Goal: Task Accomplishment & Management: Use online tool/utility

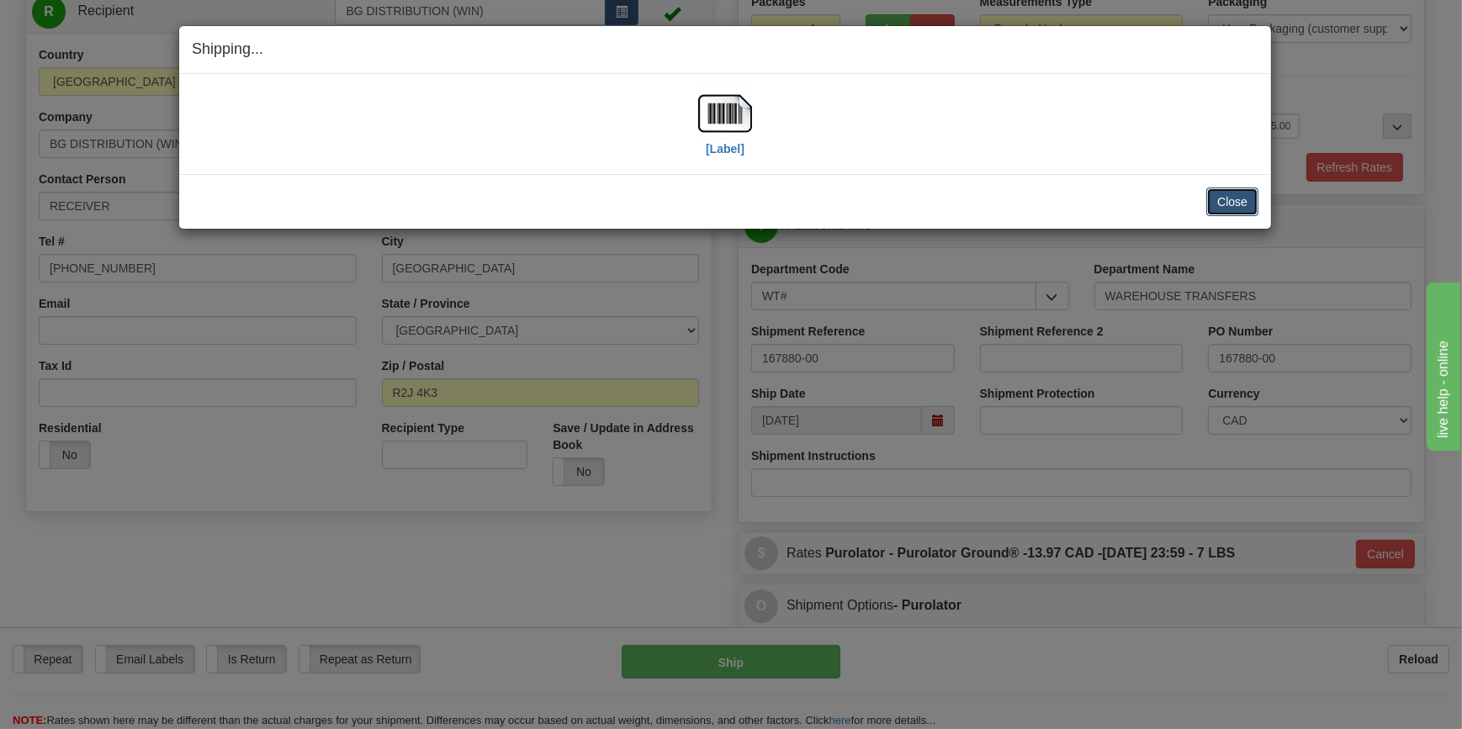
click at [1224, 202] on button "Close" at bounding box center [1232, 202] width 52 height 29
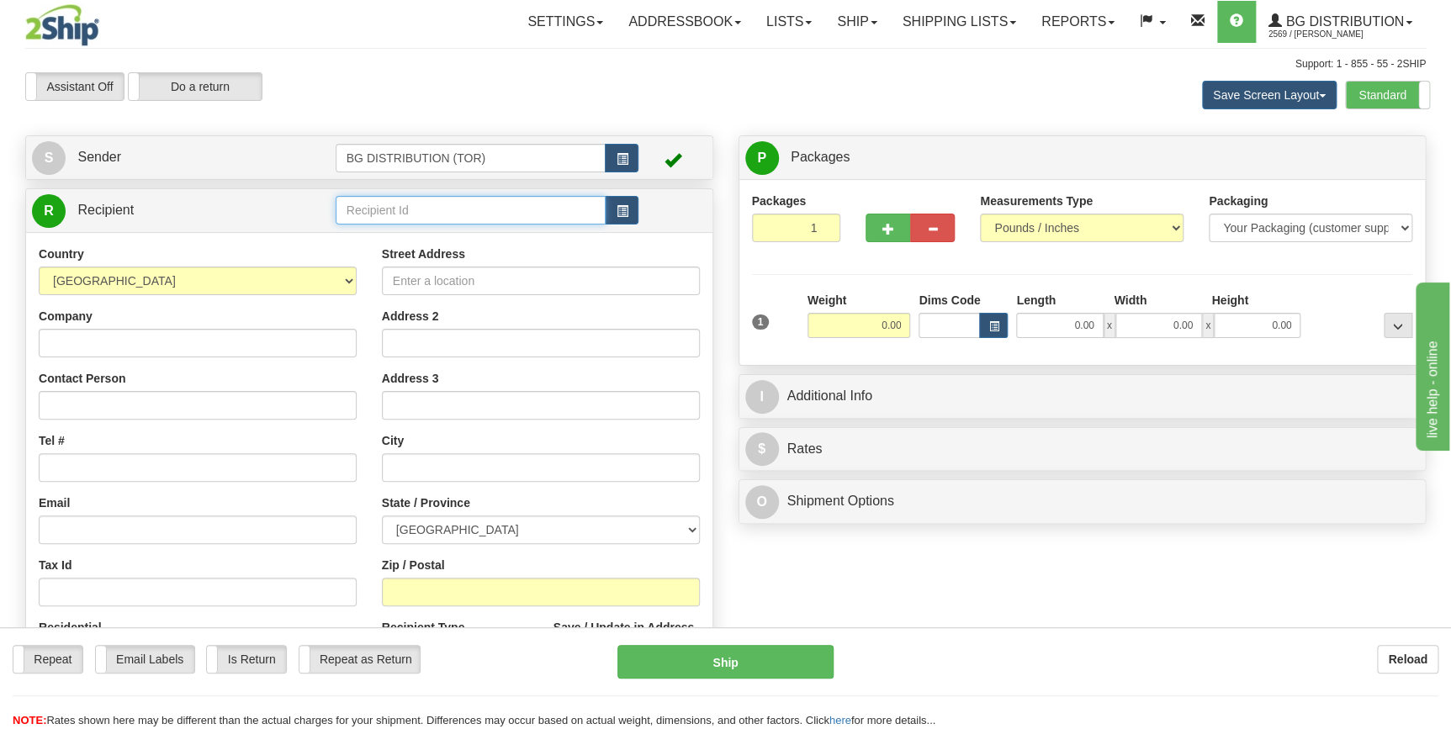
click at [409, 220] on input "text" at bounding box center [471, 210] width 271 height 29
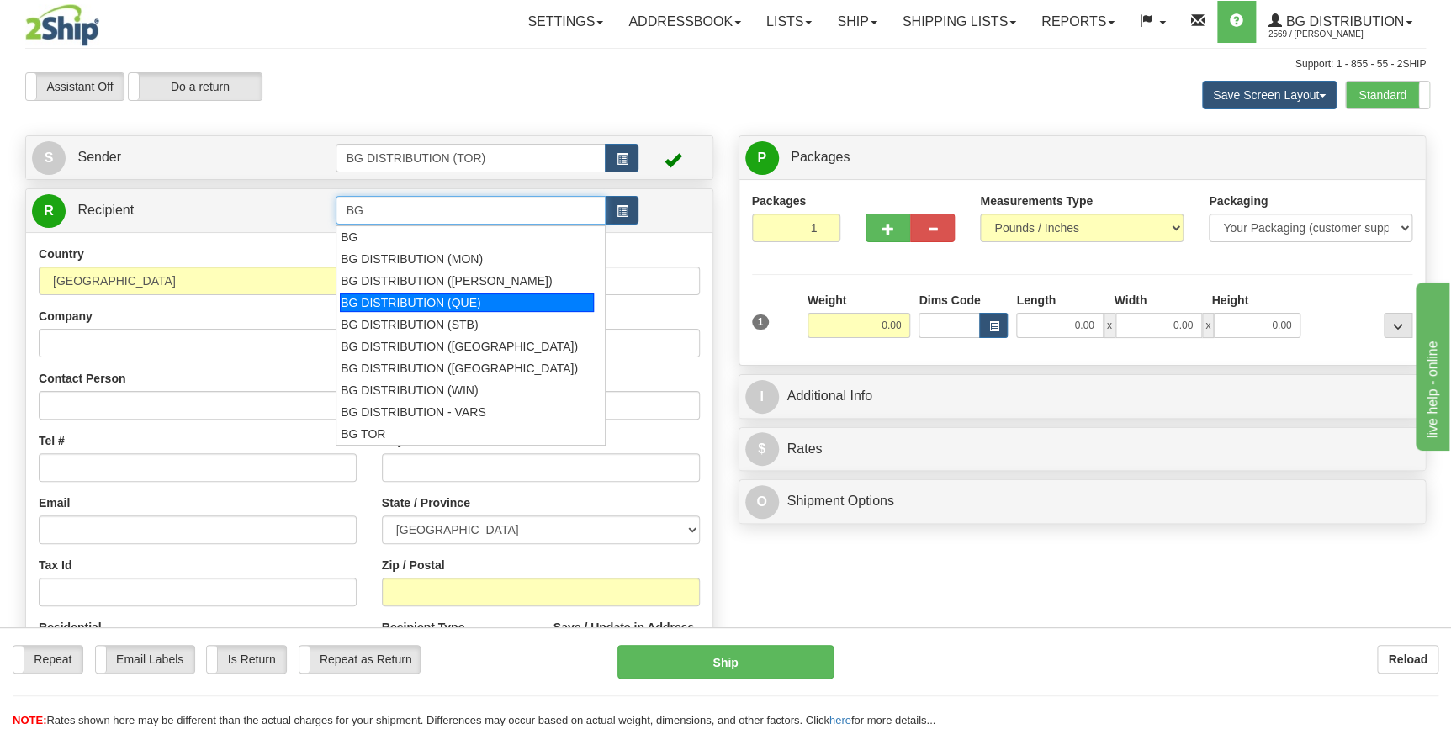
click at [409, 303] on div "BG DISTRIBUTION (QUE)" at bounding box center [467, 303] width 254 height 19
type input "BG DISTRIBUTION (QUE)"
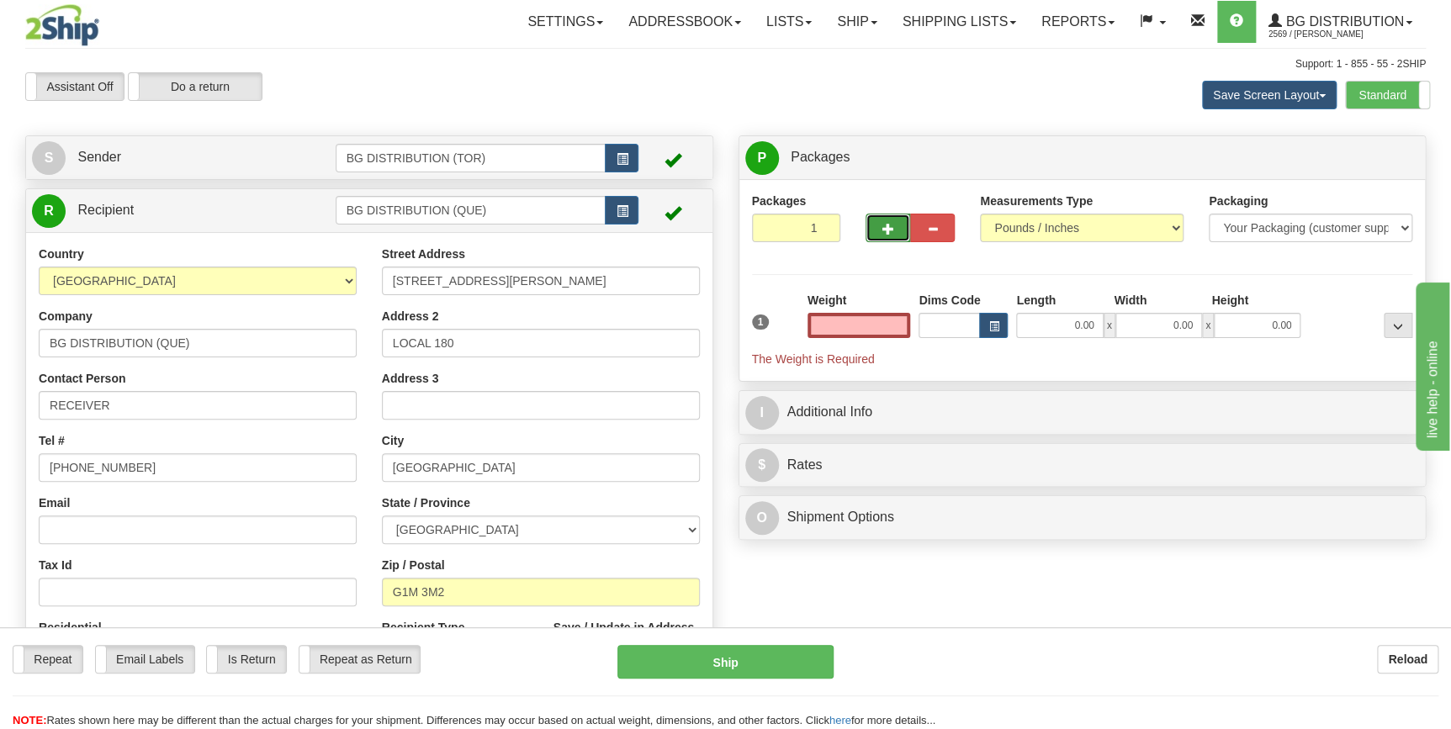
type input "0.00"
click at [885, 218] on button "button" at bounding box center [887, 228] width 45 height 29
click at [883, 224] on span "button" at bounding box center [888, 229] width 12 height 11
type input "3"
click at [881, 325] on input "0.00" at bounding box center [858, 325] width 103 height 25
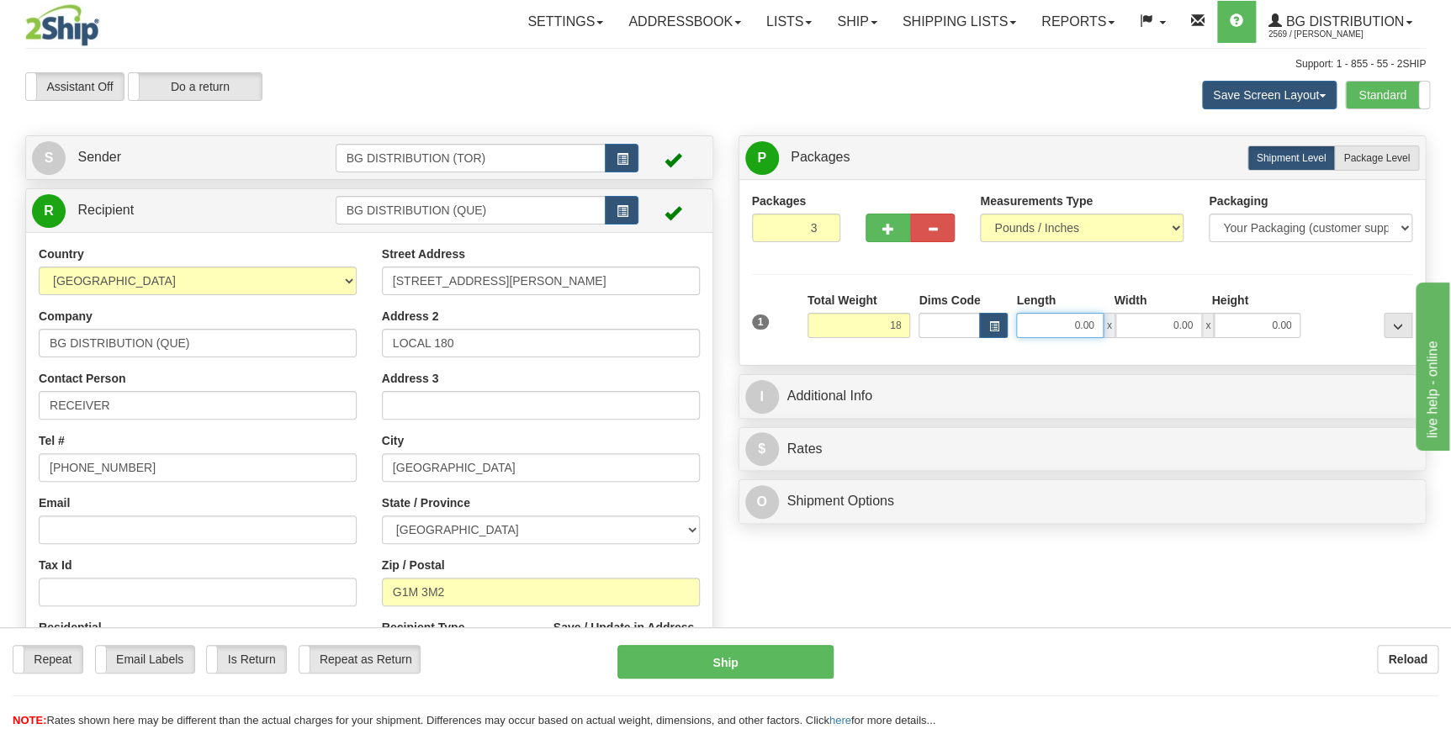
type input "18.00"
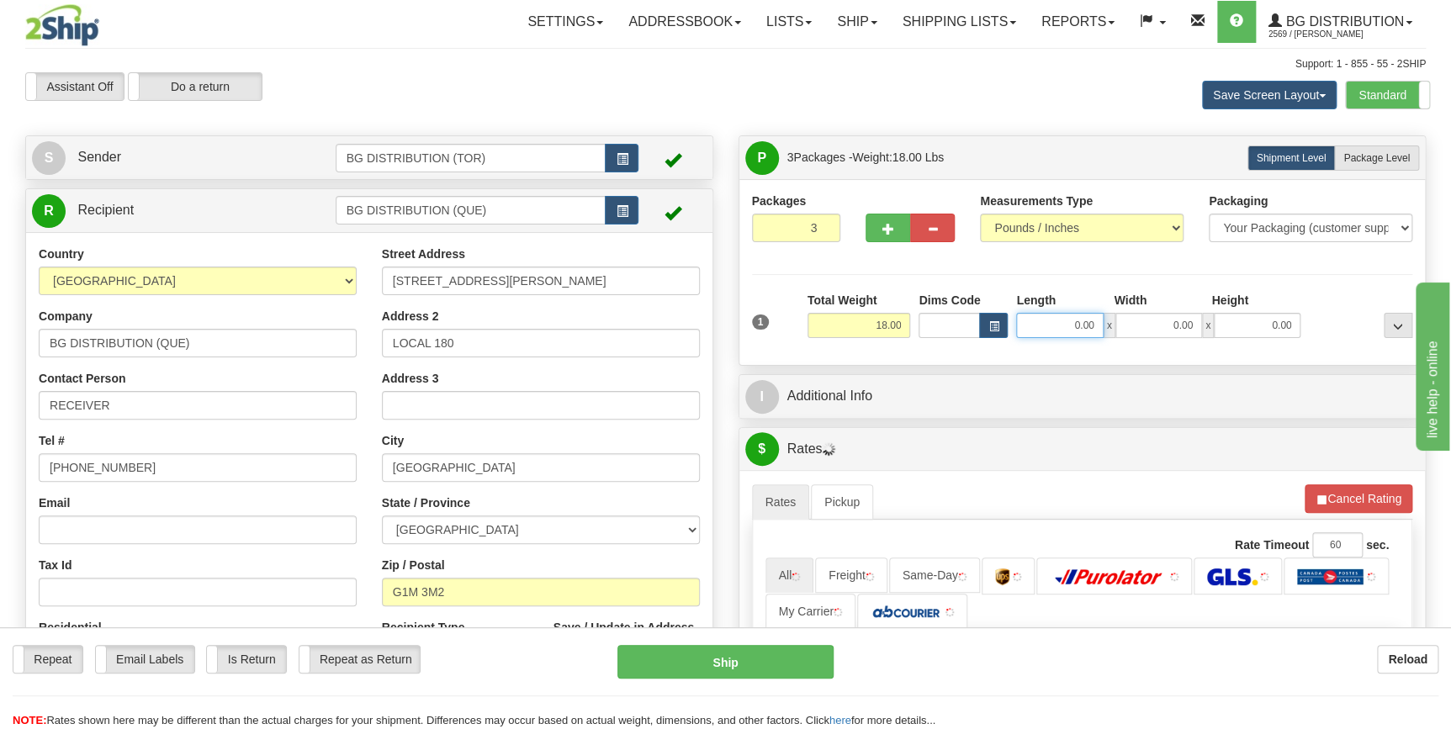
click at [1077, 323] on input "0.00" at bounding box center [1059, 325] width 87 height 25
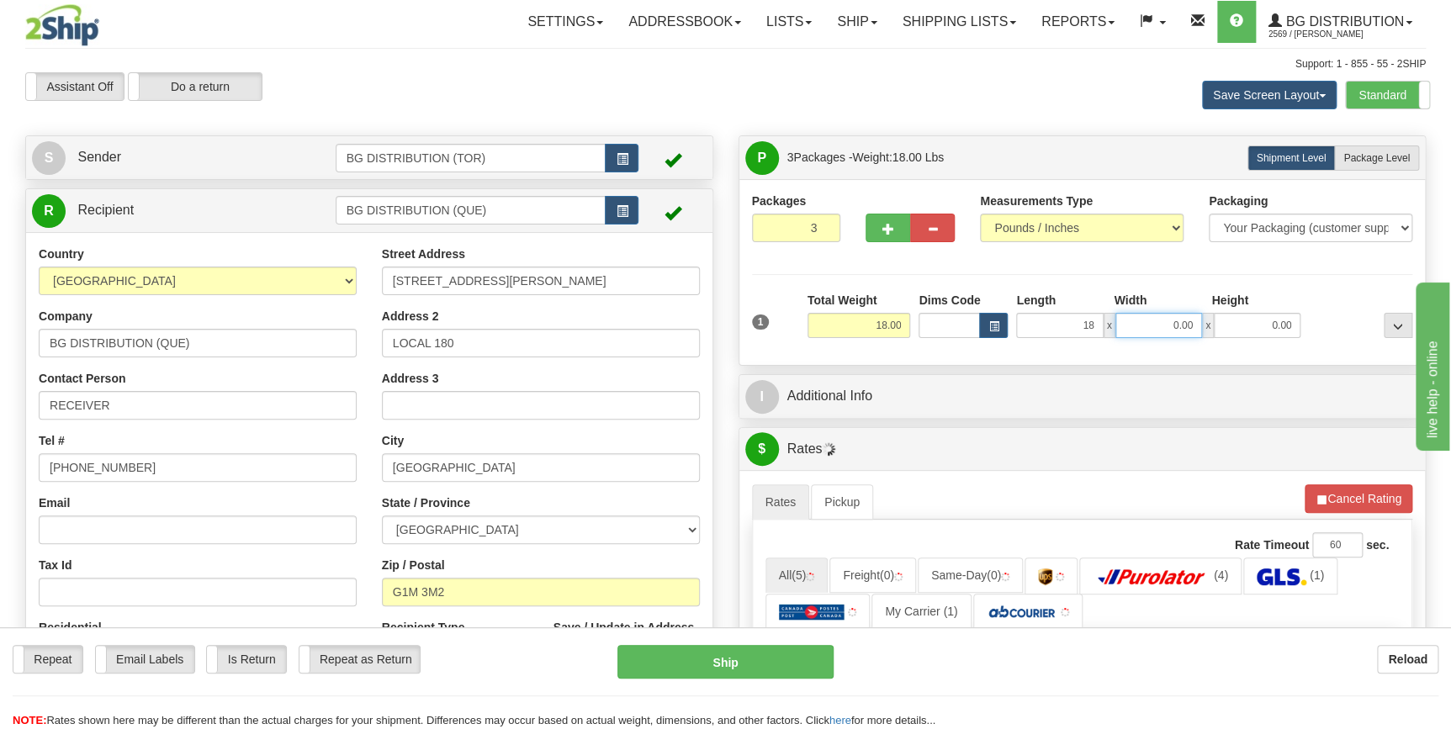
type input "18.00"
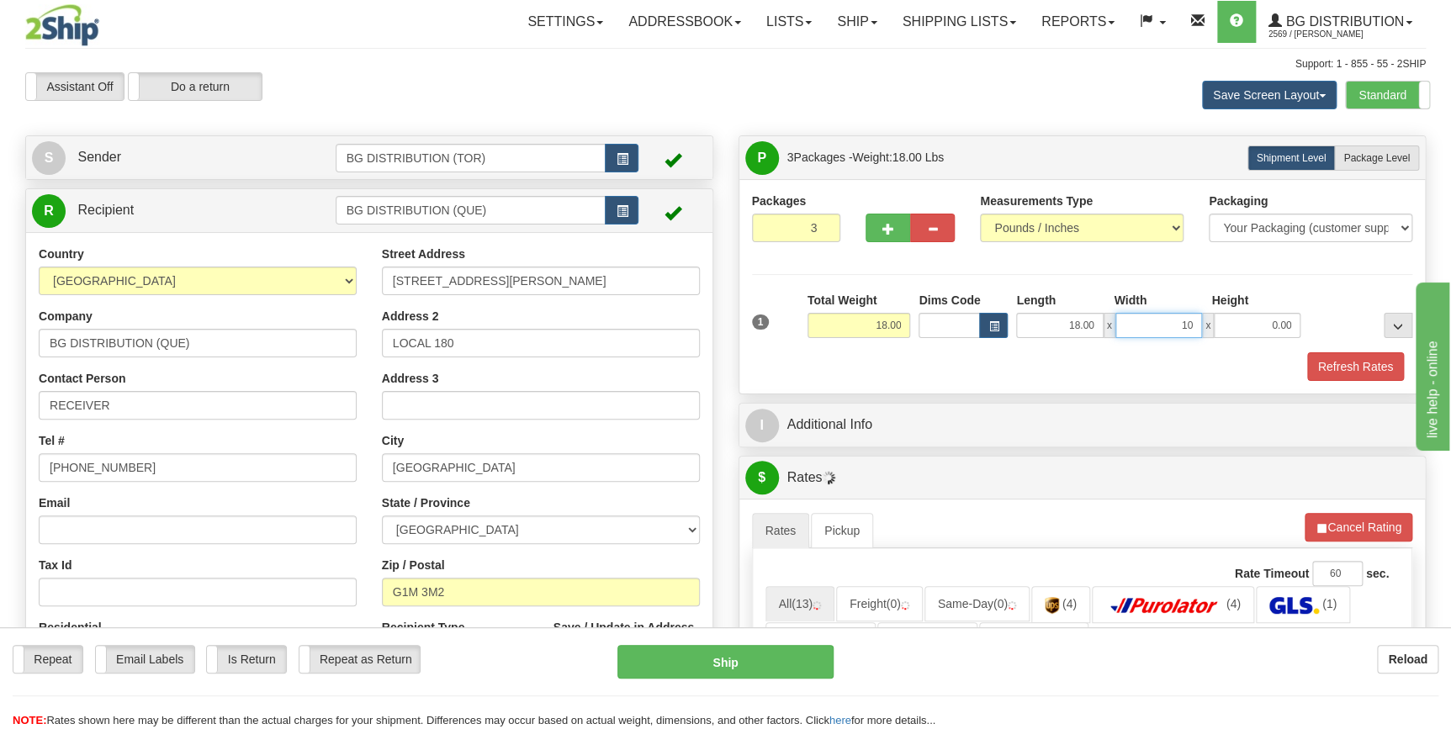
type input "10.00"
type input "8.00"
click at [932, 357] on div "Refresh Rates" at bounding box center [1082, 366] width 669 height 29
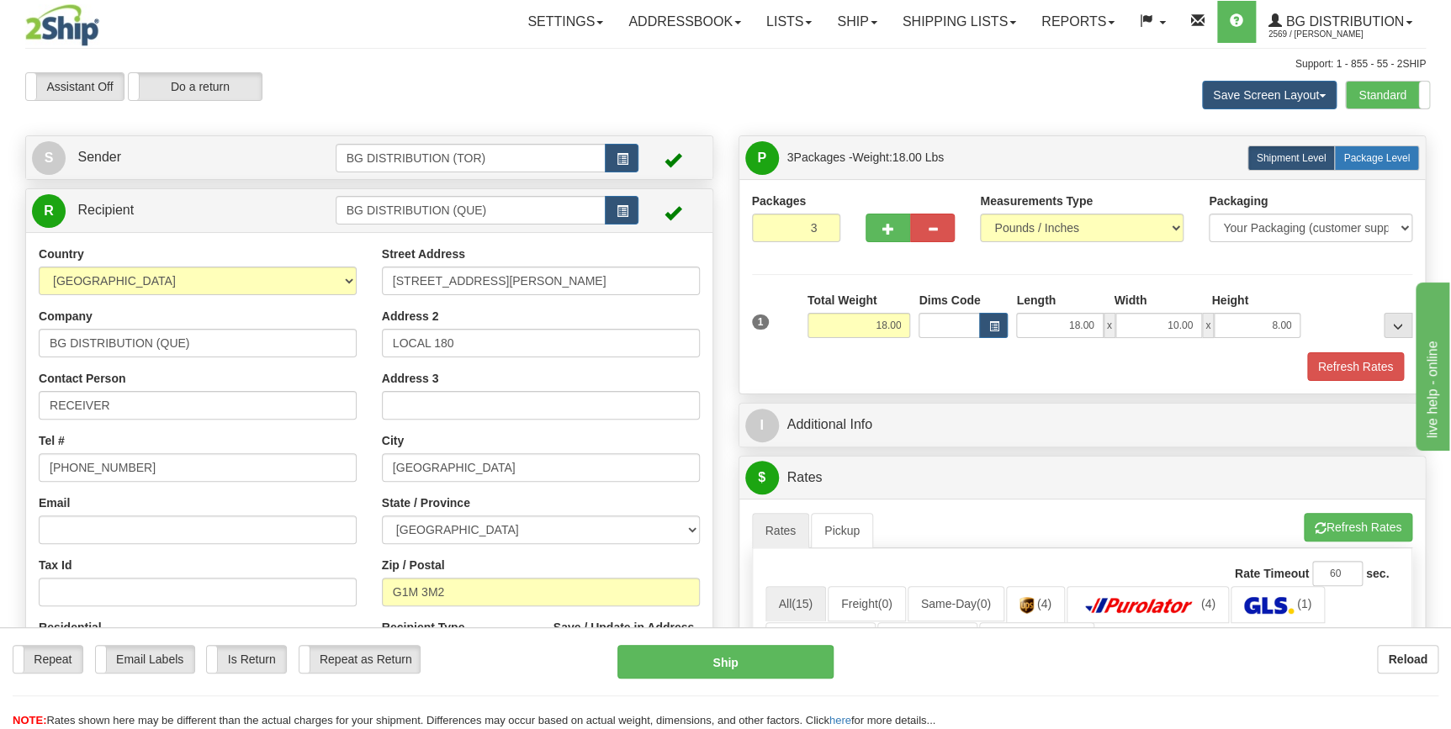
click at [1372, 156] on span "Package Level" at bounding box center [1376, 158] width 66 height 12
radio input "true"
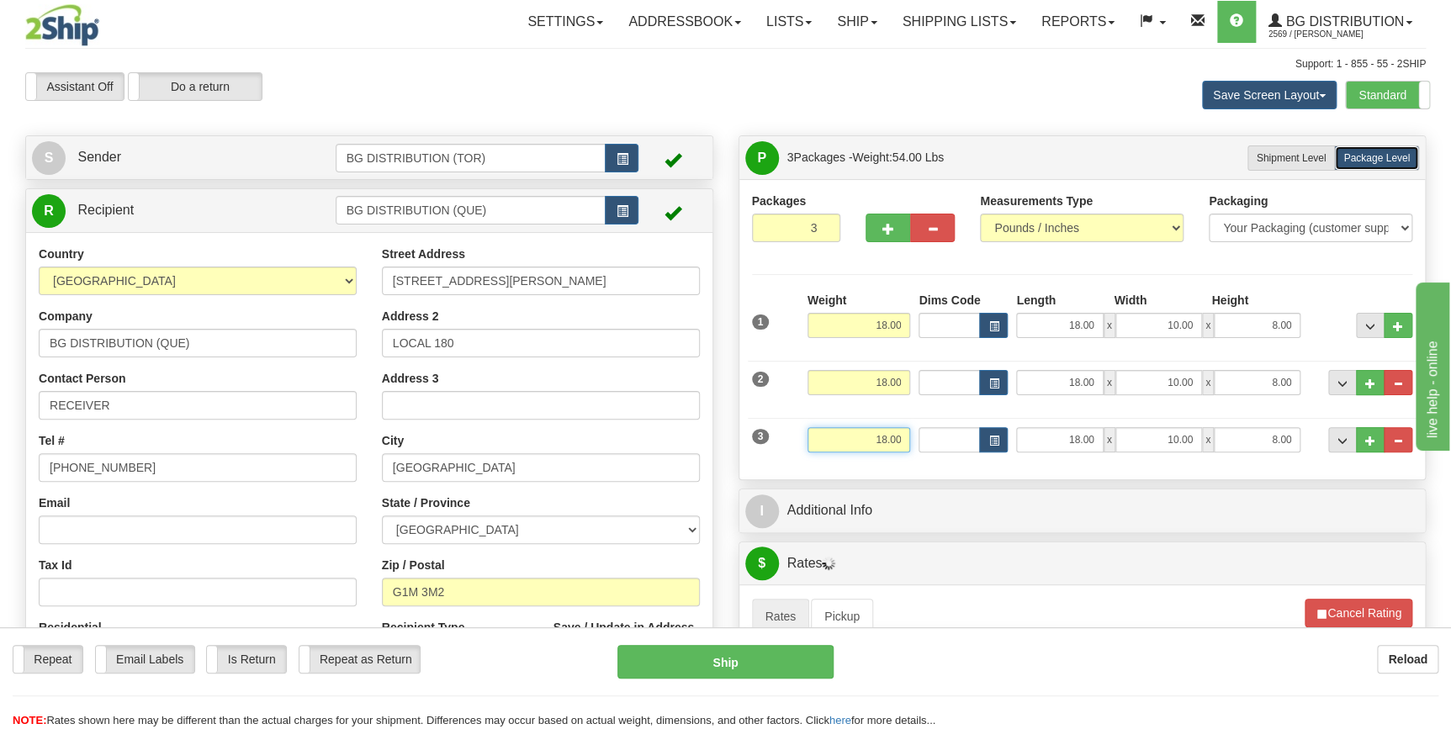
click at [879, 438] on input "18.00" at bounding box center [858, 439] width 103 height 25
type input "9.00"
click at [1079, 446] on input "18.00" at bounding box center [1059, 439] width 87 height 25
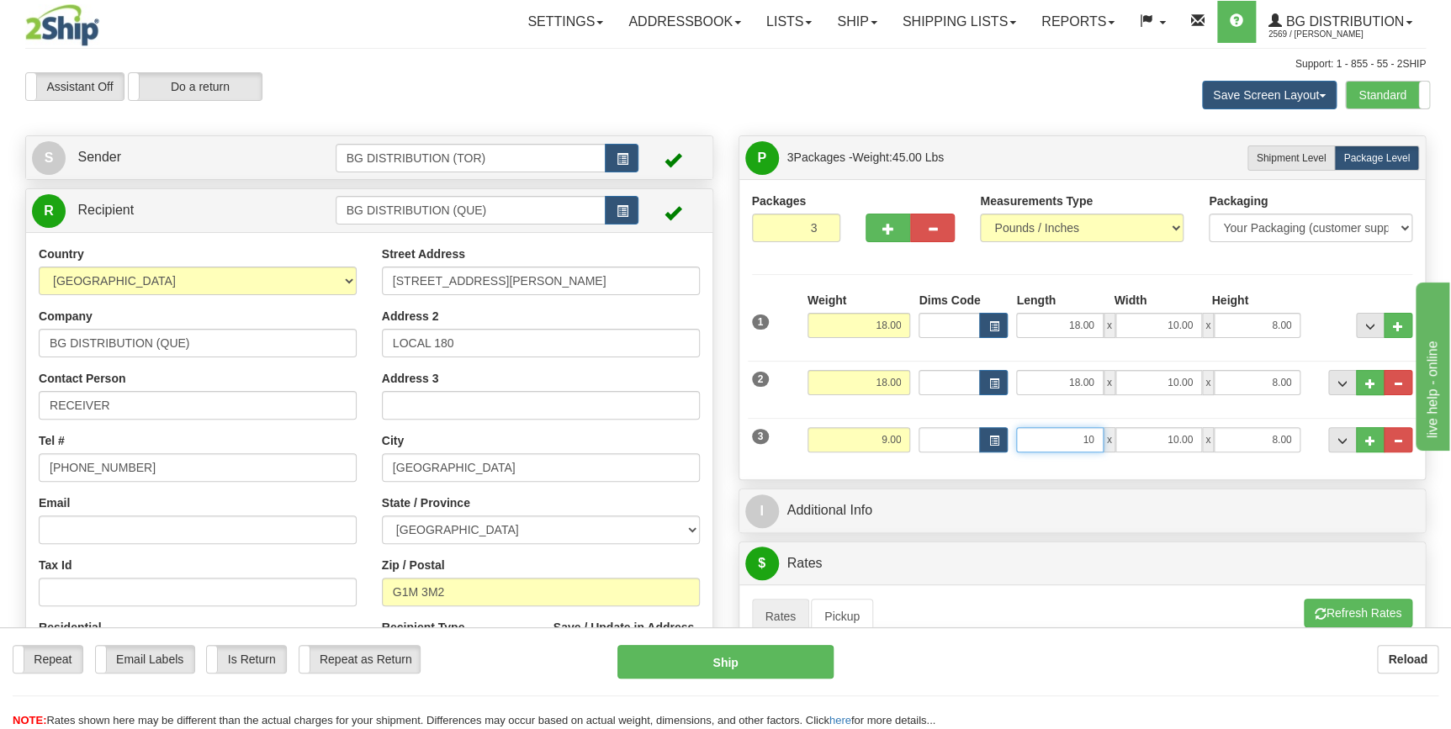
type input "10.00"
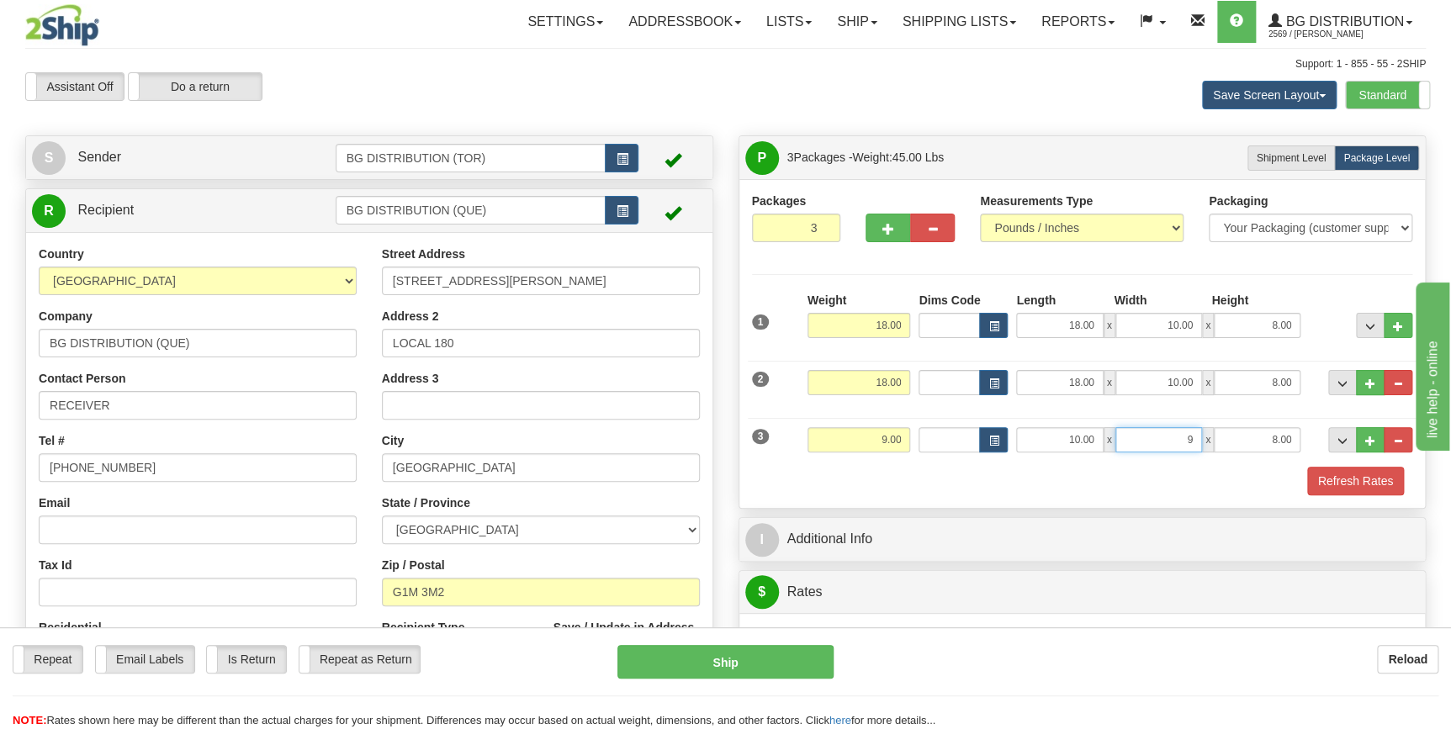
type input "9.00"
type input "10.00"
click at [956, 481] on div "Refresh Rates" at bounding box center [1082, 481] width 669 height 29
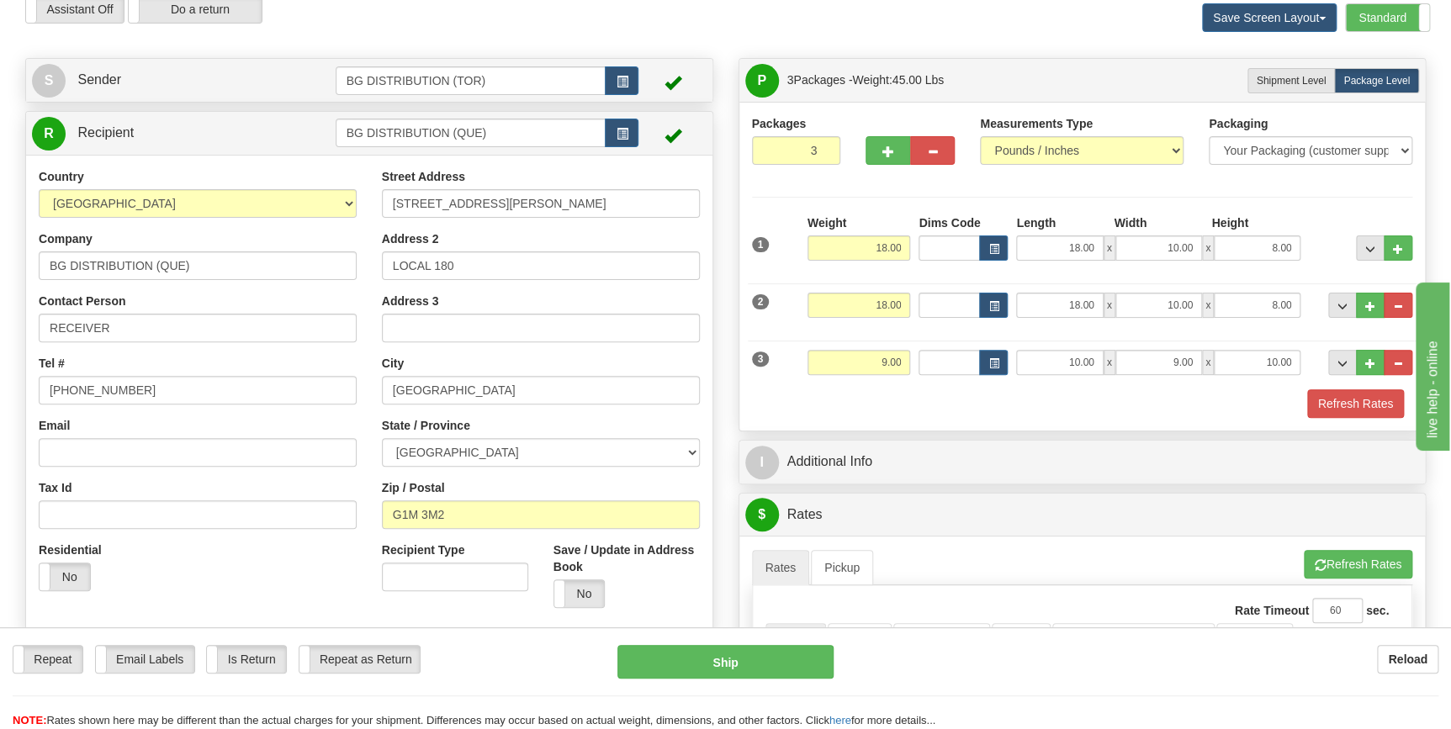
scroll to position [152, 0]
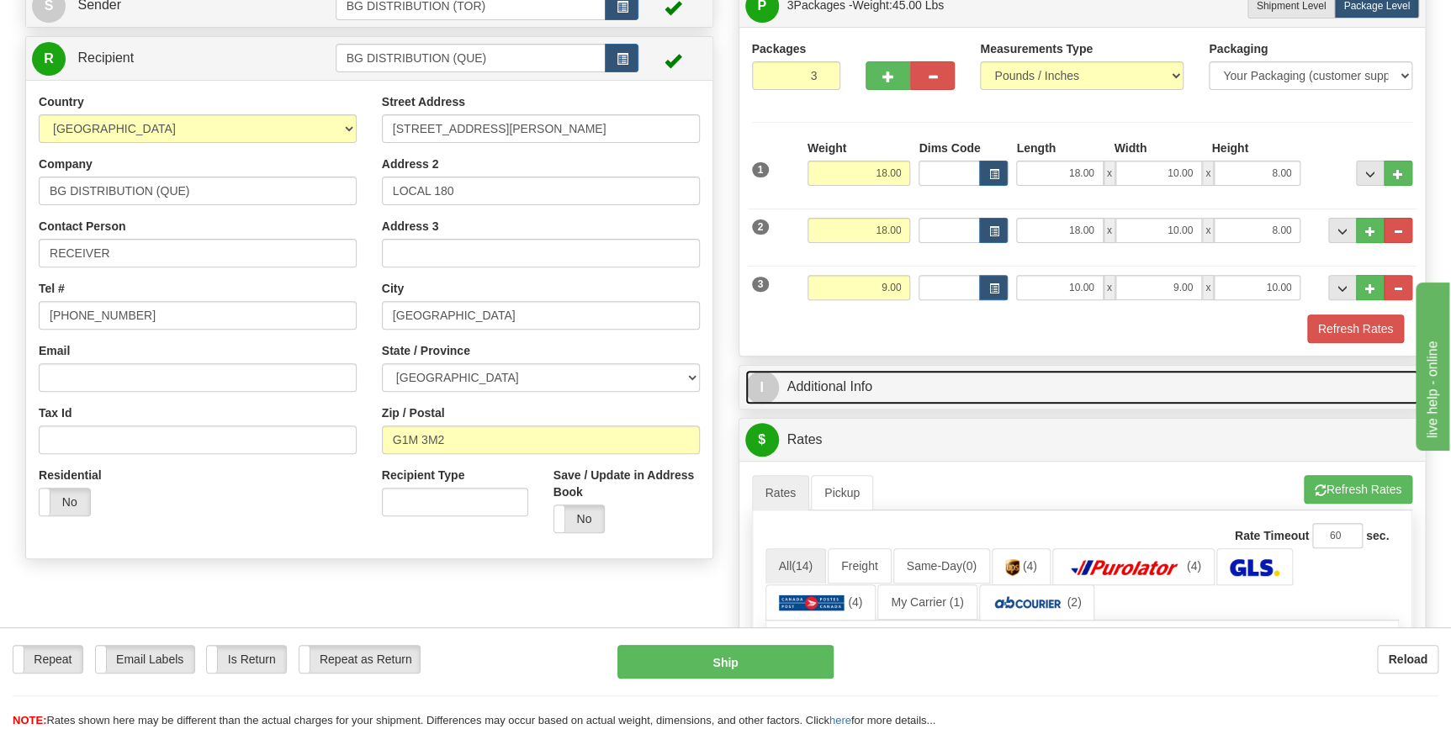
click at [871, 392] on link "I Additional Info" at bounding box center [1082, 387] width 675 height 34
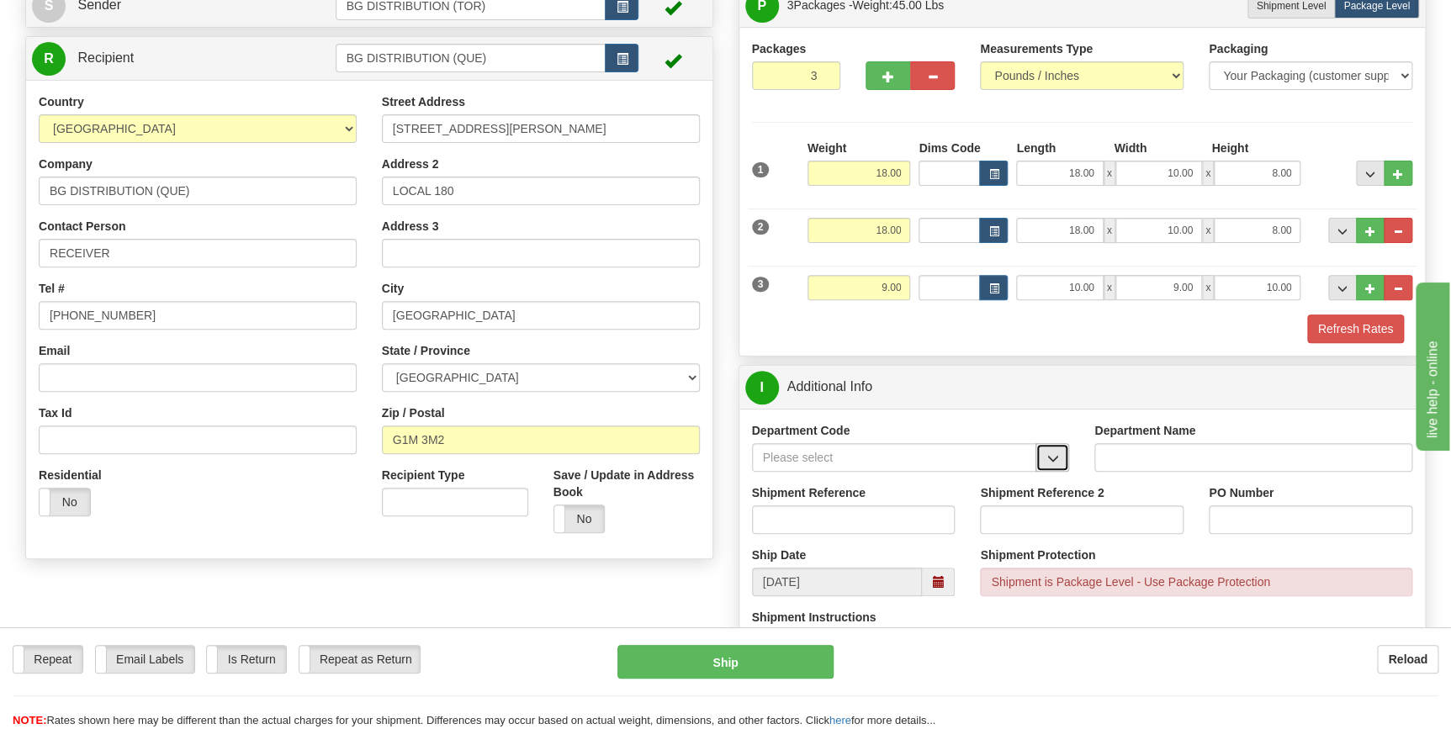
click at [1057, 459] on span "button" at bounding box center [1052, 458] width 12 height 11
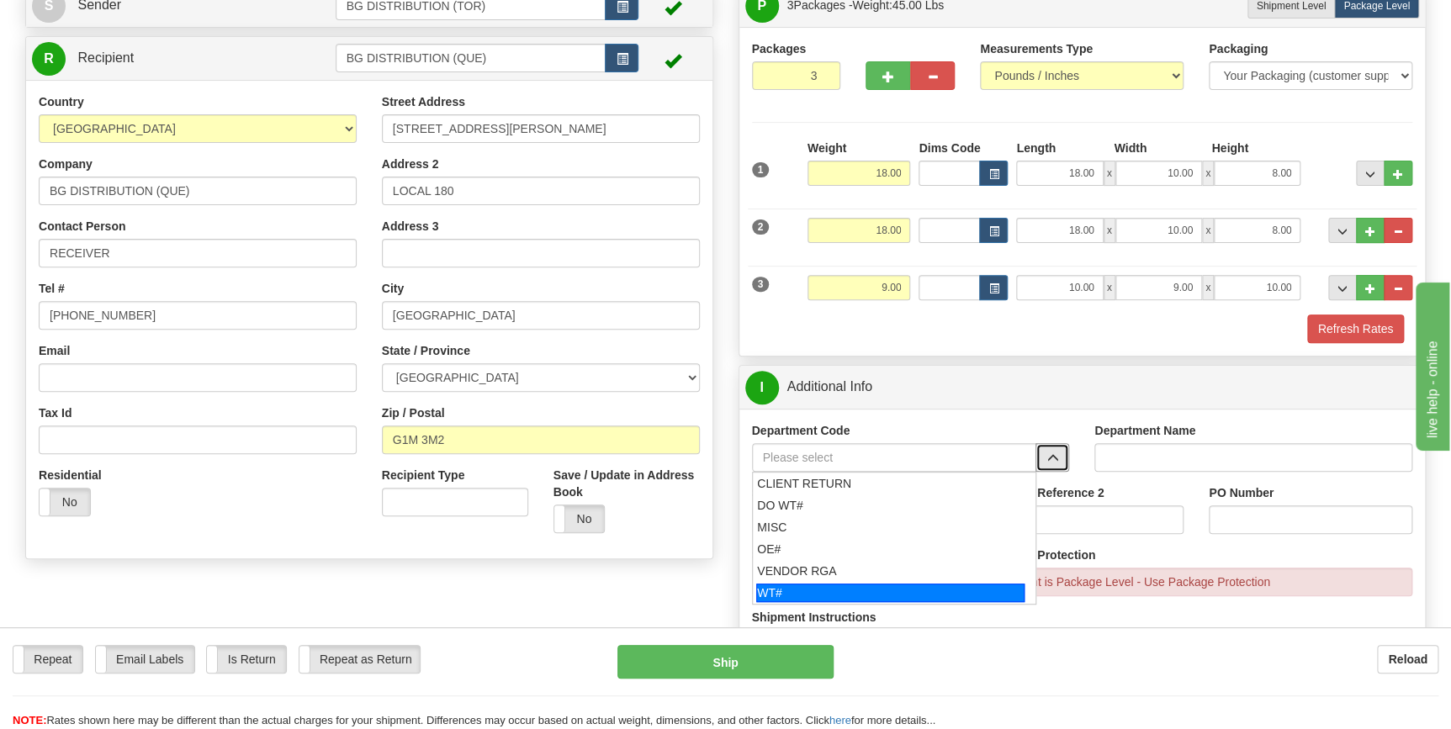
click at [839, 591] on div "WT#" at bounding box center [890, 593] width 268 height 19
type input "WT#"
type input "WAREHOUSE TRANSFERS"
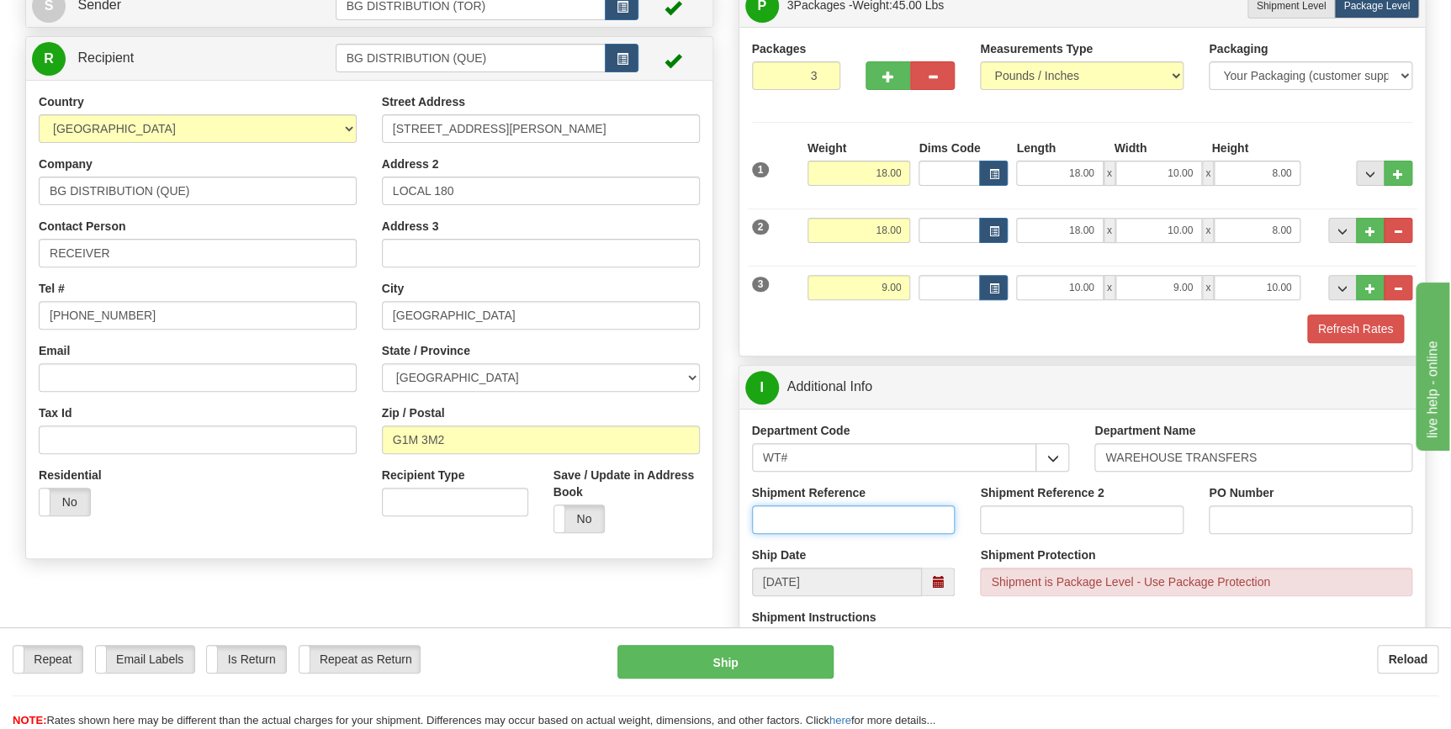
click at [840, 514] on input "Shipment Reference" at bounding box center [854, 519] width 204 height 29
click at [840, 514] on input "165544-00" at bounding box center [854, 519] width 204 height 29
type input "165544-00"
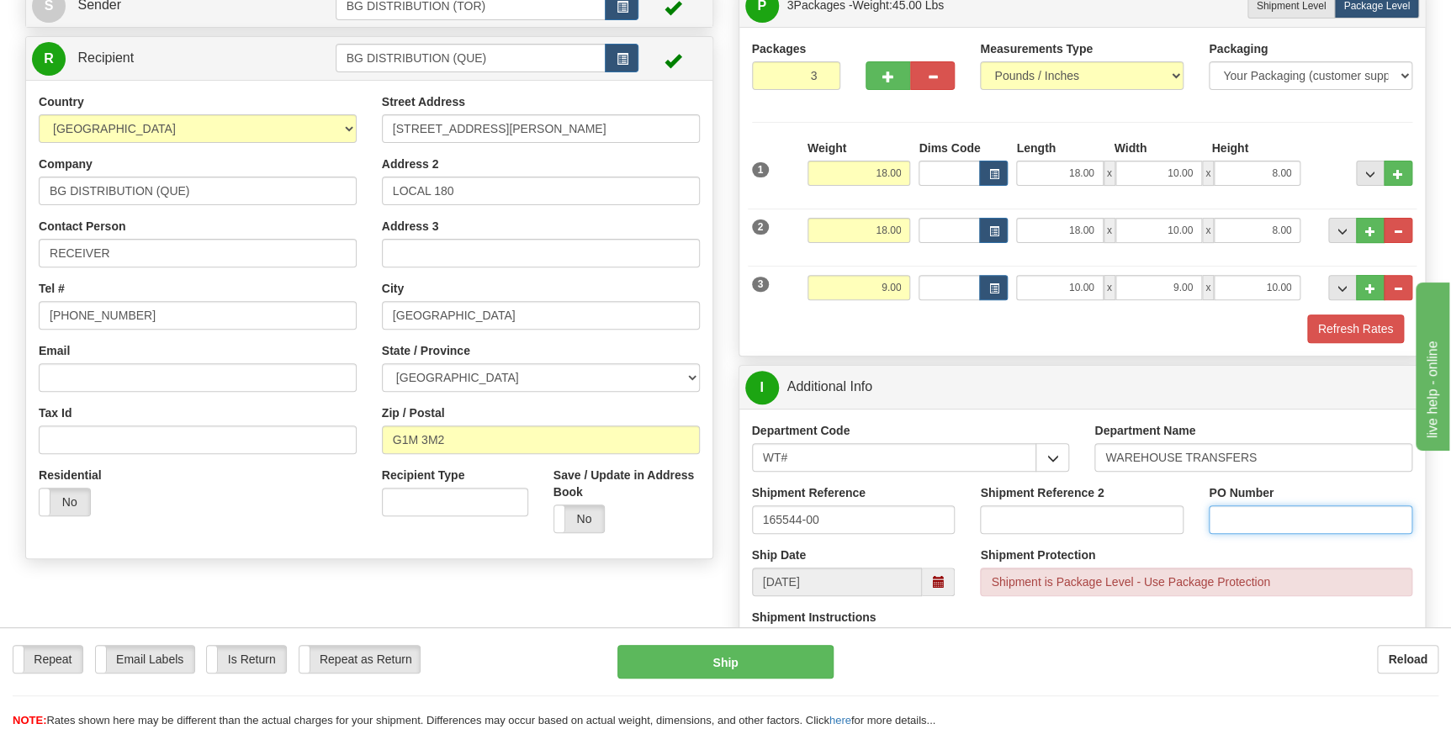
click at [1304, 513] on input "PO Number" at bounding box center [1311, 519] width 204 height 29
paste input "165544-00"
type input "165544-00"
click at [1220, 549] on div "Shipment Protection Shipment is Package Level - Use Package Protection" at bounding box center [1196, 572] width 432 height 50
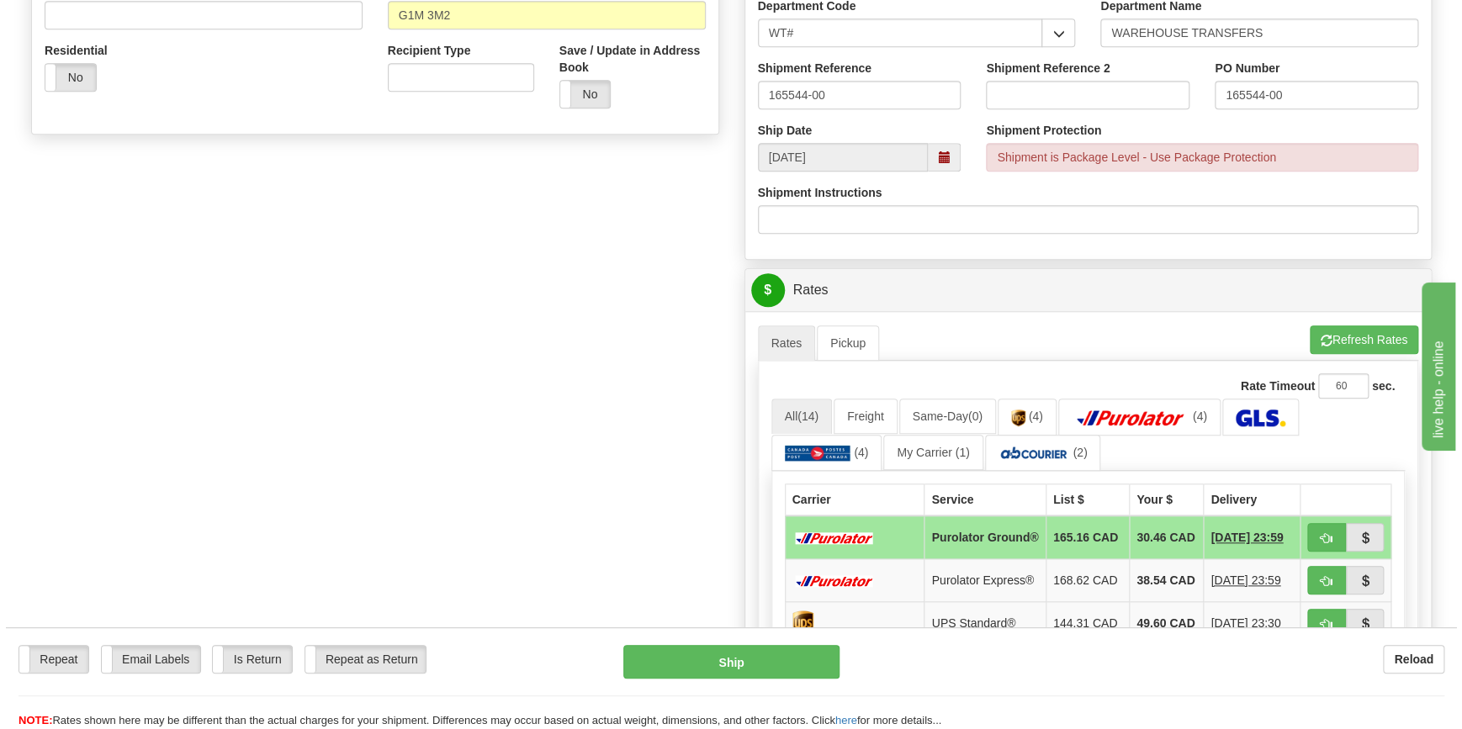
scroll to position [611, 0]
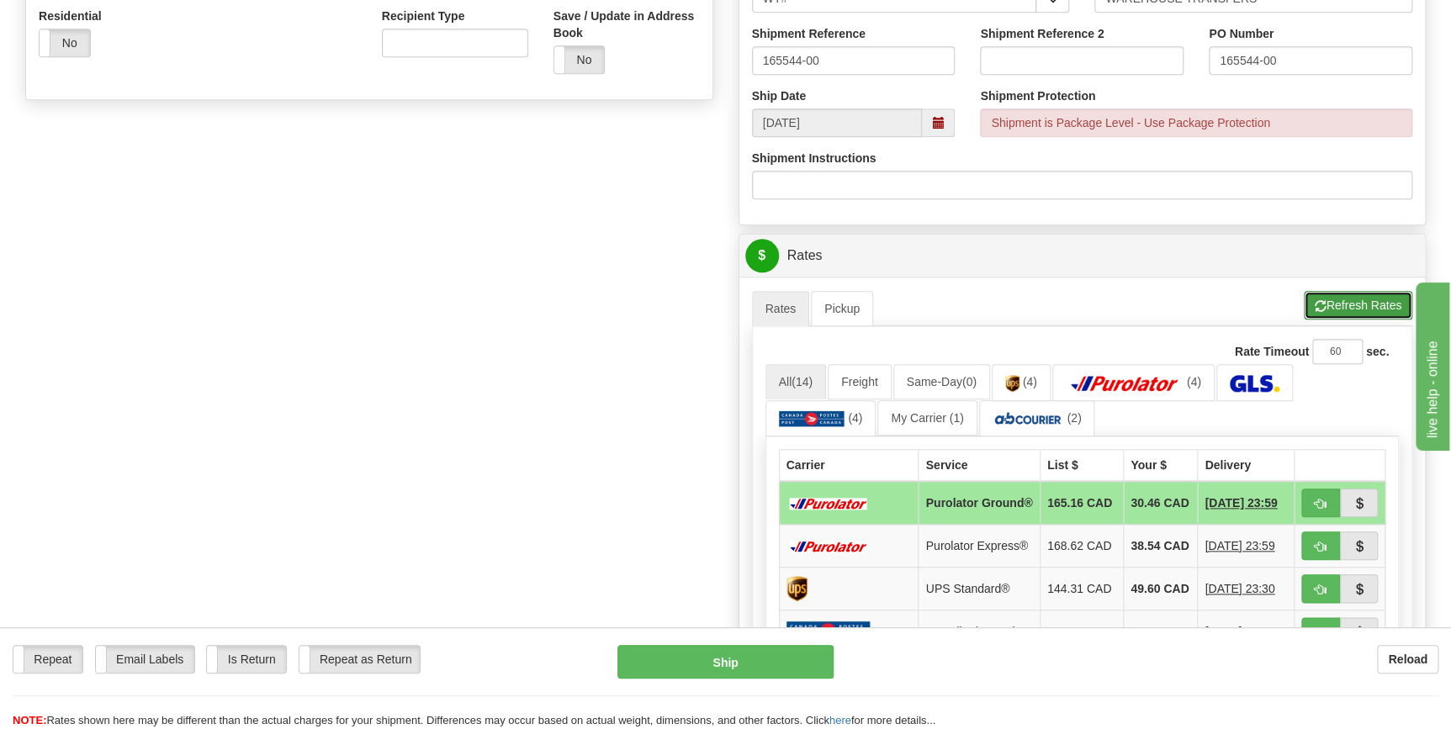
click at [1331, 301] on button "Refresh Rates" at bounding box center [1358, 305] width 108 height 29
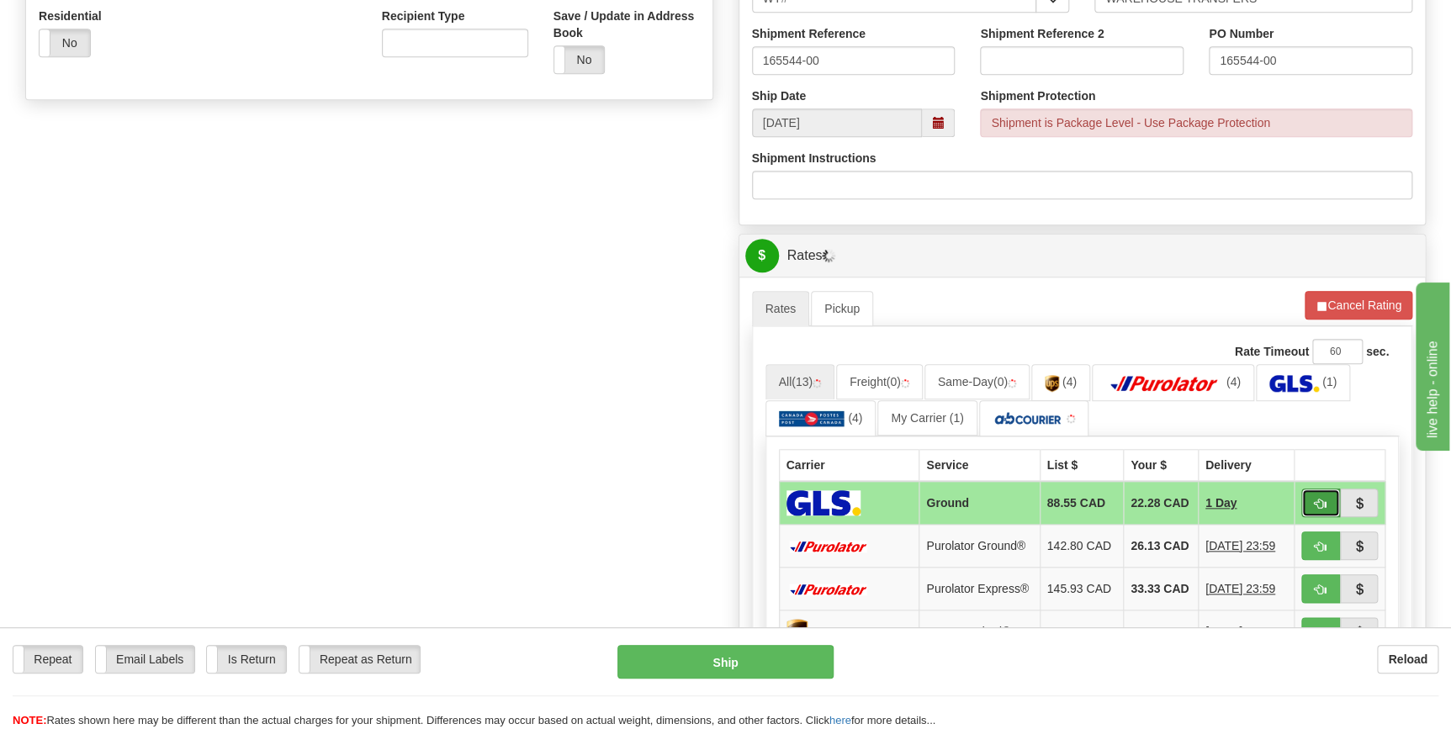
click at [1317, 499] on span "button" at bounding box center [1321, 504] width 12 height 11
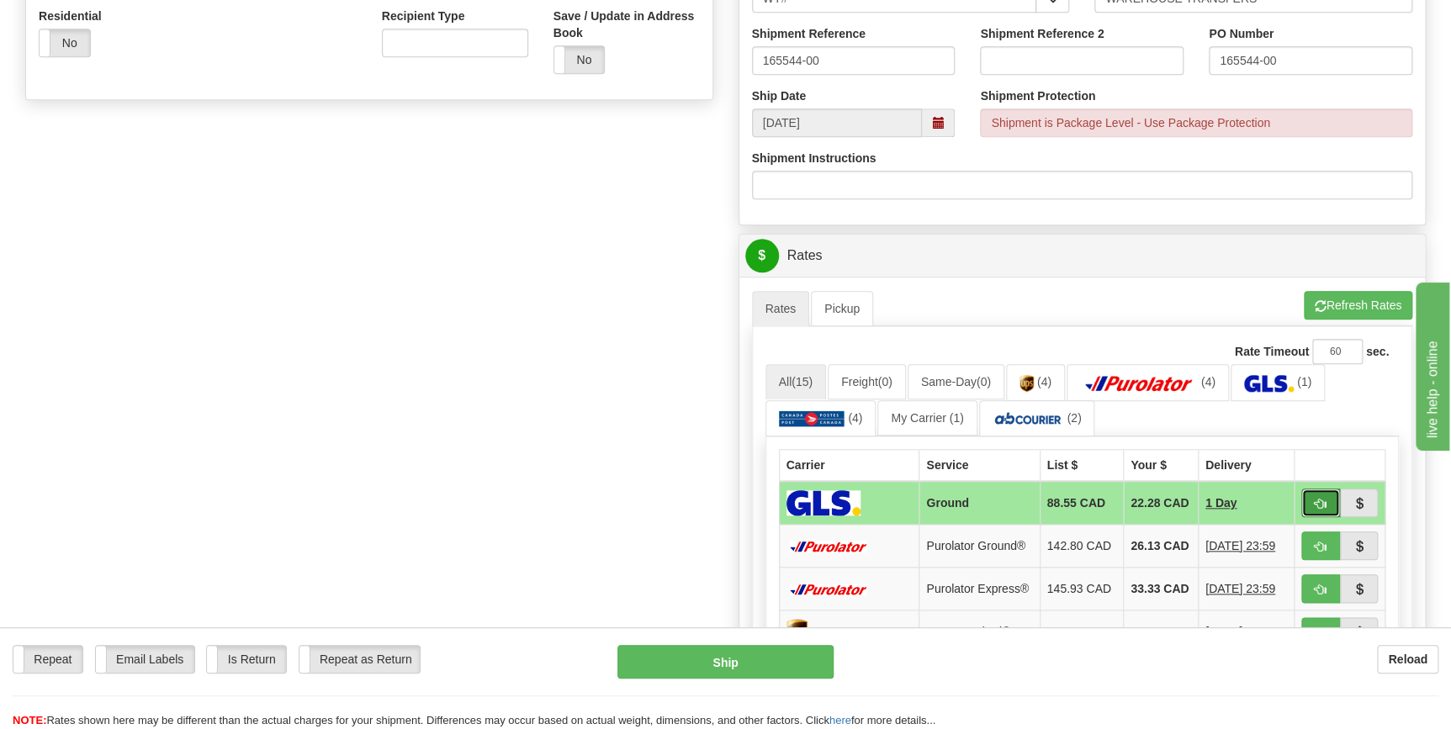
click at [1319, 503] on span "button" at bounding box center [1321, 504] width 12 height 11
type input "1"
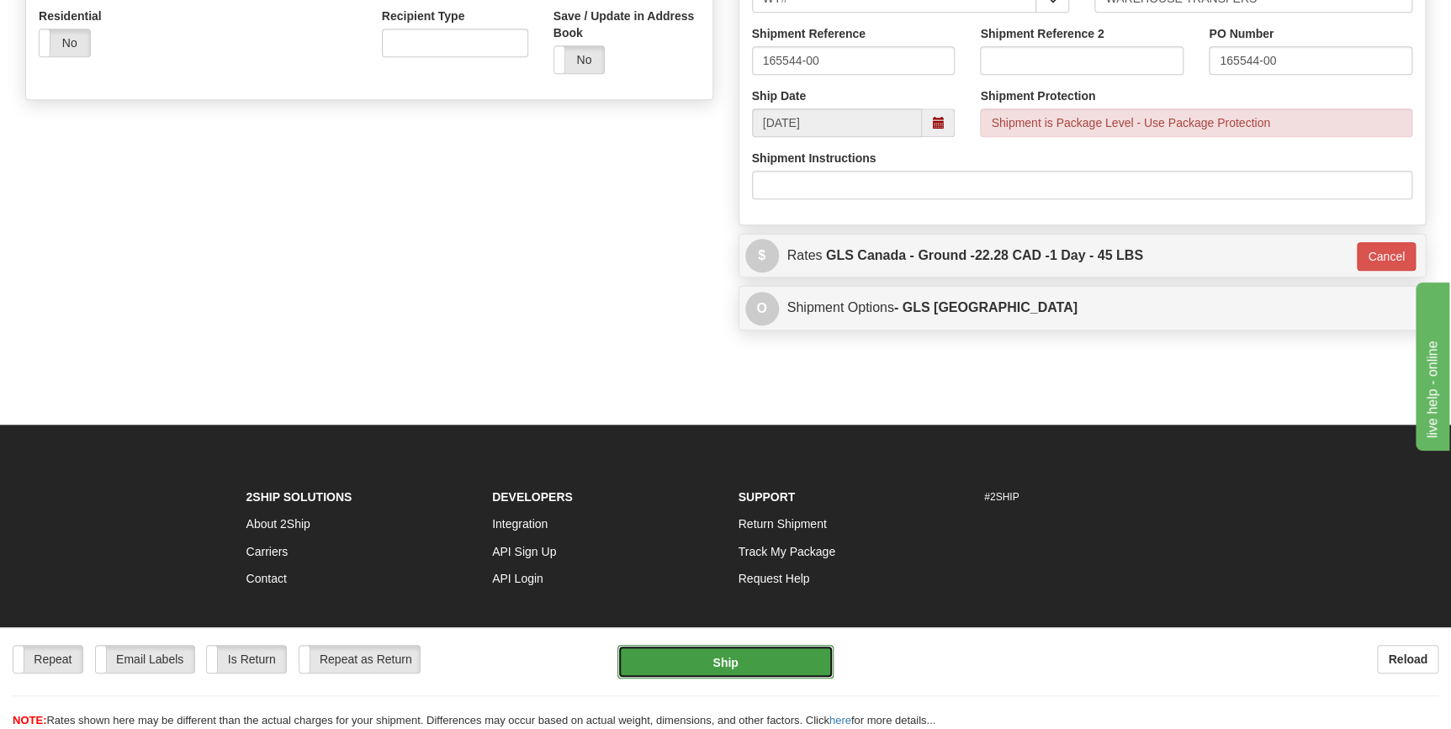
click at [718, 659] on button "Ship" at bounding box center [725, 662] width 216 height 34
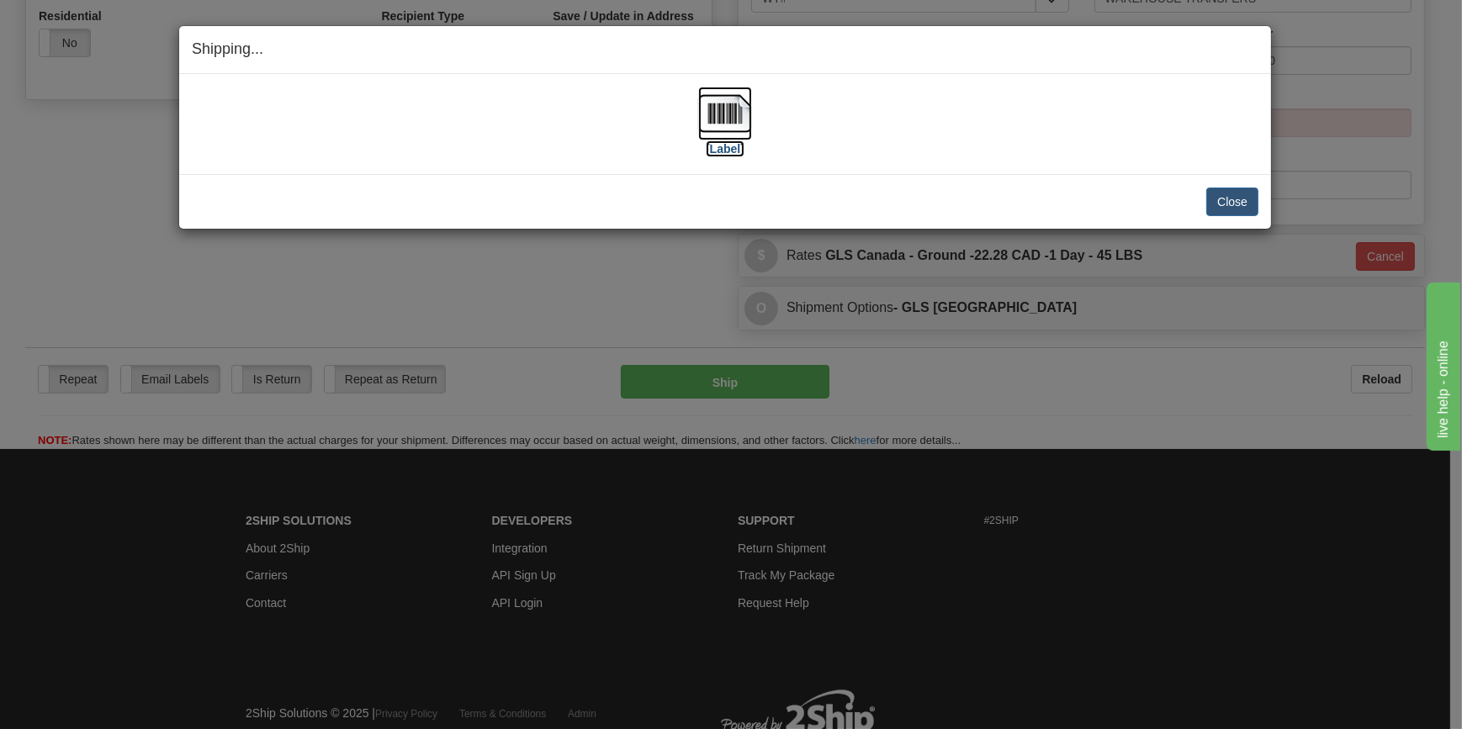
click at [728, 124] on img at bounding box center [725, 114] width 54 height 54
click at [1242, 200] on button "Close" at bounding box center [1232, 202] width 52 height 29
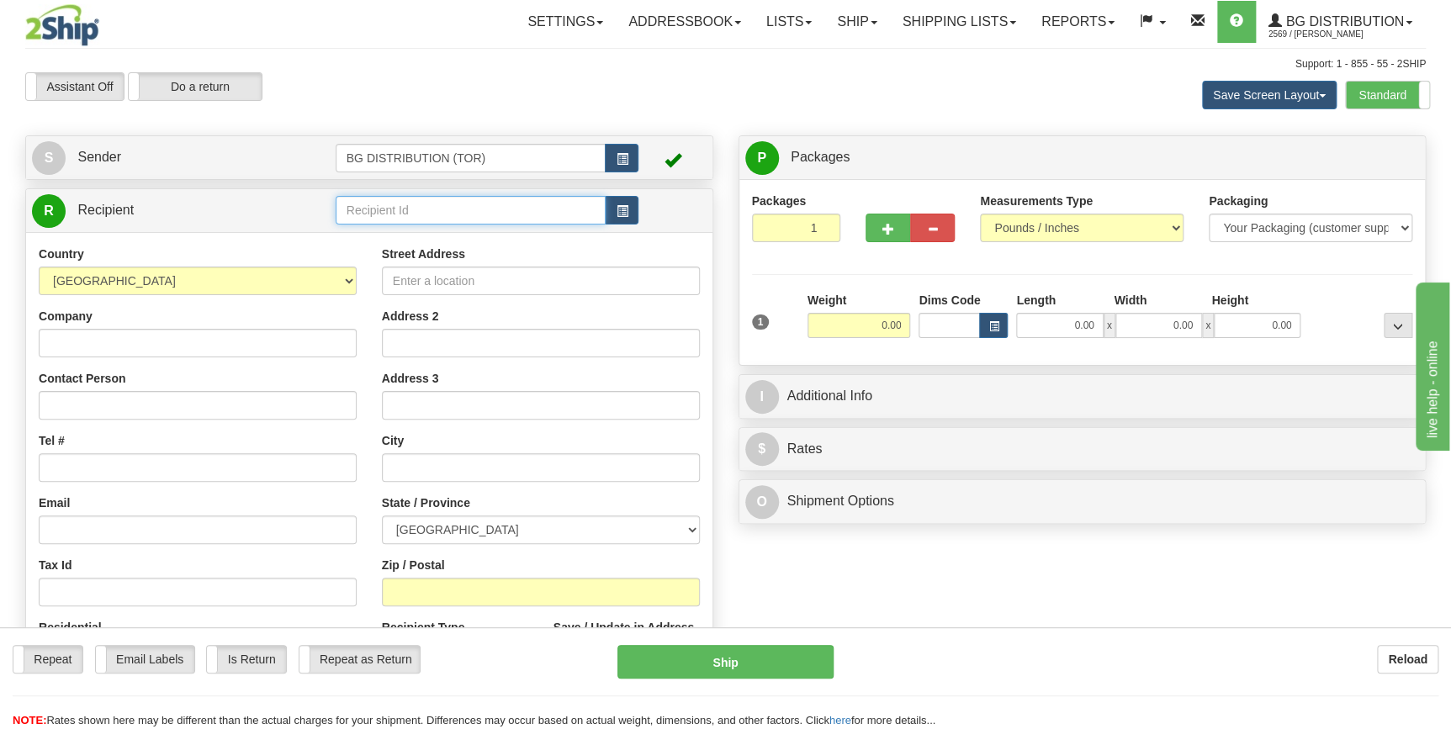
click at [394, 215] on input "text" at bounding box center [471, 210] width 271 height 29
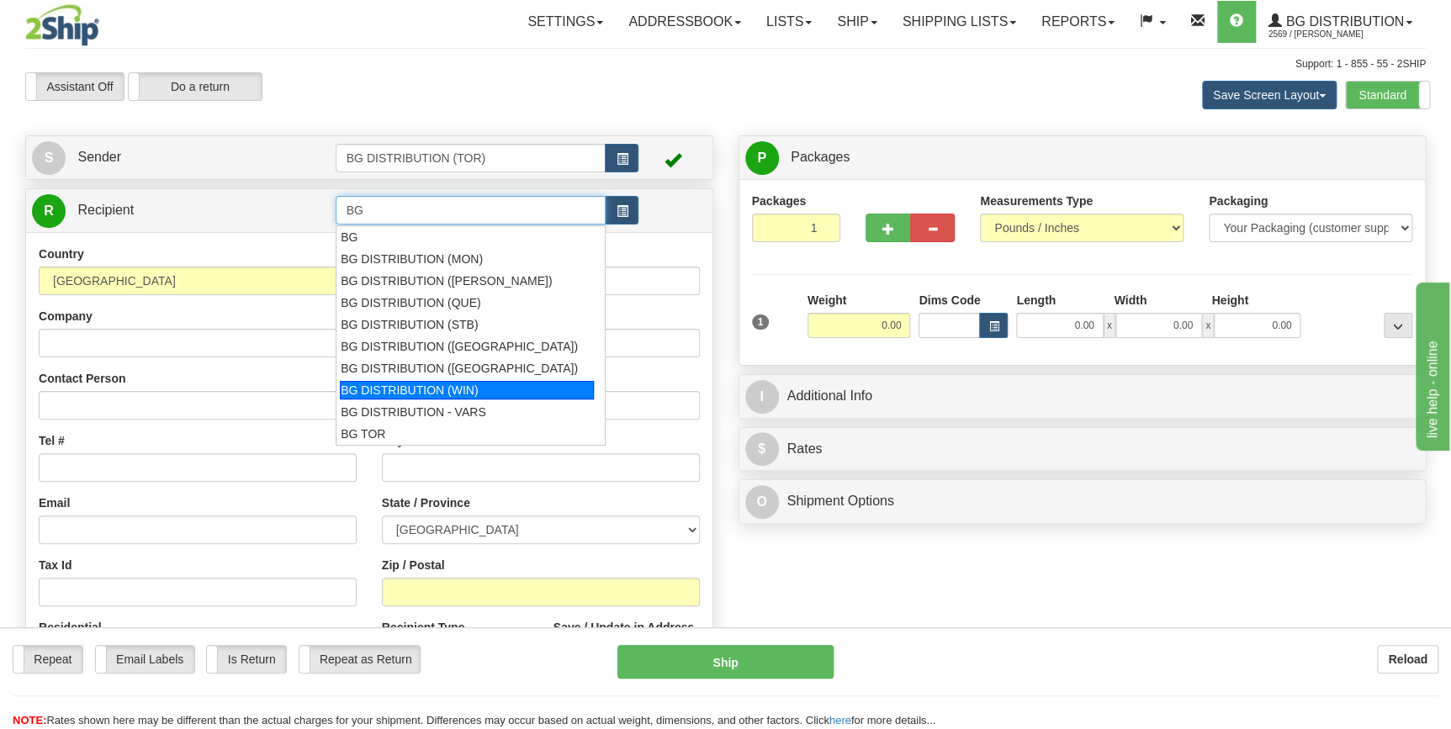
click at [462, 393] on div "BG DISTRIBUTION (WIN)" at bounding box center [467, 390] width 254 height 19
type input "BG DISTRIBUTION (WIN)"
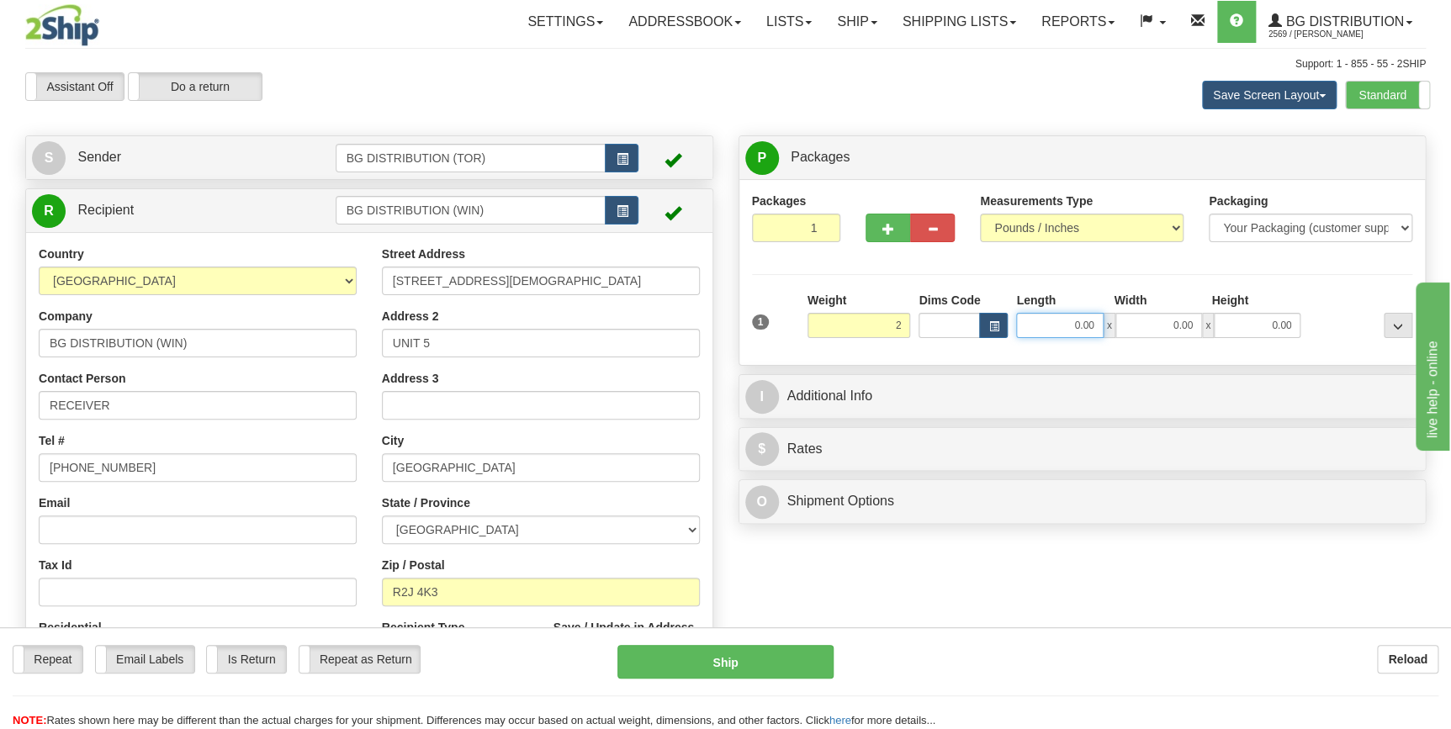
type input "2.00"
click at [1079, 326] on input "0.00" at bounding box center [1059, 325] width 87 height 25
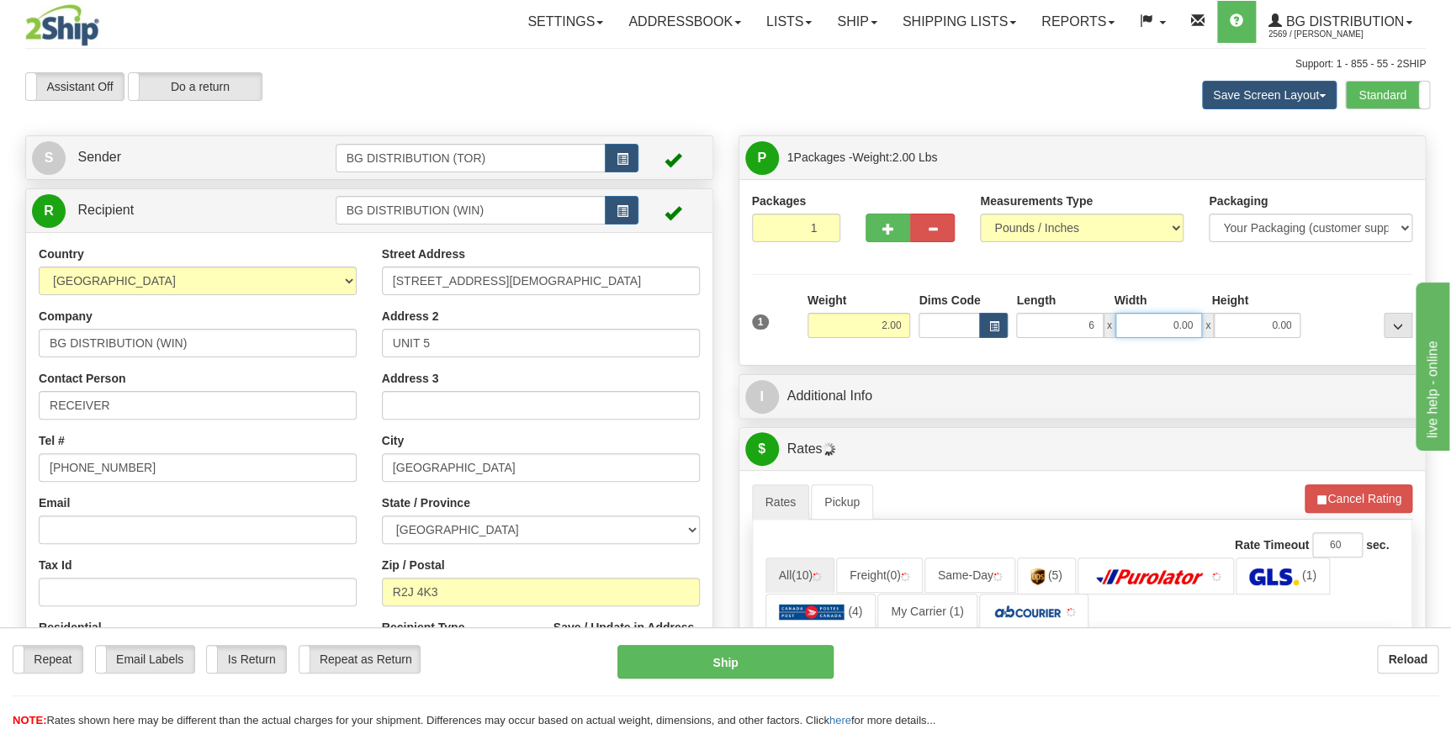
type input "6.00"
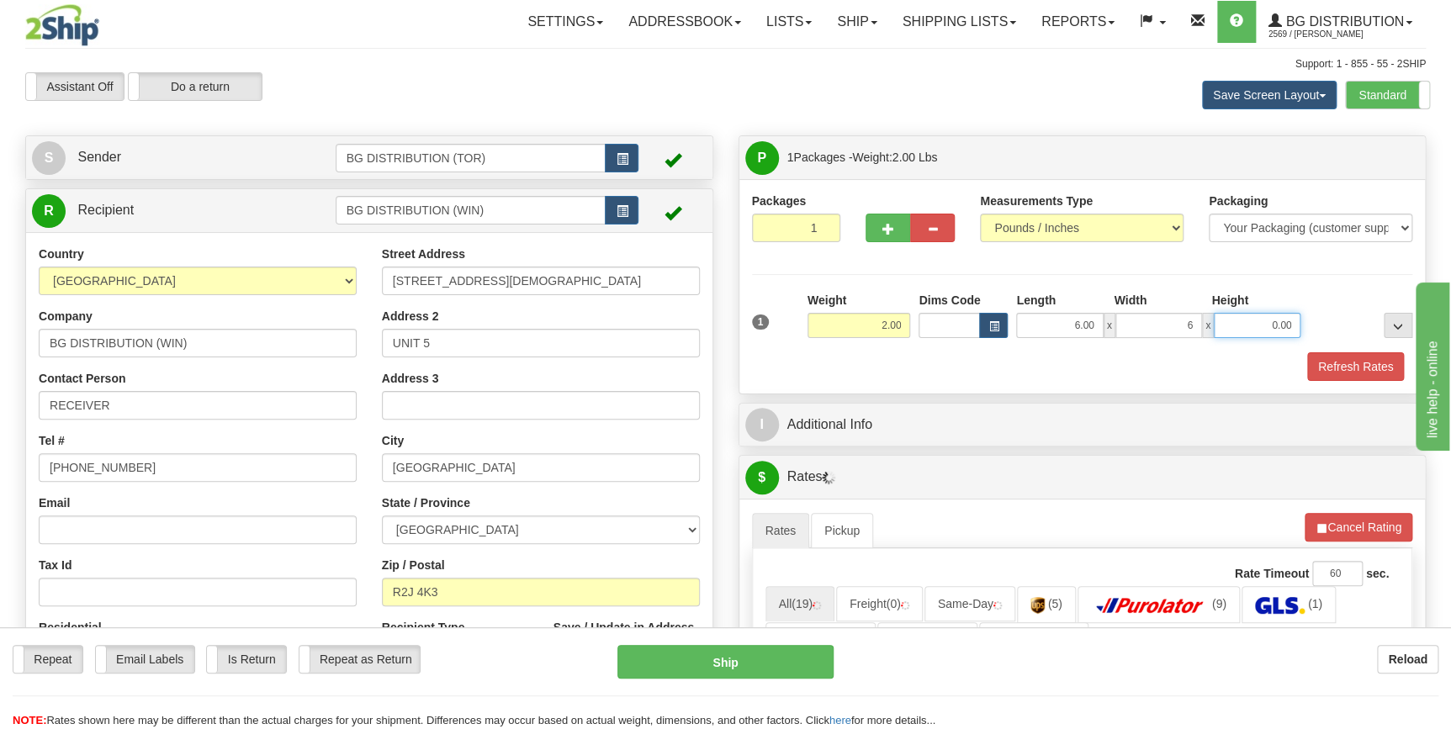
type input "6.00"
click at [968, 378] on div "Refresh Rates" at bounding box center [1082, 366] width 669 height 29
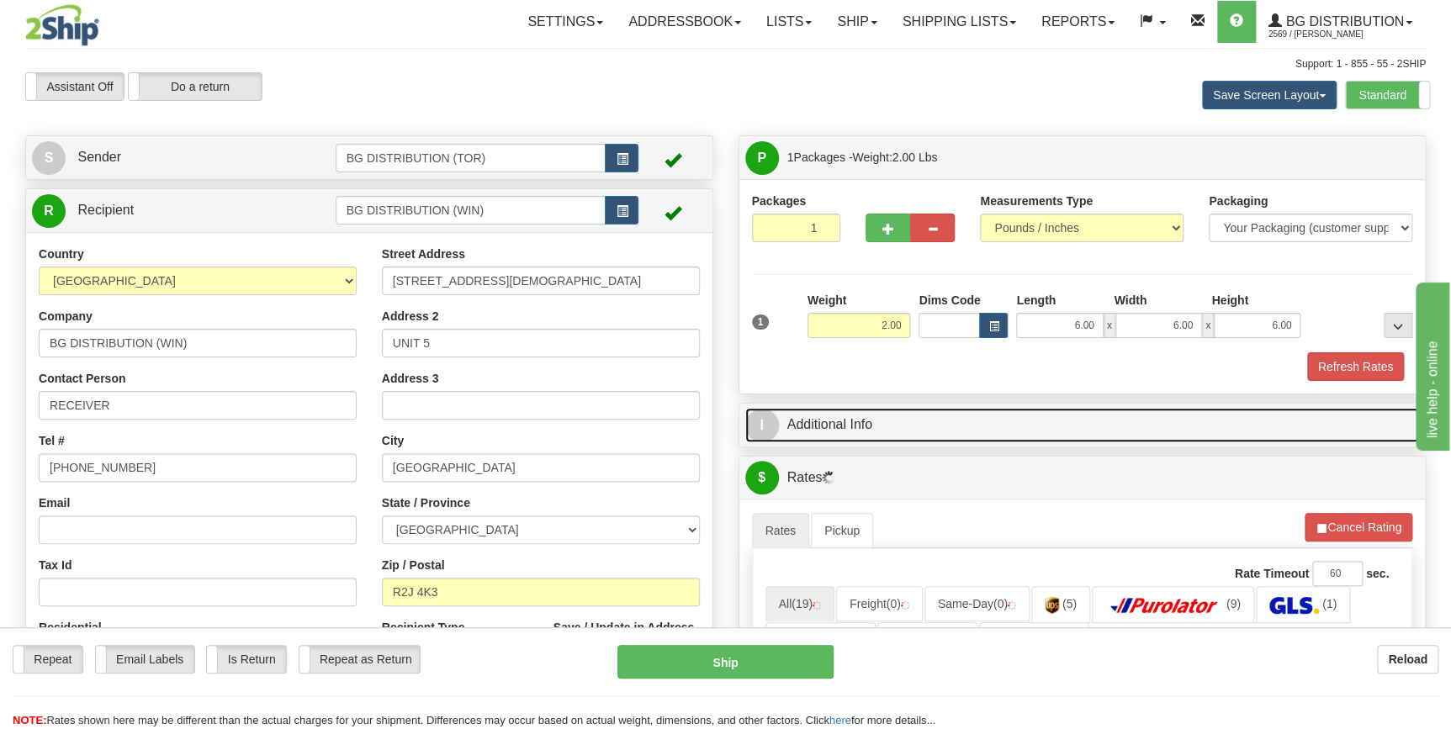
click at [885, 428] on link "I Additional Info" at bounding box center [1082, 425] width 675 height 34
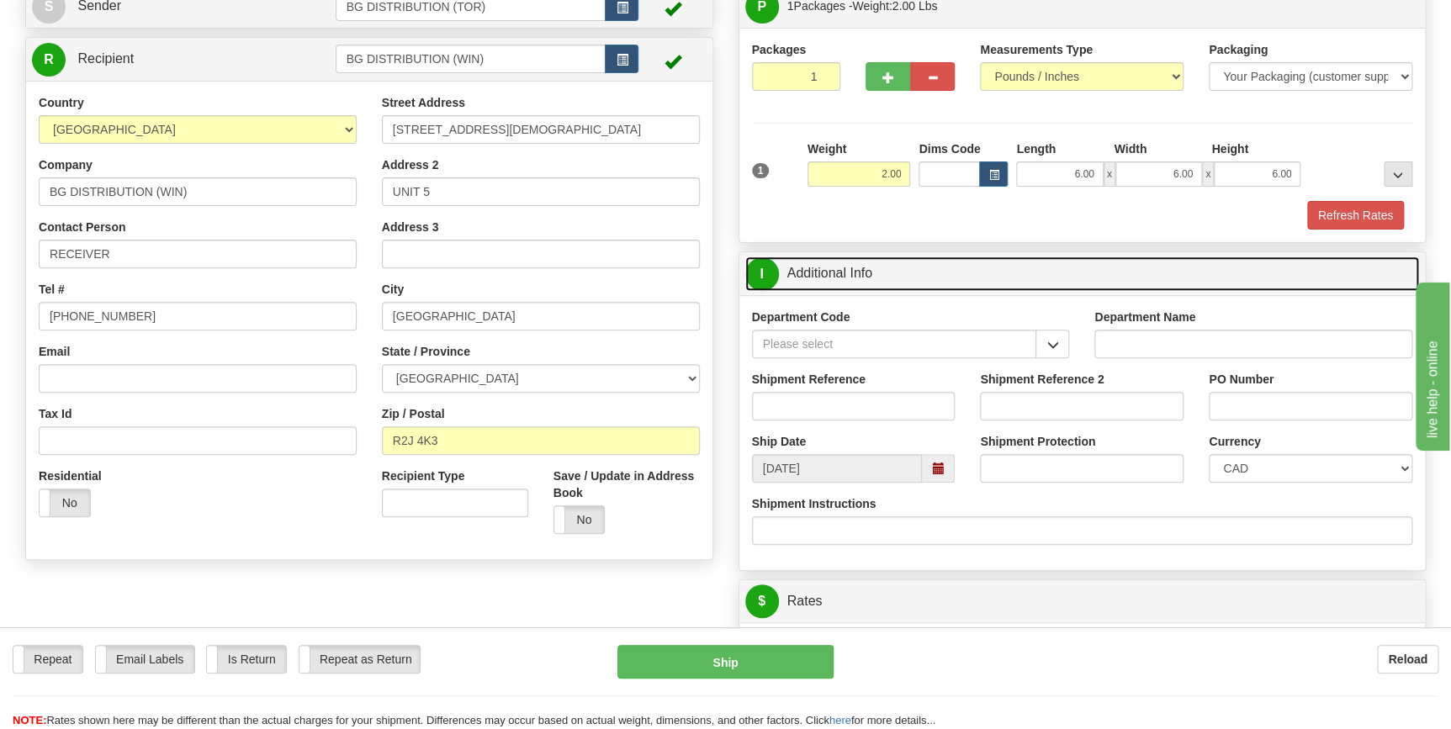
scroll to position [152, 0]
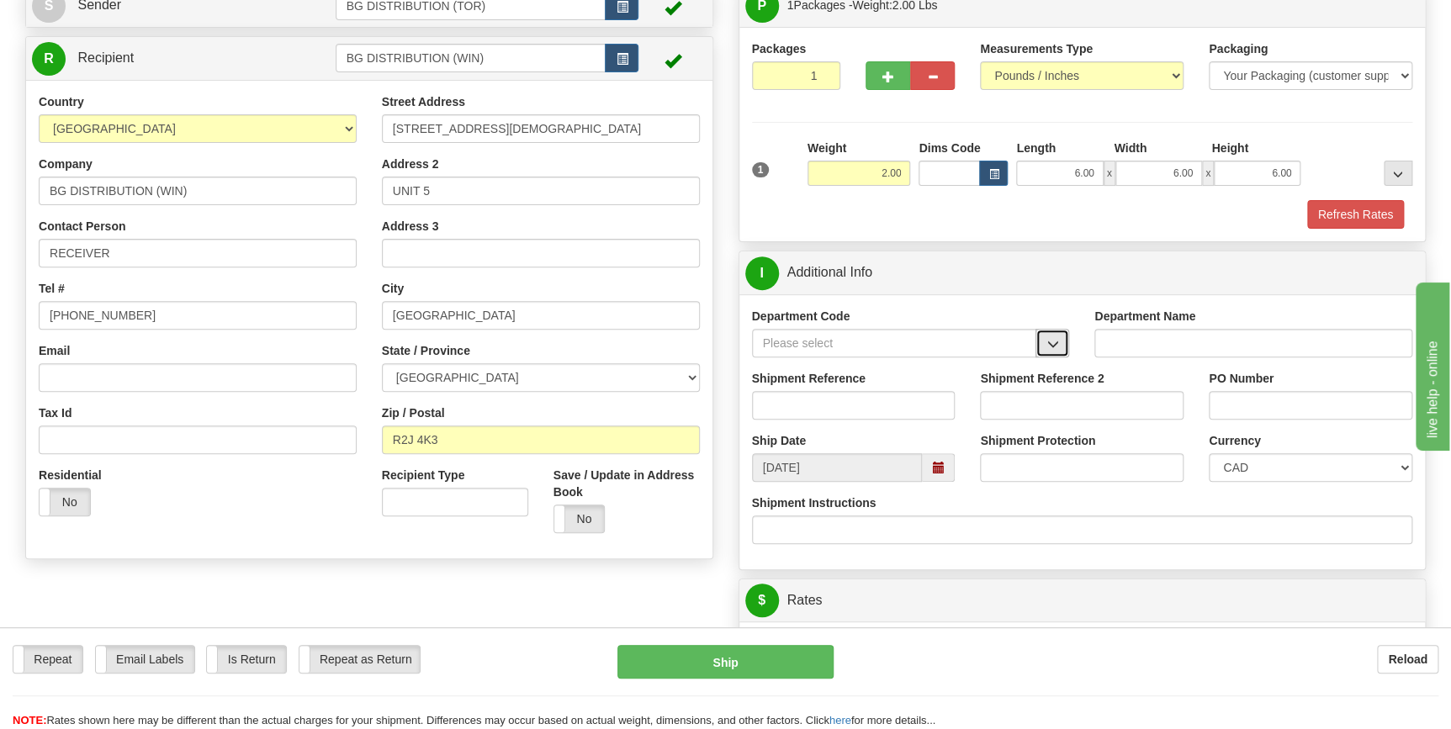
click at [1050, 340] on span "button" at bounding box center [1052, 344] width 12 height 11
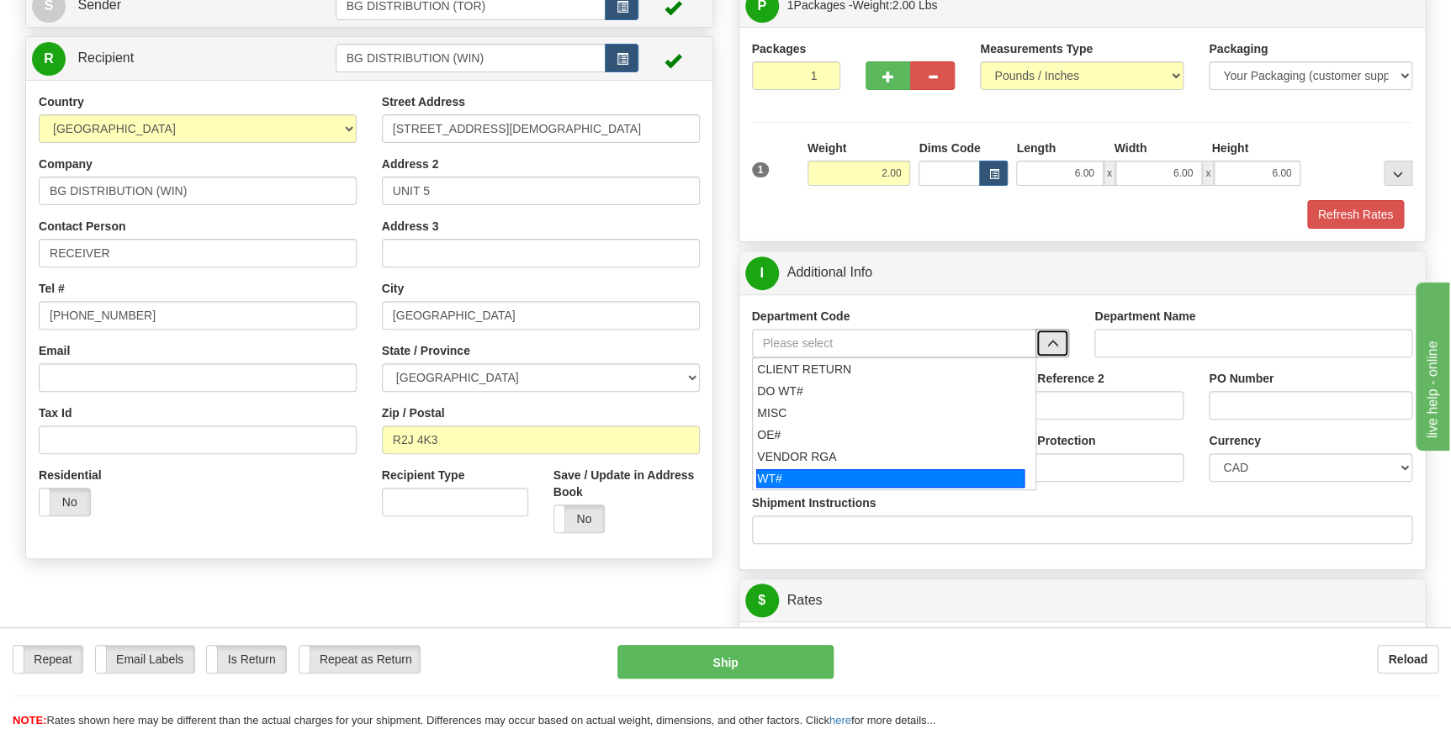
click at [840, 471] on div "WT#" at bounding box center [890, 478] width 268 height 19
type input "WT#"
type input "WAREHOUSE TRANSFERS"
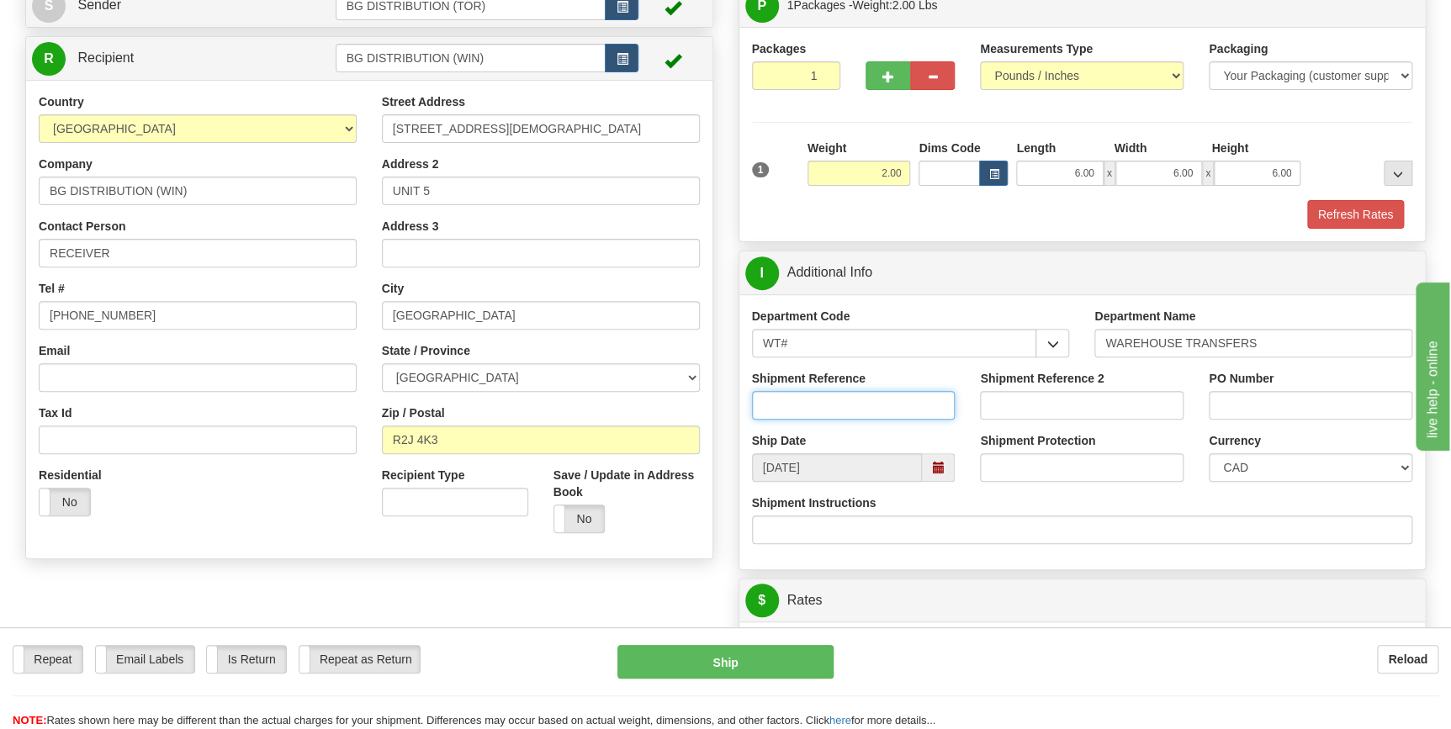
click at [823, 403] on input "Shipment Reference" at bounding box center [854, 405] width 204 height 29
click at [823, 403] on input "167968-00" at bounding box center [854, 405] width 204 height 29
type input "167968-00"
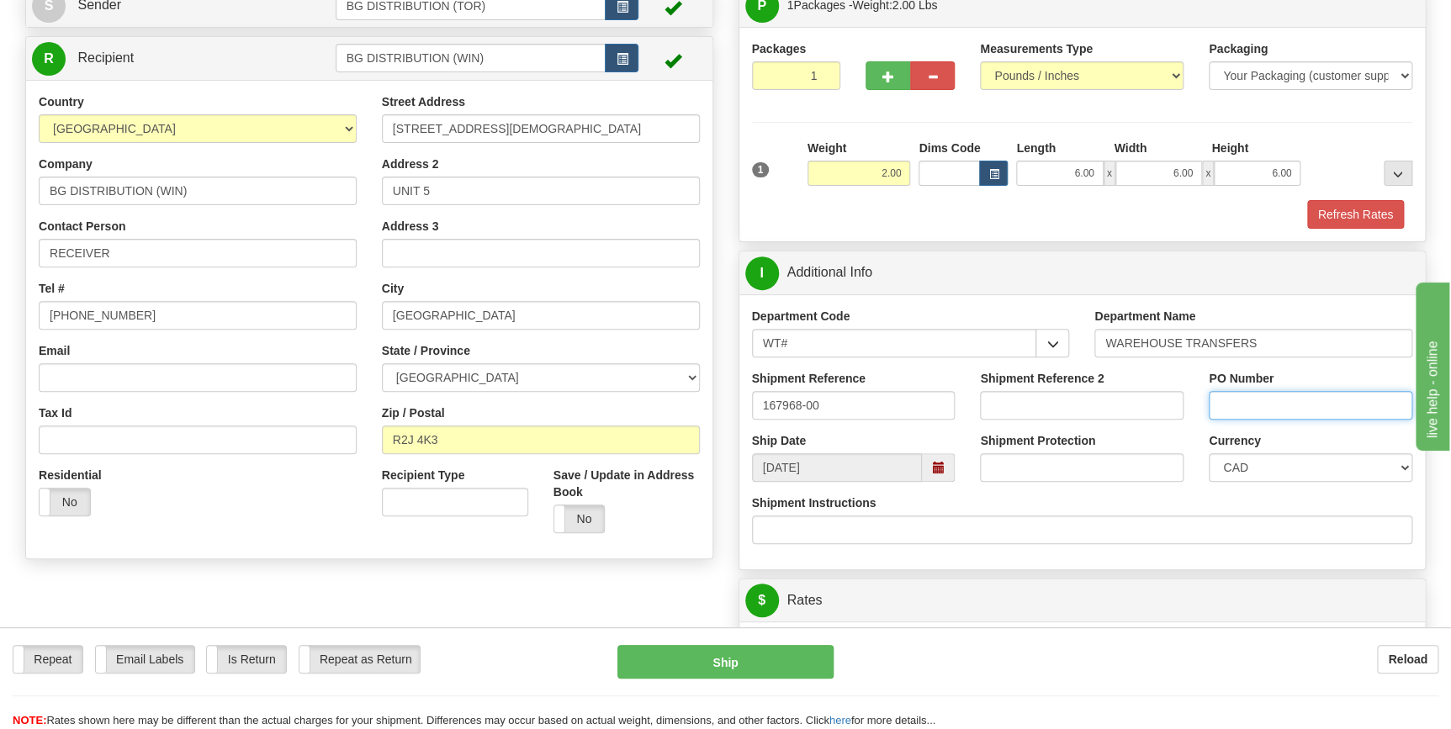
click at [1251, 409] on input "PO Number" at bounding box center [1311, 405] width 204 height 29
paste input "167968-00"
type input "167968-00"
click at [1198, 500] on div "Shipment Instructions" at bounding box center [1082, 520] width 661 height 50
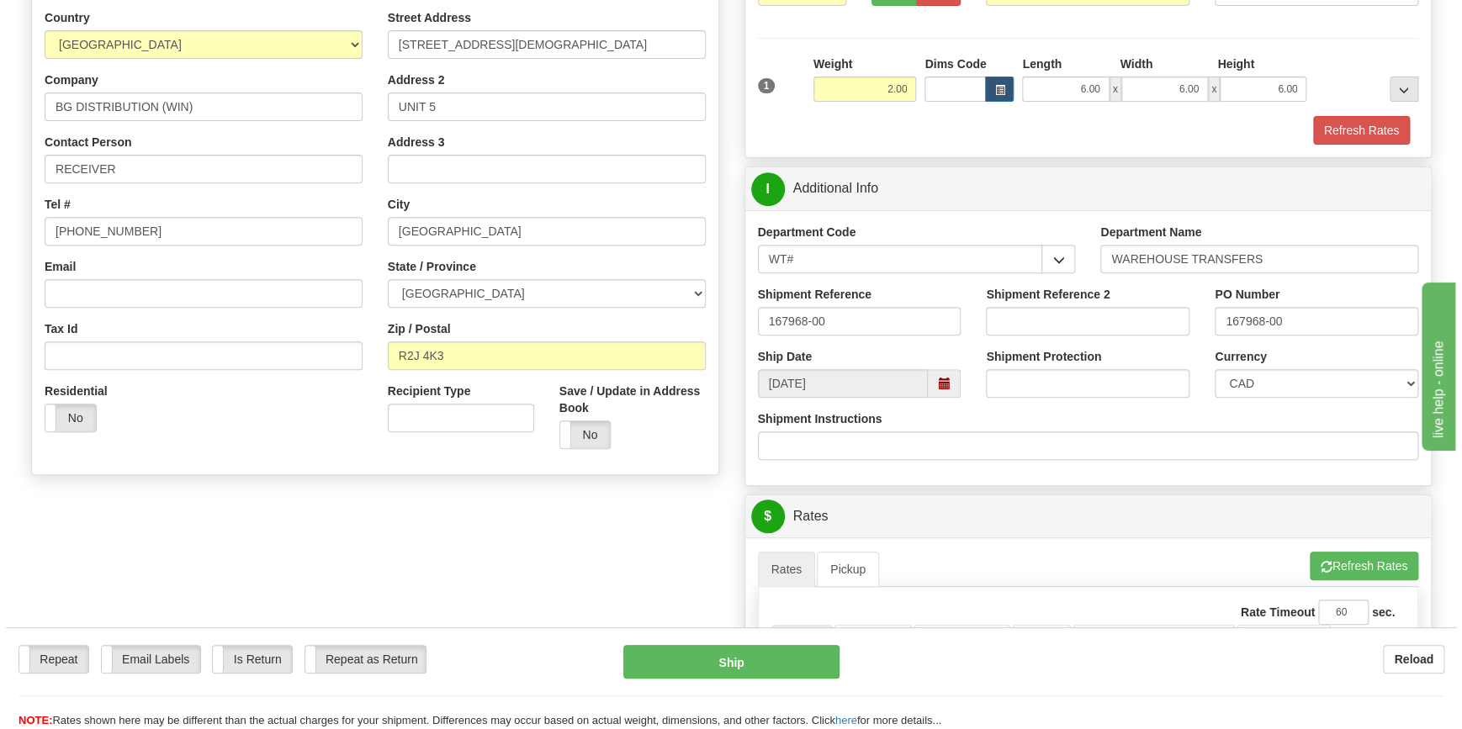
scroll to position [458, 0]
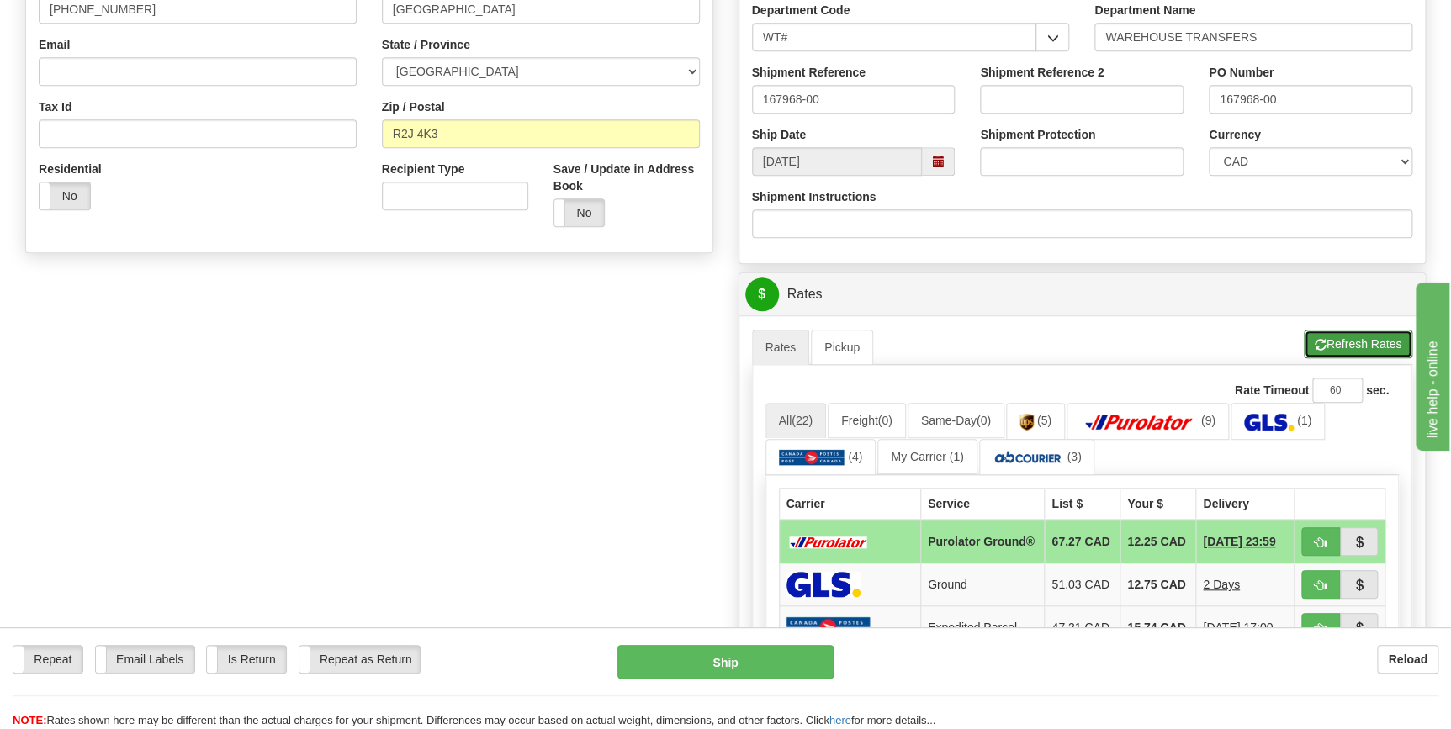
click at [1357, 343] on button "Refresh Rates" at bounding box center [1358, 344] width 108 height 29
click at [755, 662] on button "Ship" at bounding box center [725, 662] width 216 height 34
type input "260"
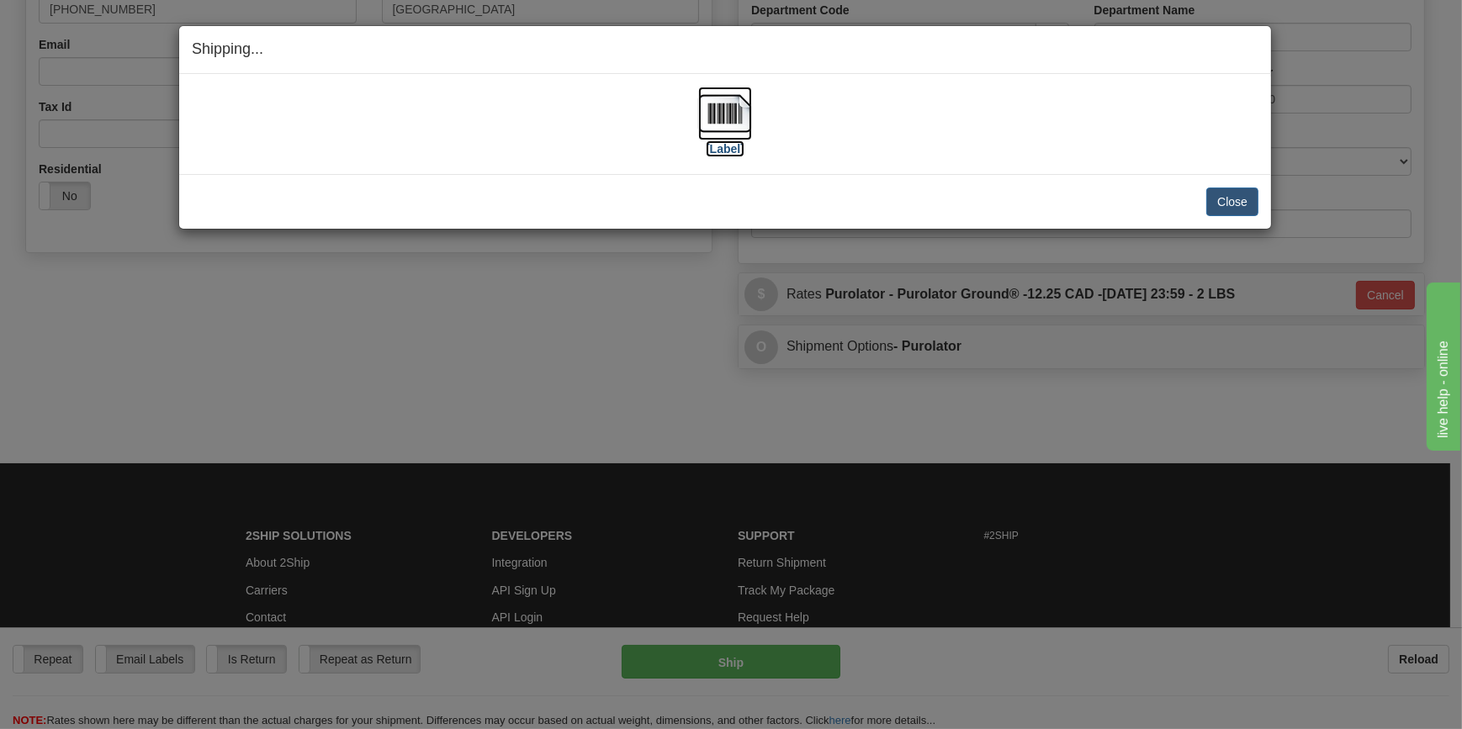
click at [733, 130] on img at bounding box center [725, 114] width 54 height 54
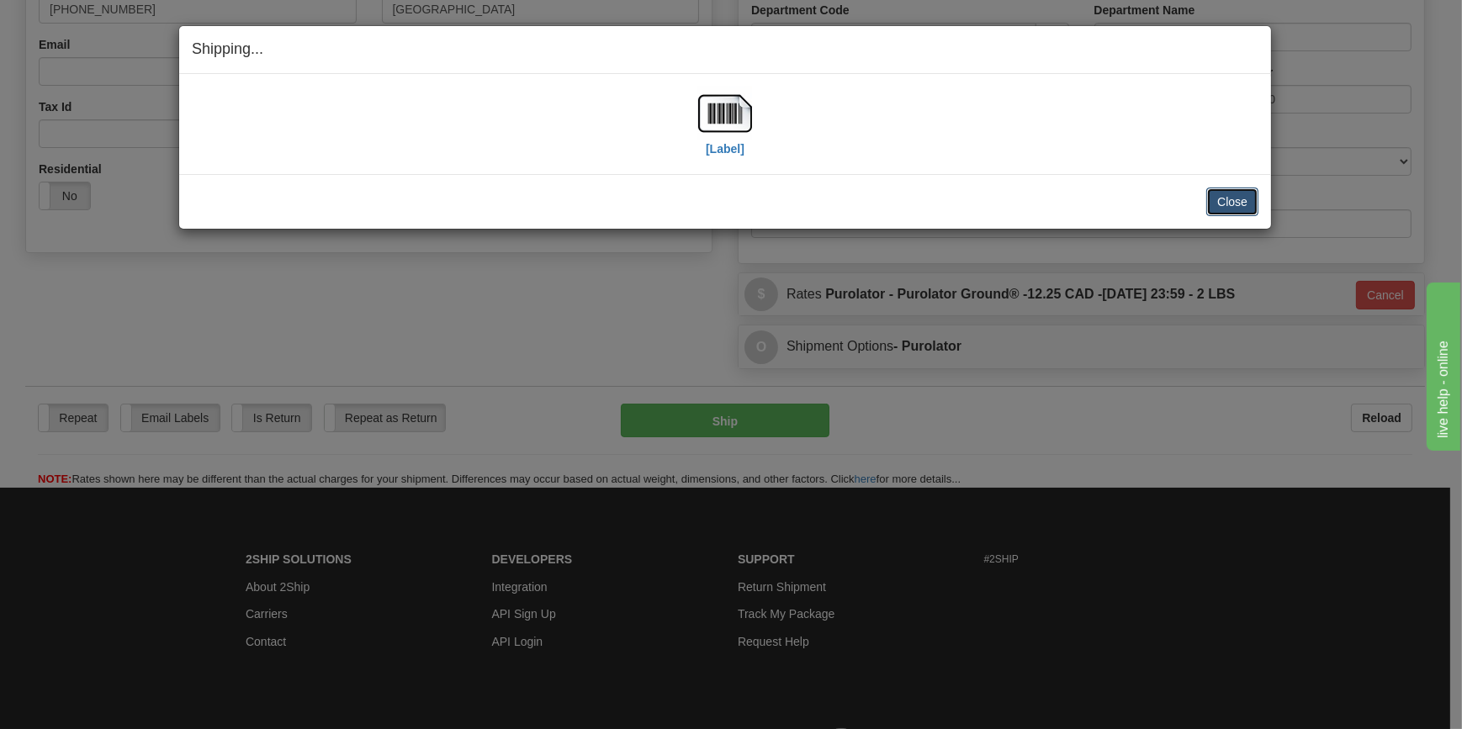
click at [1244, 199] on button "Close" at bounding box center [1232, 202] width 52 height 29
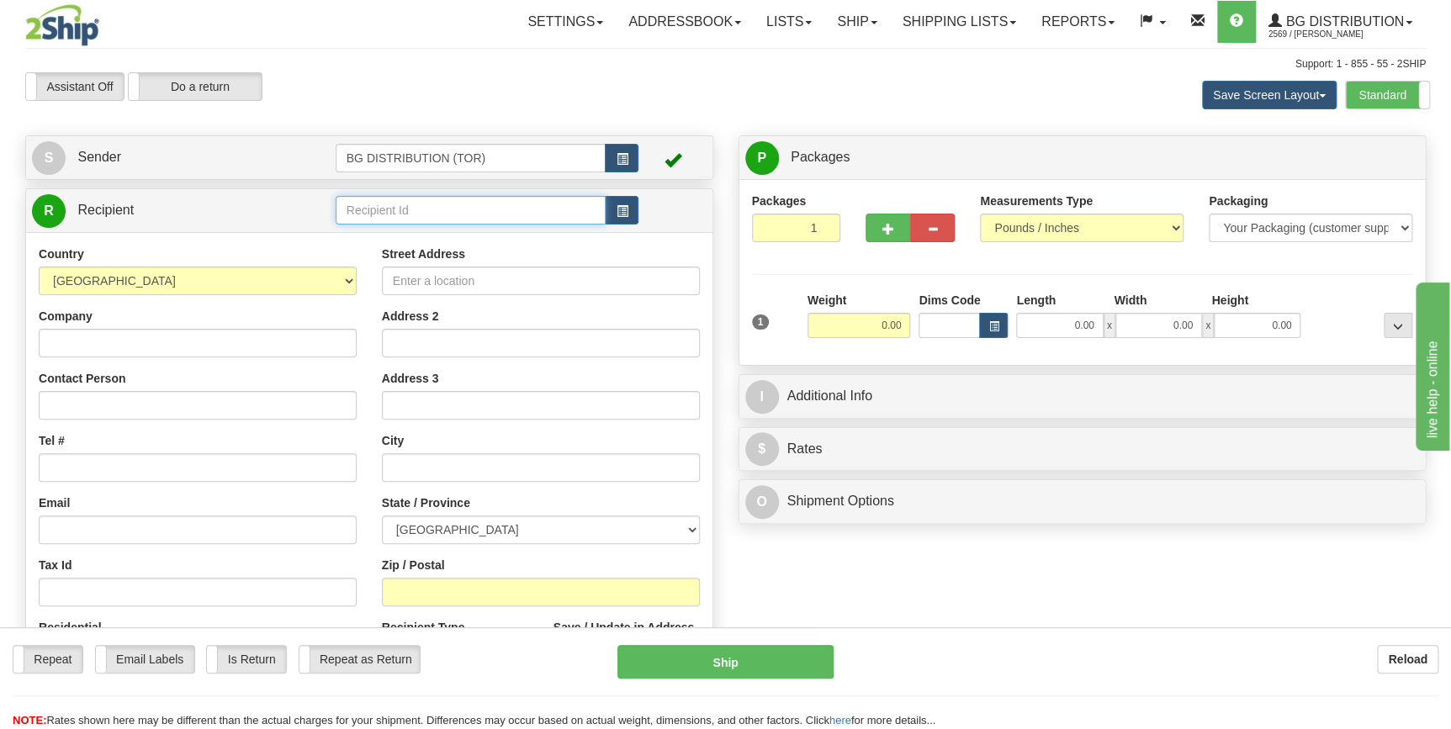
click at [432, 211] on input "text" at bounding box center [471, 210] width 271 height 29
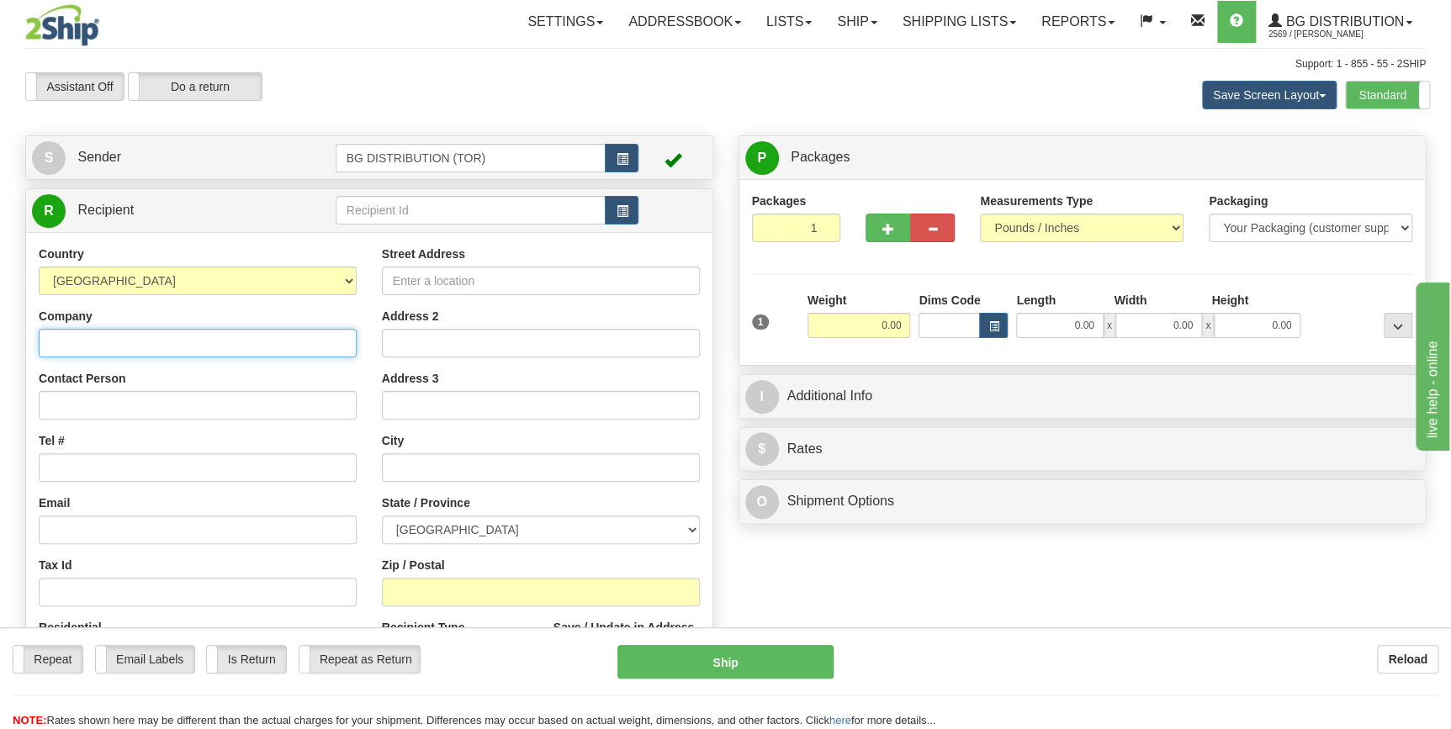
click at [167, 347] on input "Company" at bounding box center [198, 343] width 318 height 29
type input "OLYMPUS LOCK INC"
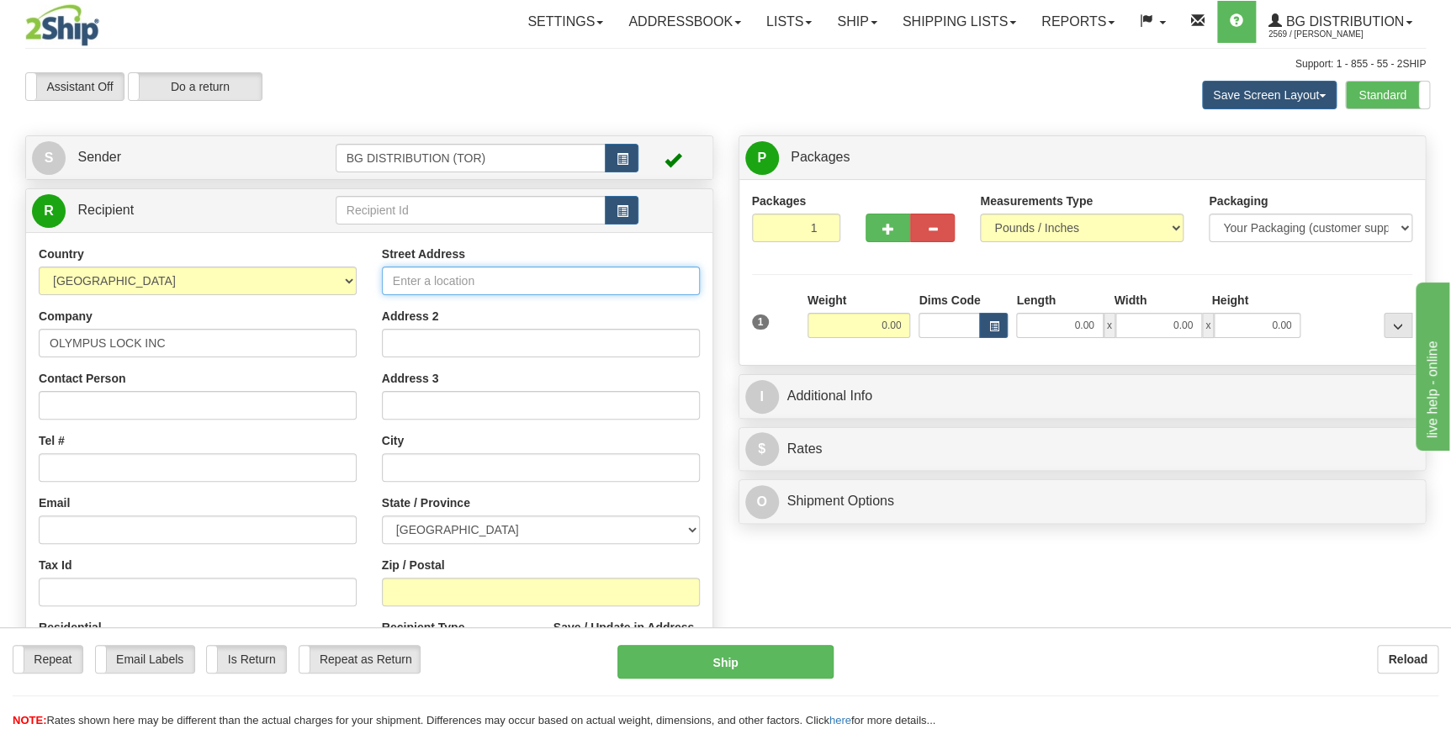
click at [457, 283] on input "Street Address" at bounding box center [541, 281] width 318 height 29
type input "18424 HIGWAY 99"
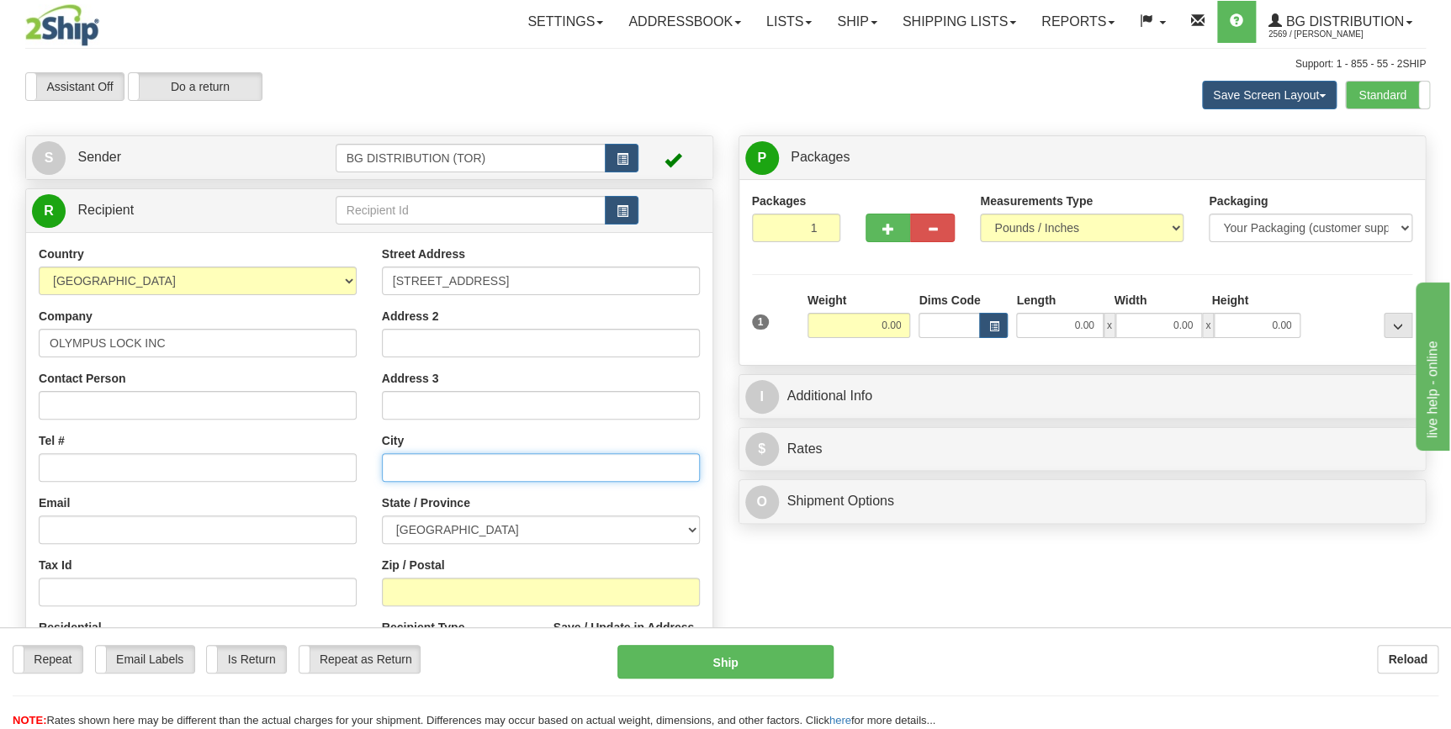
click at [446, 463] on input "text" at bounding box center [541, 467] width 318 height 29
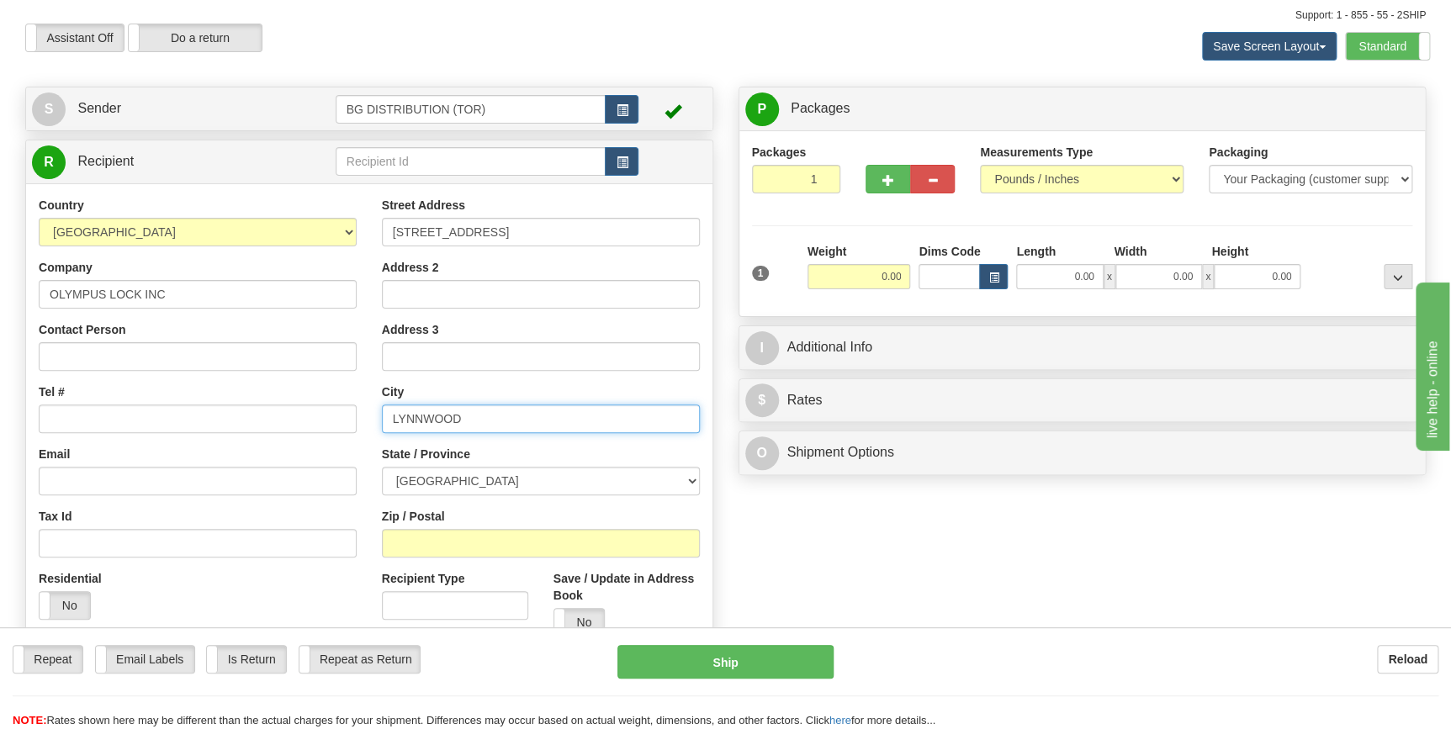
scroll to position [76, 0]
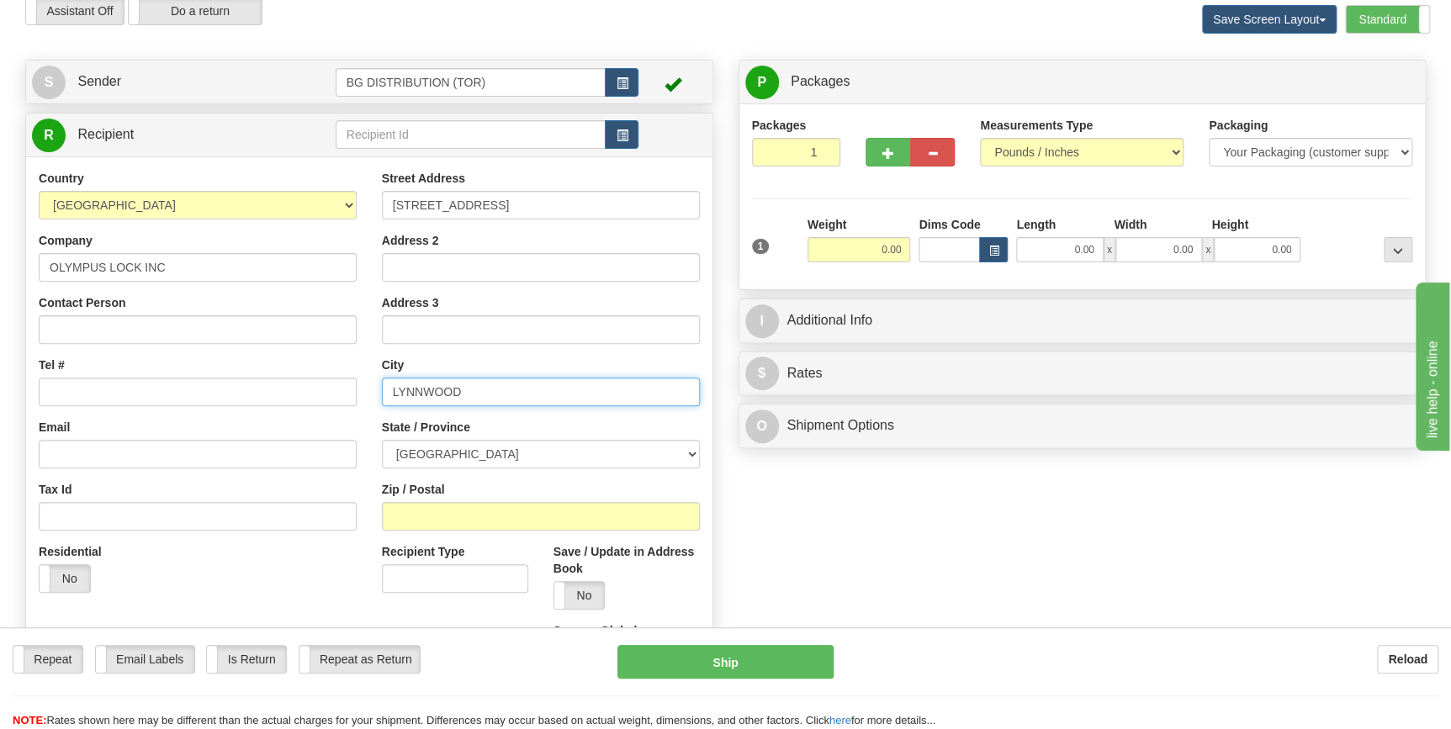
type input "LYNNWOOD"
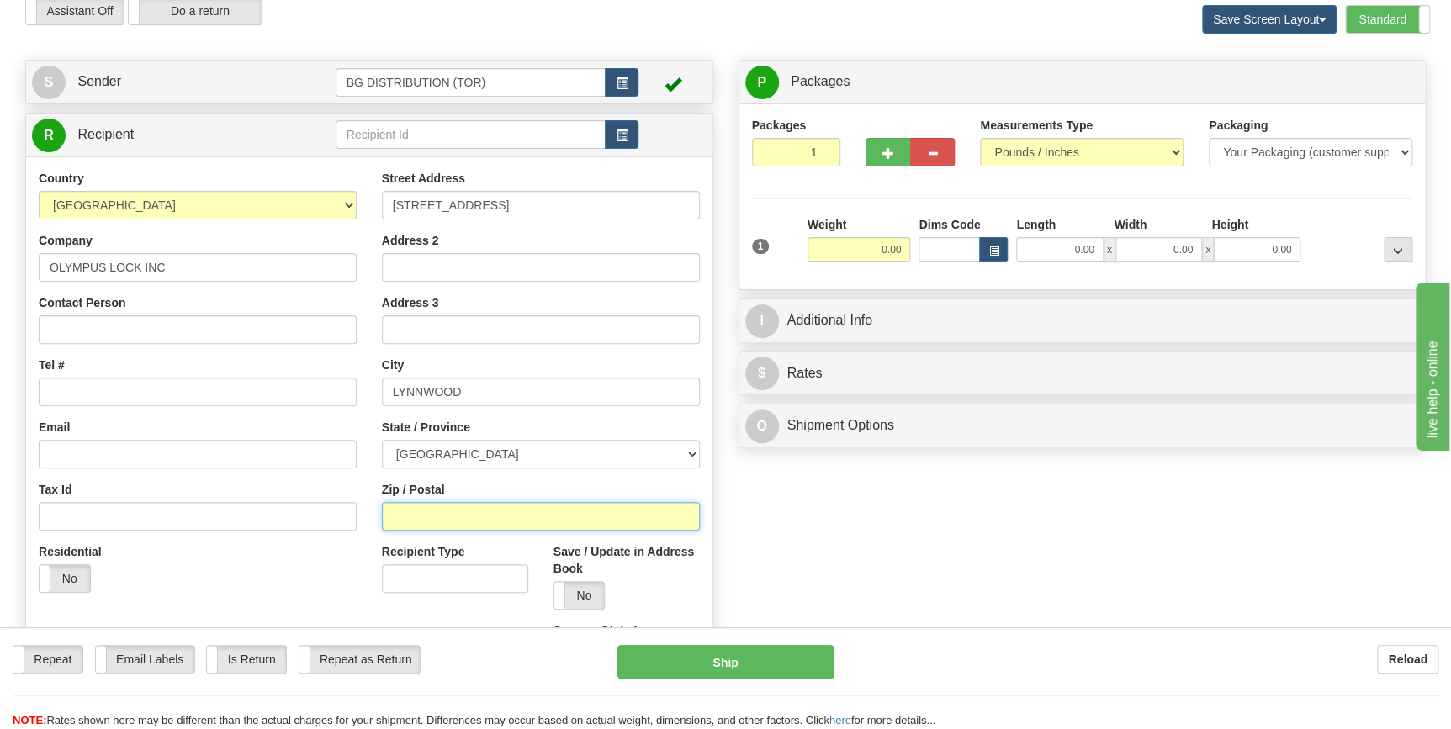
drag, startPoint x: 493, startPoint y: 529, endPoint x: 497, endPoint y: 521, distance: 9.4
click at [496, 521] on input "Zip / Postal" at bounding box center [541, 516] width 318 height 29
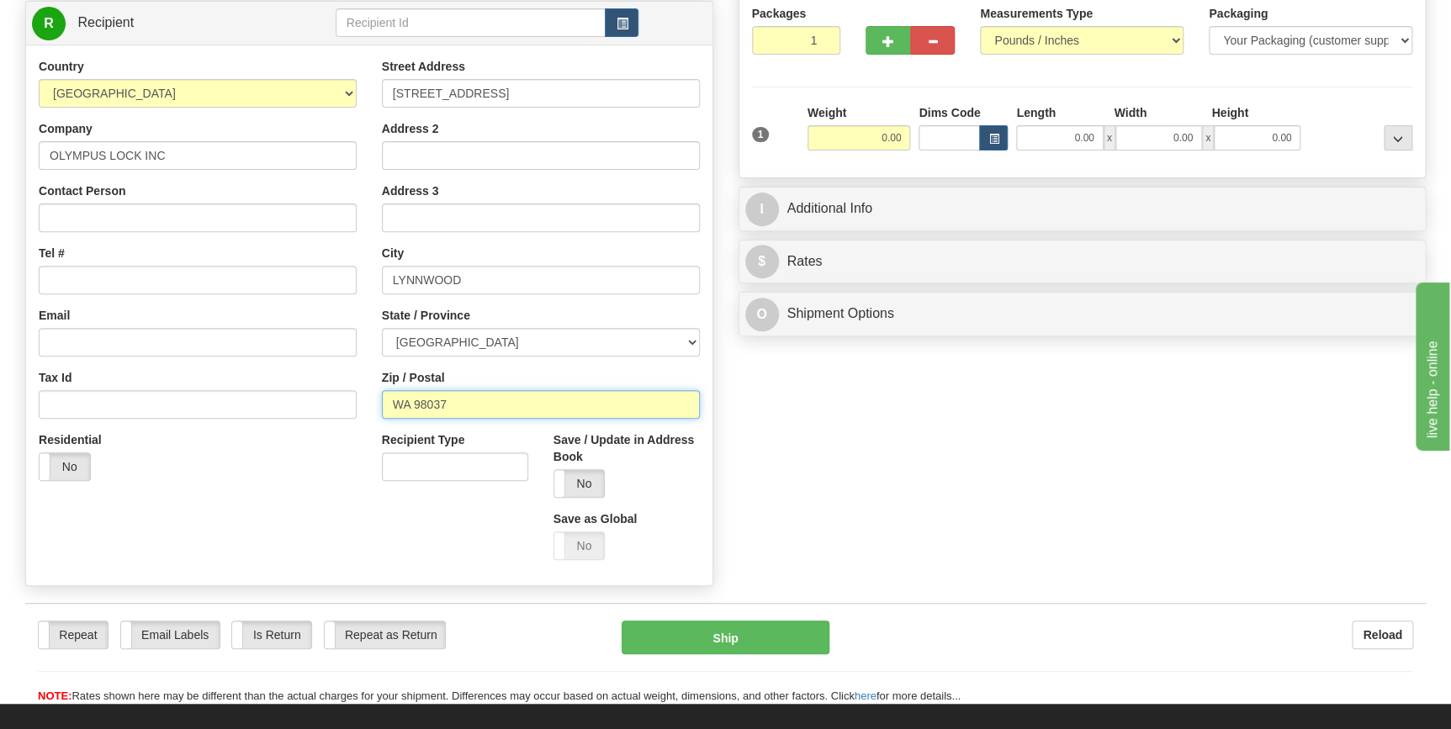
scroll to position [152, 0]
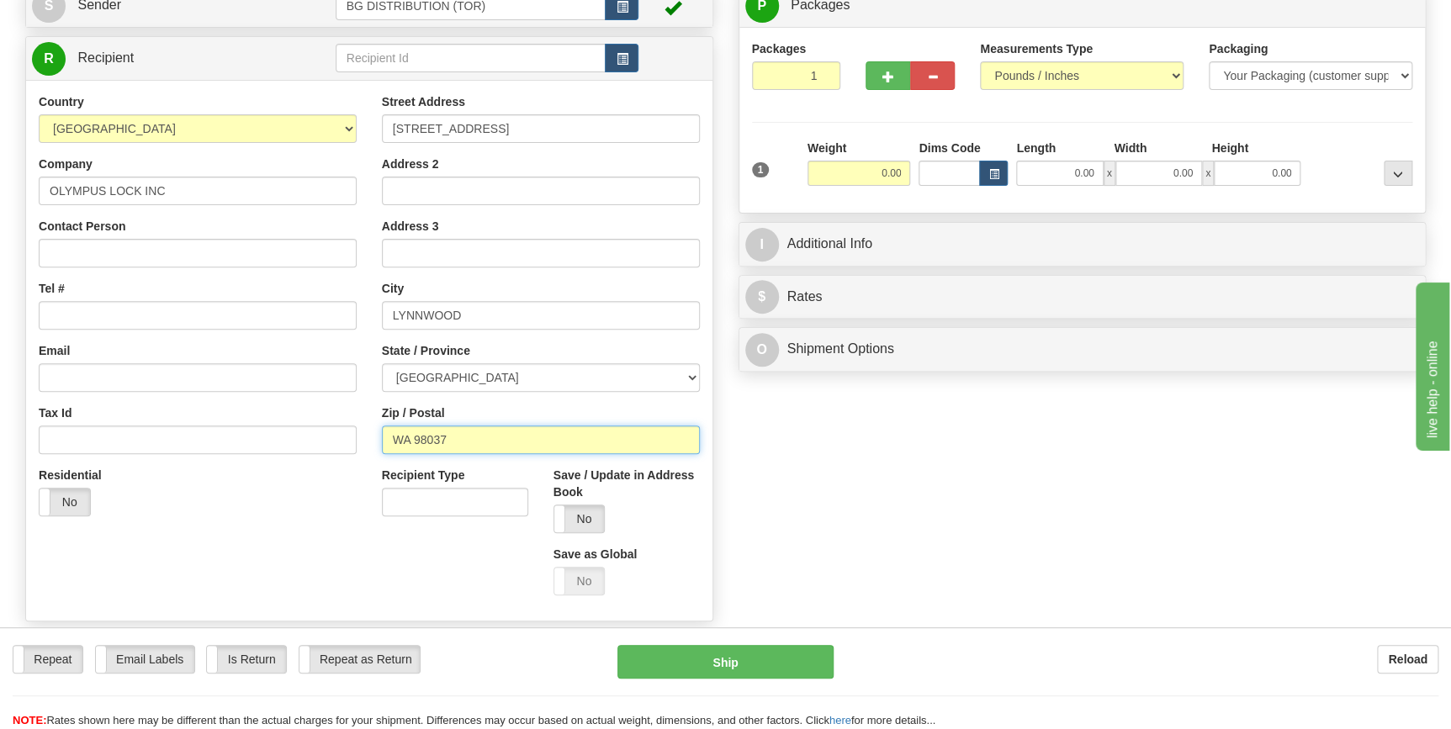
type input "WA 98037"
click at [344, 131] on select "AFGHANISTAN ALAND ISLANDS ALBANIA ALGERIA AMERICAN SAMOA ANDORRA ANGOLA ANGUILL…" at bounding box center [198, 128] width 318 height 29
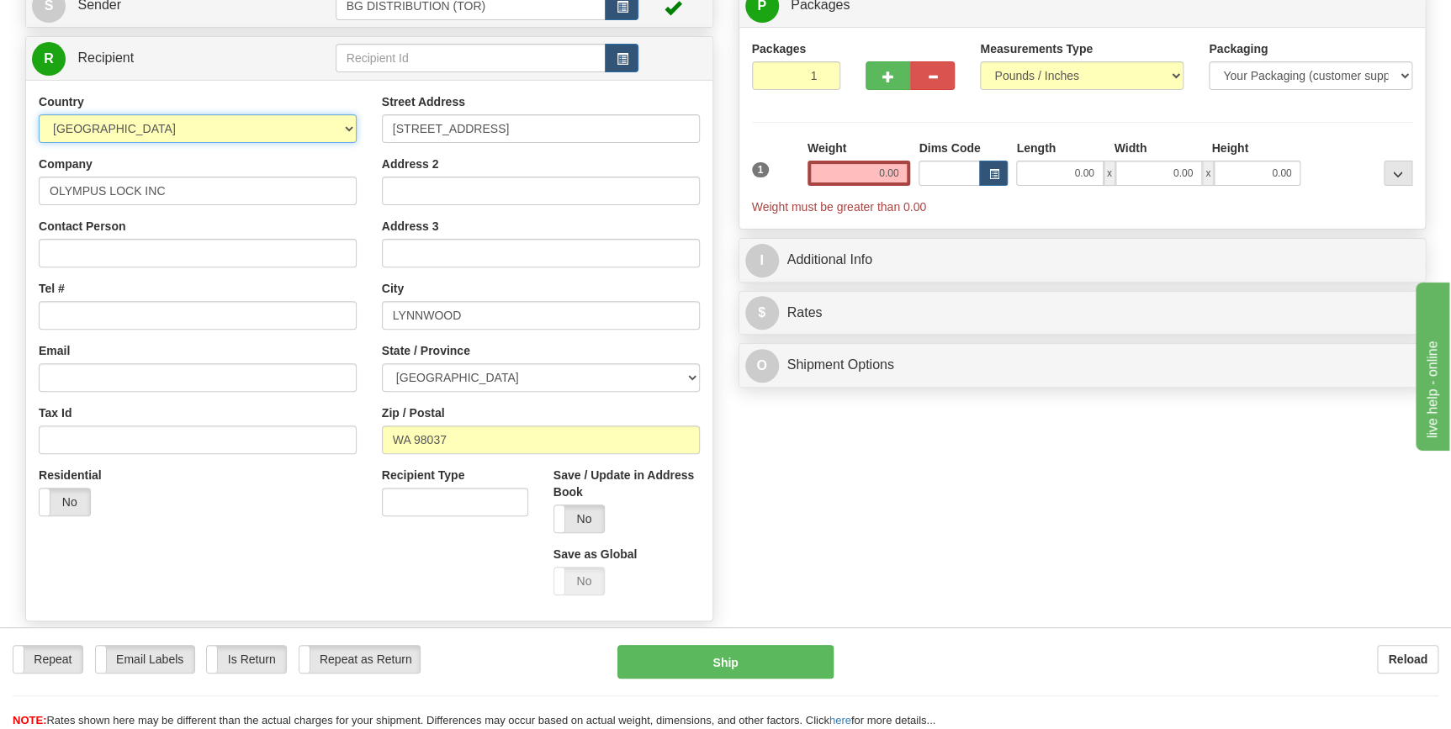
drag, startPoint x: 255, startPoint y: 126, endPoint x: 250, endPoint y: 139, distance: 13.6
click at [255, 126] on select "AFGHANISTAN ALAND ISLANDS ALBANIA ALGERIA AMERICAN SAMOA ANDORRA ANGOLA ANGUILL…" at bounding box center [198, 128] width 318 height 29
select select "US"
click at [39, 114] on select "AFGHANISTAN ALAND ISLANDS ALBANIA ALGERIA AMERICAN SAMOA ANDORRA ANGOLA ANGUILL…" at bounding box center [198, 128] width 318 height 29
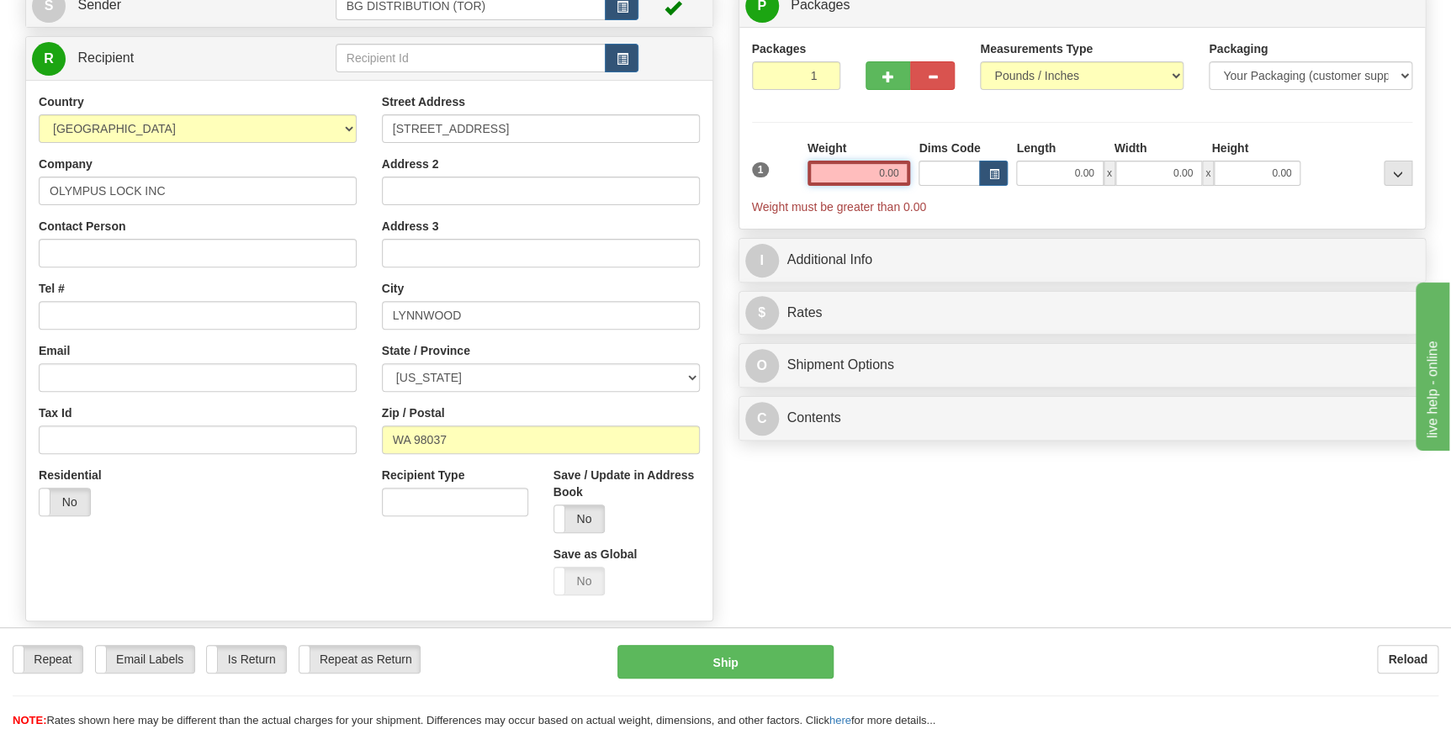
drag, startPoint x: 849, startPoint y: 169, endPoint x: 977, endPoint y: 160, distance: 129.0
click at [977, 160] on div "1 Weight 0.00 Dims Code 0.00" at bounding box center [1082, 178] width 669 height 76
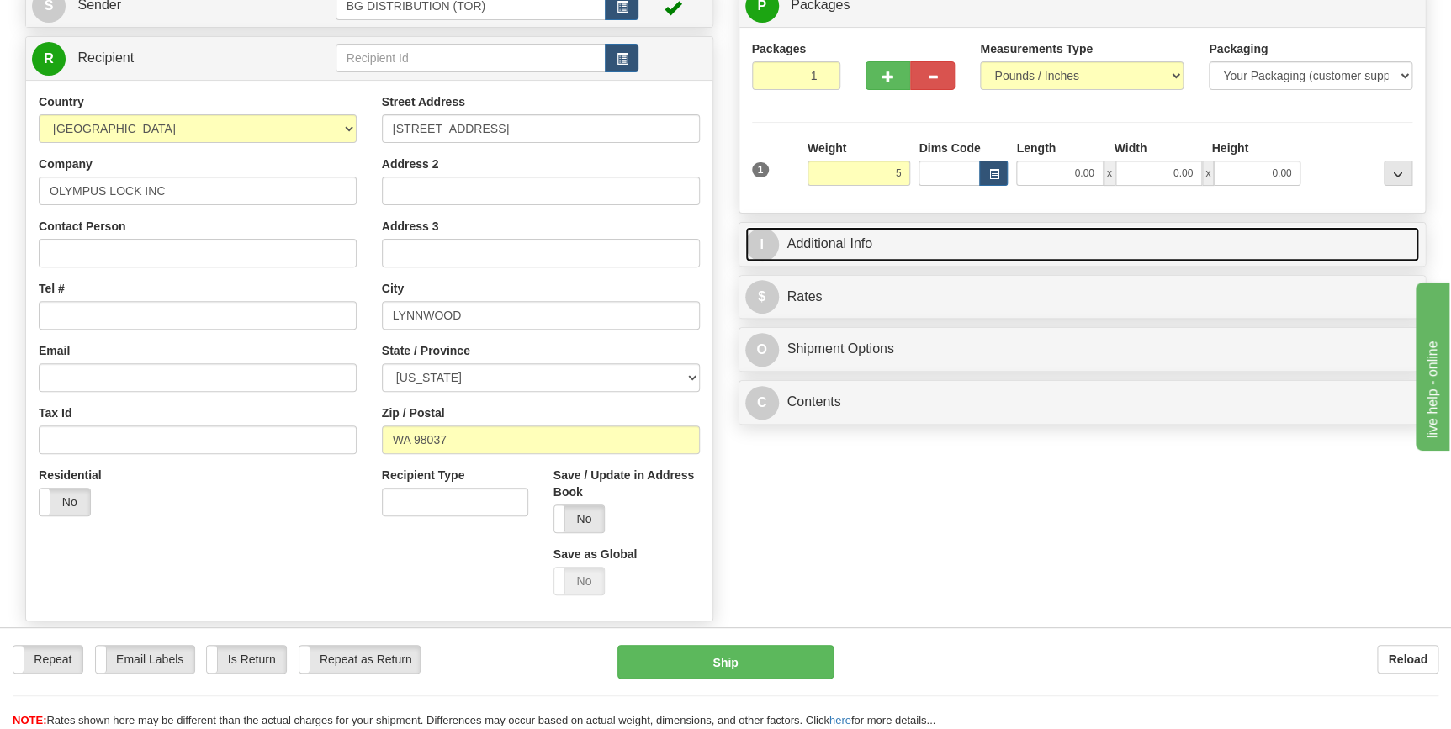
type input "5.00"
click at [775, 246] on span "I" at bounding box center [762, 245] width 34 height 34
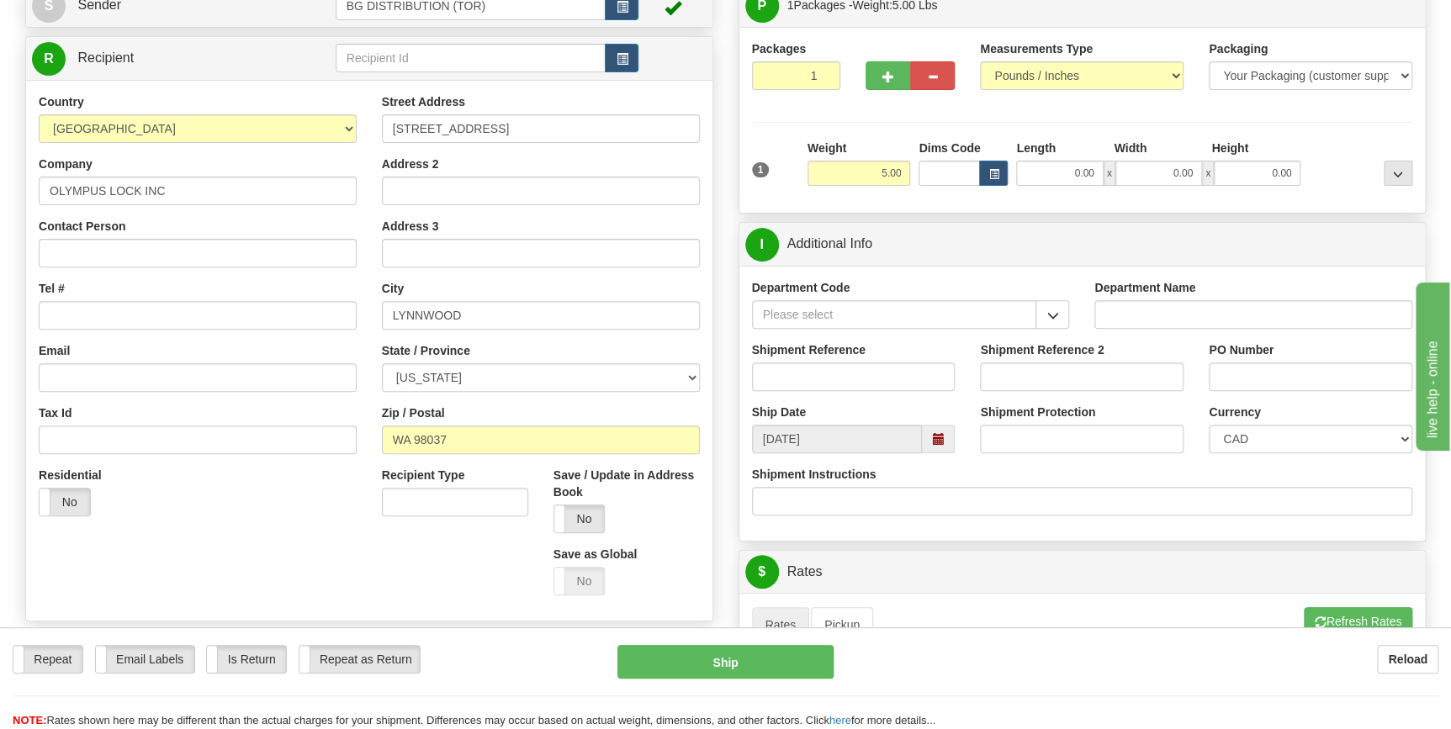
click at [924, 360] on div "Shipment Reference" at bounding box center [854, 366] width 204 height 50
click at [914, 385] on input "Shipment Reference" at bounding box center [854, 376] width 204 height 29
click at [883, 368] on input "70187" at bounding box center [854, 376] width 204 height 29
paste input "6107-00"
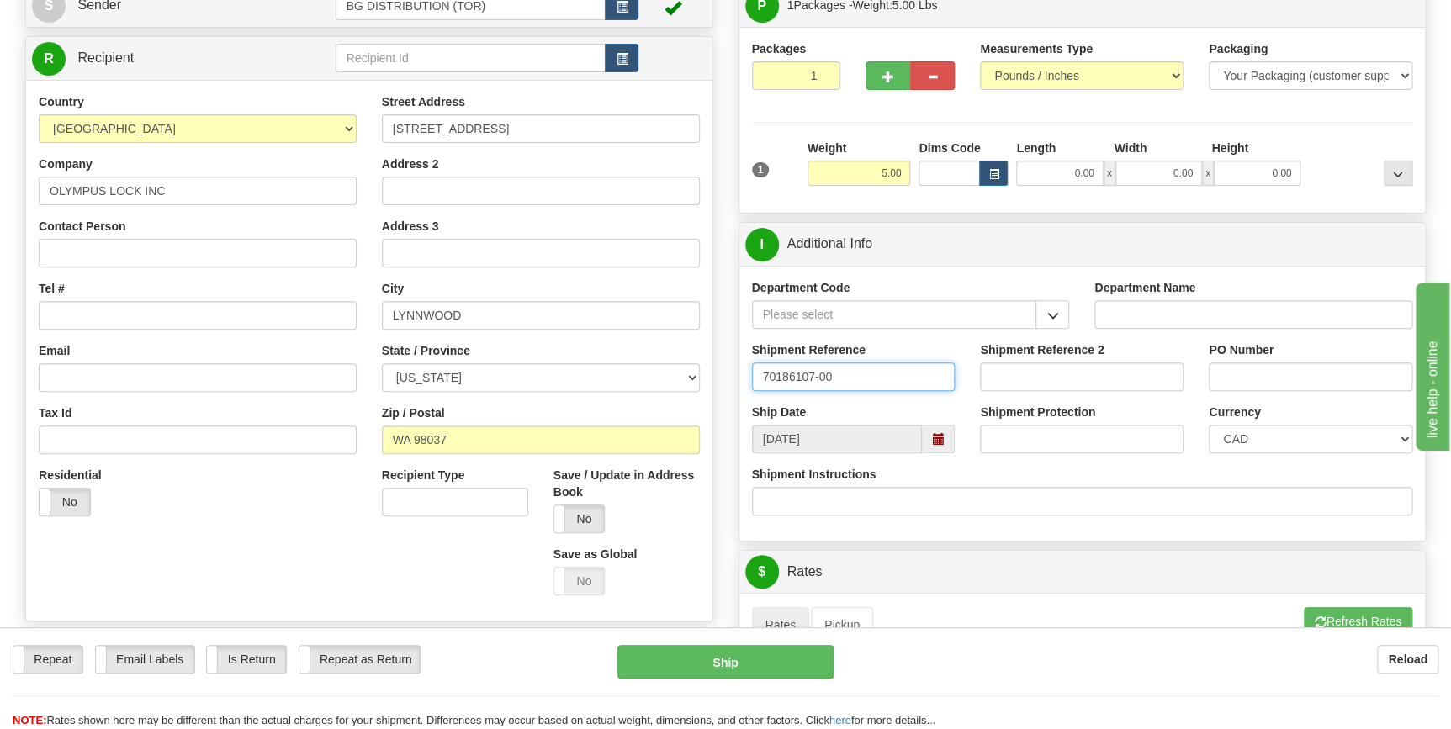
type input "70186107-00"
click at [1215, 373] on input "PO Number" at bounding box center [1311, 376] width 204 height 29
paste input "70186107-00"
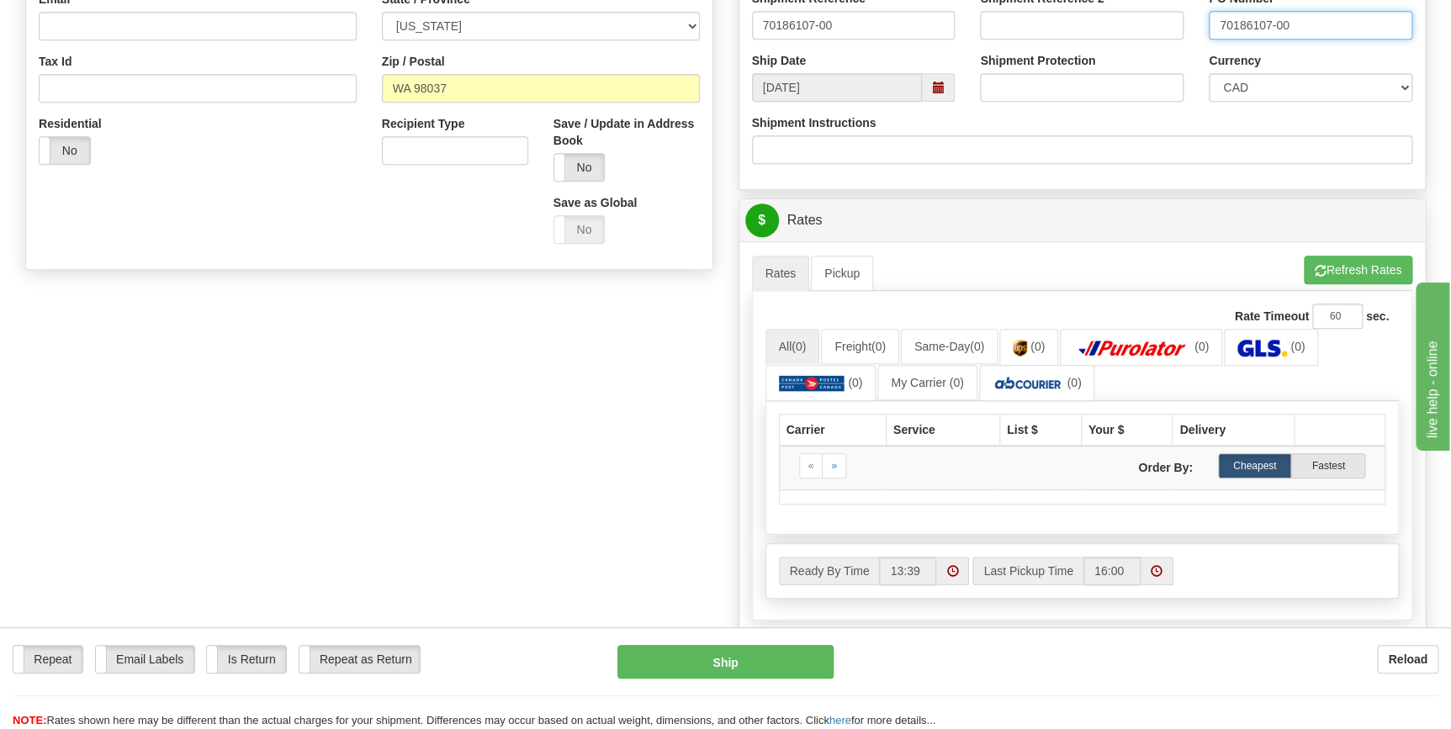
scroll to position [611, 0]
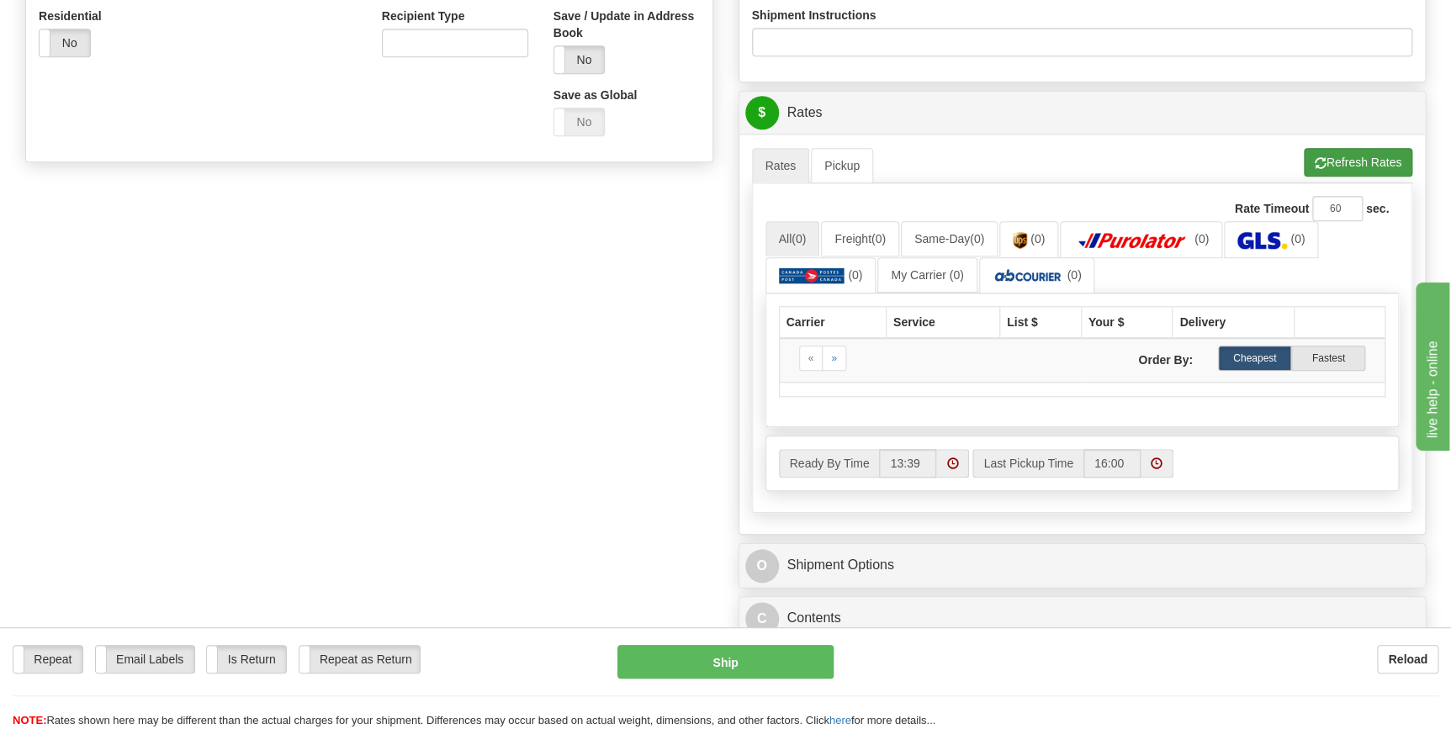
type input "70186107-00"
click at [1315, 160] on span "button" at bounding box center [1321, 163] width 12 height 11
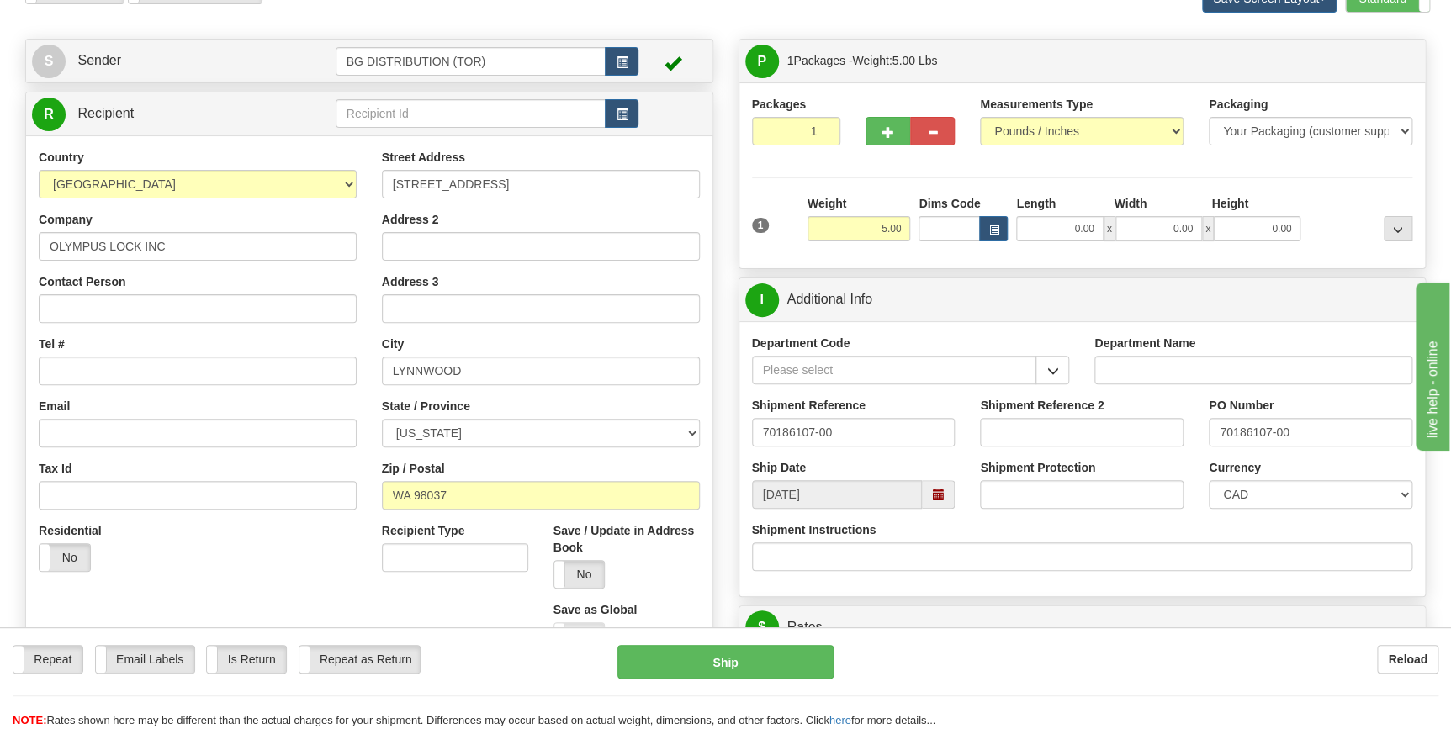
scroll to position [0, 0]
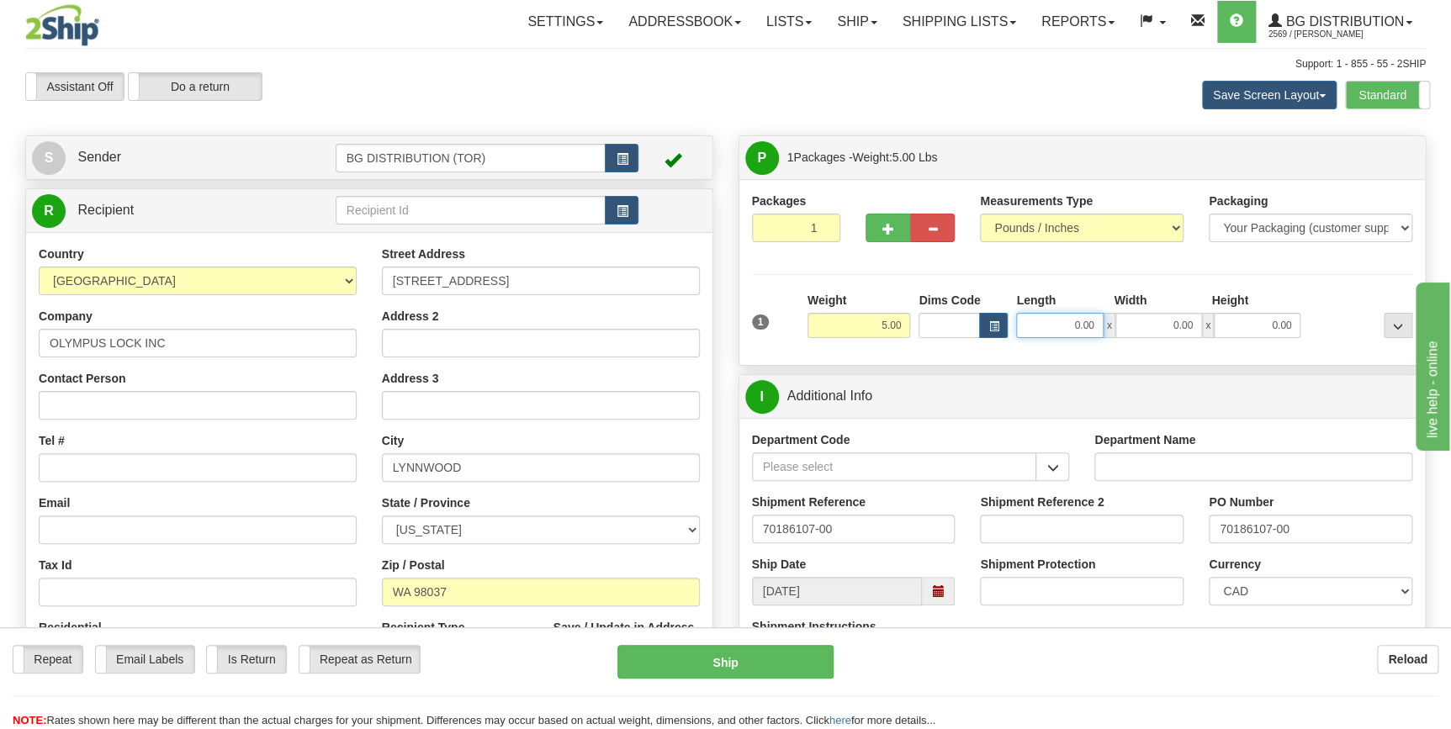
click at [1088, 320] on input "0.00" at bounding box center [1059, 325] width 87 height 25
type input "4.00"
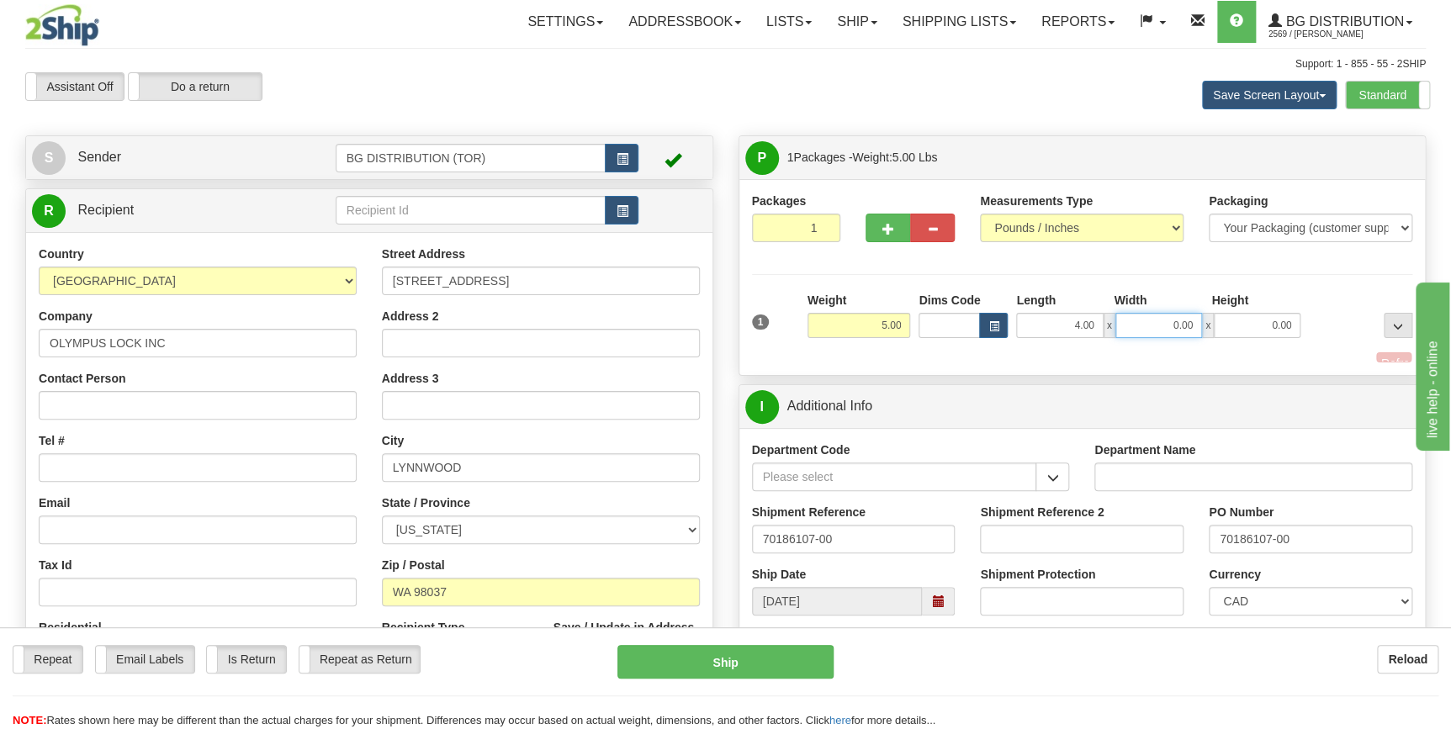
click at [1135, 319] on input "0.00" at bounding box center [1158, 325] width 87 height 25
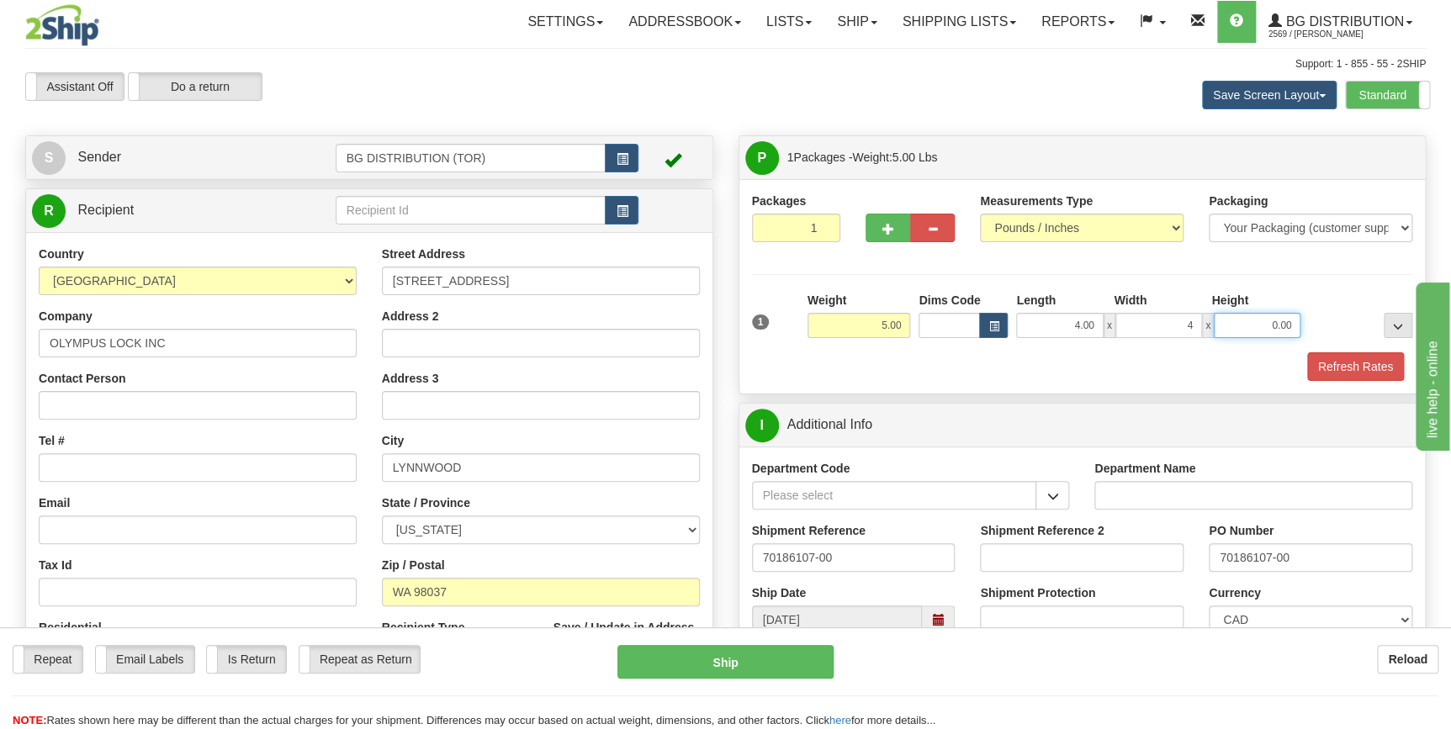
type input "4.00"
click at [1232, 319] on input "0.00" at bounding box center [1257, 325] width 87 height 25
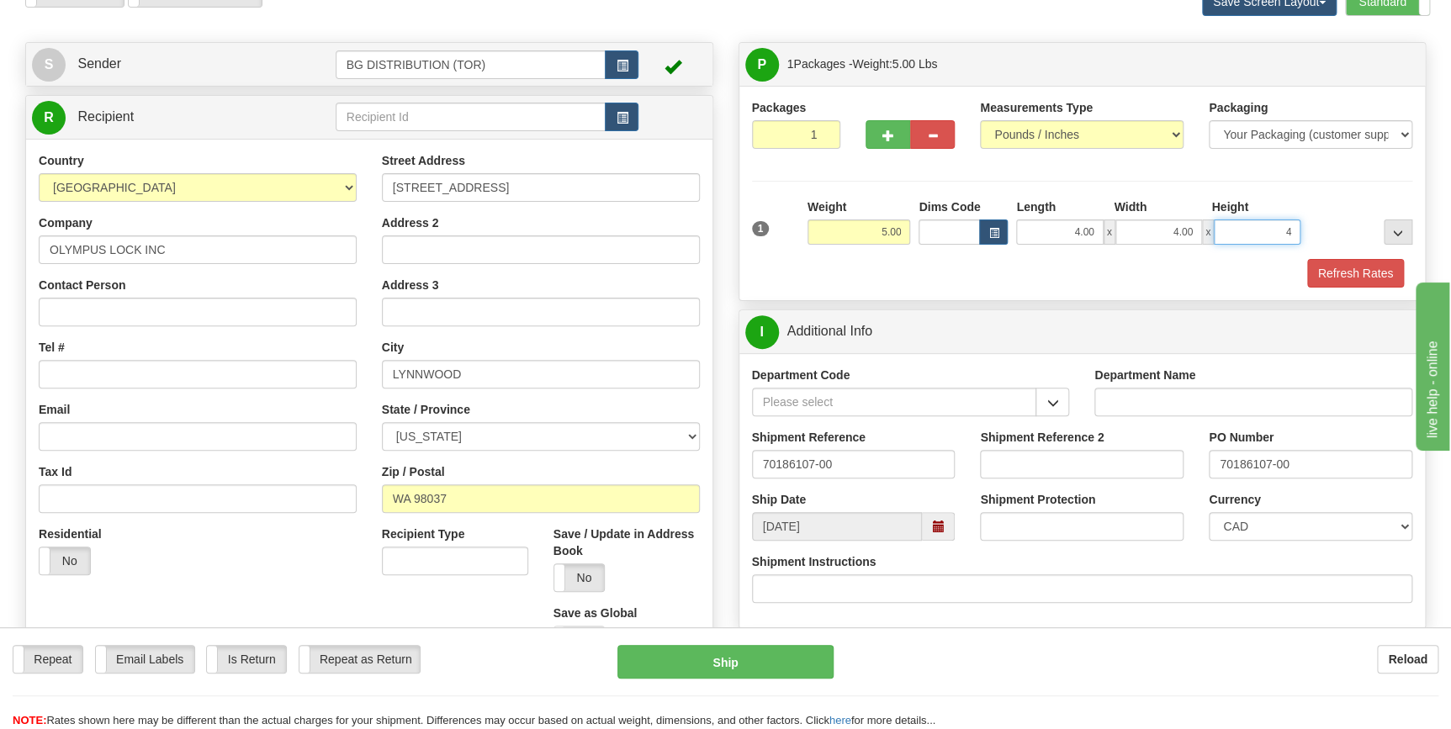
scroll to position [229, 0]
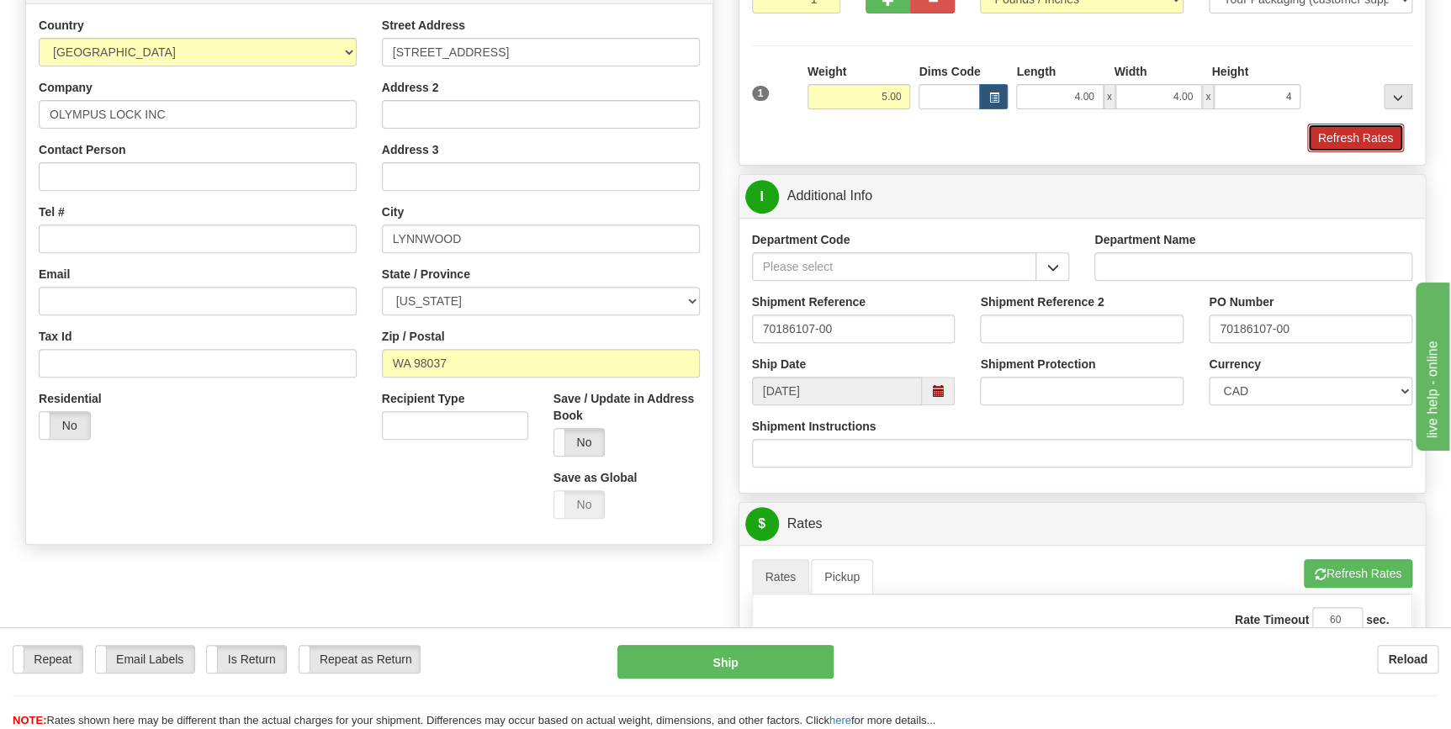
type input "4.00"
click at [1353, 130] on button "Refresh Rates" at bounding box center [1355, 138] width 97 height 29
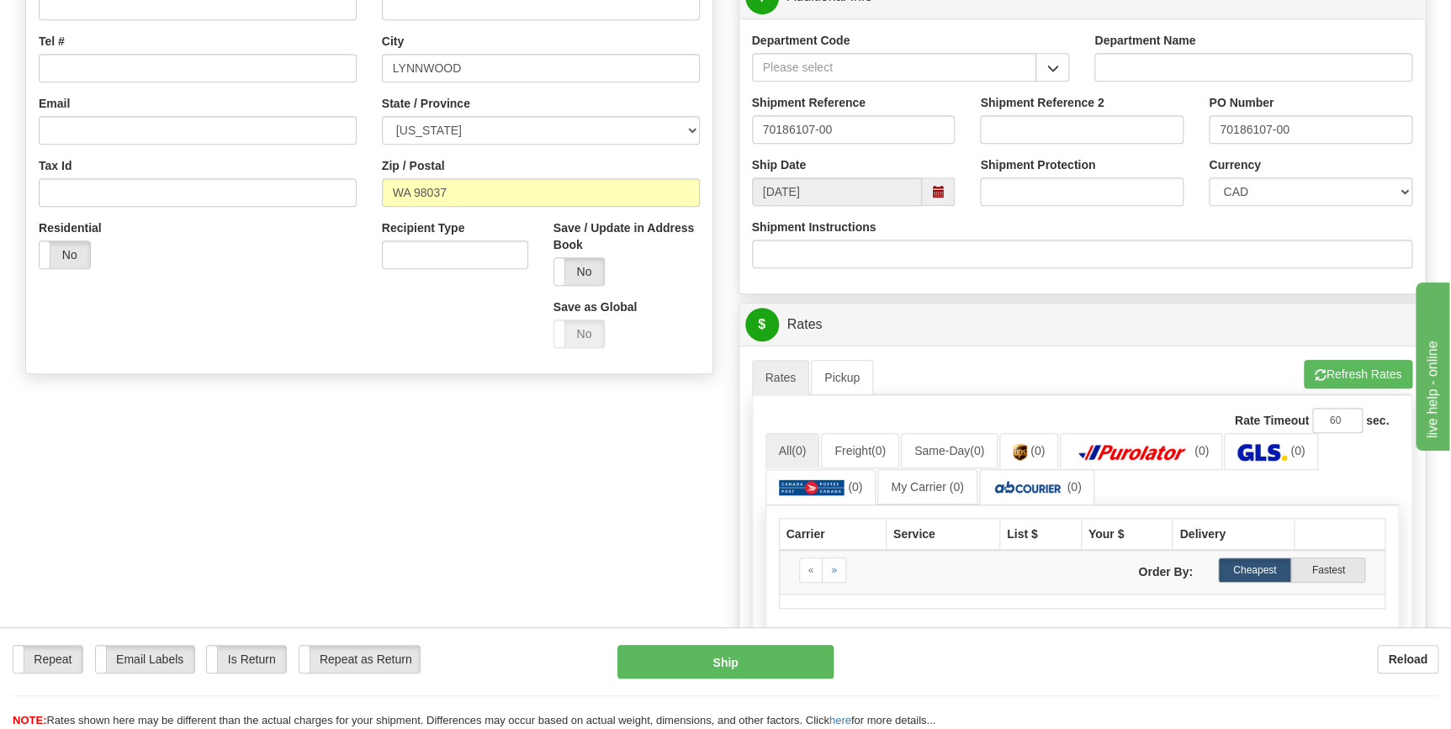
scroll to position [458, 0]
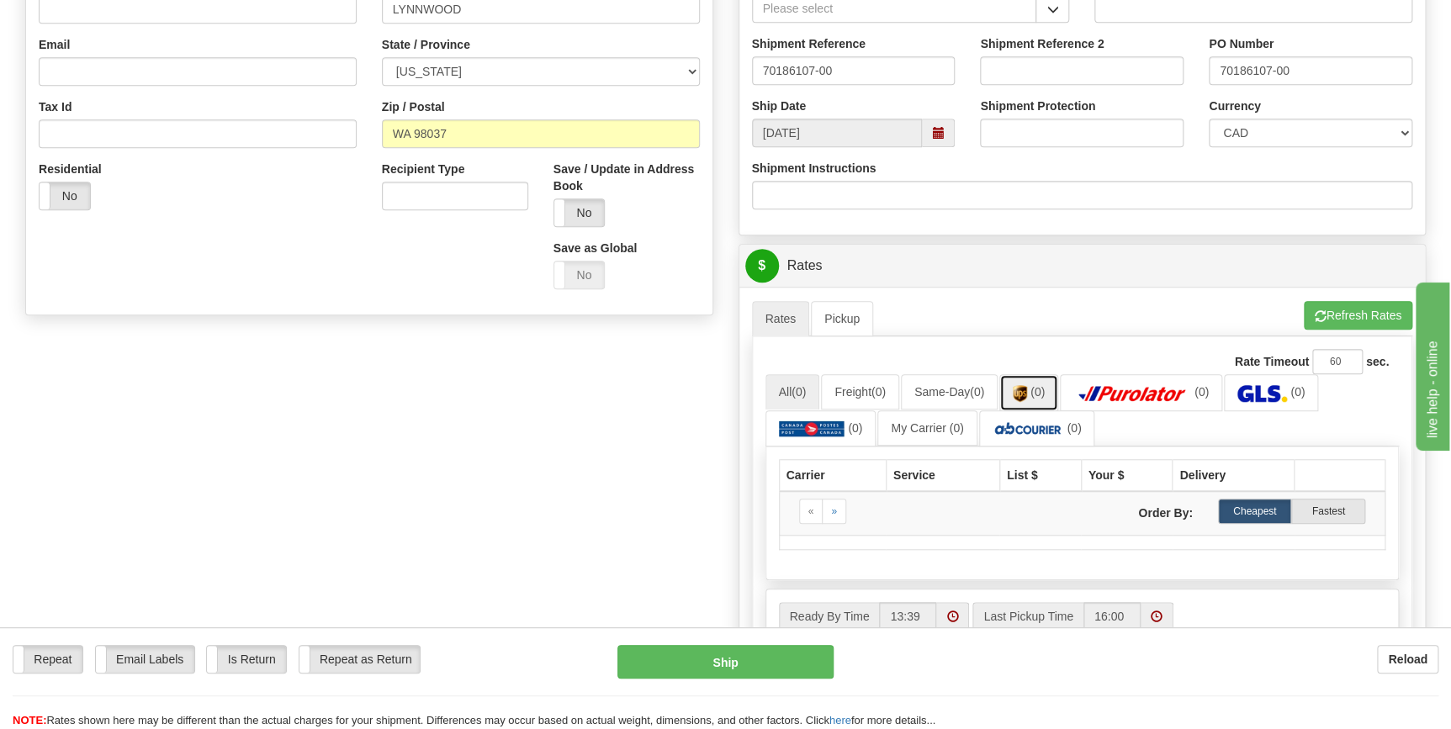
click at [1048, 400] on link "(0)" at bounding box center [1028, 392] width 59 height 36
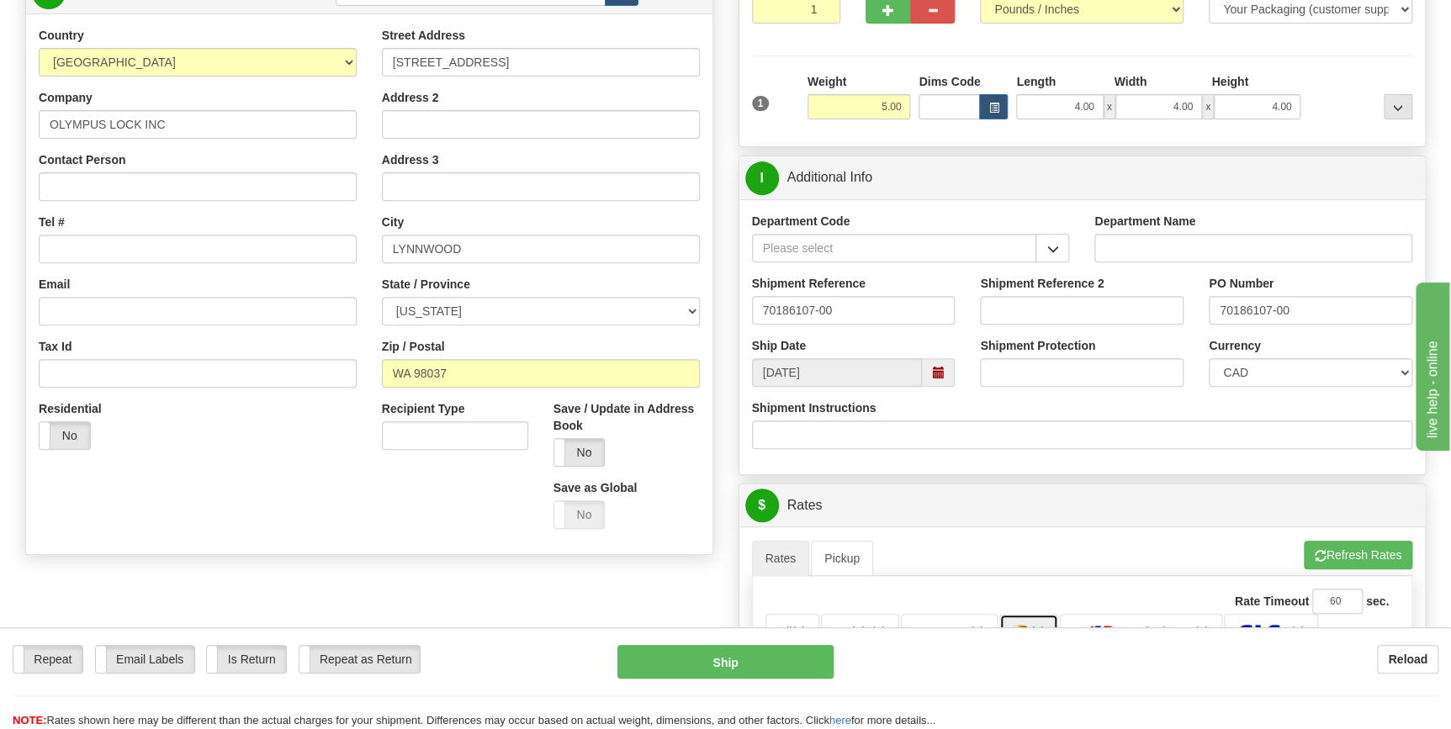
scroll to position [152, 0]
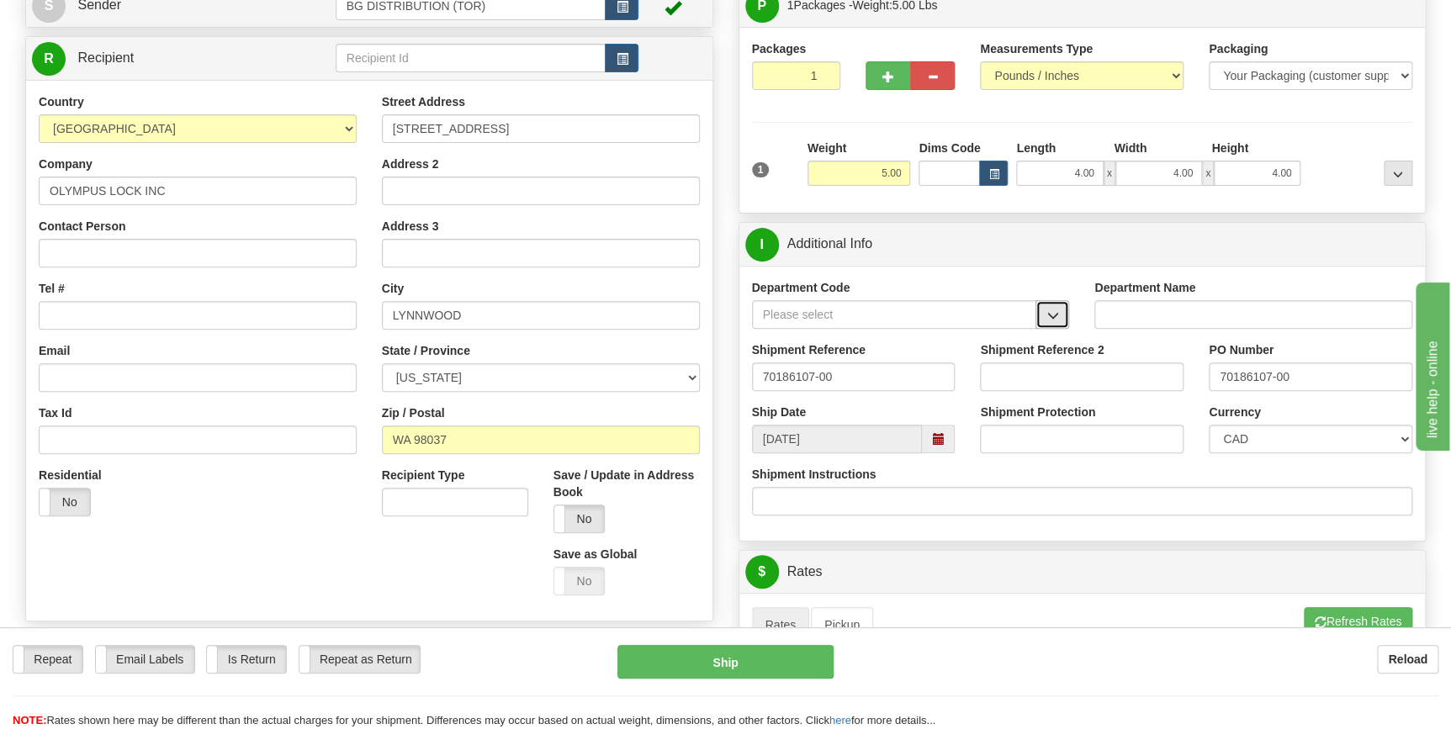
click at [1060, 310] on button "button" at bounding box center [1052, 314] width 34 height 29
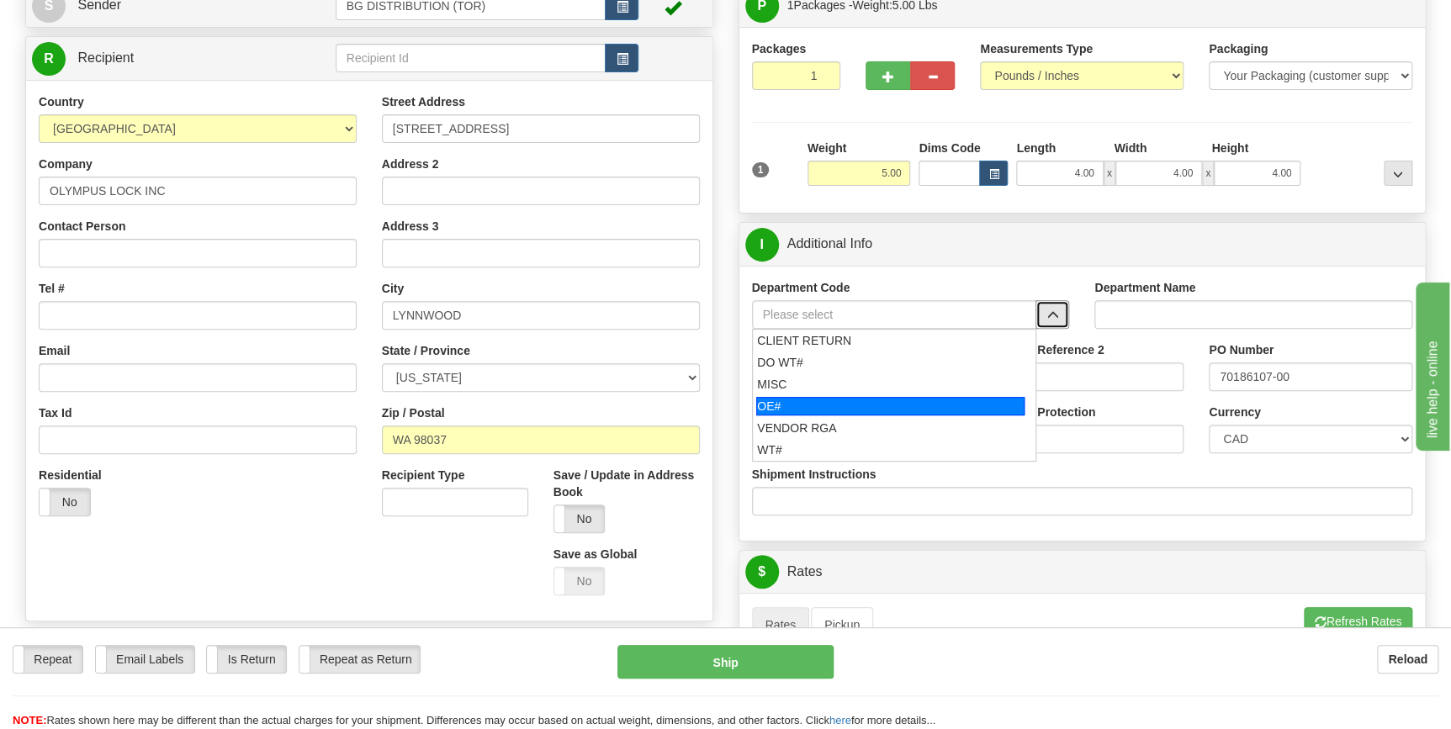
click at [906, 405] on div "OE#" at bounding box center [890, 406] width 268 height 19
type input "OE#"
type input "ORDERS"
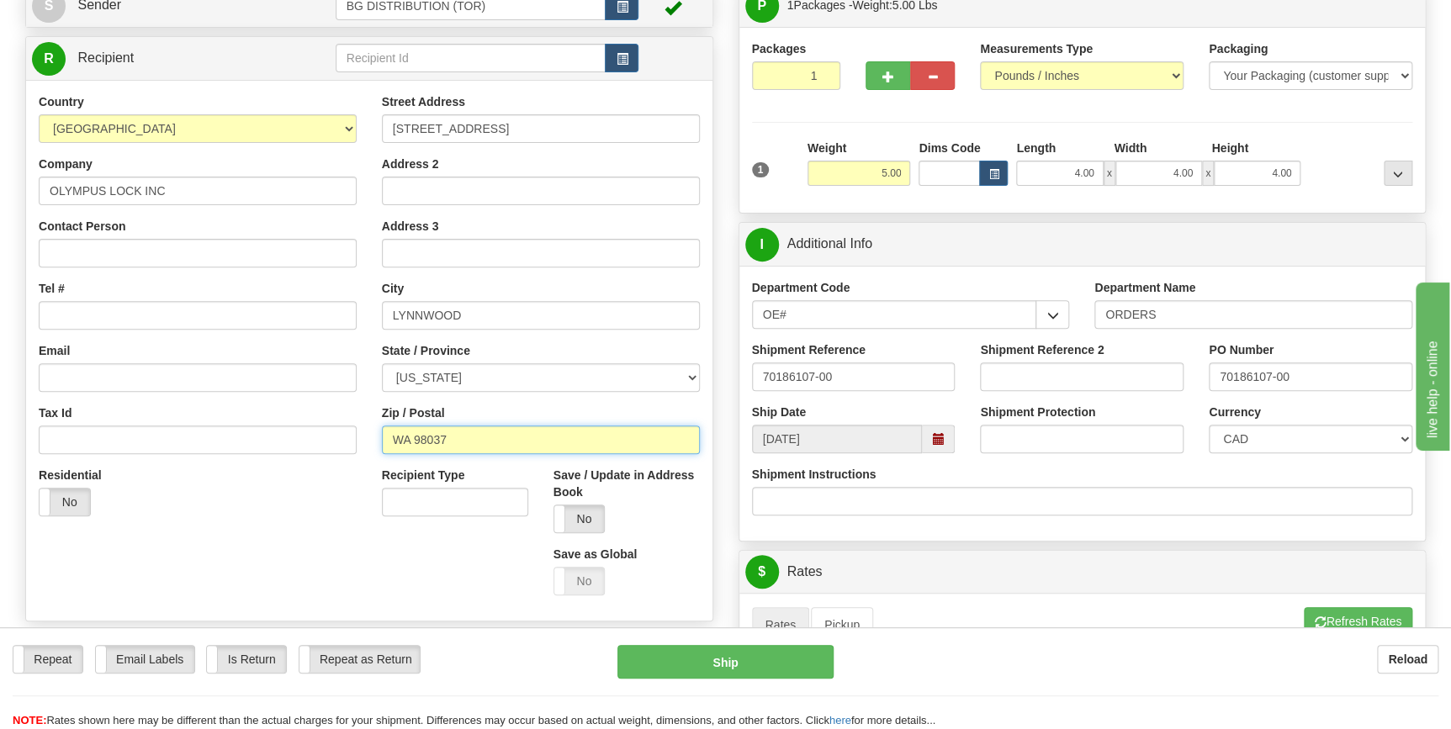
click at [412, 431] on input "WA 98037" at bounding box center [541, 440] width 318 height 29
type input "WA 98037"
click at [509, 369] on select "ALABAMA ALASKA ARIZONA ARKANSAS Armed Forces America Armed Forces Europe Armed …" at bounding box center [541, 377] width 318 height 29
click at [1066, 616] on ul "Rates Pickup Refresh Rates Cancel Rating" at bounding box center [1082, 624] width 661 height 35
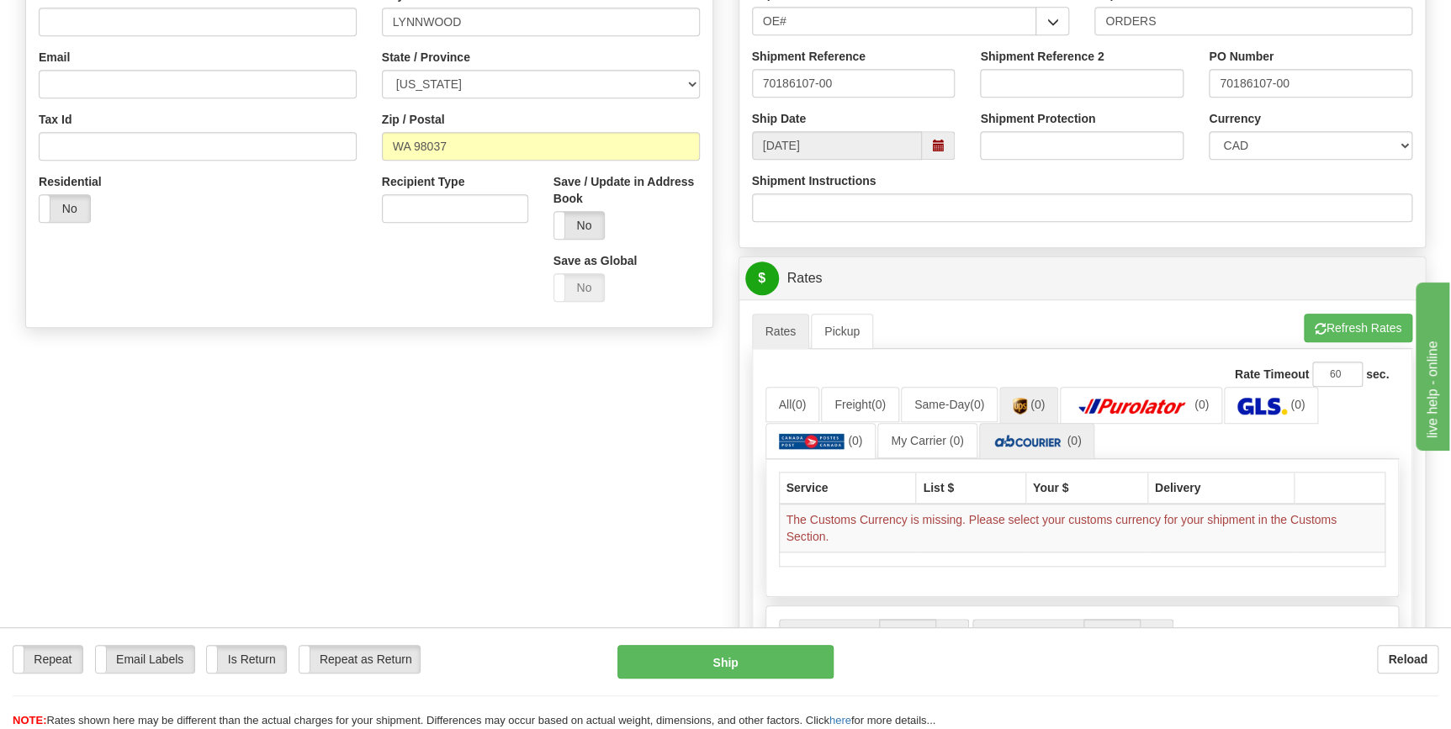
scroll to position [458, 0]
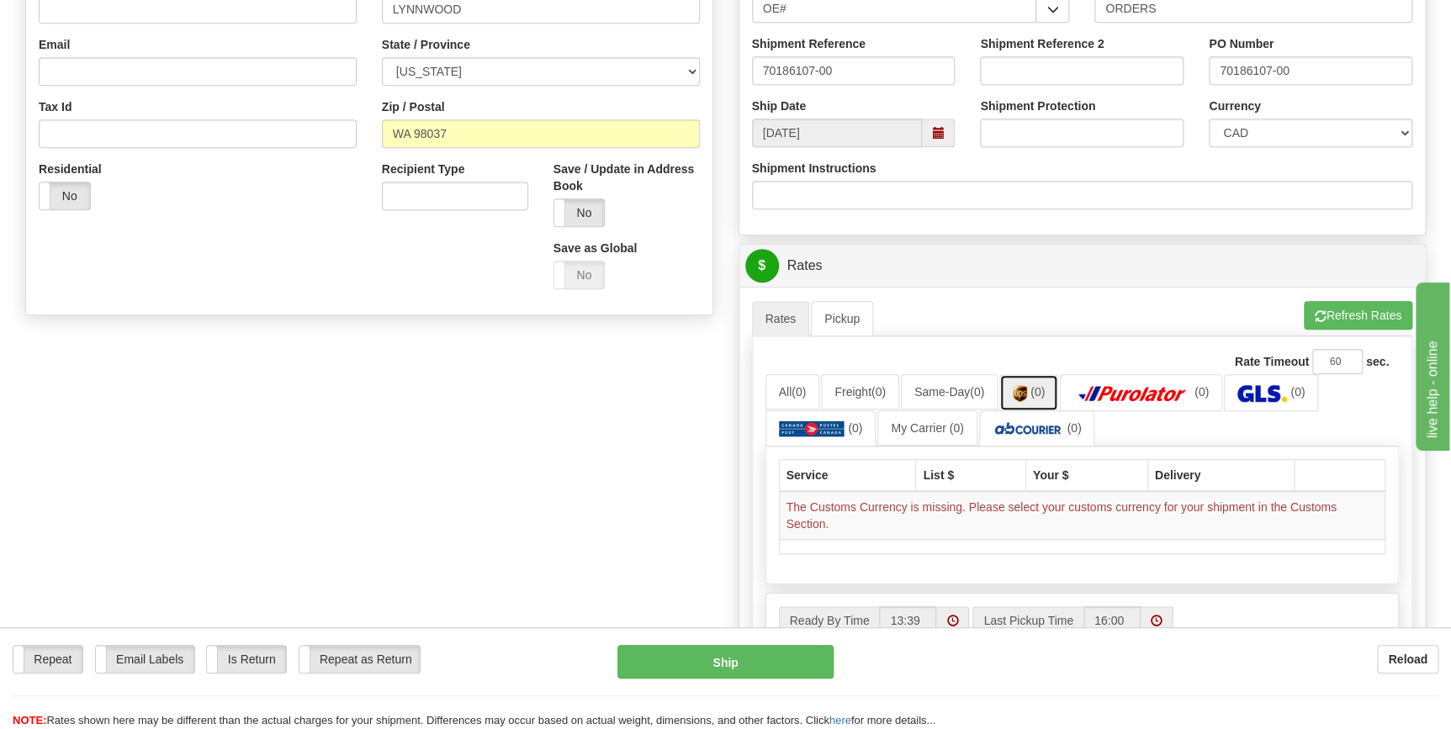
click at [1035, 396] on link "(0)" at bounding box center [1028, 392] width 59 height 36
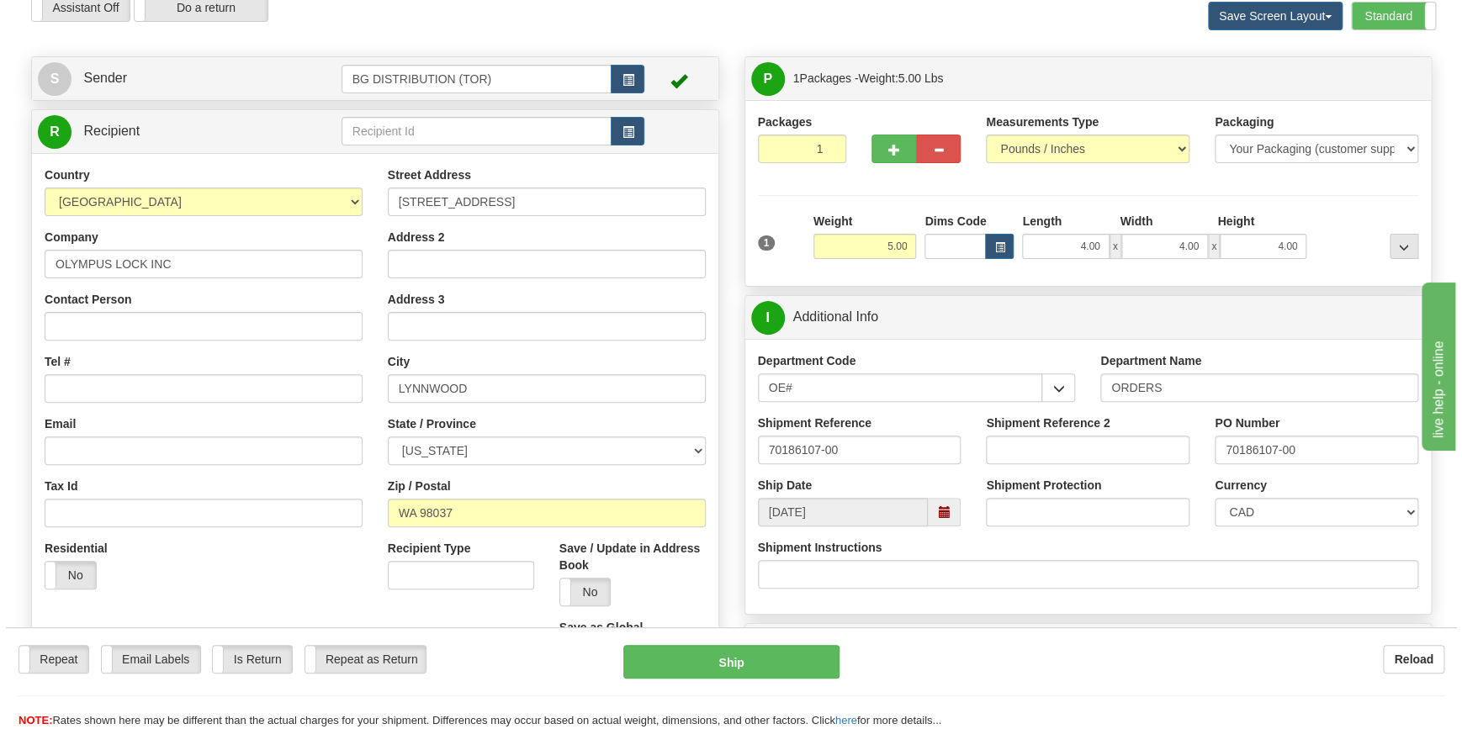
scroll to position [76, 0]
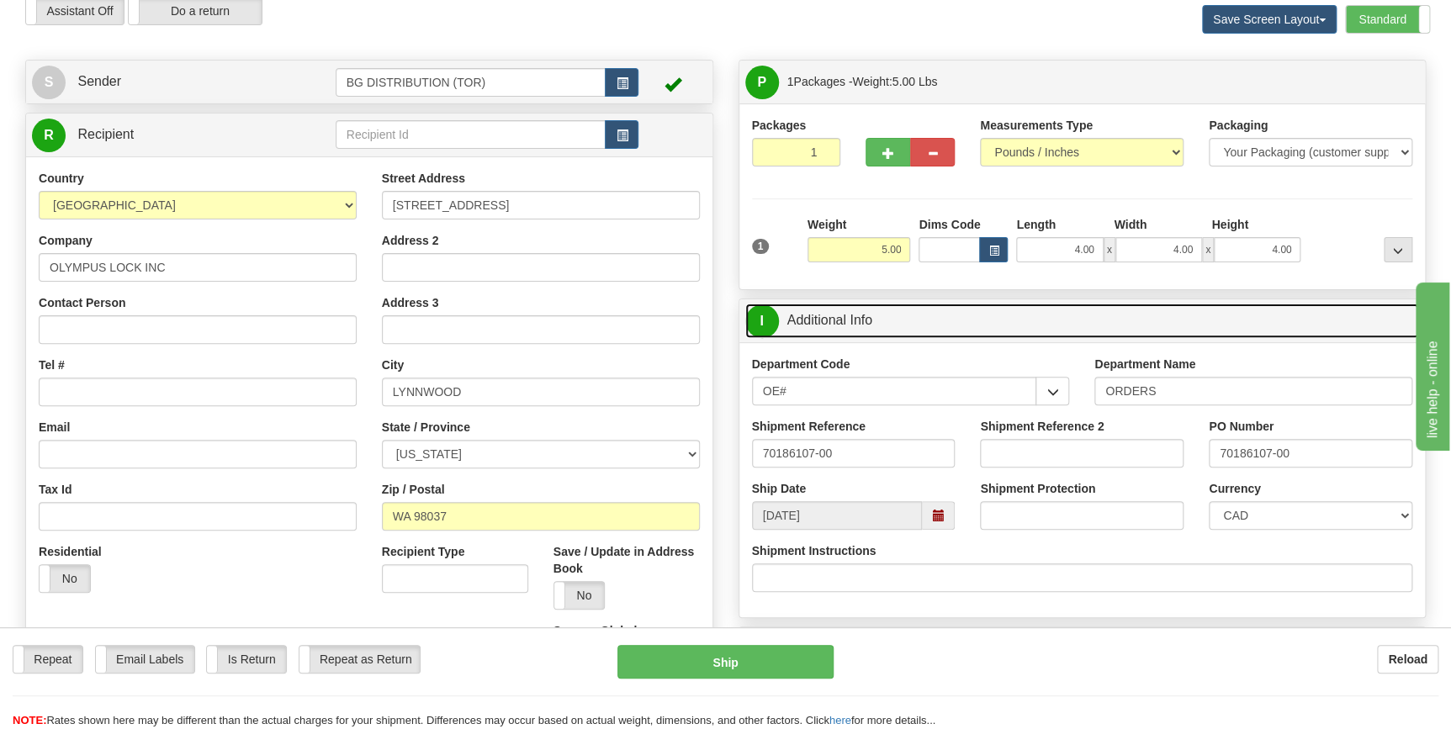
click at [769, 325] on span "I" at bounding box center [762, 321] width 34 height 34
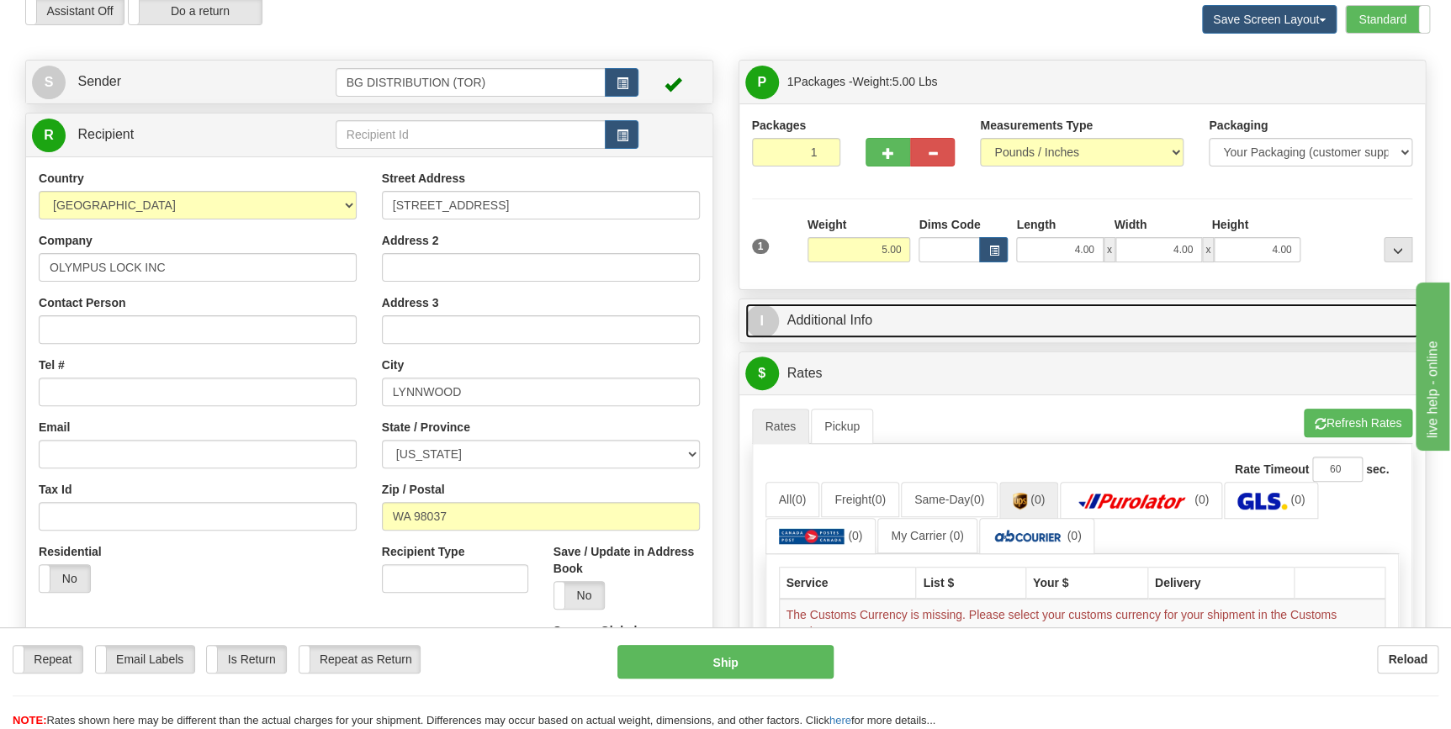
click at [770, 320] on span "I" at bounding box center [762, 321] width 34 height 34
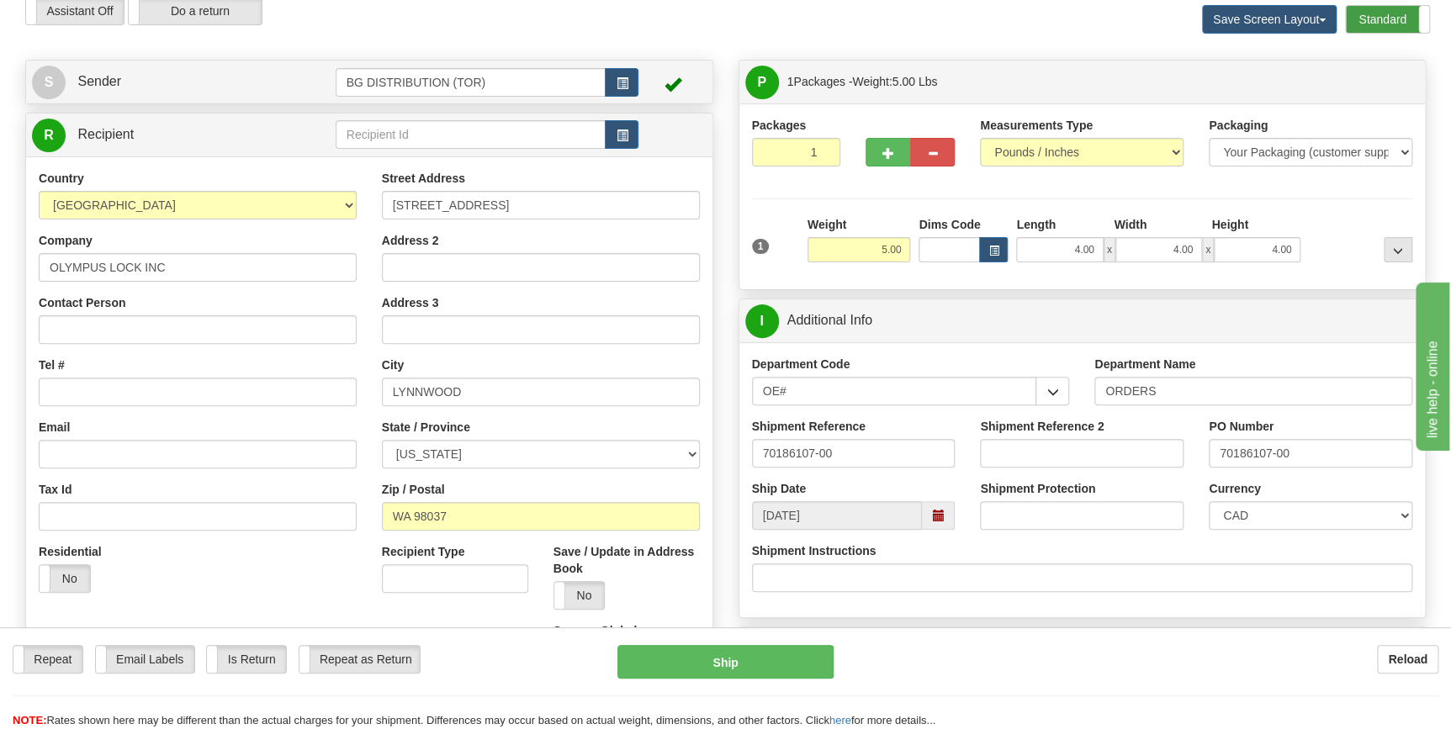
click at [1383, 16] on label "Standard" at bounding box center [1387, 19] width 83 height 27
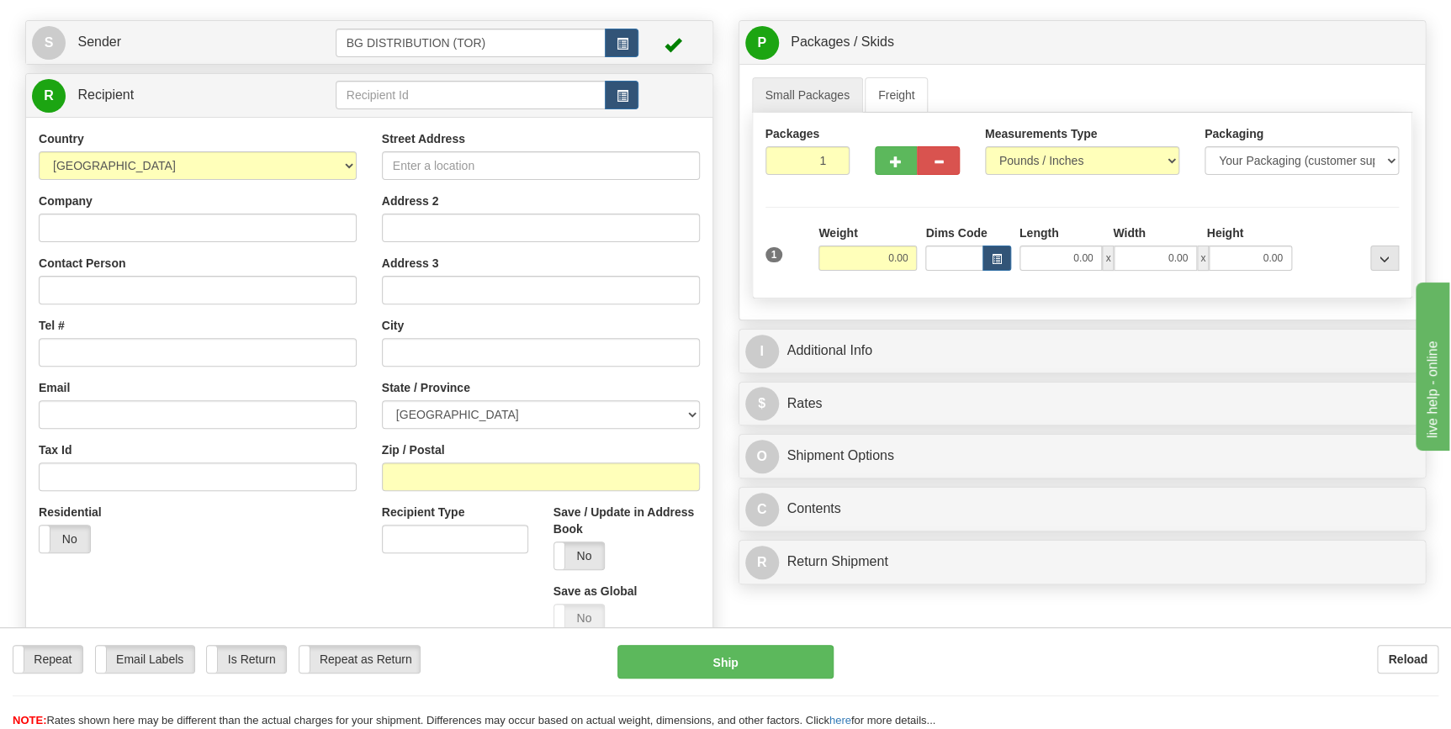
scroll to position [152, 0]
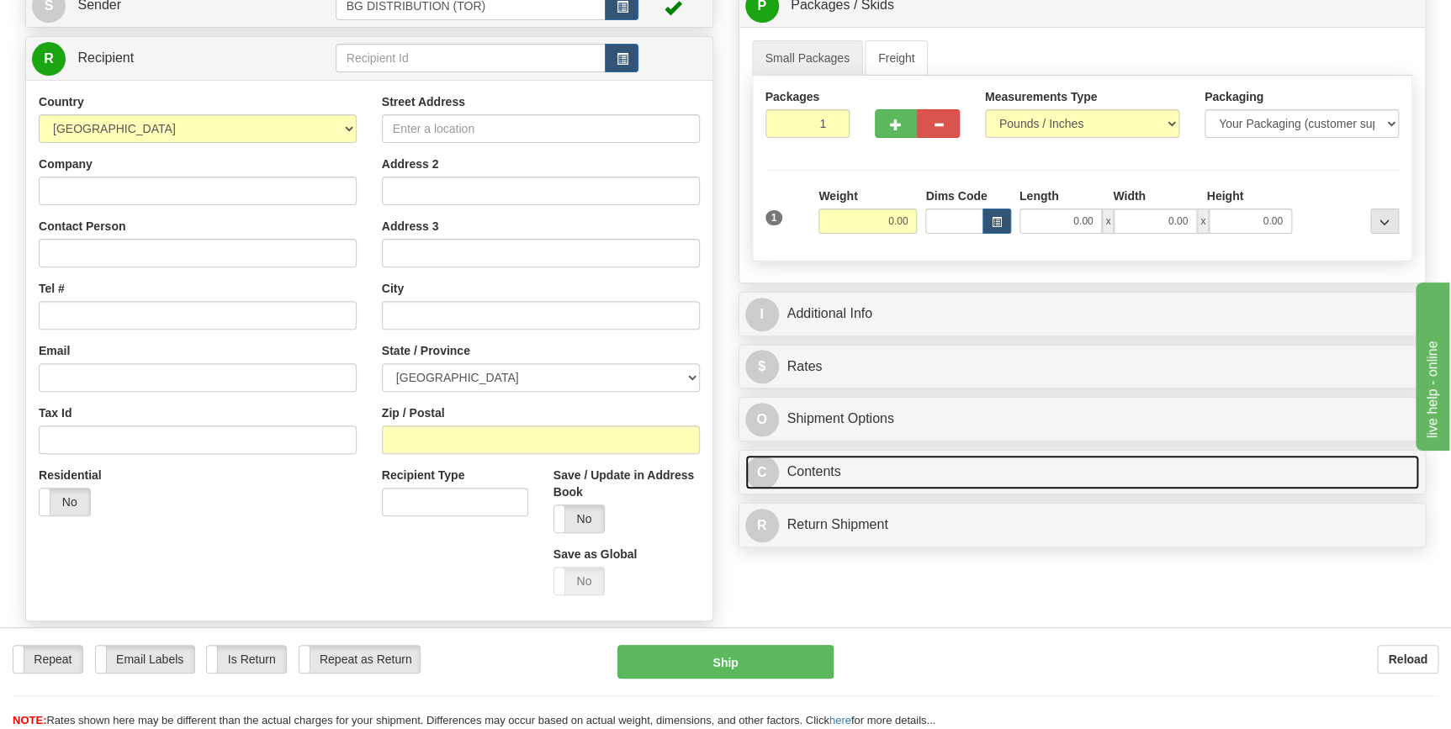
click at [756, 468] on span "C" at bounding box center [762, 473] width 34 height 34
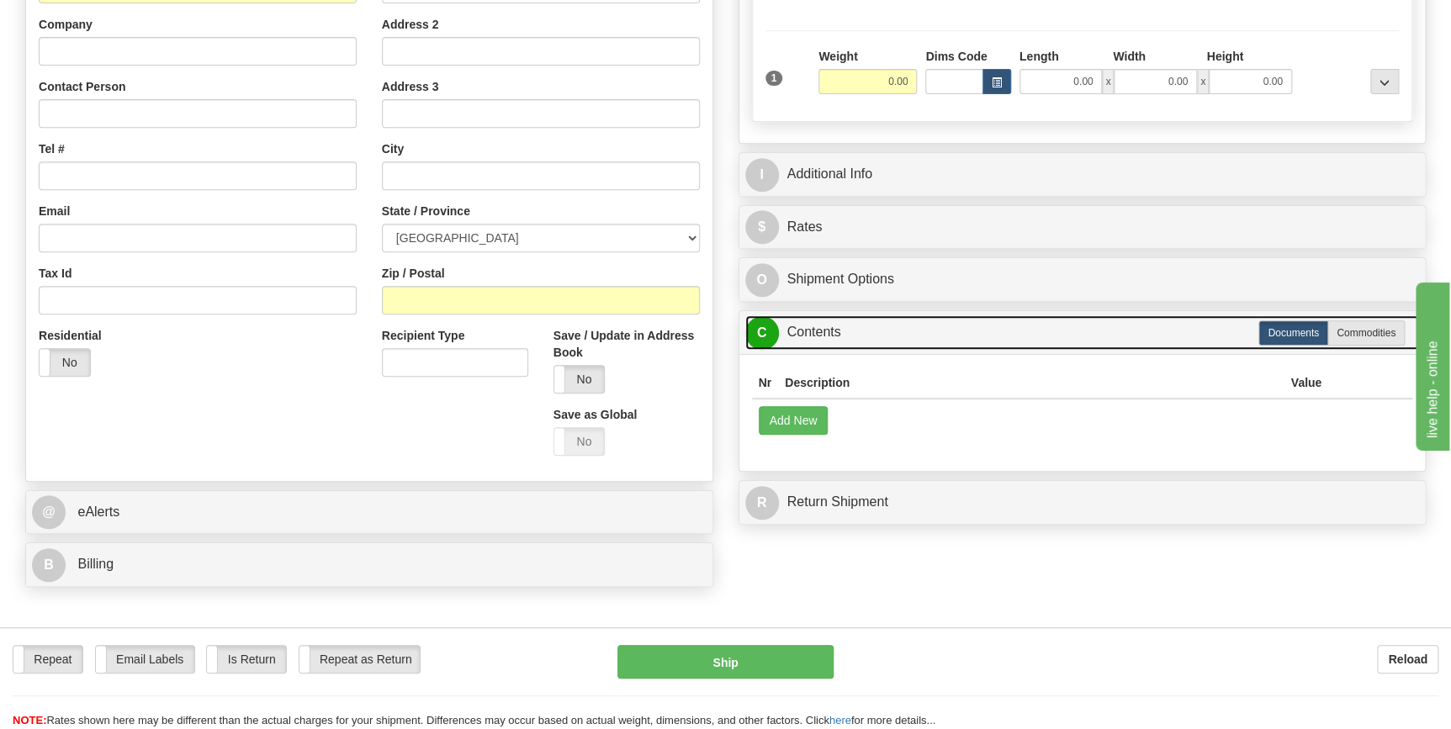
scroll to position [382, 0]
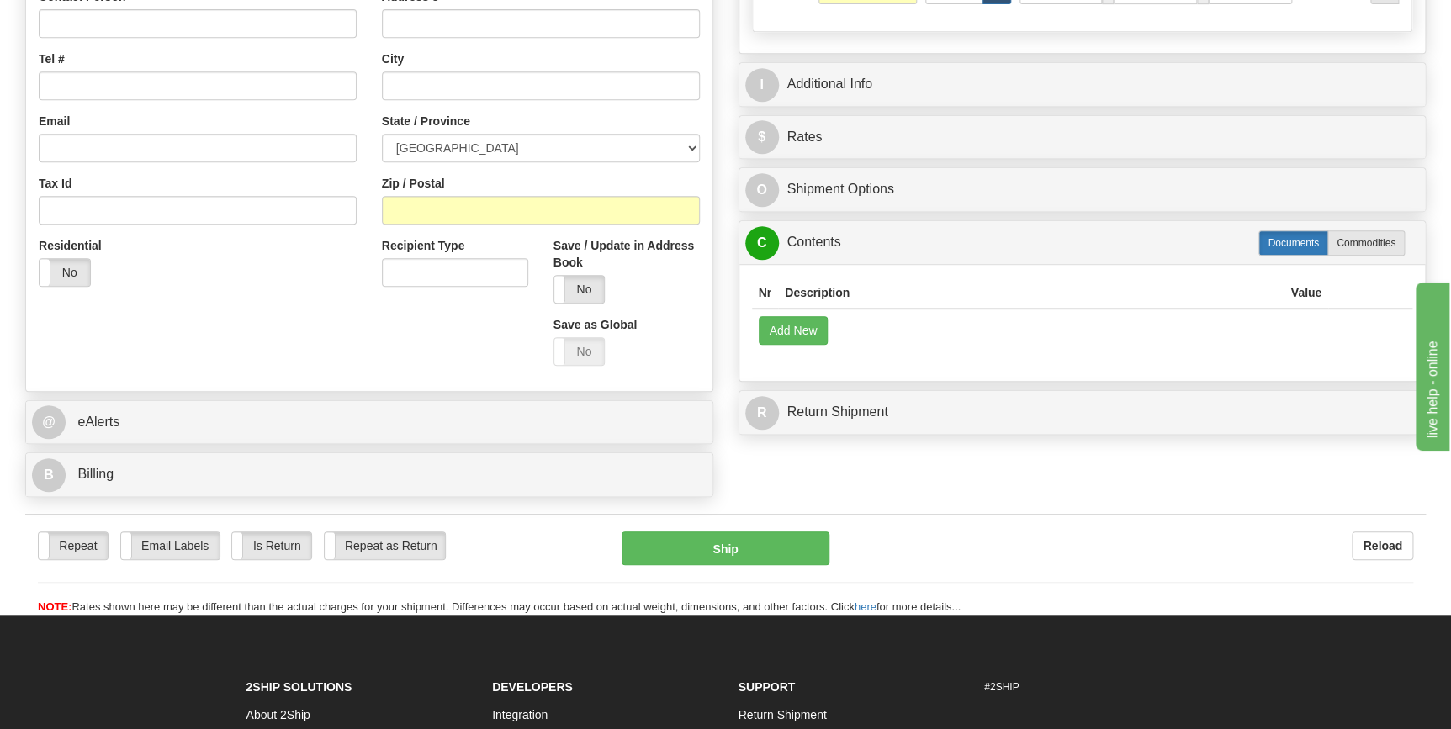
click at [1291, 244] on label "Documents" at bounding box center [1293, 242] width 70 height 25
click at [781, 328] on button "Add New" at bounding box center [794, 330] width 70 height 29
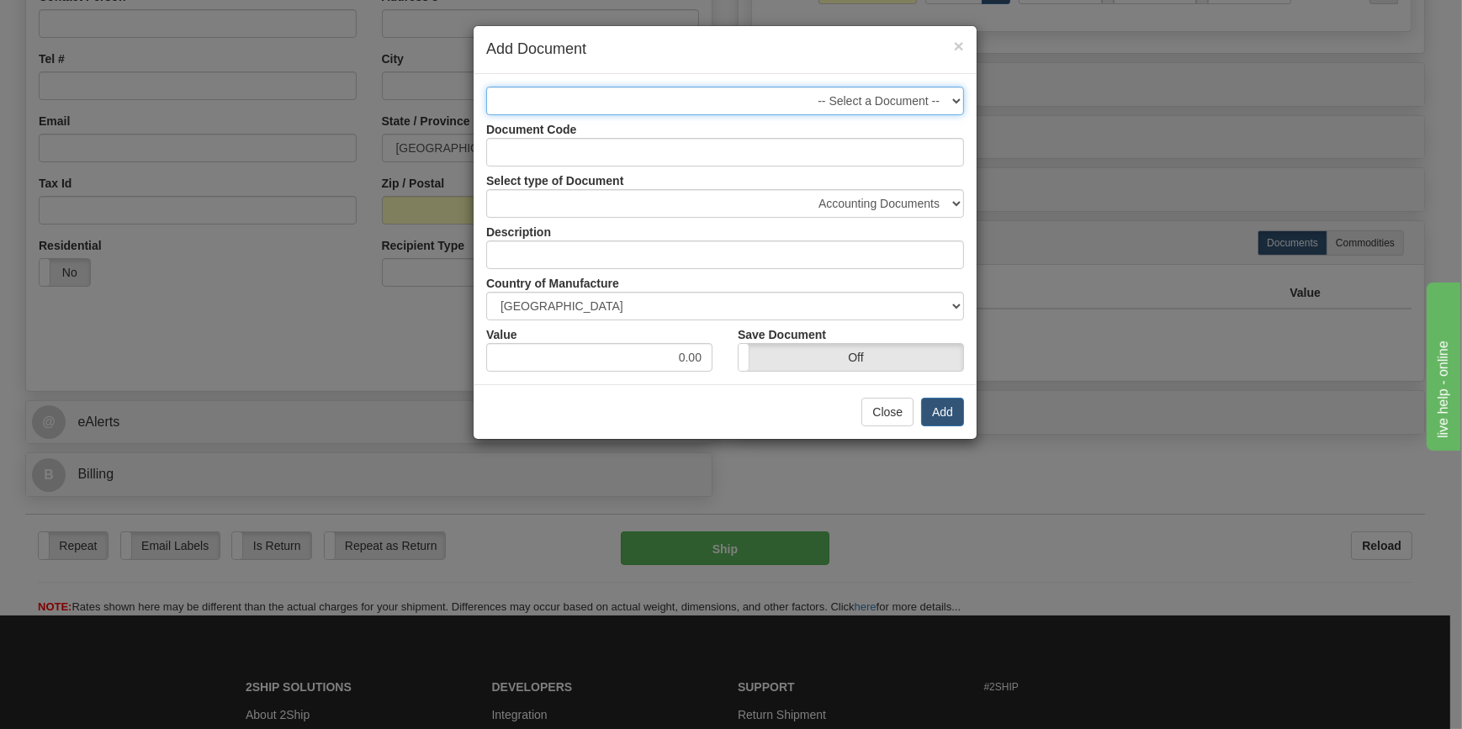
click at [942, 96] on select "-- Select a Document --" at bounding box center [725, 101] width 478 height 29
click at [645, 149] on input "Document Code" at bounding box center [725, 152] width 478 height 29
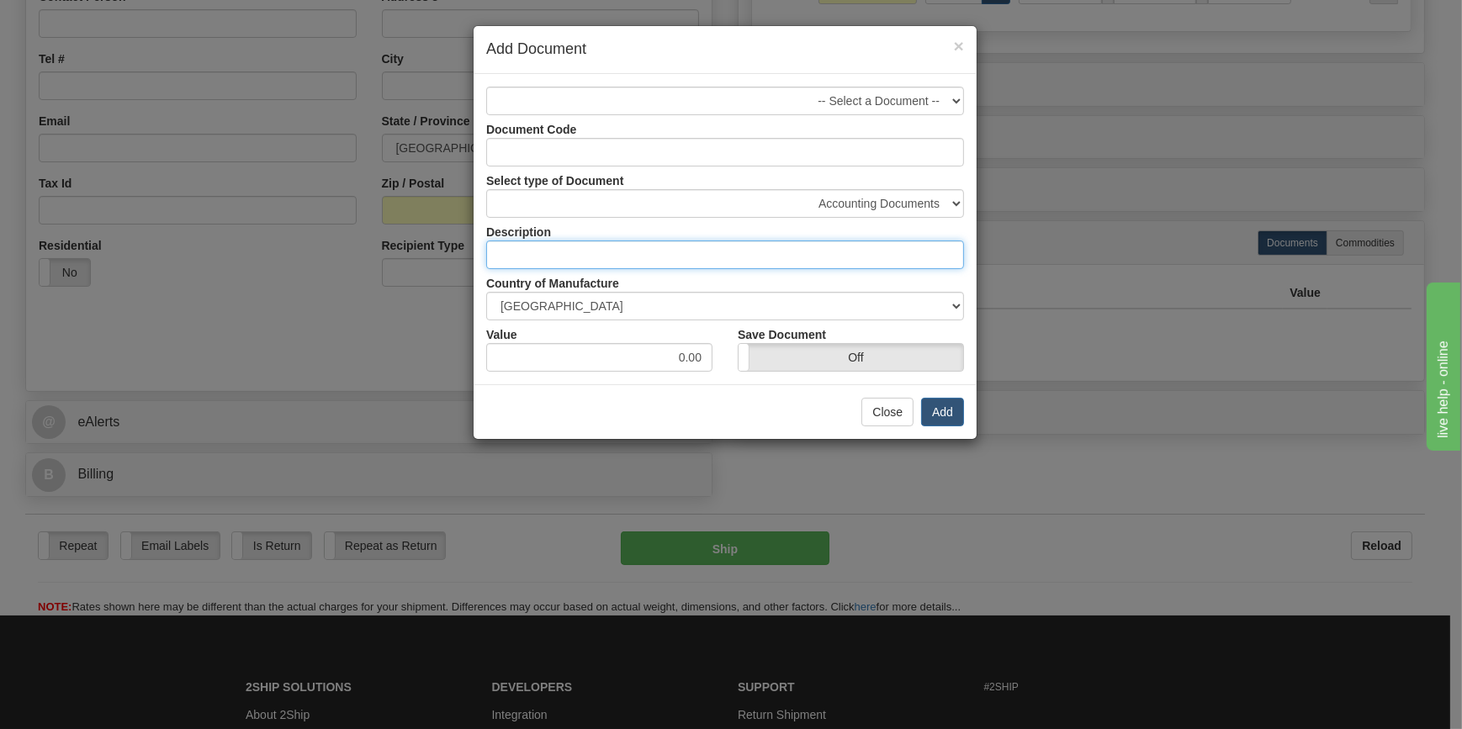
click at [660, 260] on input "text" at bounding box center [725, 255] width 478 height 29
type input "DOOR HARDWARE"
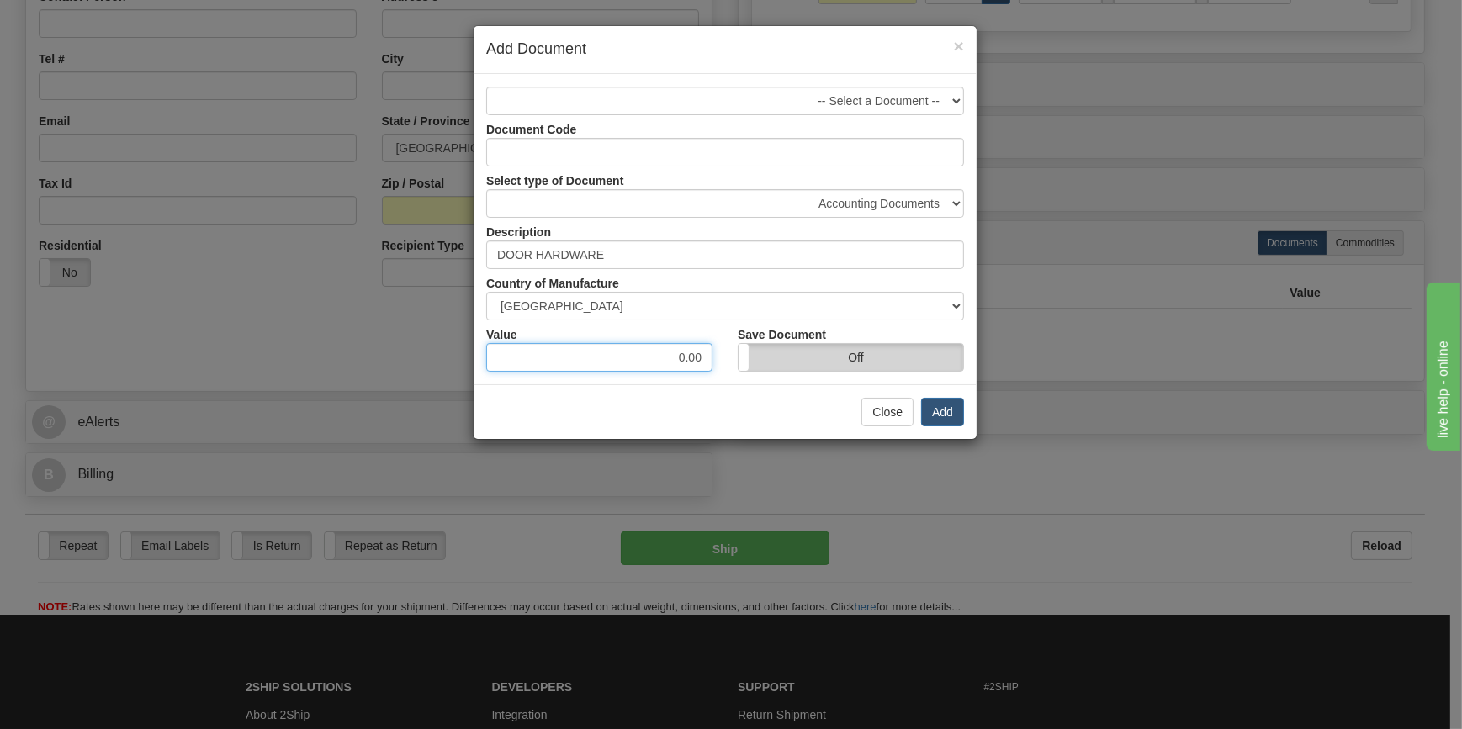
drag, startPoint x: 662, startPoint y: 360, endPoint x: 778, endPoint y: 358, distance: 116.1
click at [778, 358] on div "Value 0.00 Save Document On Off" at bounding box center [725, 345] width 503 height 51
type input "446.27"
click at [934, 405] on button "Add" at bounding box center [942, 412] width 43 height 29
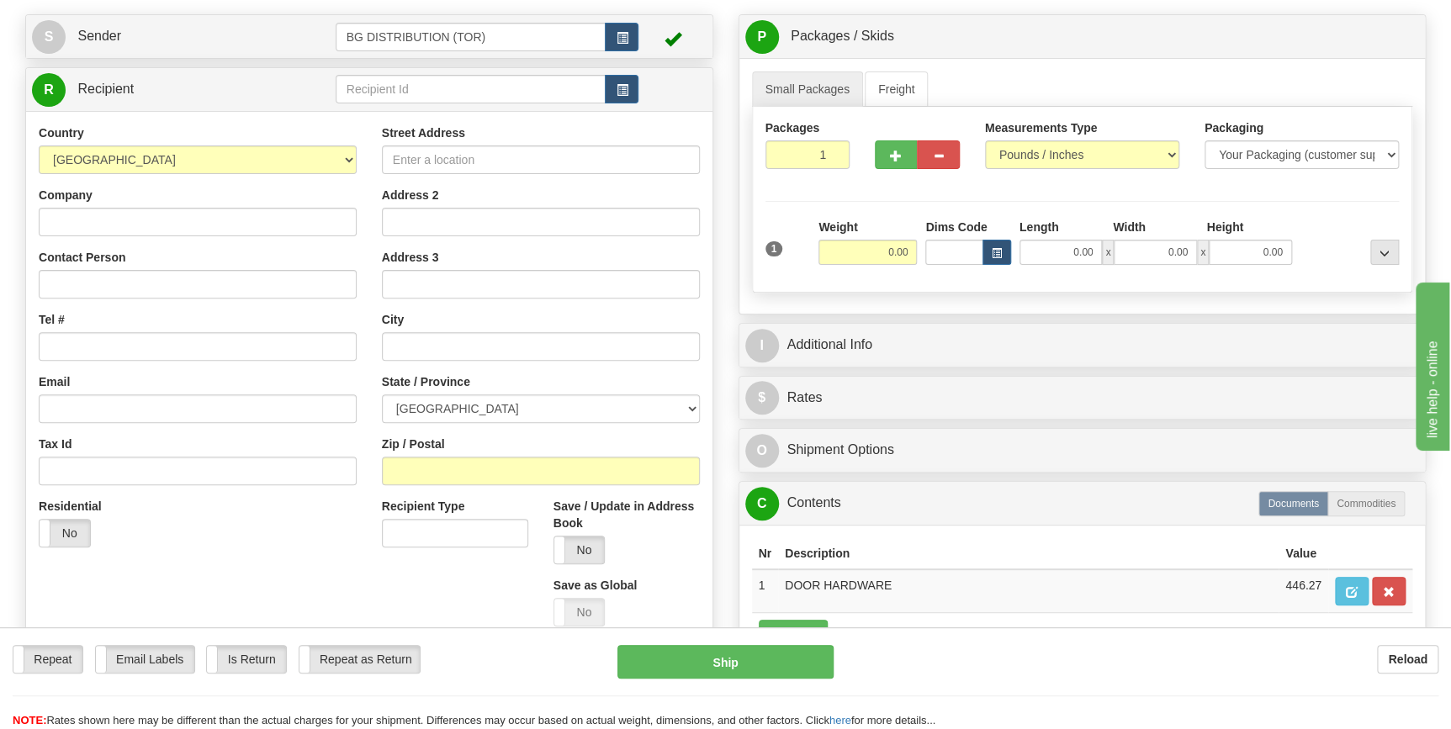
scroll to position [0, 0]
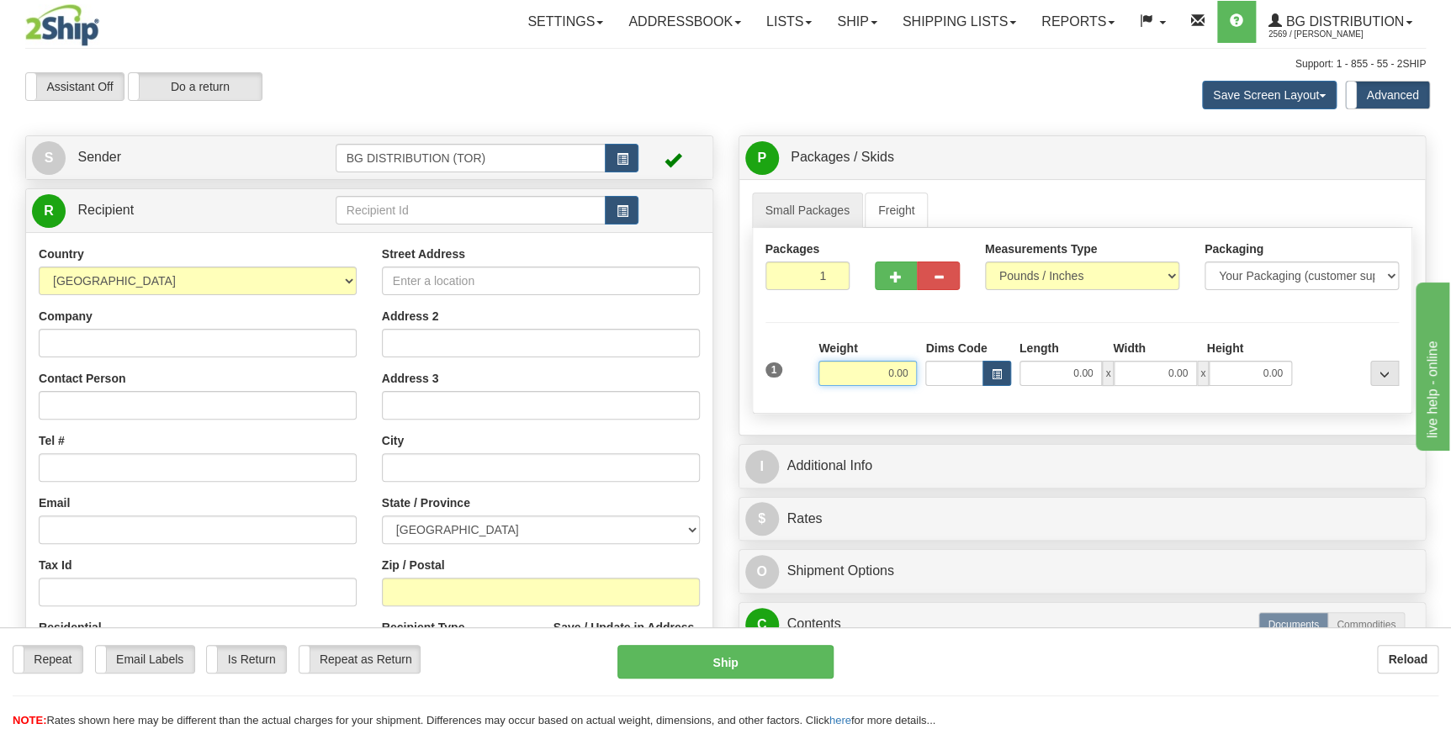
drag, startPoint x: 874, startPoint y: 371, endPoint x: 955, endPoint y: 373, distance: 80.8
click at [955, 373] on div "1 Weight 0.00 Dims Code 0.00" at bounding box center [1082, 370] width 643 height 60
type input "4.00"
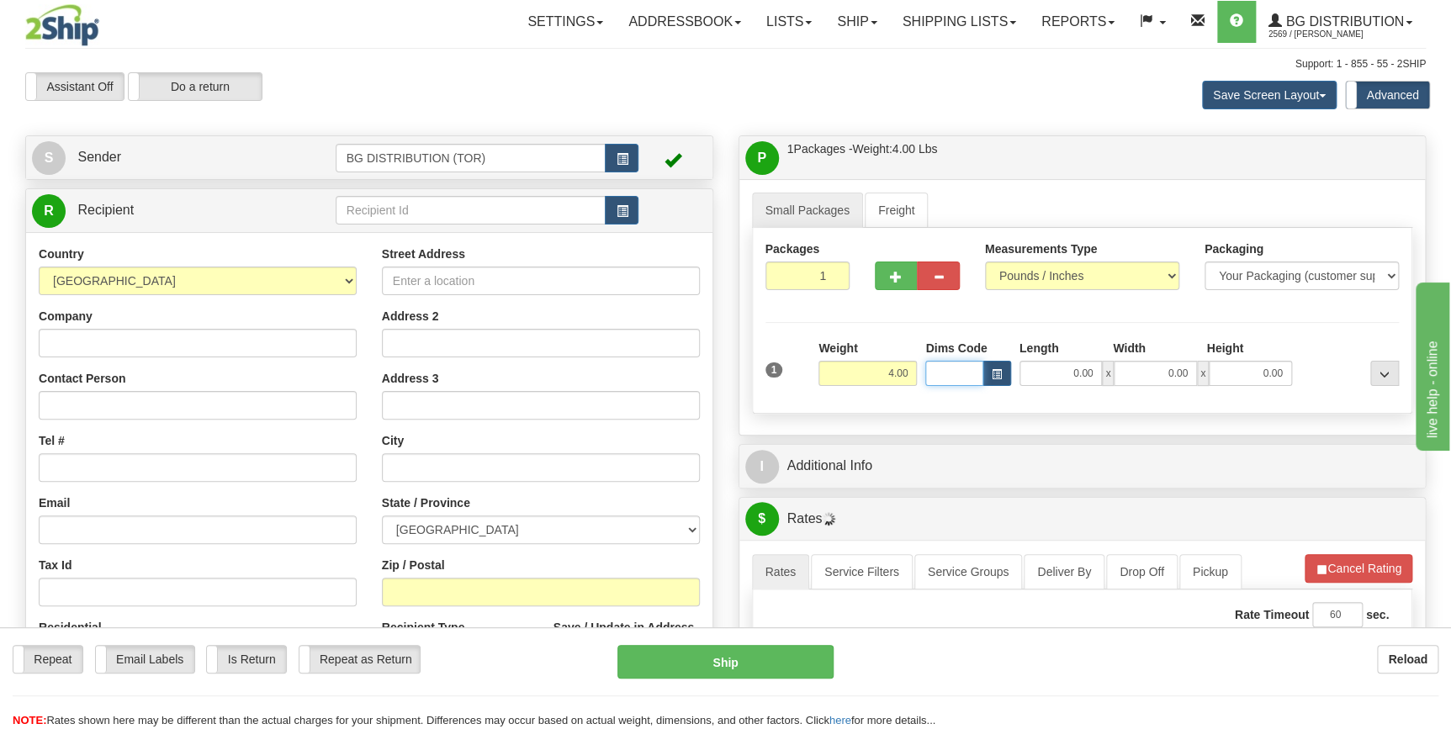
type input "4"
type input "4.00"
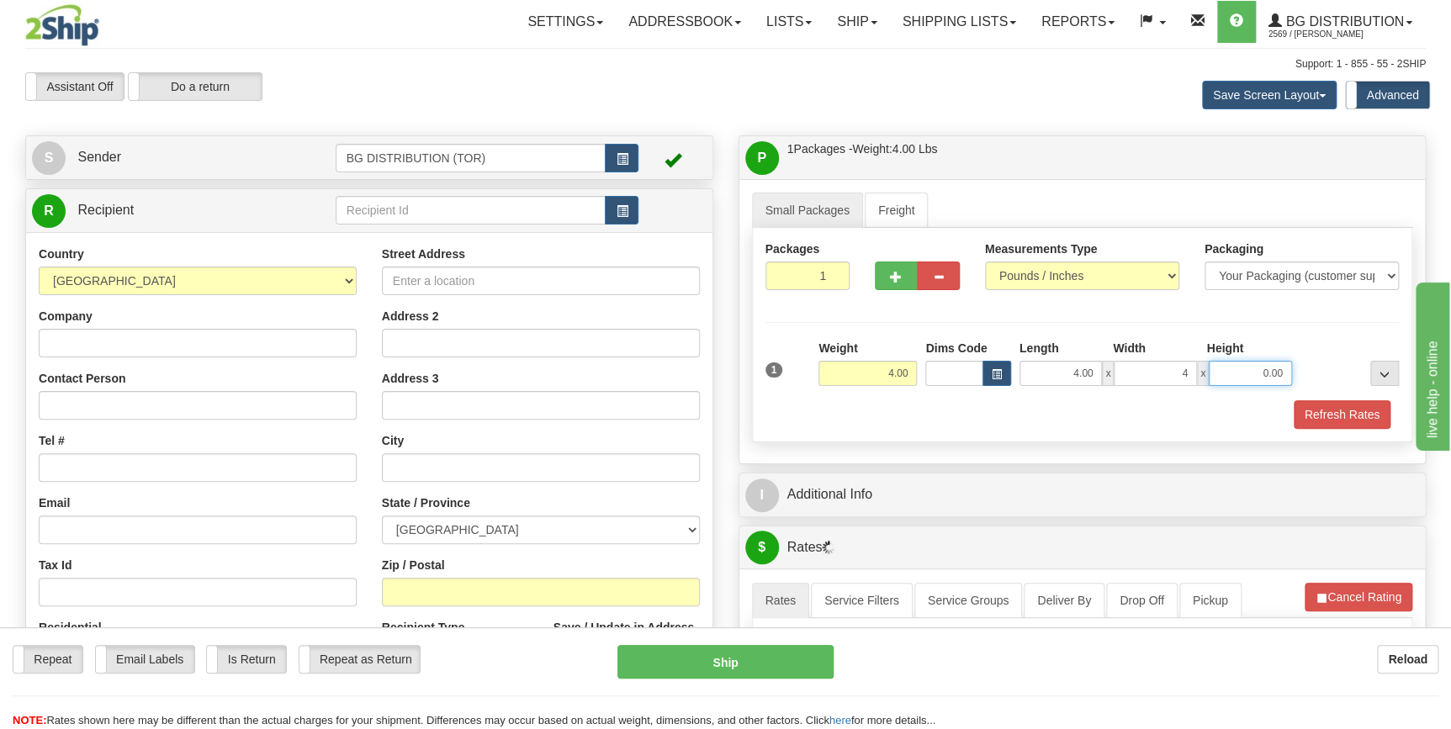
type input "4.00"
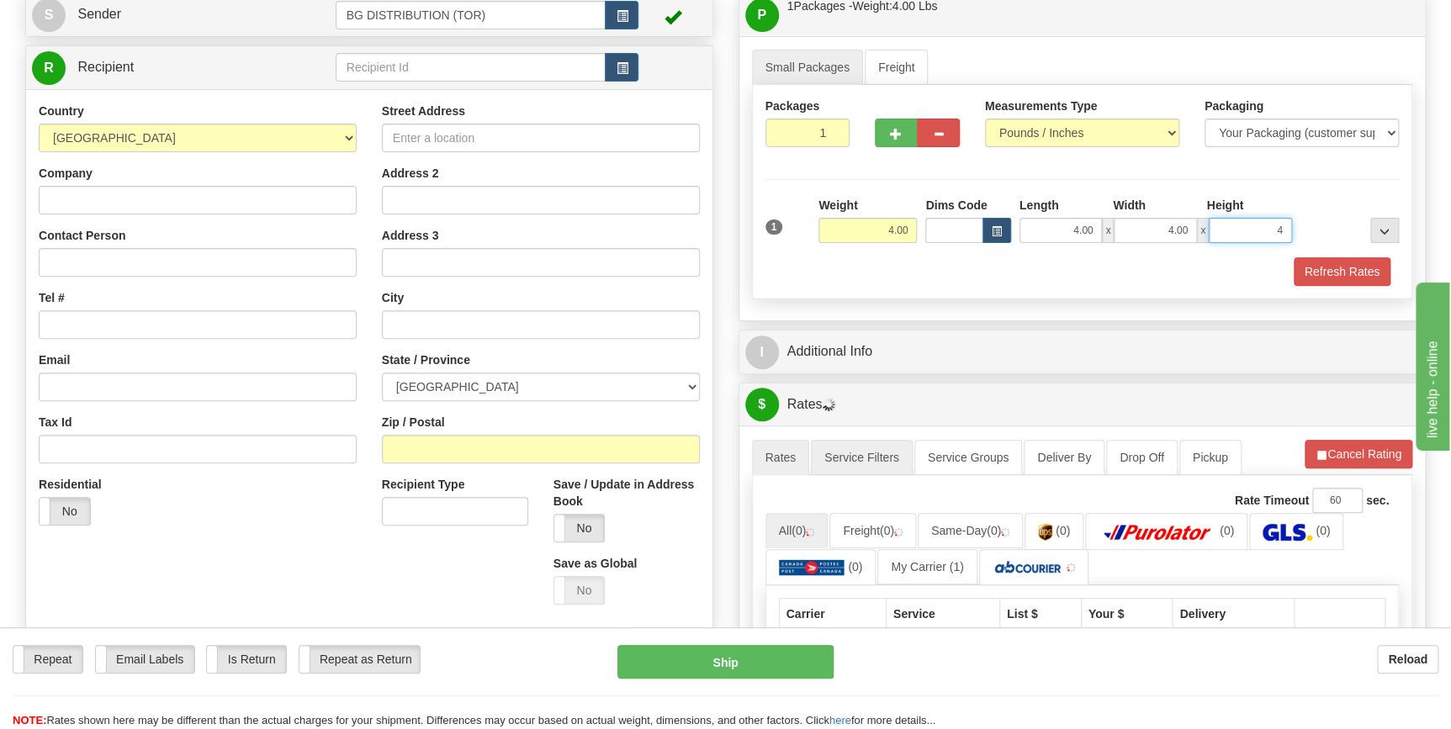
scroll to position [152, 0]
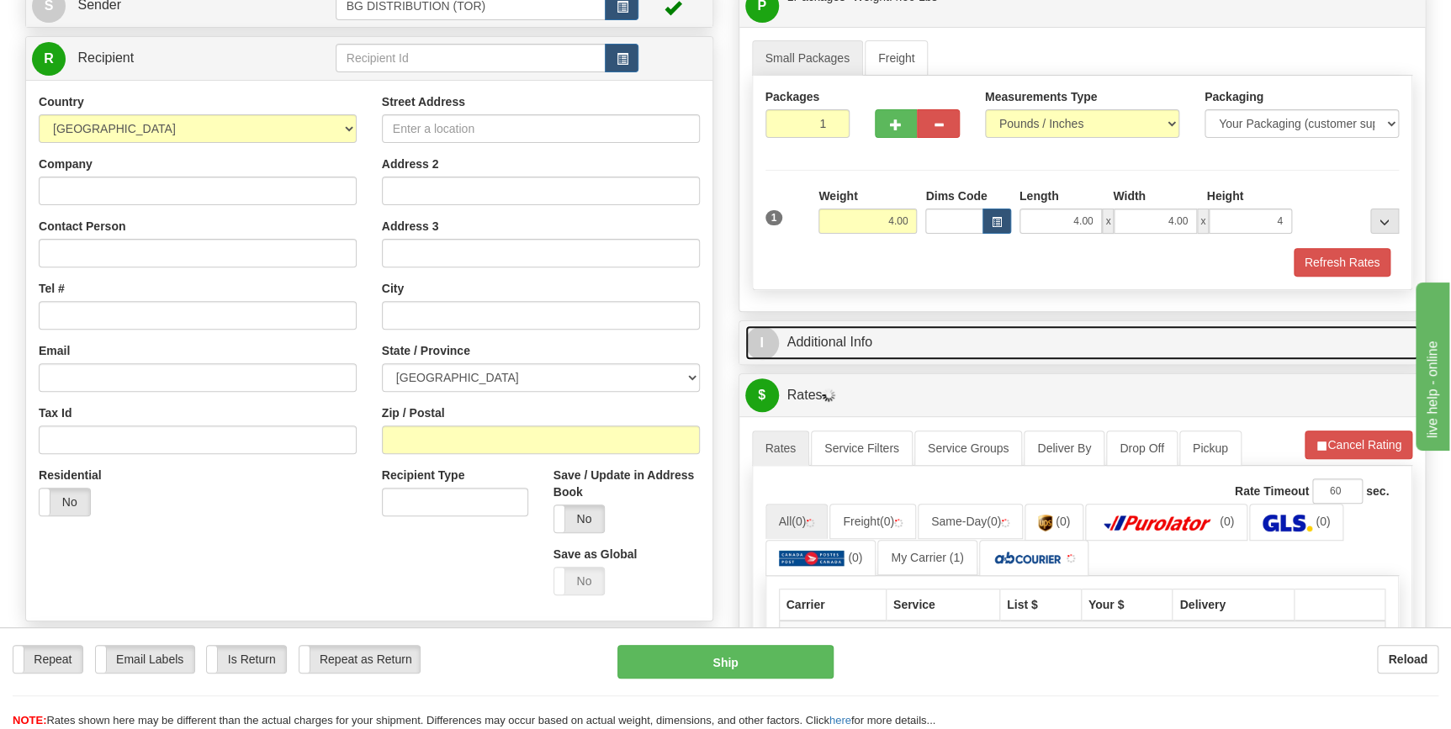
type input "4.00"
click at [768, 331] on span "I" at bounding box center [762, 343] width 34 height 34
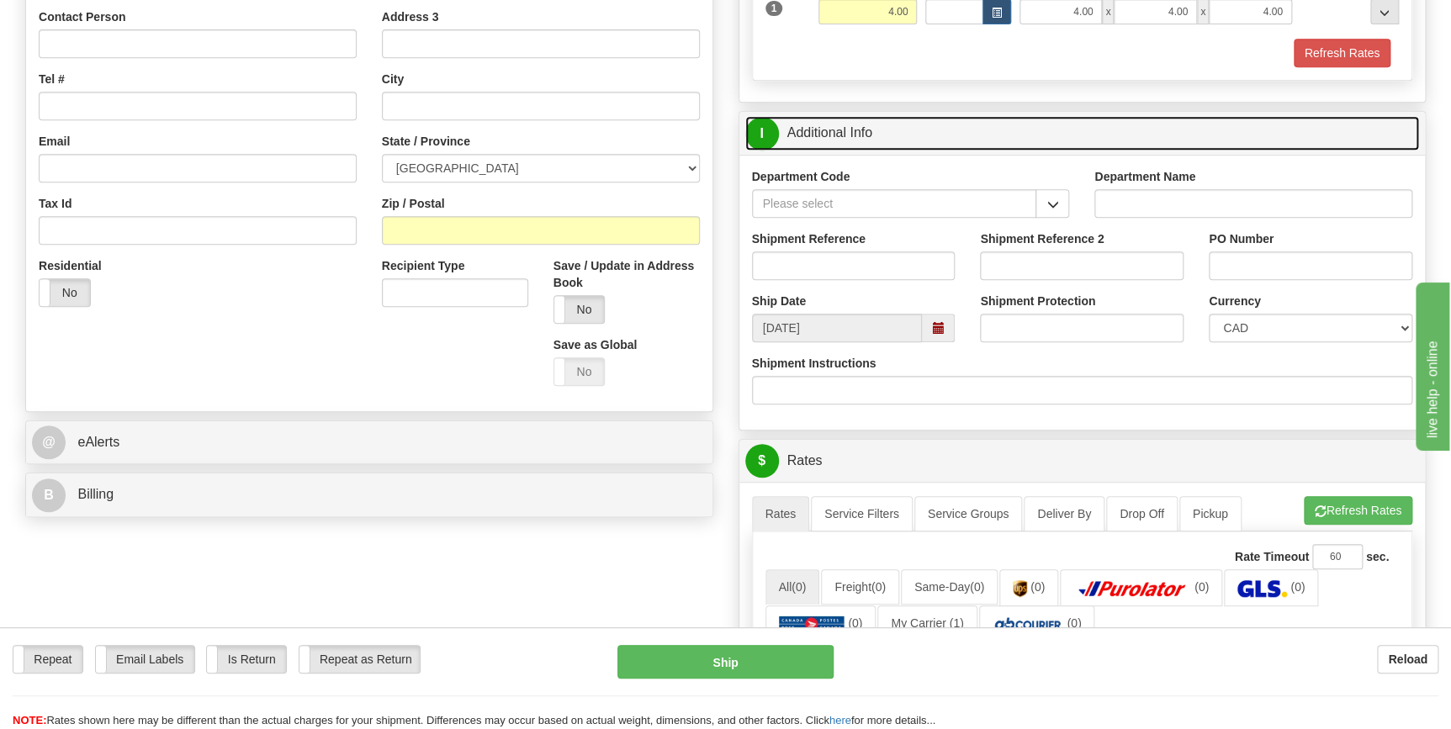
scroll to position [458, 0]
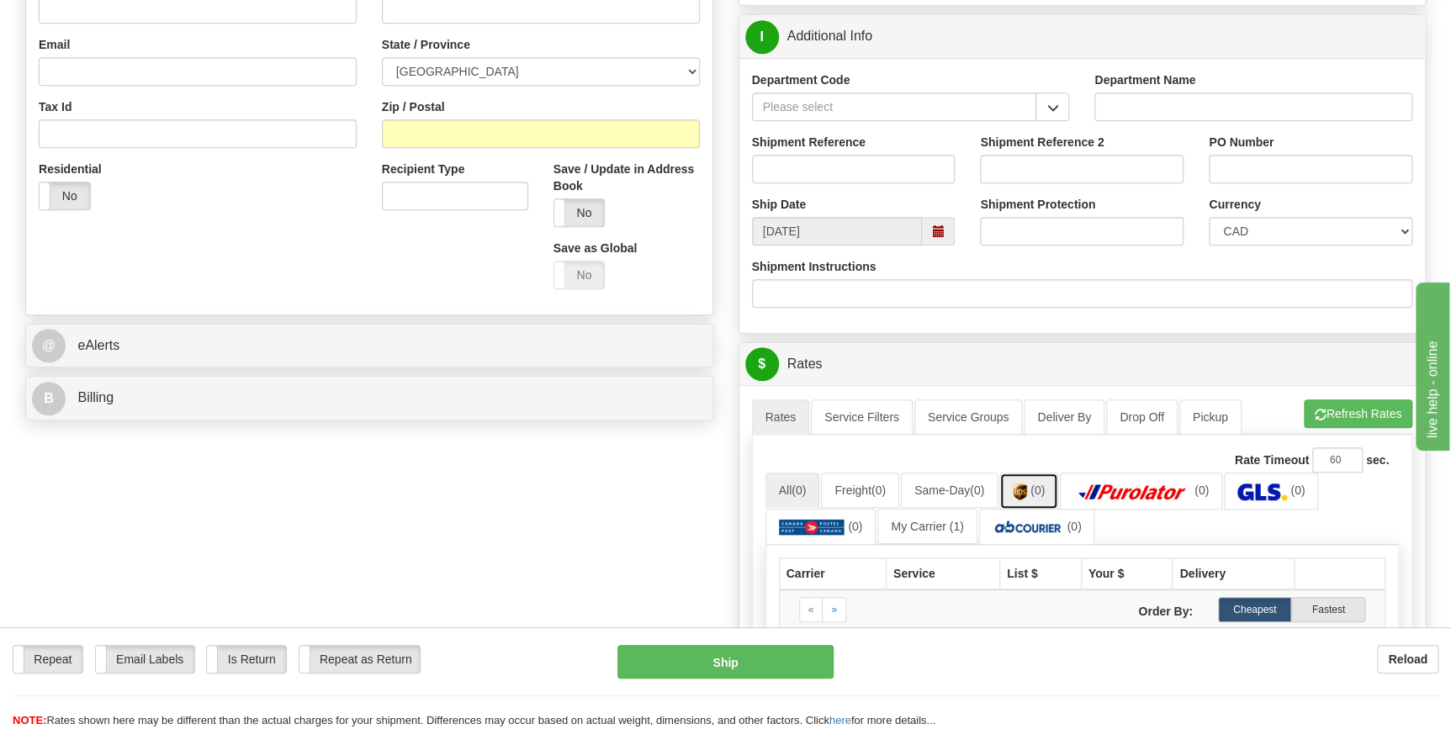
click at [1035, 495] on link "(0)" at bounding box center [1028, 491] width 59 height 36
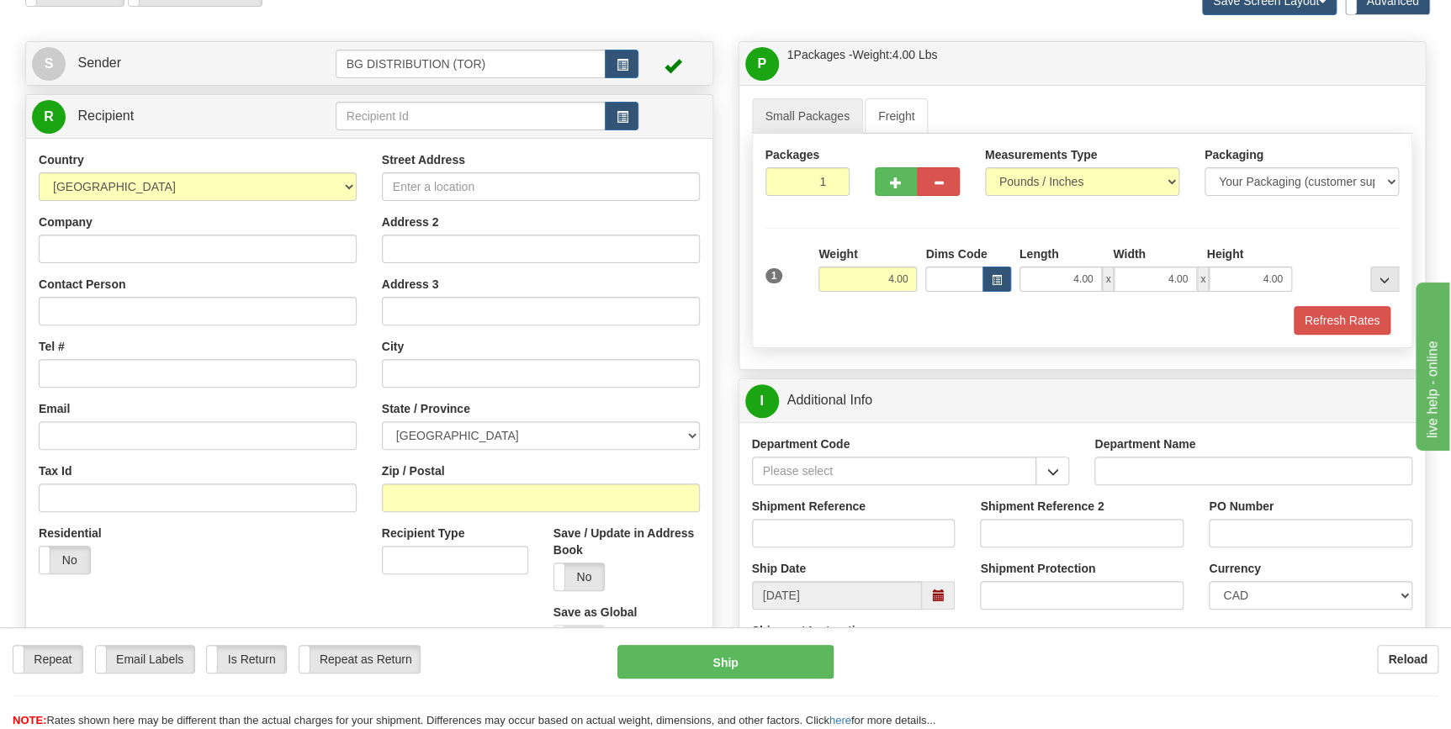
scroll to position [0, 0]
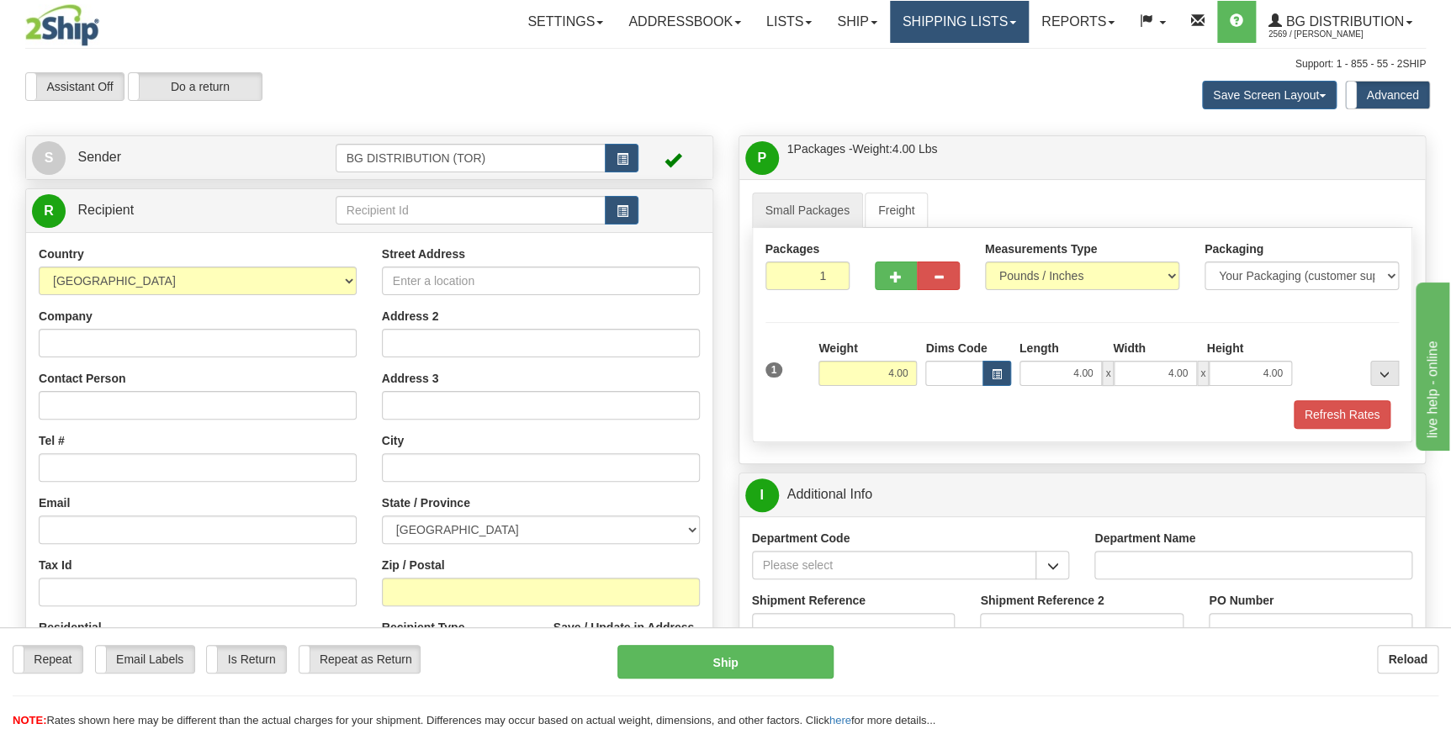
click at [921, 17] on link "Shipping lists" at bounding box center [959, 22] width 139 height 42
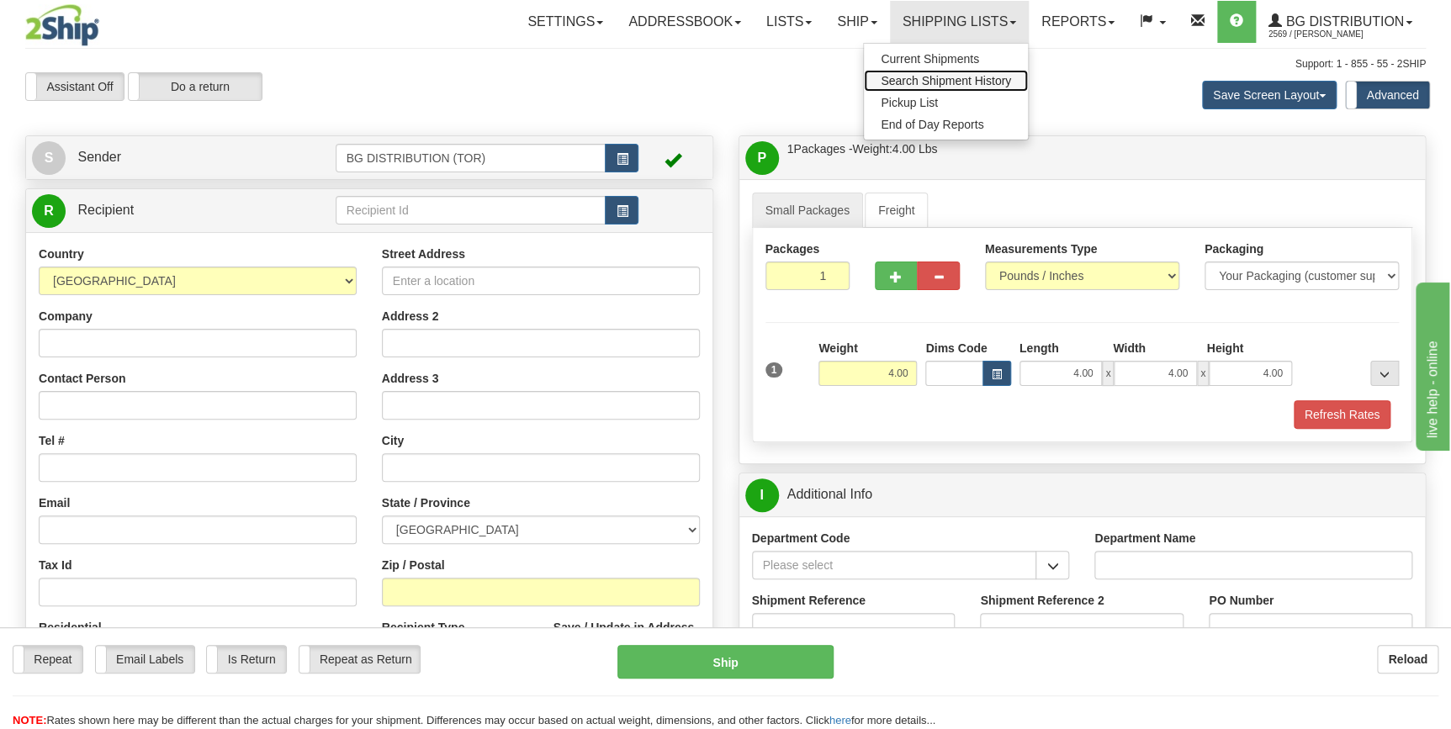
click at [908, 79] on span "Search Shipment History" at bounding box center [946, 80] width 130 height 13
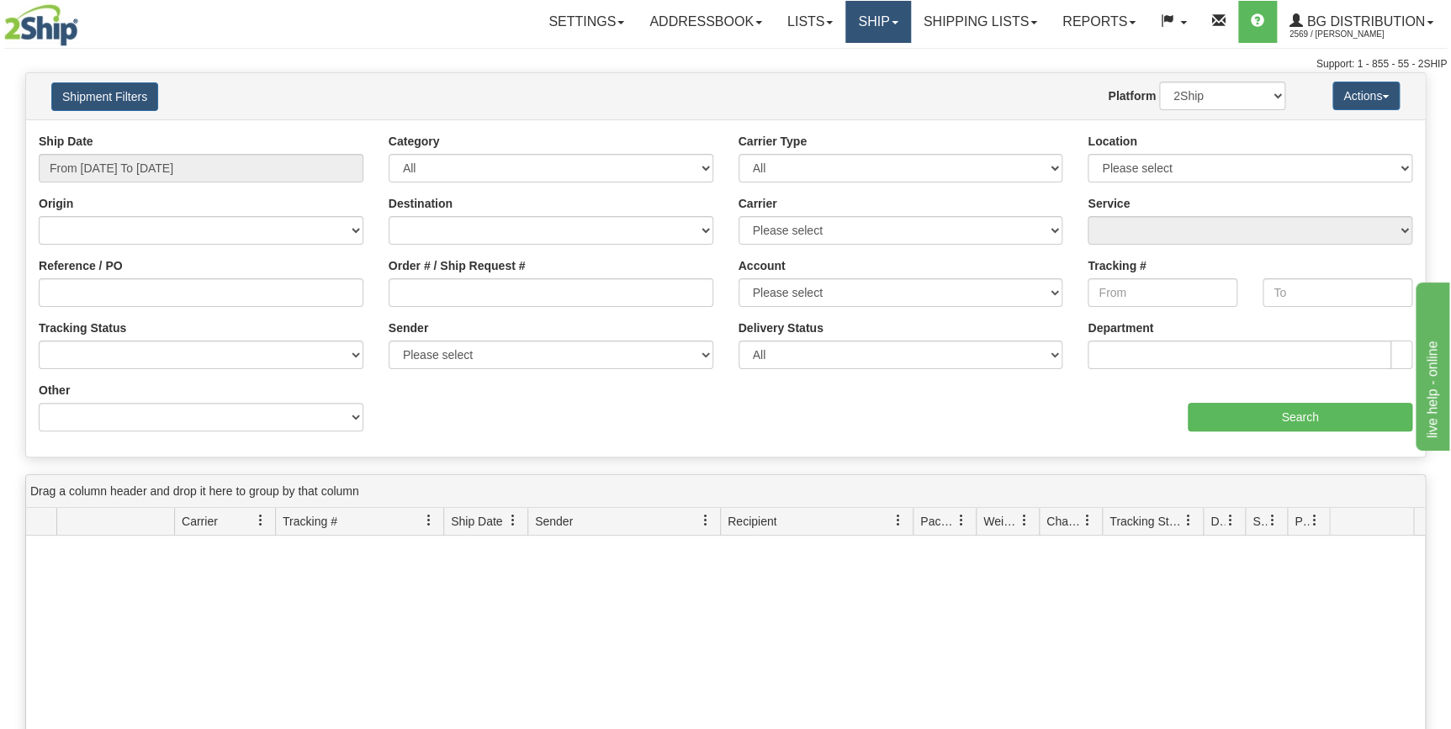
click at [846, 23] on link "Ship" at bounding box center [877, 22] width 65 height 42
click at [831, 61] on span "Ship Screen" at bounding box center [826, 58] width 64 height 13
click at [783, 16] on link "Lists" at bounding box center [810, 22] width 71 height 42
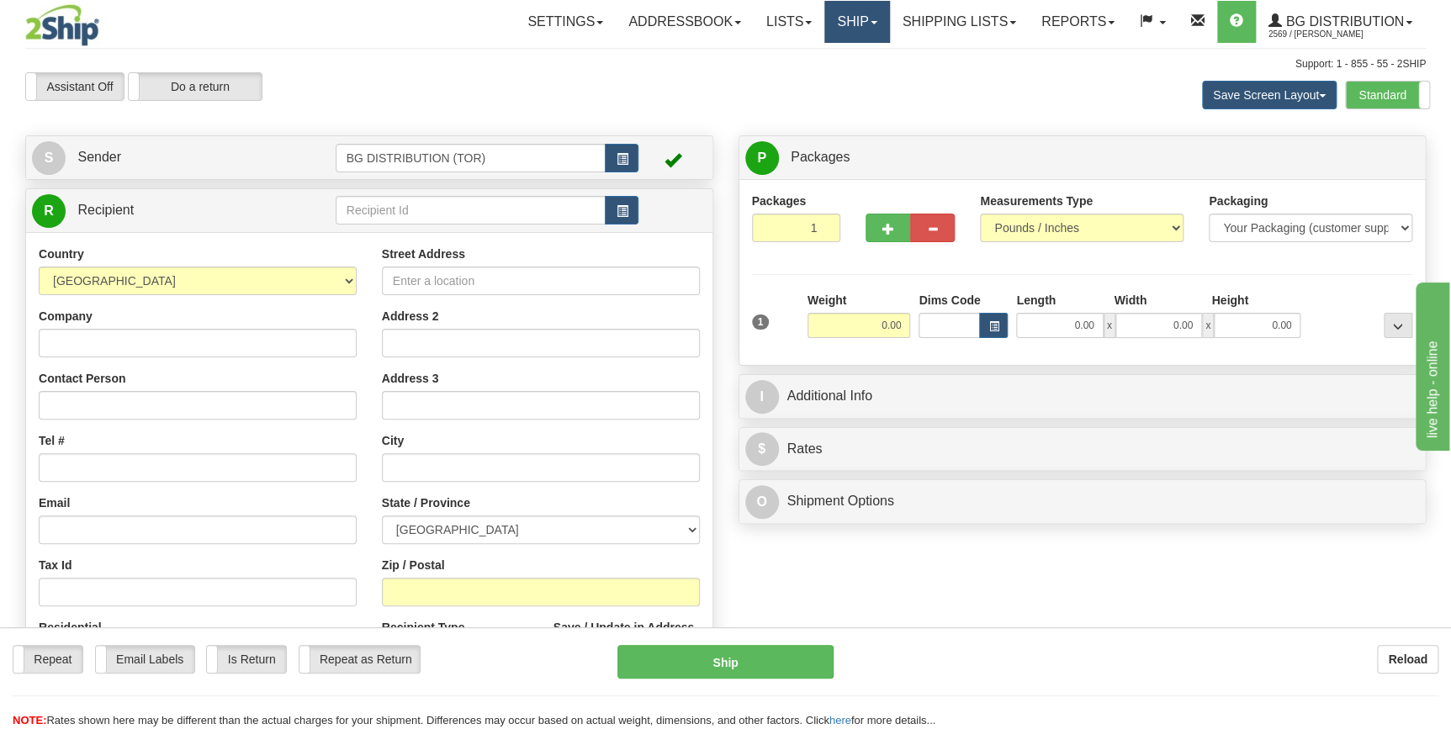
click at [845, 19] on link "Ship" at bounding box center [856, 22] width 65 height 42
click at [790, 60] on span "Ship Screen" at bounding box center [805, 58] width 64 height 13
click at [865, 29] on link "Ship" at bounding box center [856, 22] width 65 height 42
click at [802, 56] on span "Ship Screen" at bounding box center [805, 58] width 64 height 13
click at [953, 24] on link "Shipping lists" at bounding box center [959, 22] width 139 height 42
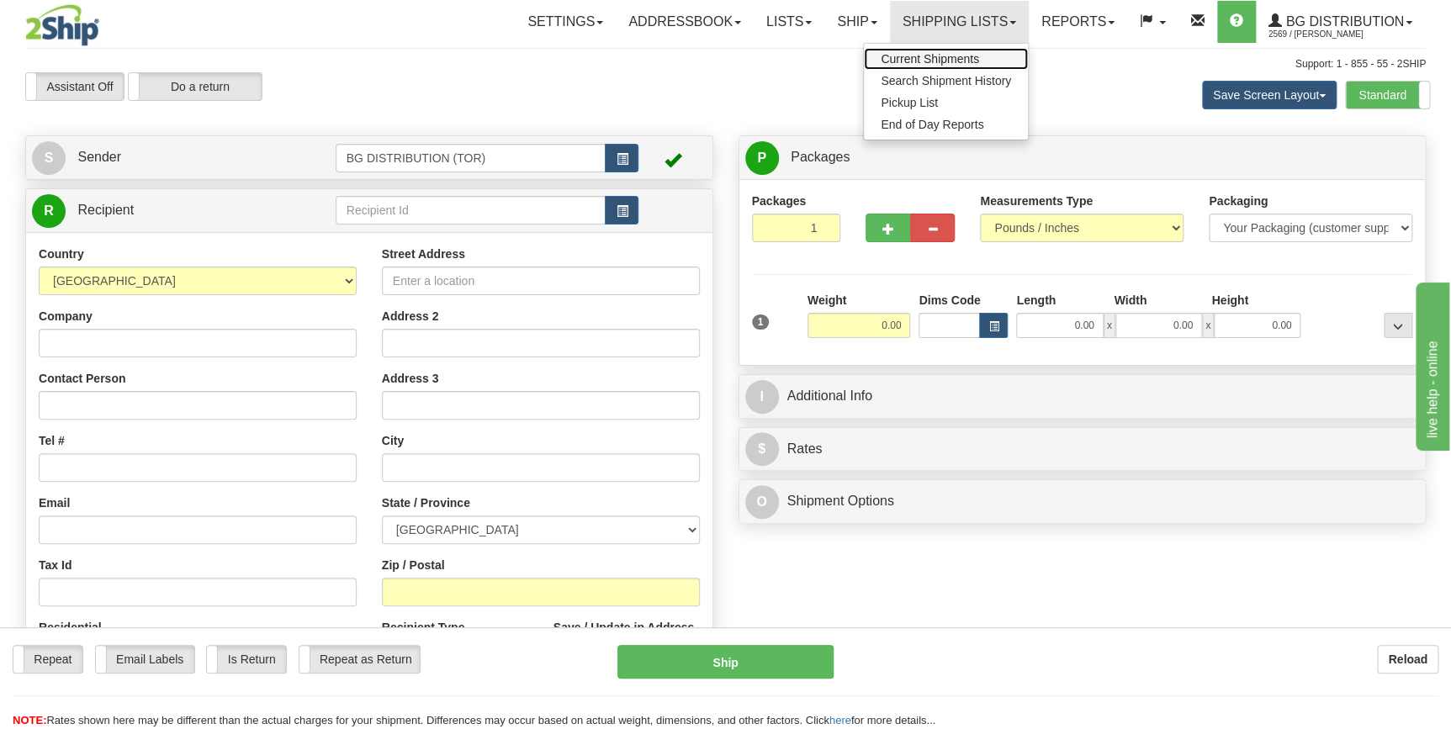
click at [935, 54] on span "Current Shipments" at bounding box center [930, 58] width 98 height 13
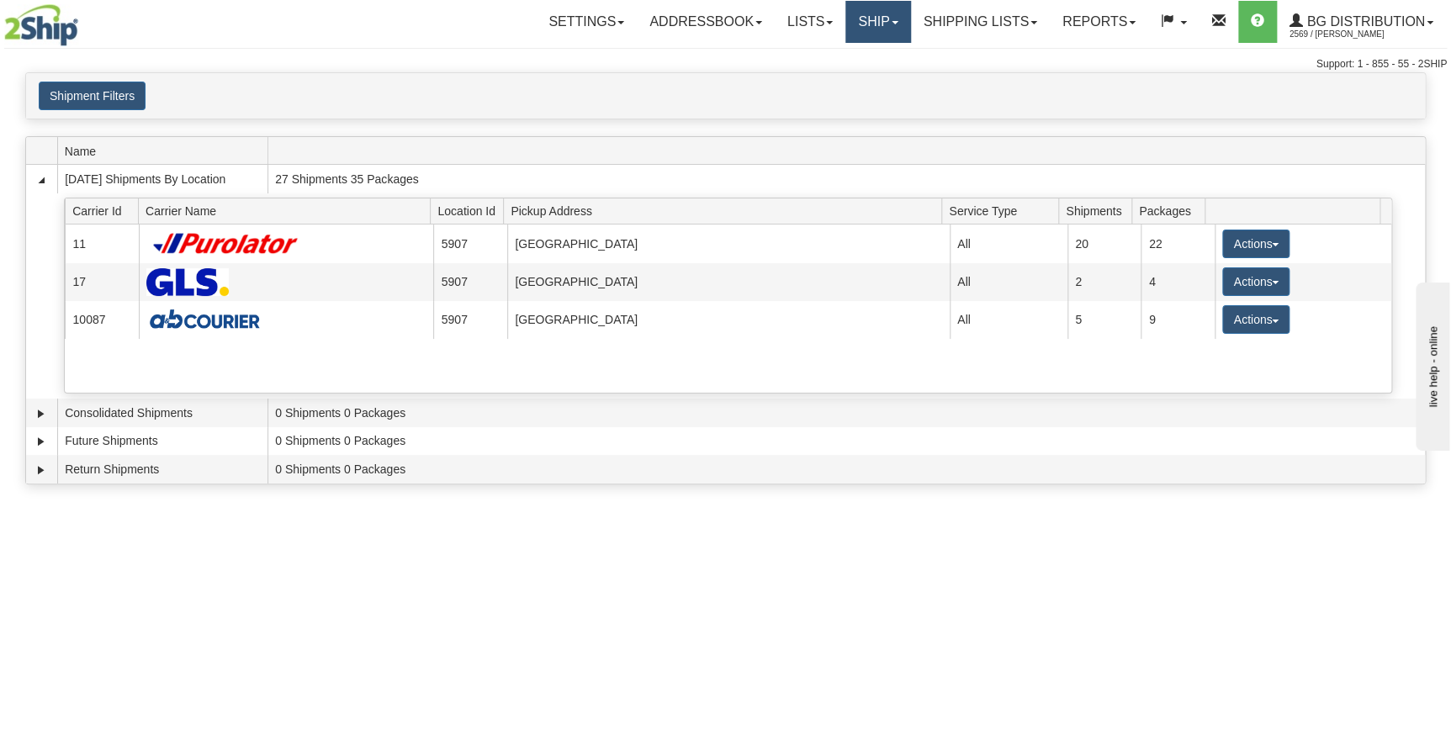
click at [849, 32] on link "Ship" at bounding box center [877, 22] width 65 height 42
click at [813, 58] on span "Ship Screen" at bounding box center [826, 58] width 64 height 13
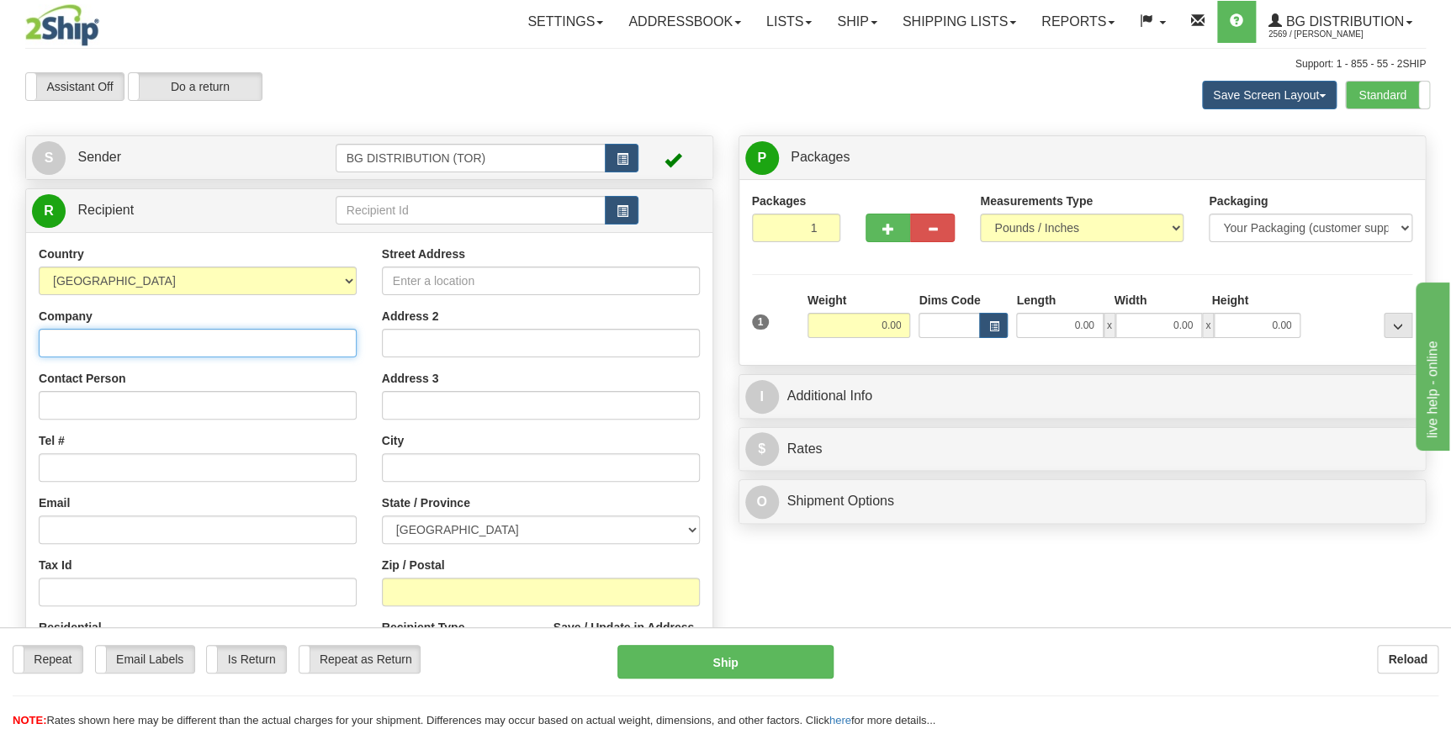
click at [153, 346] on input "Company" at bounding box center [198, 343] width 318 height 29
click at [356, 281] on div "Country [GEOGRAPHIC_DATA] [GEOGRAPHIC_DATA] [GEOGRAPHIC_DATA] [GEOGRAPHIC_DATA]…" at bounding box center [197, 464] width 343 height 436
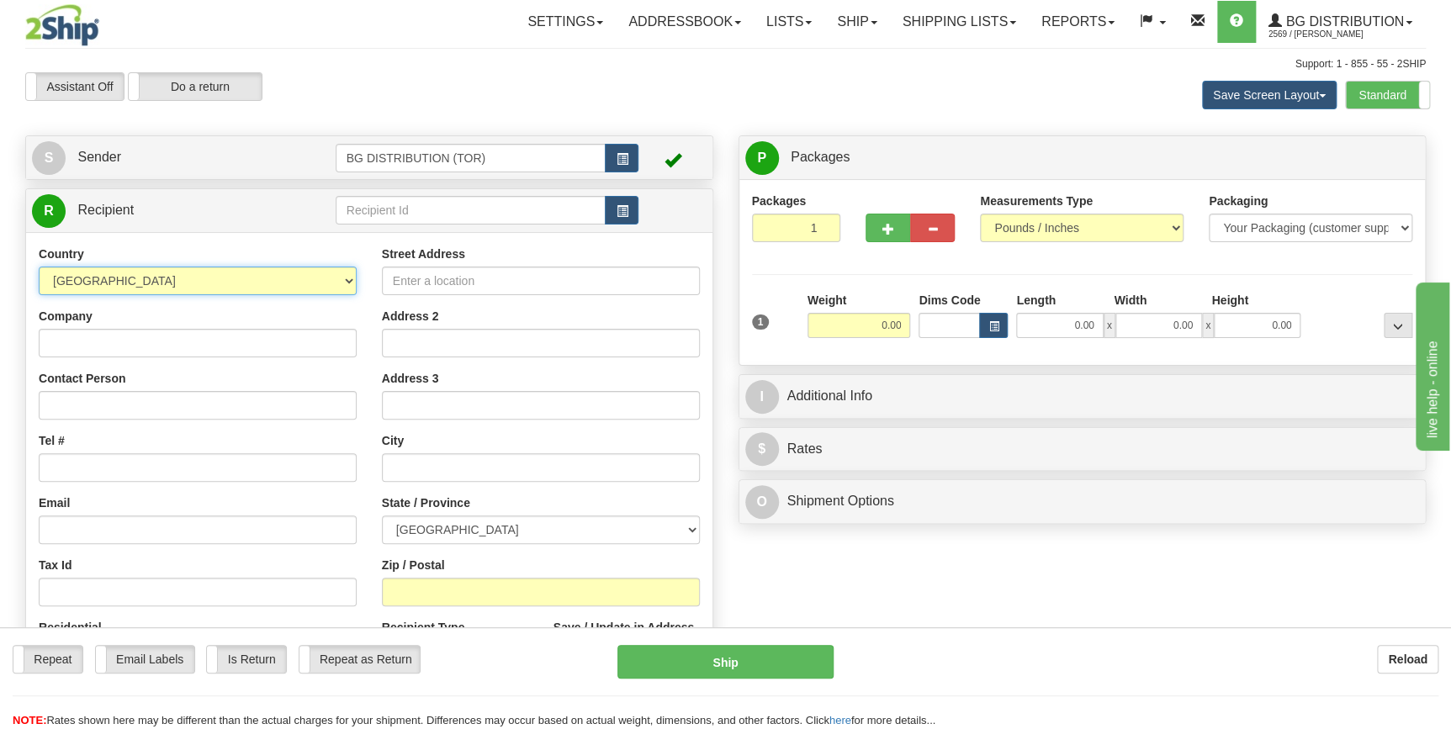
click at [351, 280] on select "[GEOGRAPHIC_DATA] [GEOGRAPHIC_DATA] [GEOGRAPHIC_DATA] [GEOGRAPHIC_DATA] [US_STA…" at bounding box center [198, 281] width 318 height 29
select select "US"
click at [39, 267] on select "[GEOGRAPHIC_DATA] [GEOGRAPHIC_DATA] [GEOGRAPHIC_DATA] [GEOGRAPHIC_DATA] [US_STA…" at bounding box center [198, 281] width 318 height 29
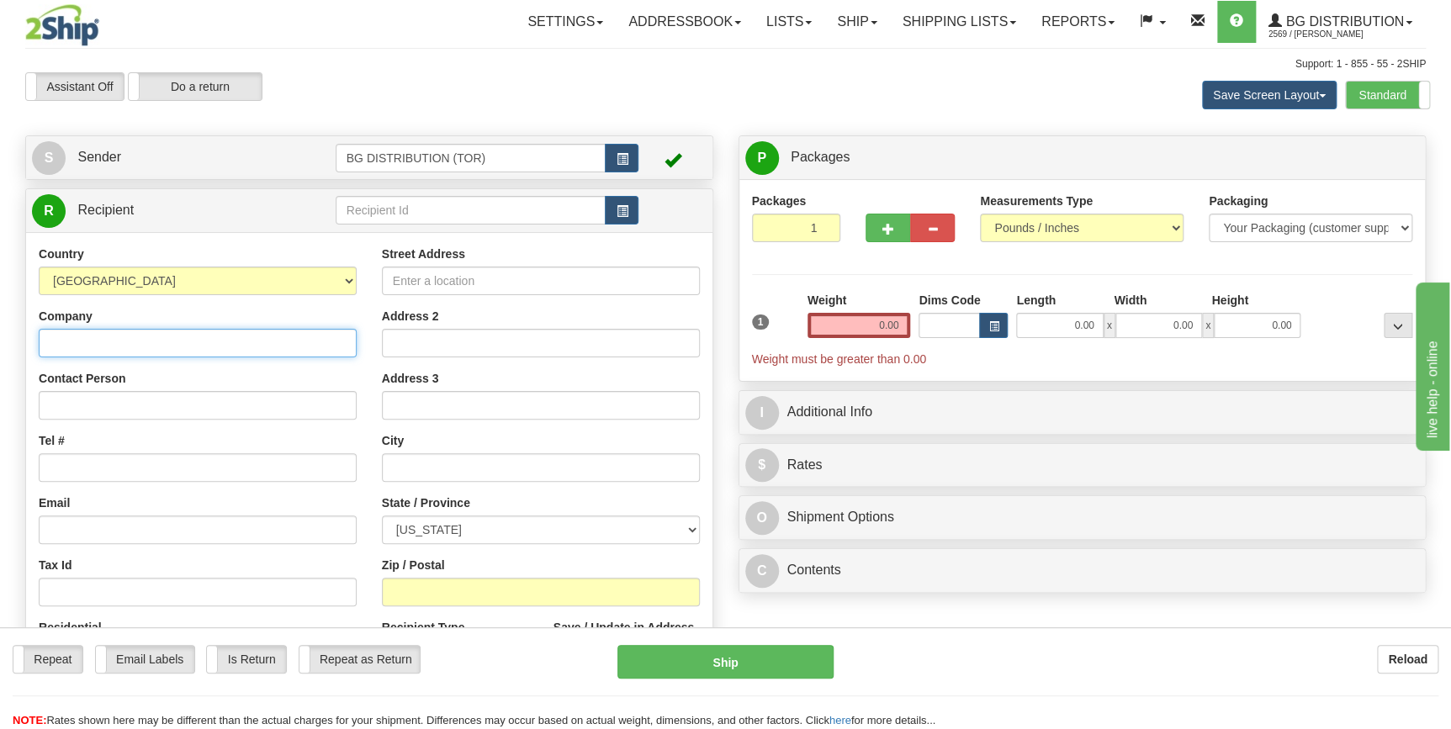
click at [183, 341] on input "Company" at bounding box center [198, 343] width 318 height 29
type input "OLYMPUS LOCK INC"
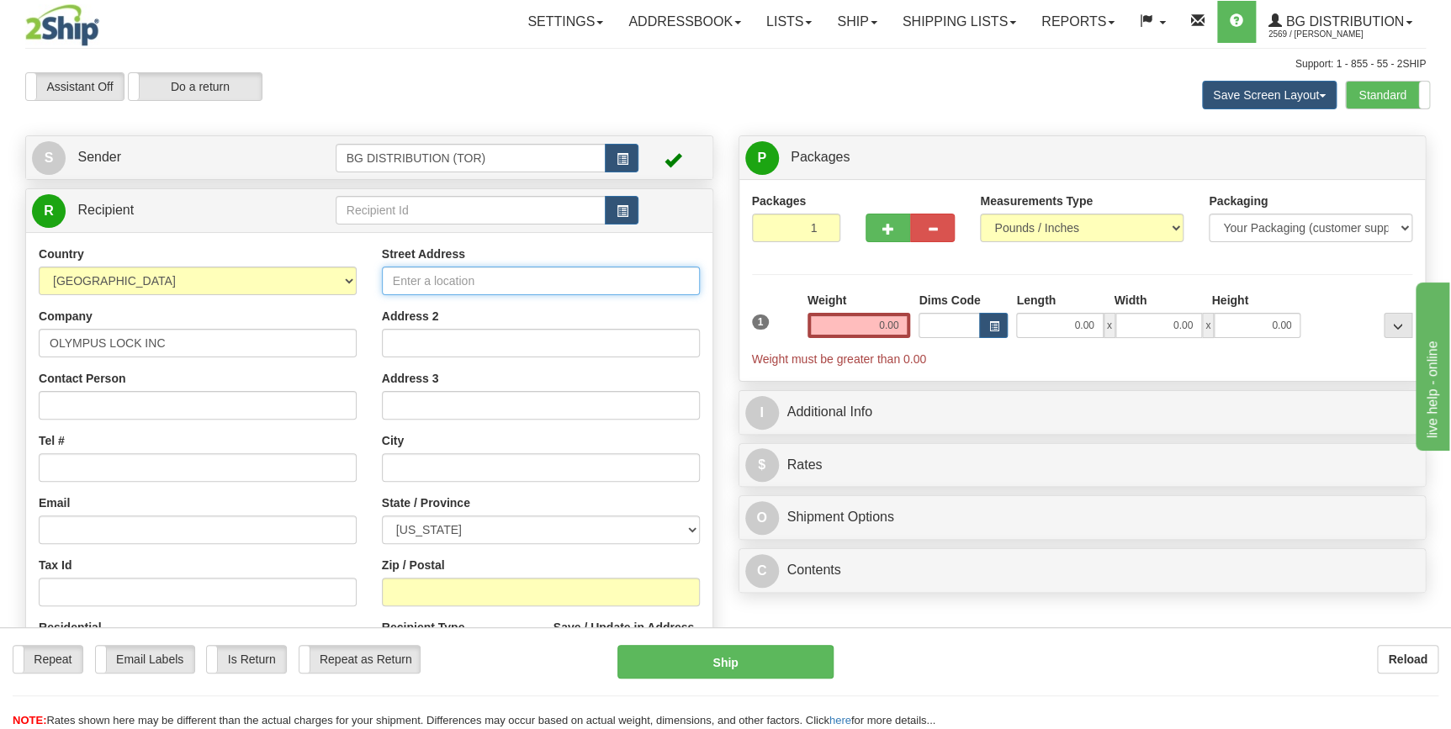
click at [488, 271] on input "Street Address" at bounding box center [541, 281] width 318 height 29
type input "[STREET_ADDRESS]"
click at [464, 591] on input "Zip / Postal" at bounding box center [541, 592] width 318 height 29
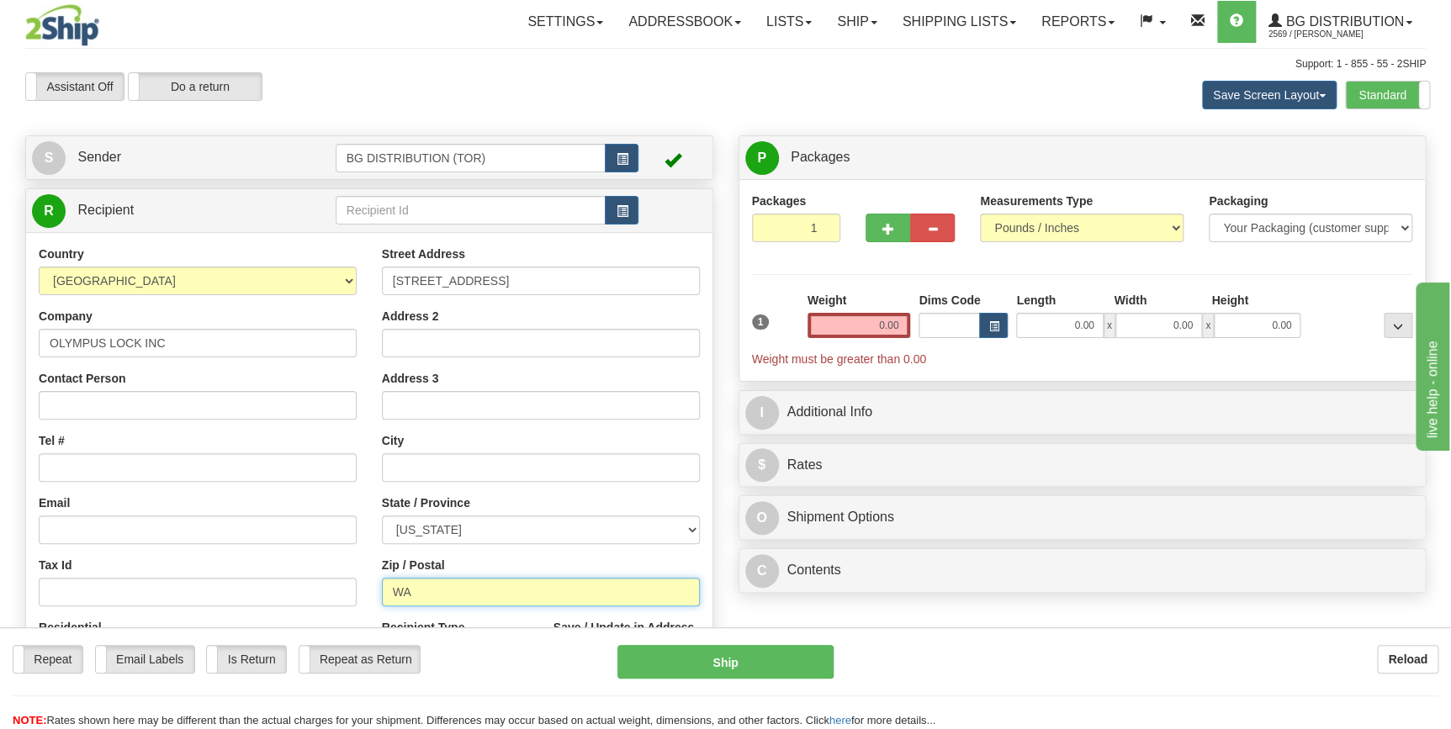
click at [527, 592] on input "WA" at bounding box center [541, 592] width 318 height 29
type input "WA 98037"
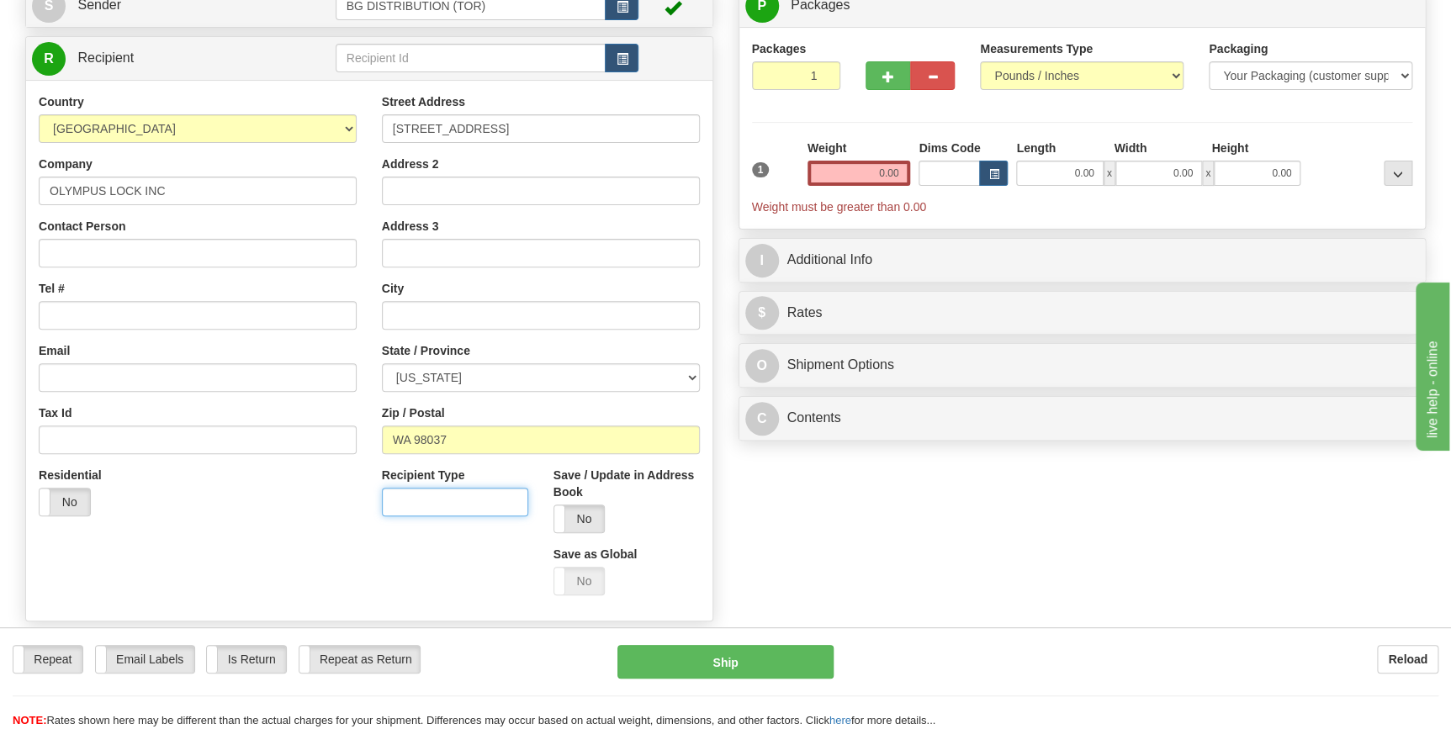
scroll to position [76, 0]
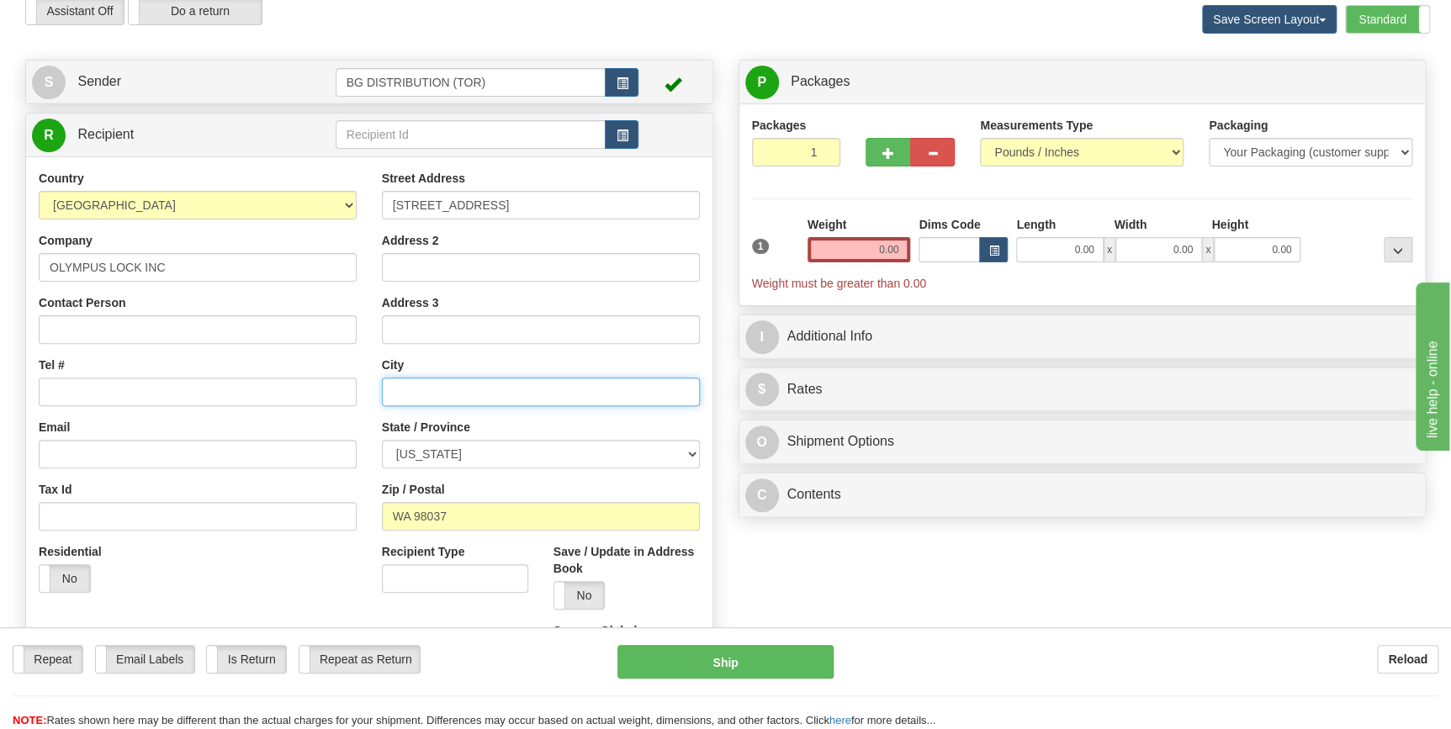
click at [488, 382] on input "text" at bounding box center [541, 392] width 318 height 29
type input "LYNNWOOD"
click at [870, 252] on input "0.00" at bounding box center [858, 249] width 103 height 25
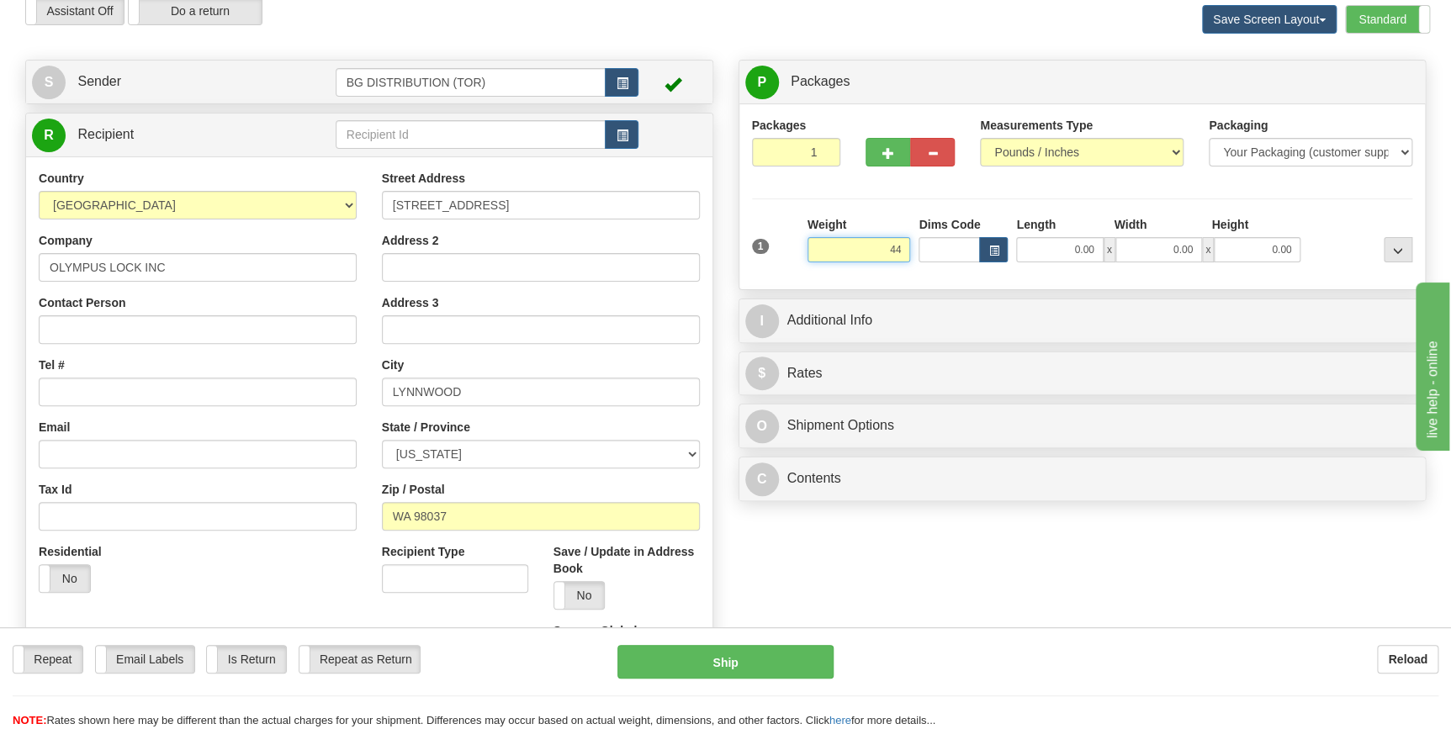
type input "4"
type input "10.00"
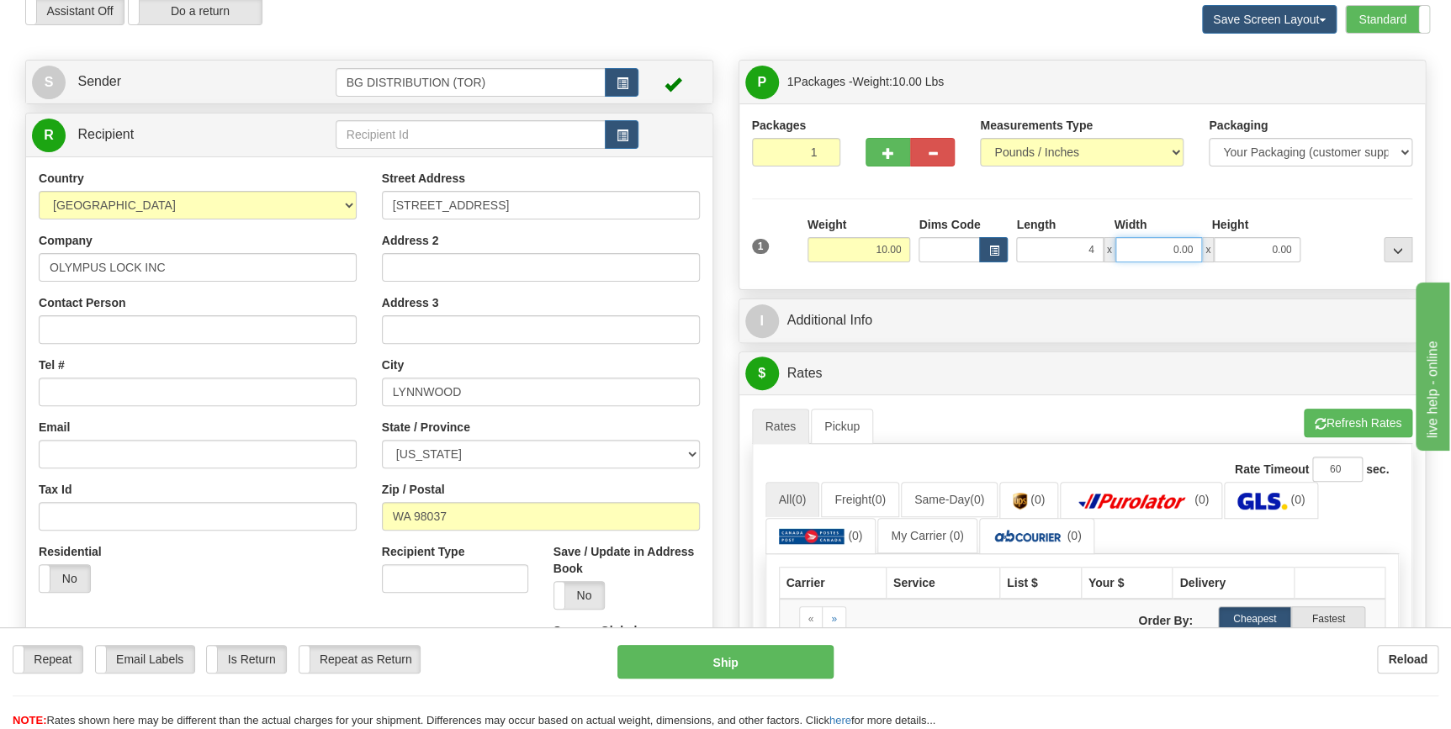
type input "4.00"
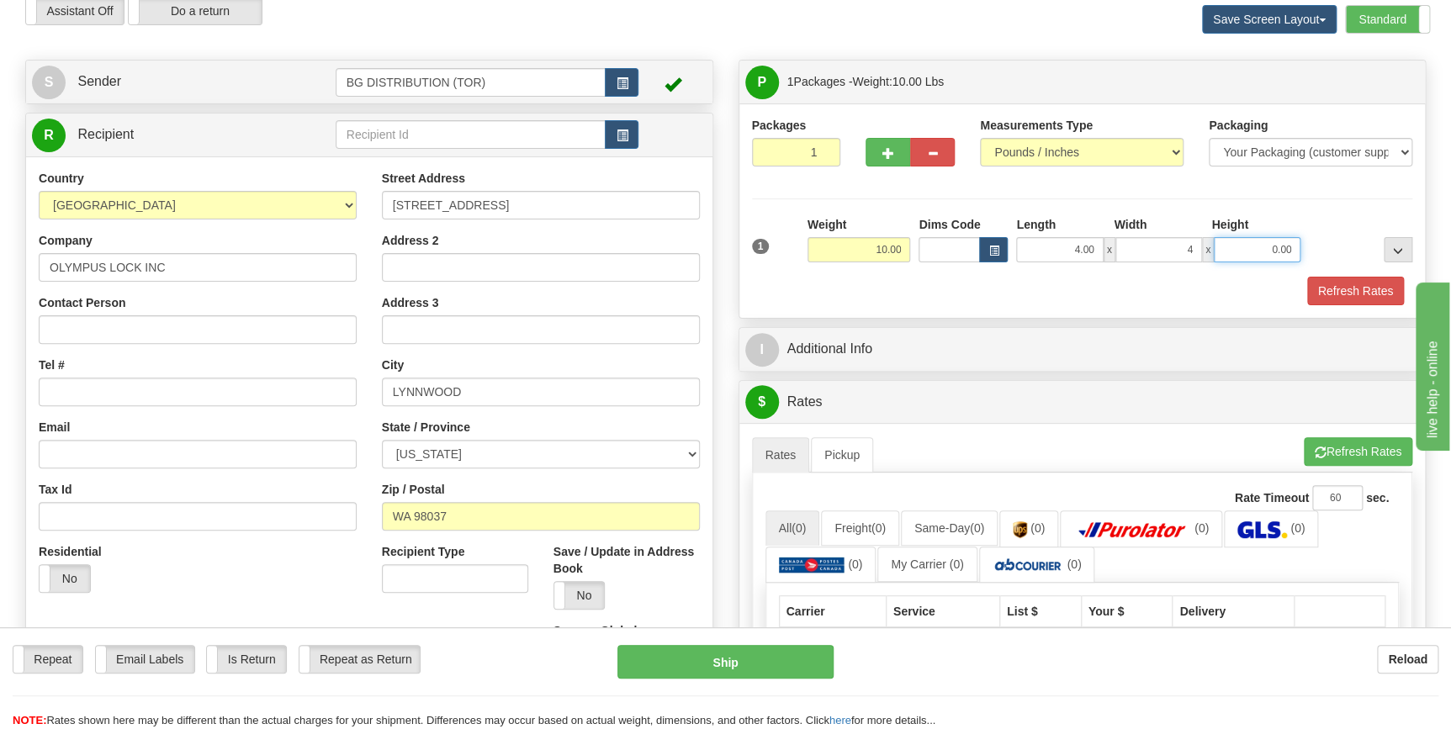
type input "4.00"
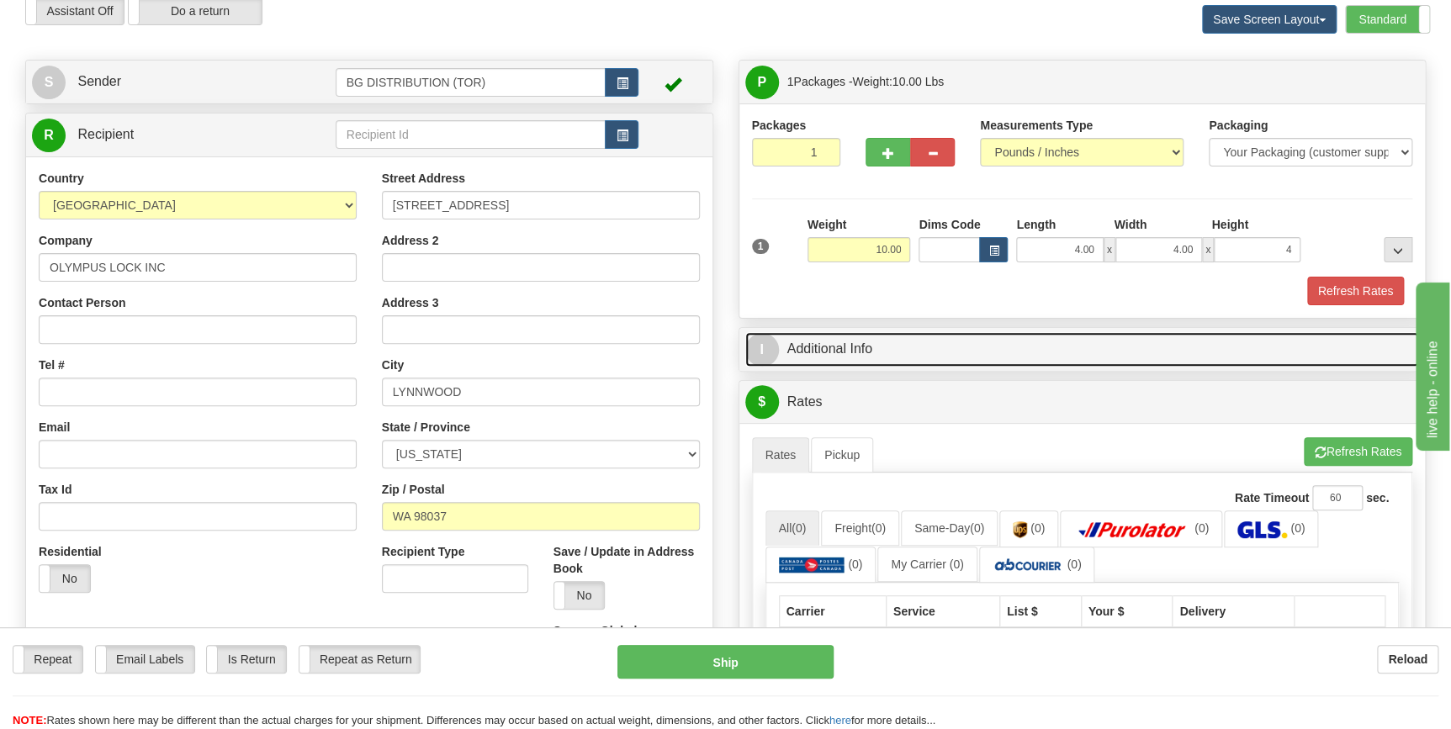
type input "4.00"
click at [763, 336] on span "I" at bounding box center [762, 350] width 34 height 34
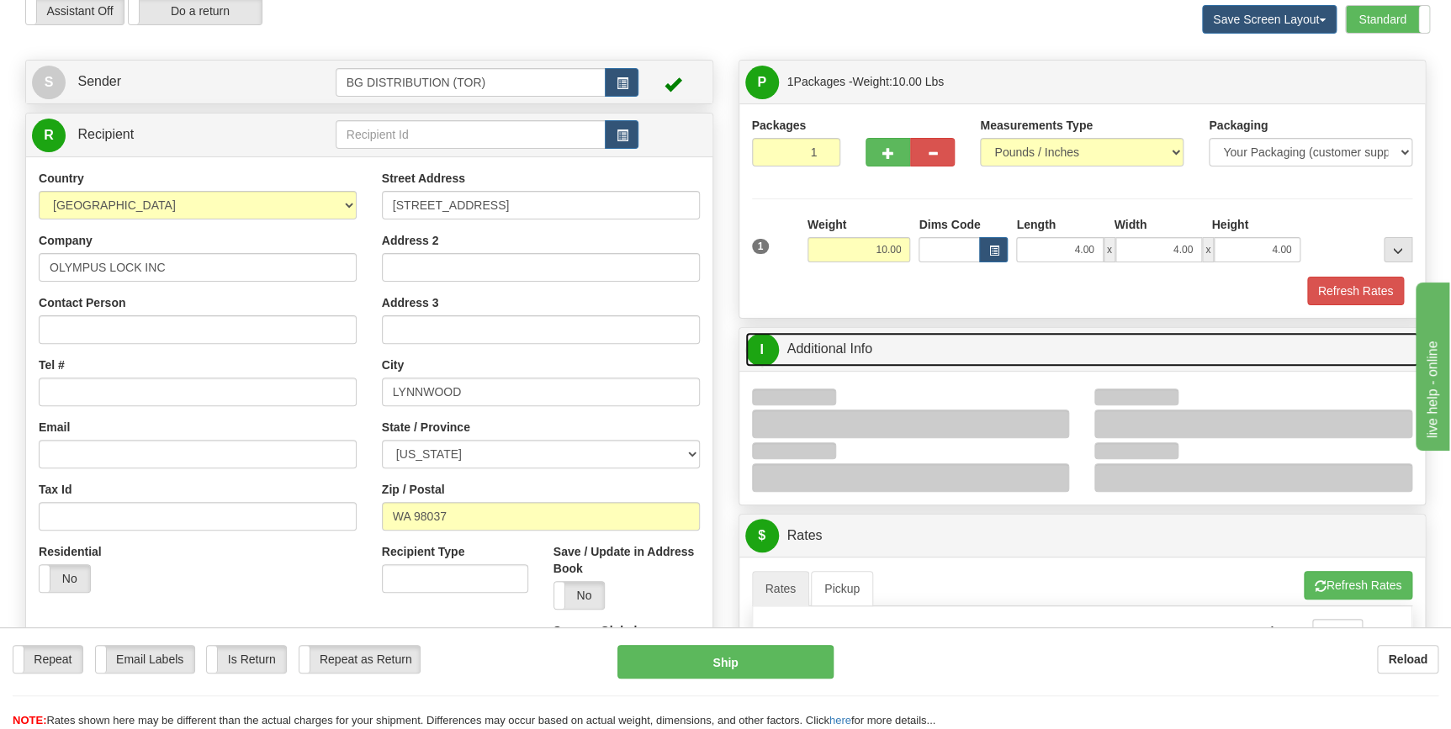
scroll to position [152, 0]
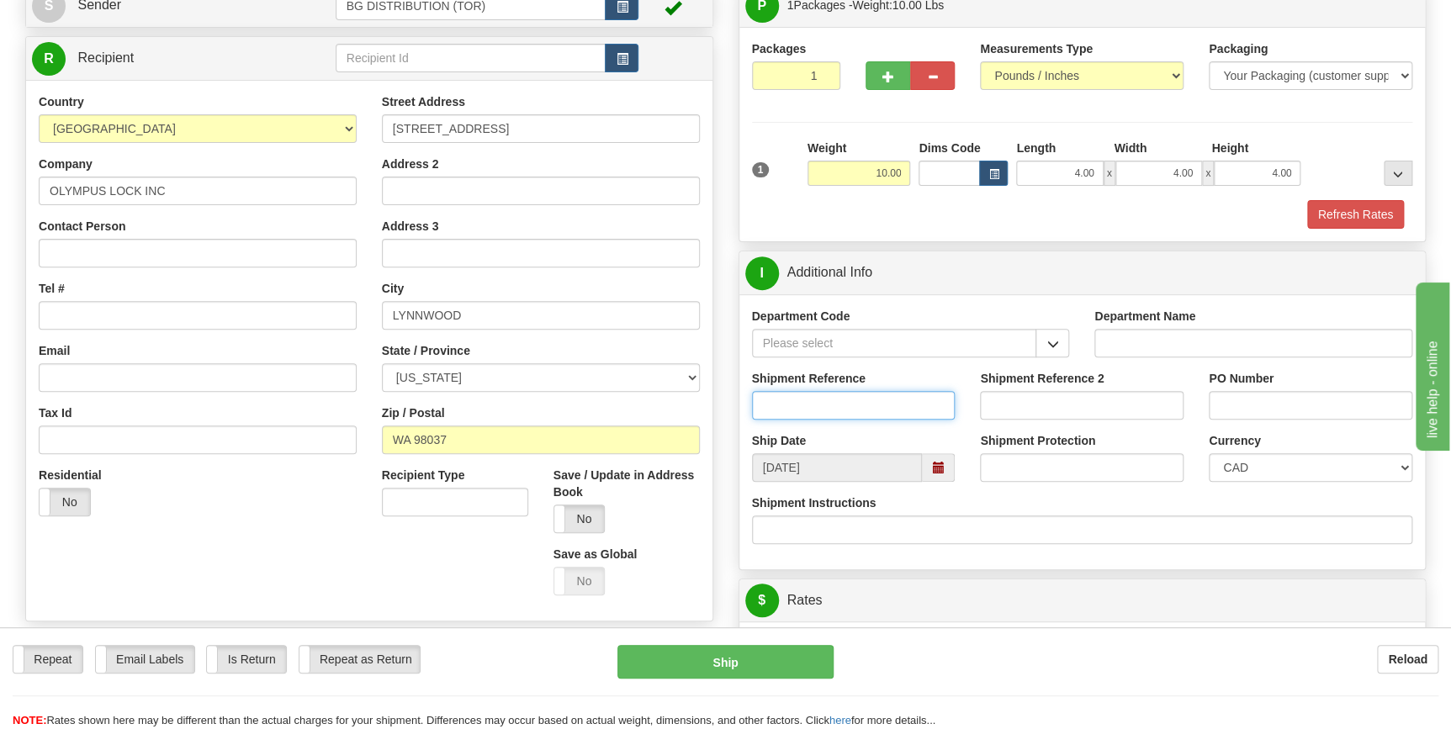
click at [908, 400] on input "Shipment Reference" at bounding box center [854, 405] width 204 height 29
paste input "[STREET_ADDRESS]"
type input "[STREET_ADDRESS]"
drag, startPoint x: 940, startPoint y: 402, endPoint x: 338, endPoint y: 385, distance: 602.4
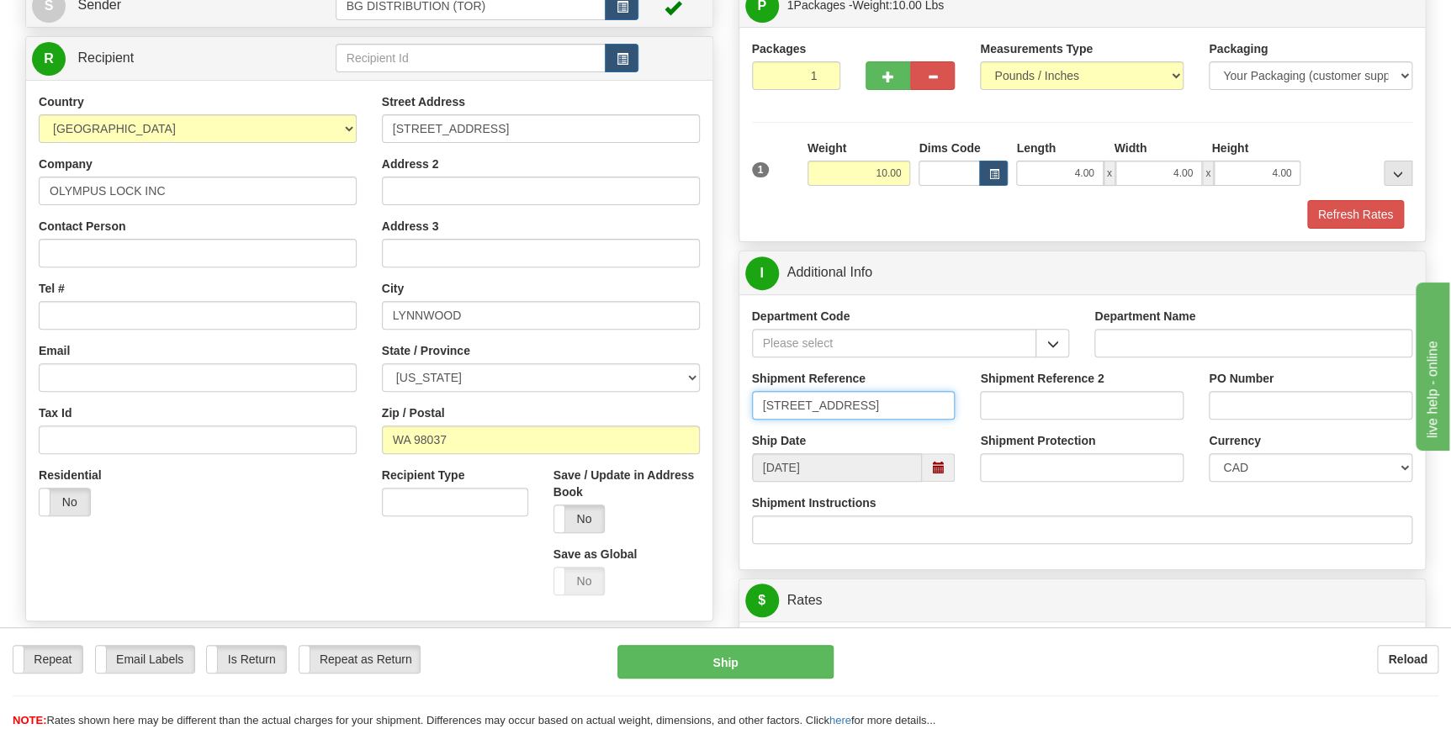
paste input "70186107-00"
type input "70186107-00"
click at [1227, 400] on input "PO Number" at bounding box center [1311, 405] width 204 height 29
paste input "70186107-00"
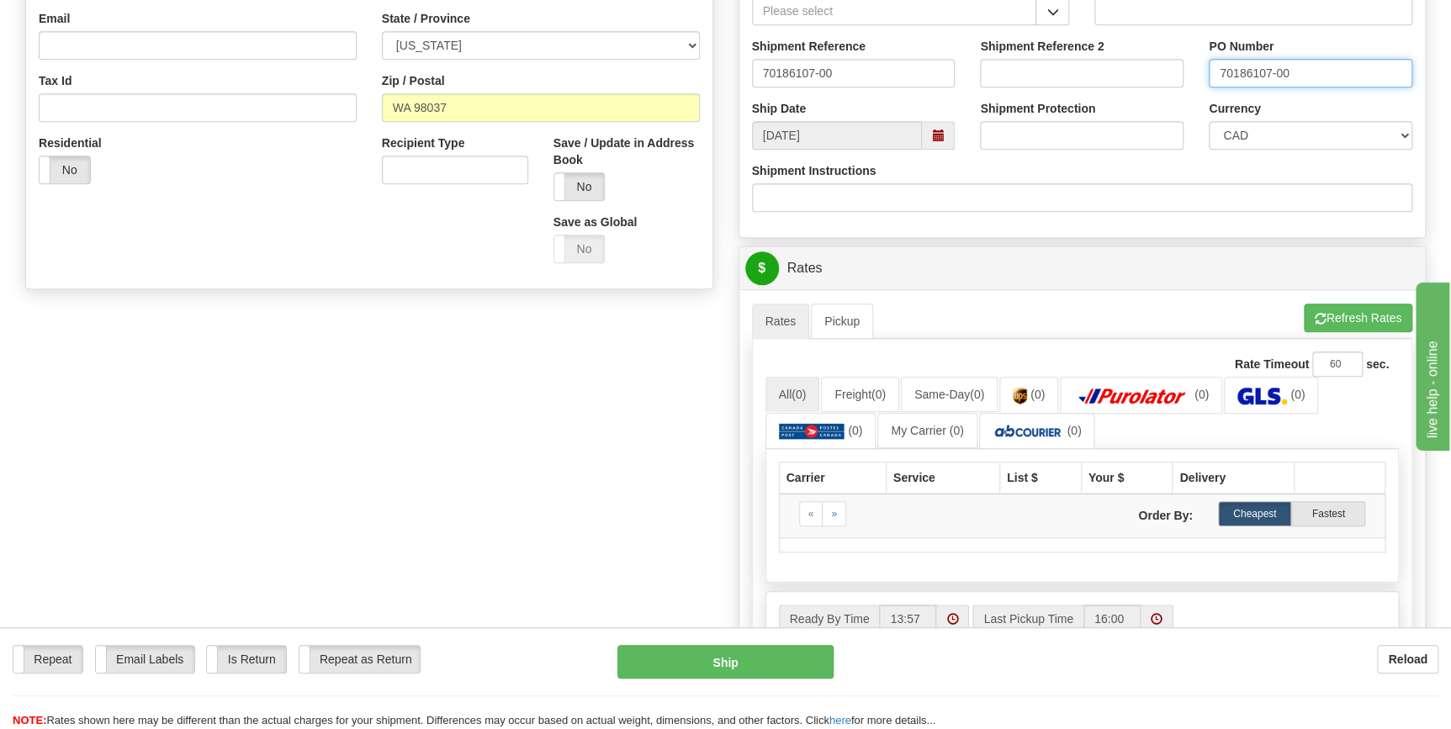
scroll to position [535, 0]
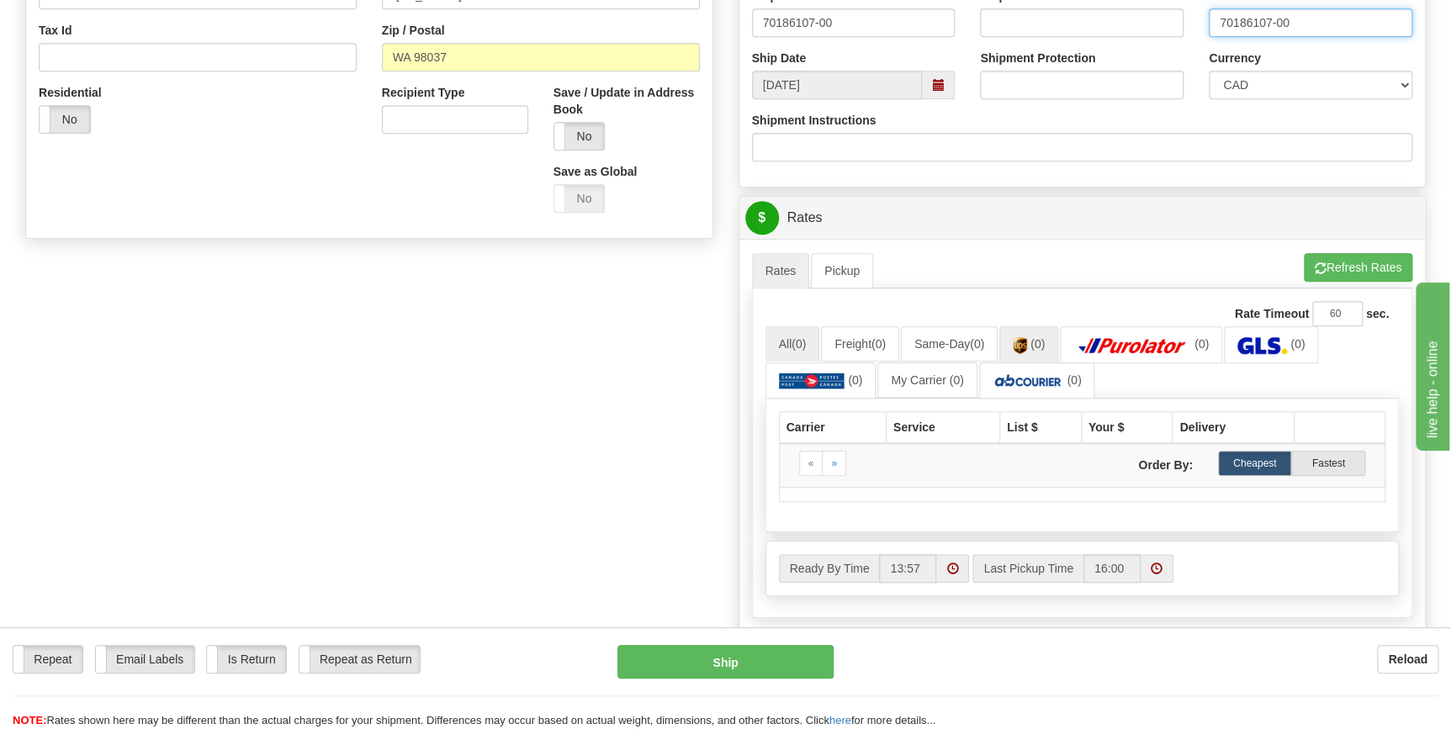
type input "70186107-00"
click at [1022, 344] on img at bounding box center [1020, 345] width 14 height 17
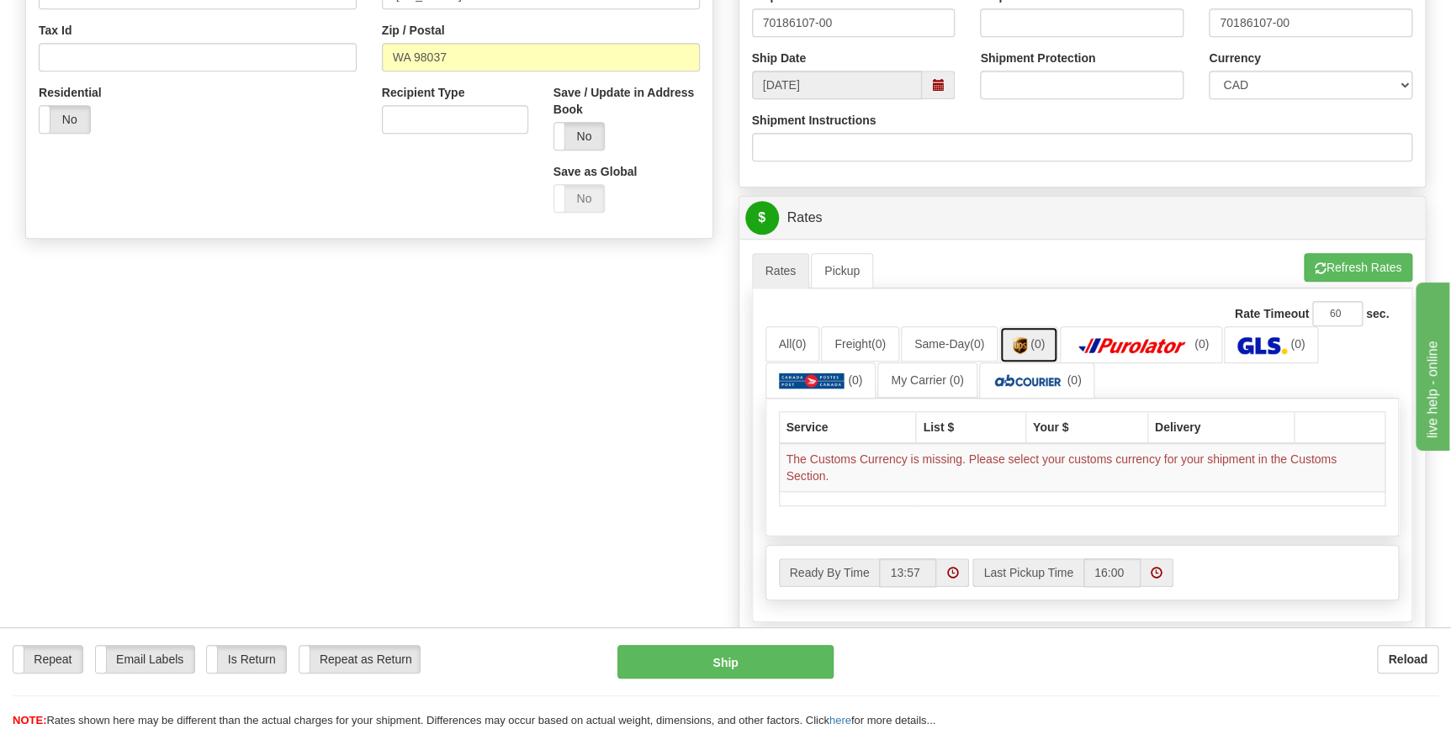
click at [1024, 344] on img at bounding box center [1020, 345] width 14 height 17
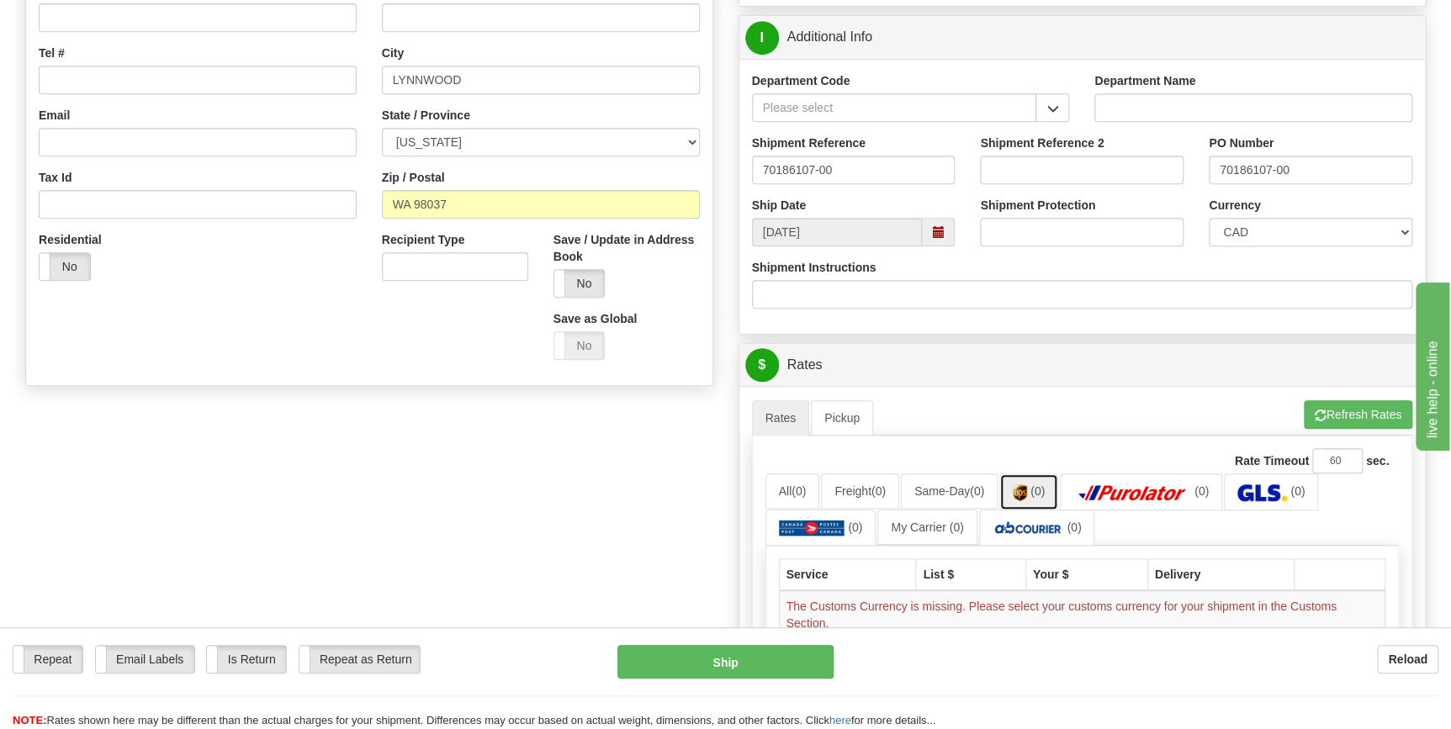
scroll to position [382, 0]
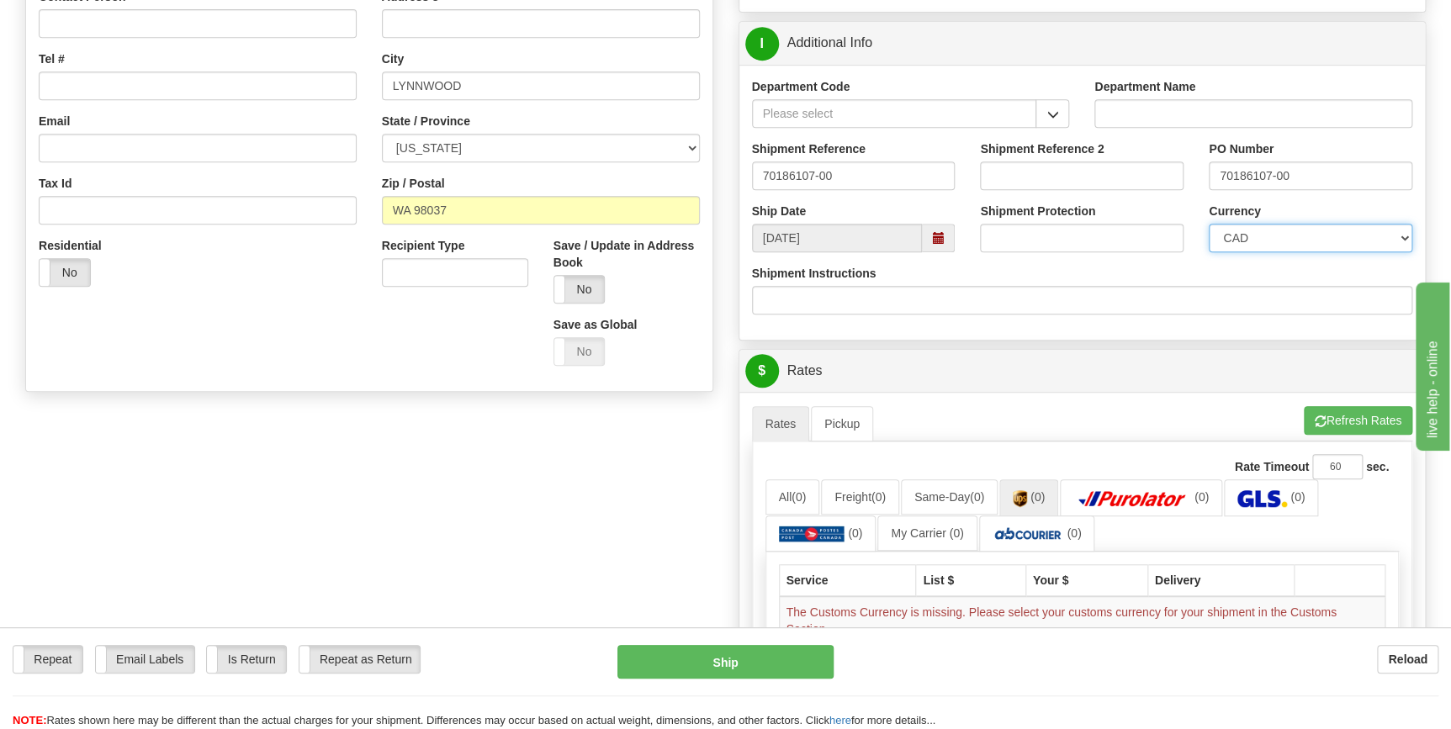
click at [1400, 235] on select "CAD USD EUR ZAR [PERSON_NAME] ARN AUD AUS AWG BBD BFR BGN BHD BMD BND BRC BRL C…" at bounding box center [1311, 238] width 204 height 29
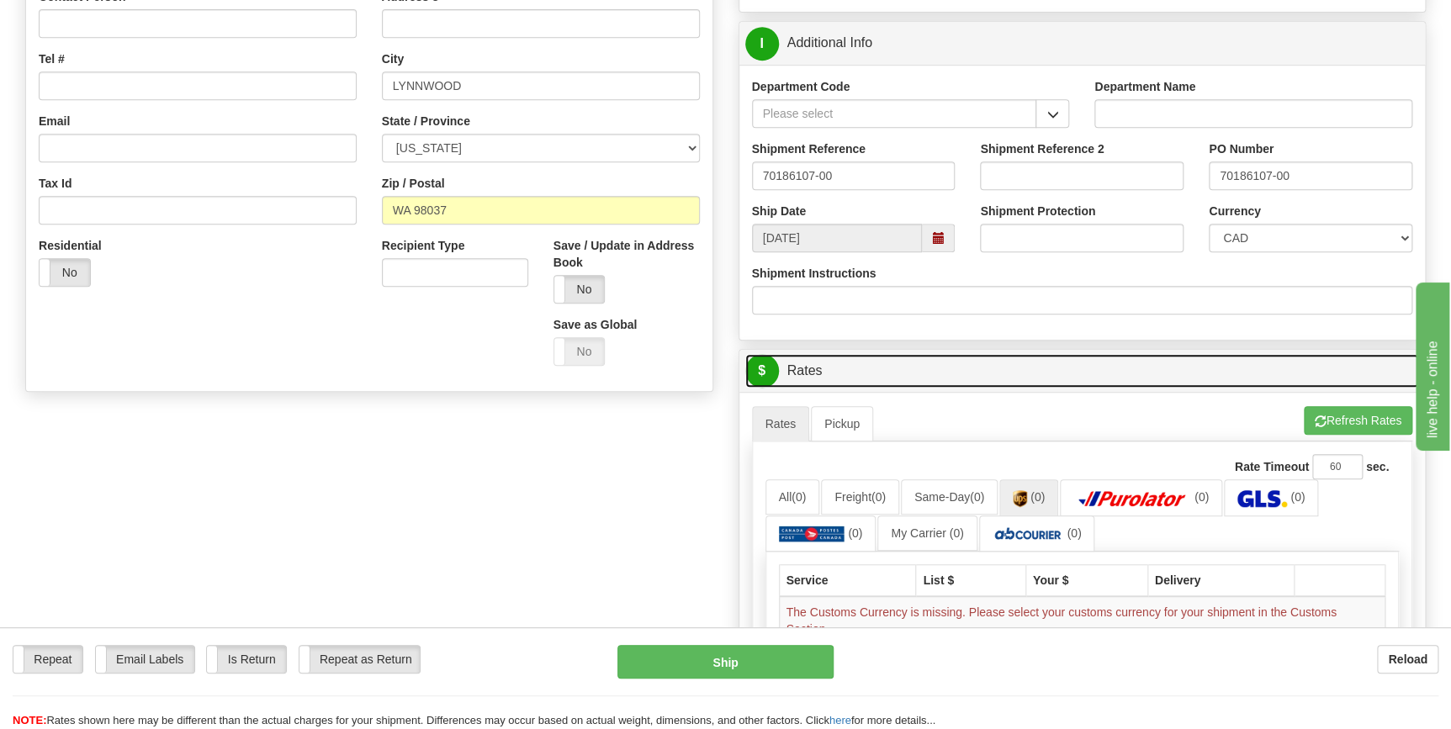
click at [1041, 359] on link "$ Rates" at bounding box center [1082, 371] width 675 height 34
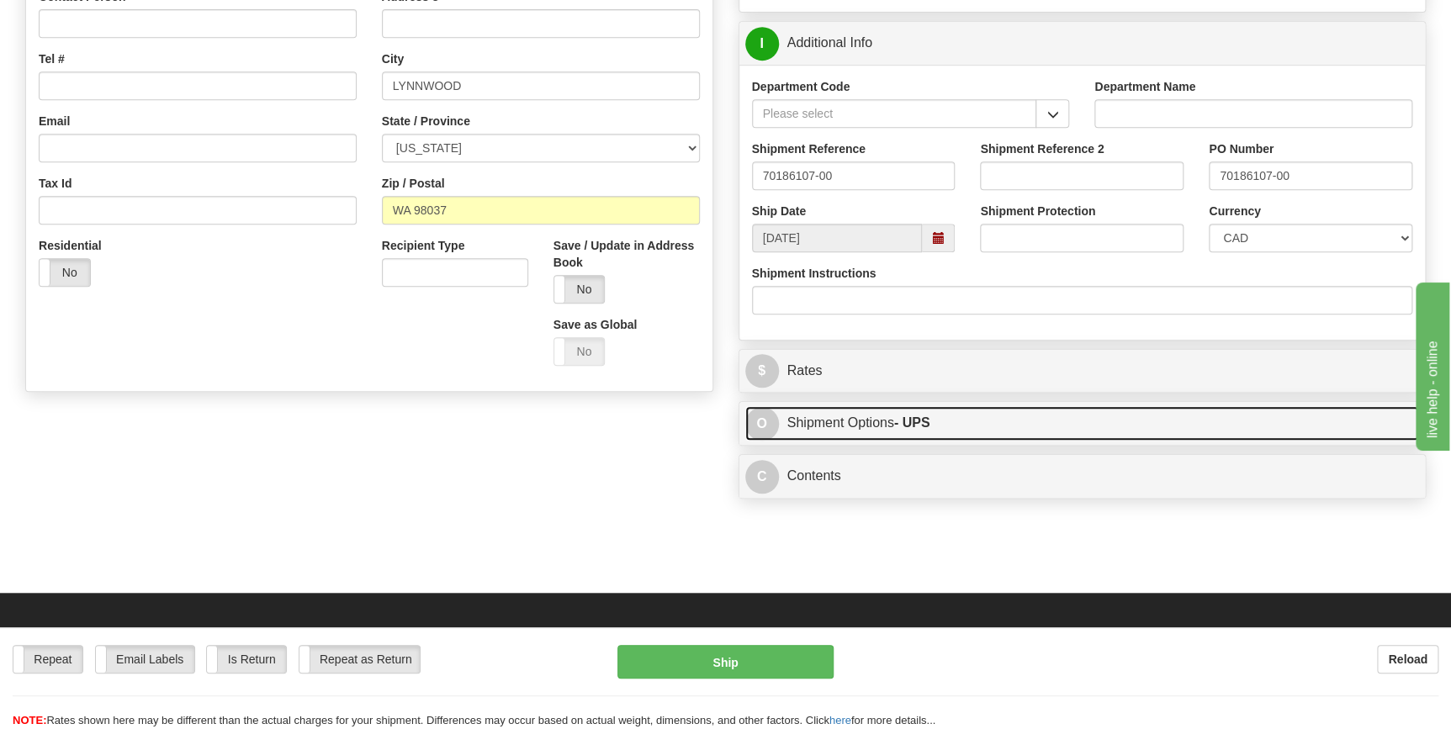
click at [765, 425] on span "O" at bounding box center [762, 424] width 34 height 34
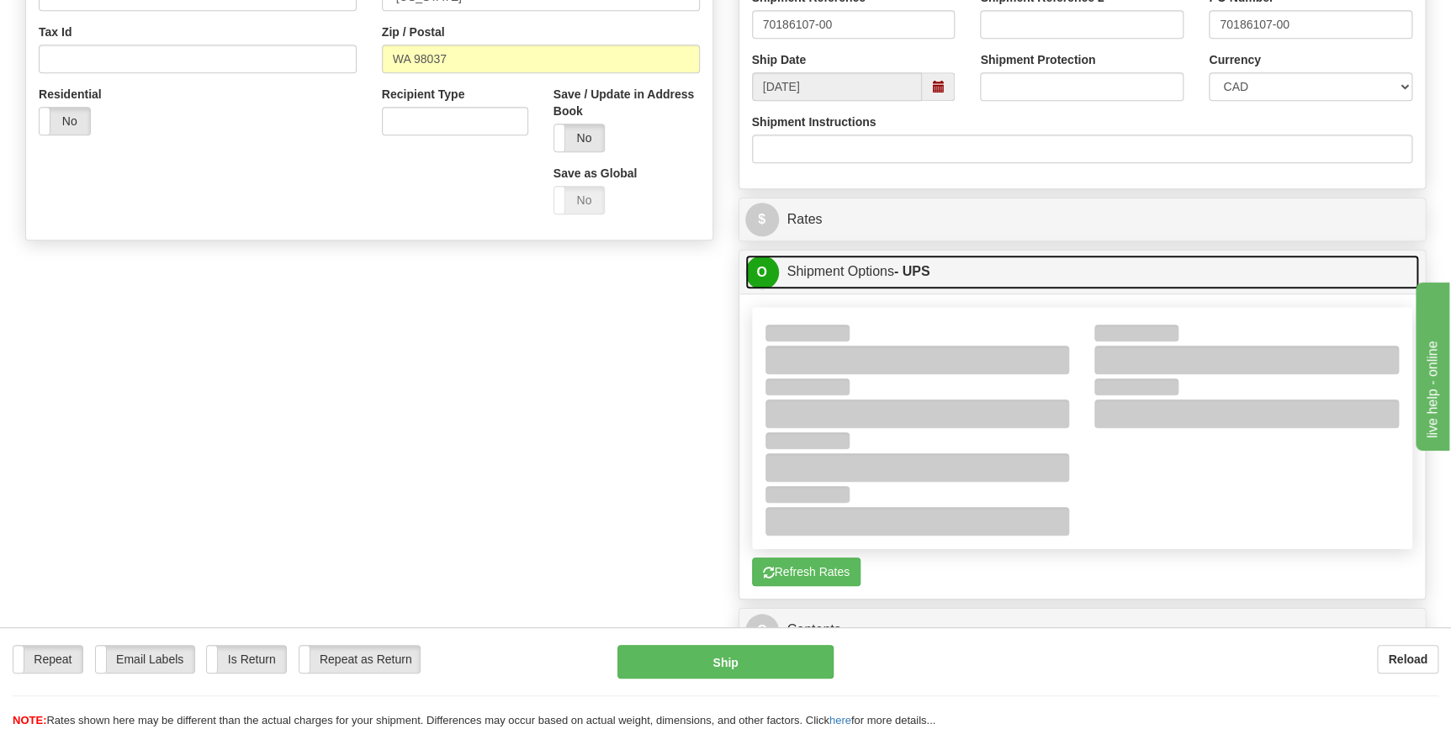
scroll to position [535, 0]
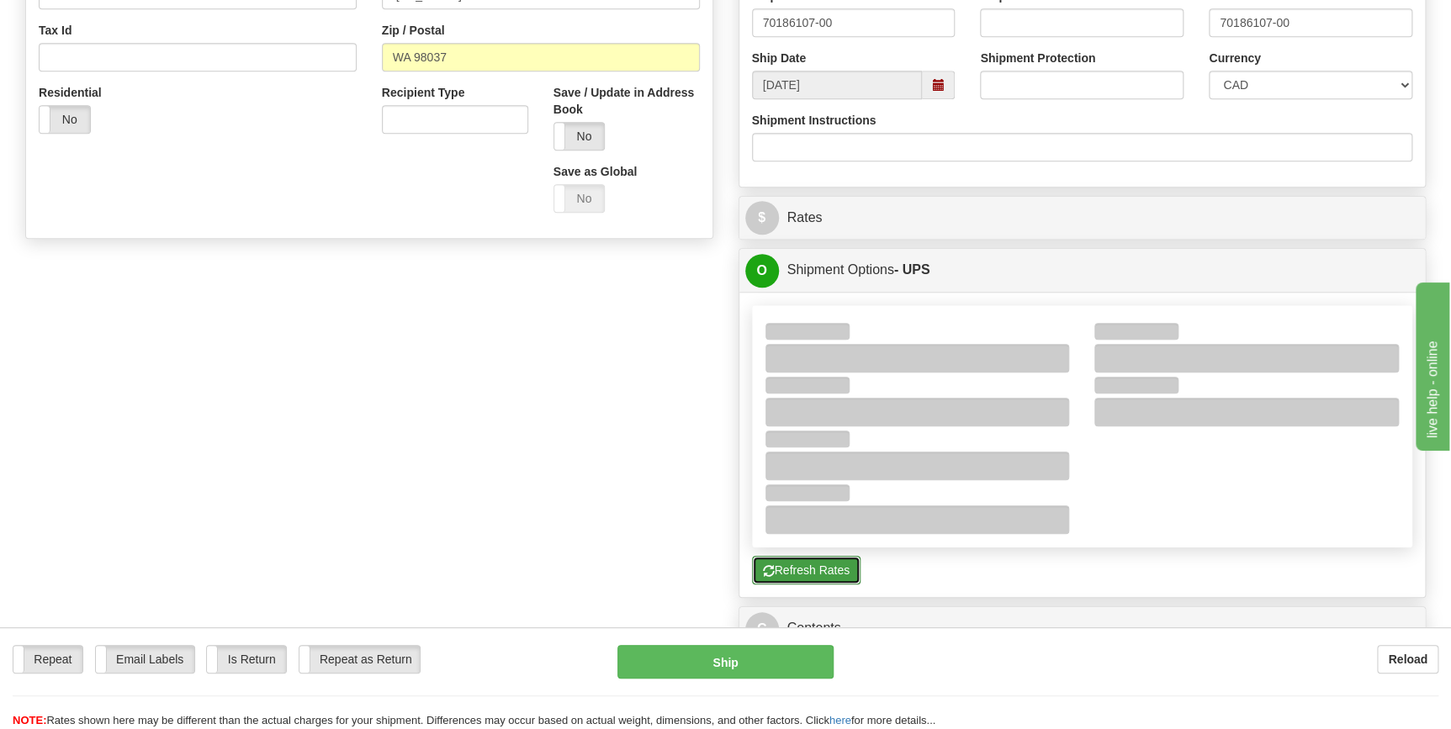
click at [806, 569] on button "Refresh Rates" at bounding box center [806, 570] width 108 height 29
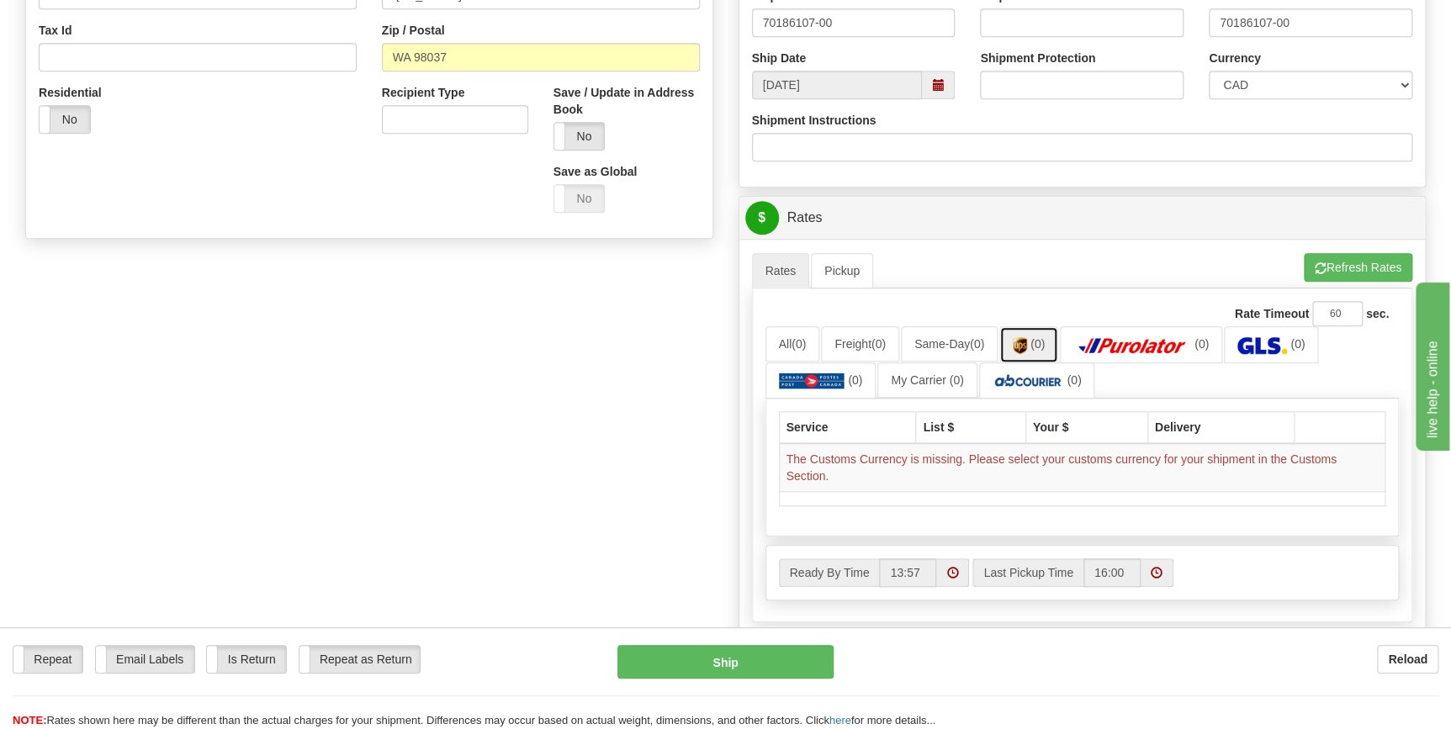
click at [1040, 341] on span "(0)" at bounding box center [1037, 343] width 14 height 13
click at [1044, 340] on span "(0)" at bounding box center [1037, 343] width 14 height 13
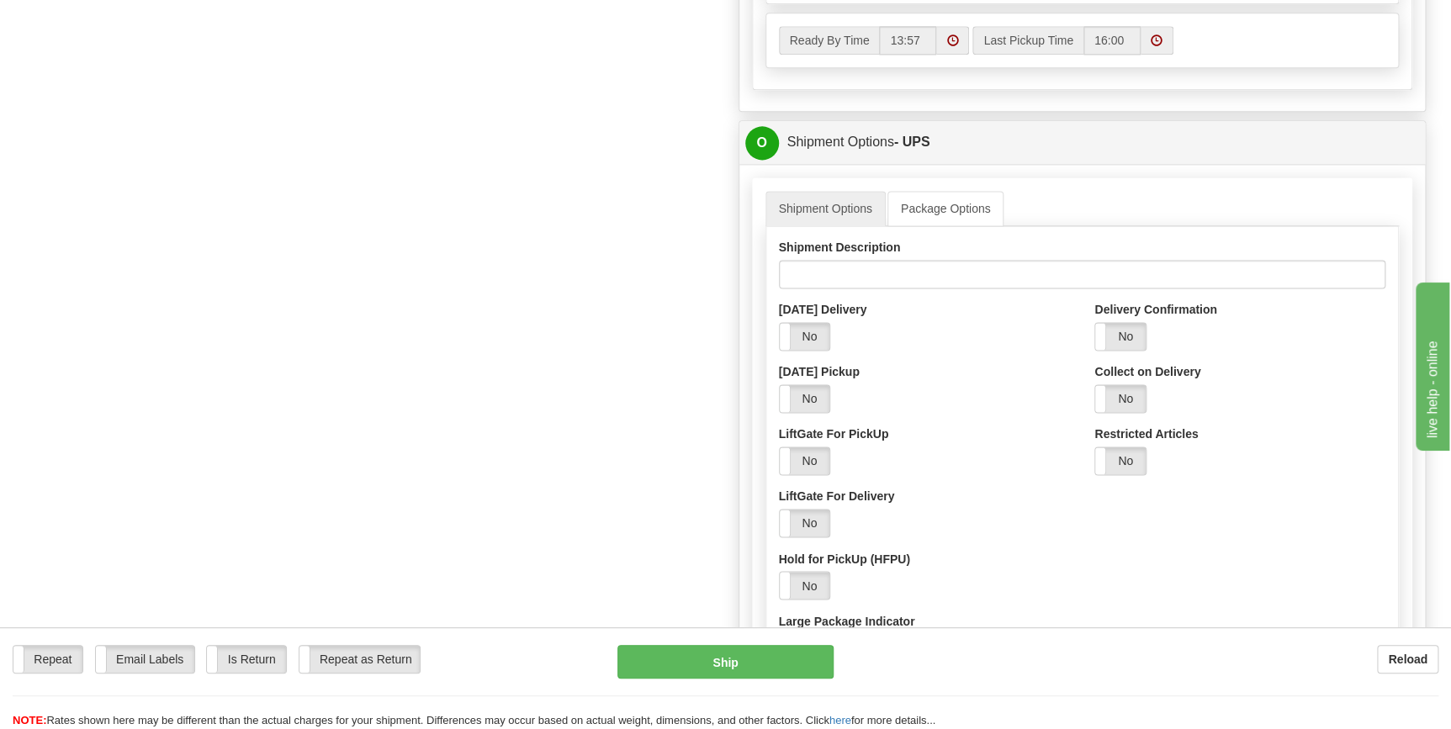
scroll to position [1070, 0]
click at [870, 279] on input "Shipment Description" at bounding box center [1082, 271] width 607 height 29
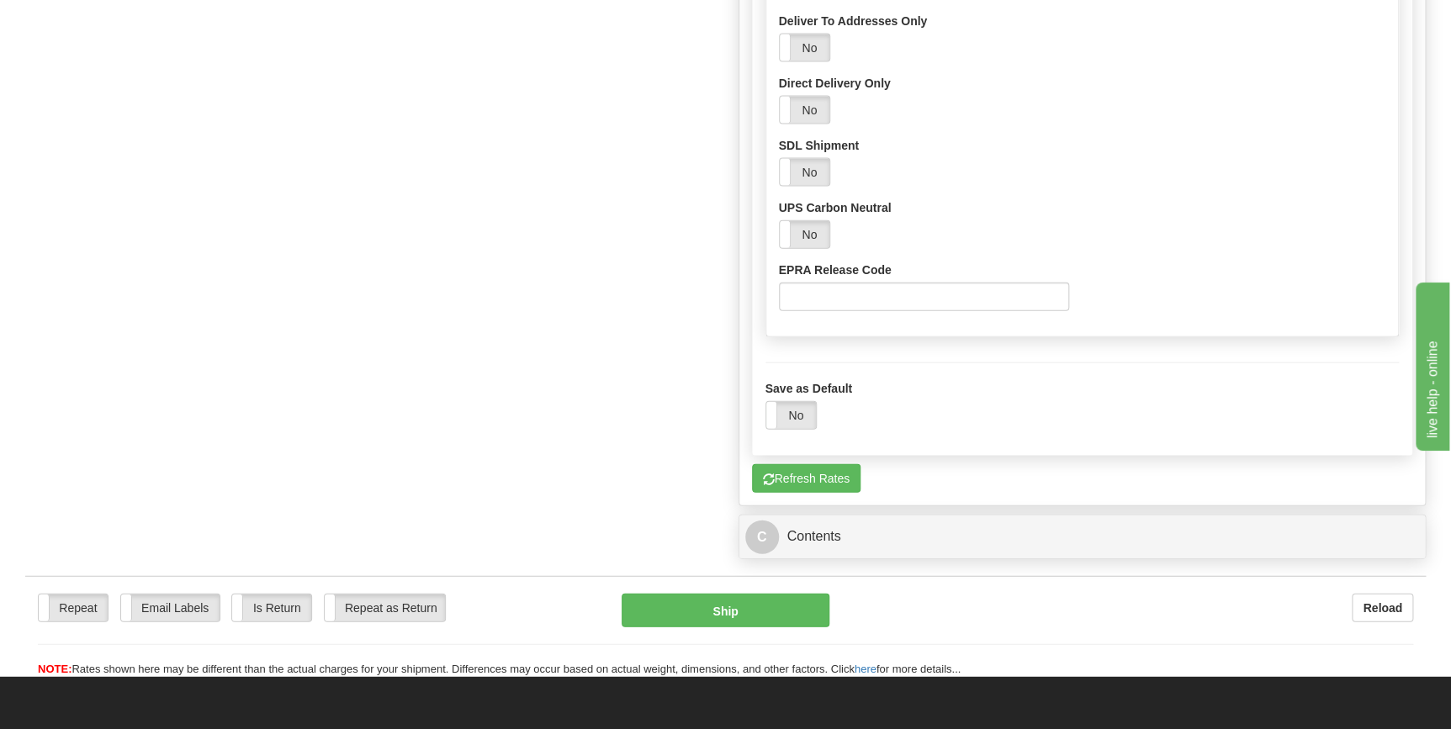
scroll to position [1834, 0]
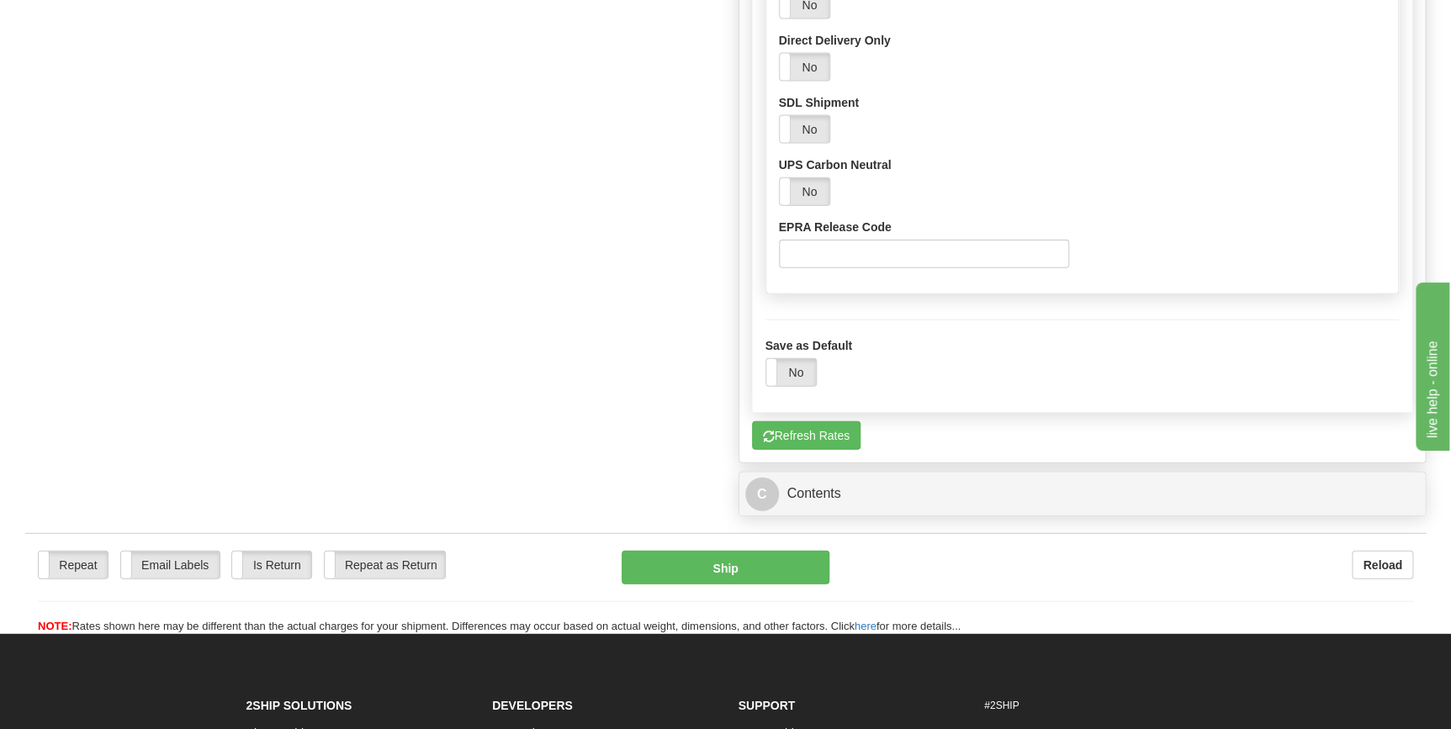
type input "door hardware"
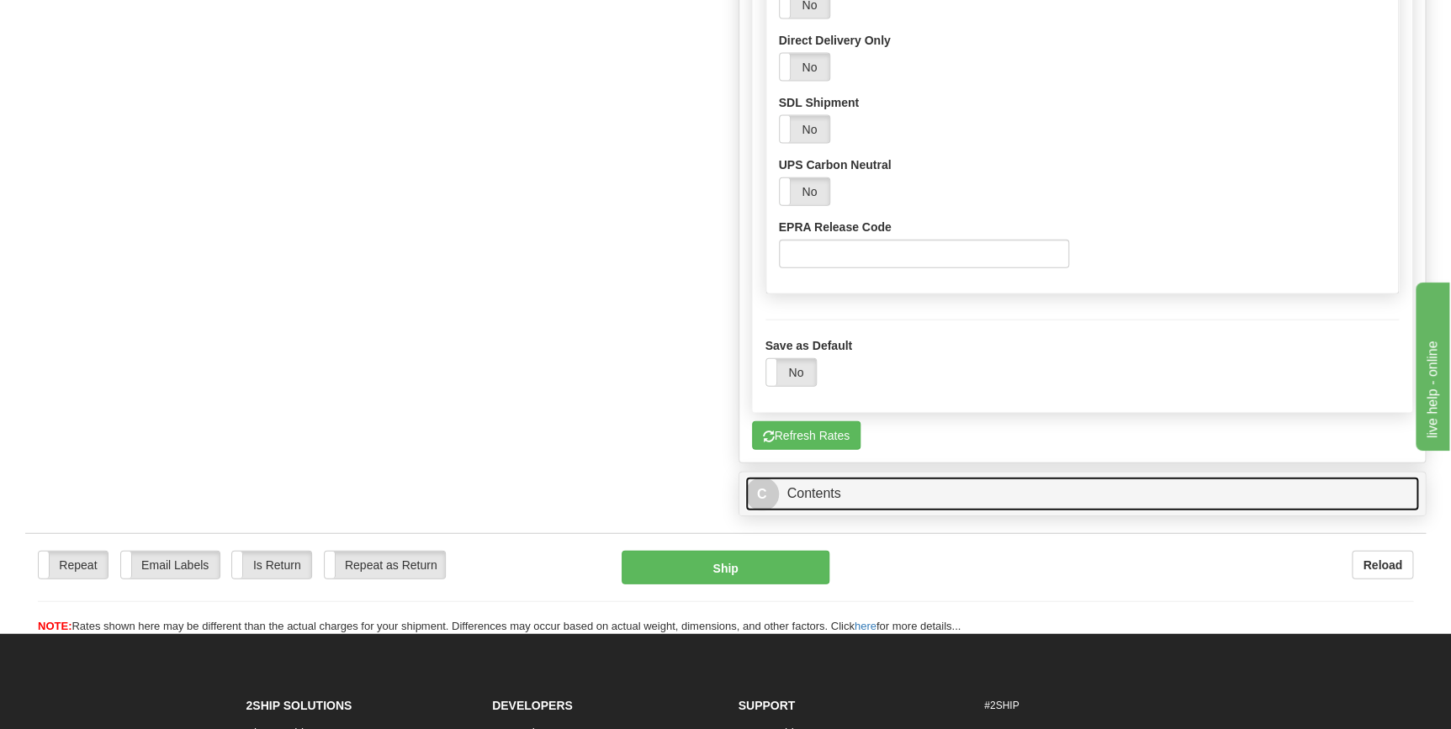
click at [820, 484] on link "C Contents" at bounding box center [1082, 494] width 675 height 34
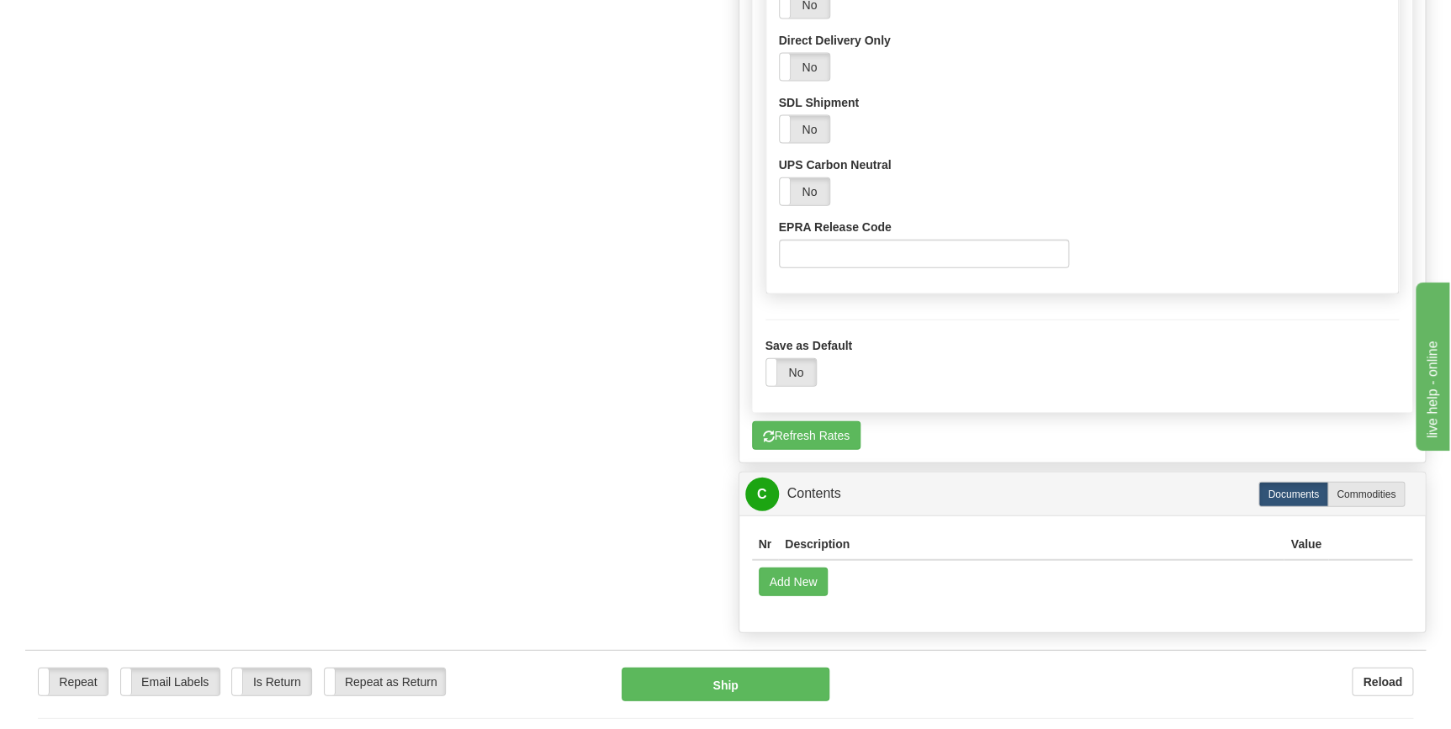
click at [1304, 538] on th "Value" at bounding box center [1305, 544] width 45 height 31
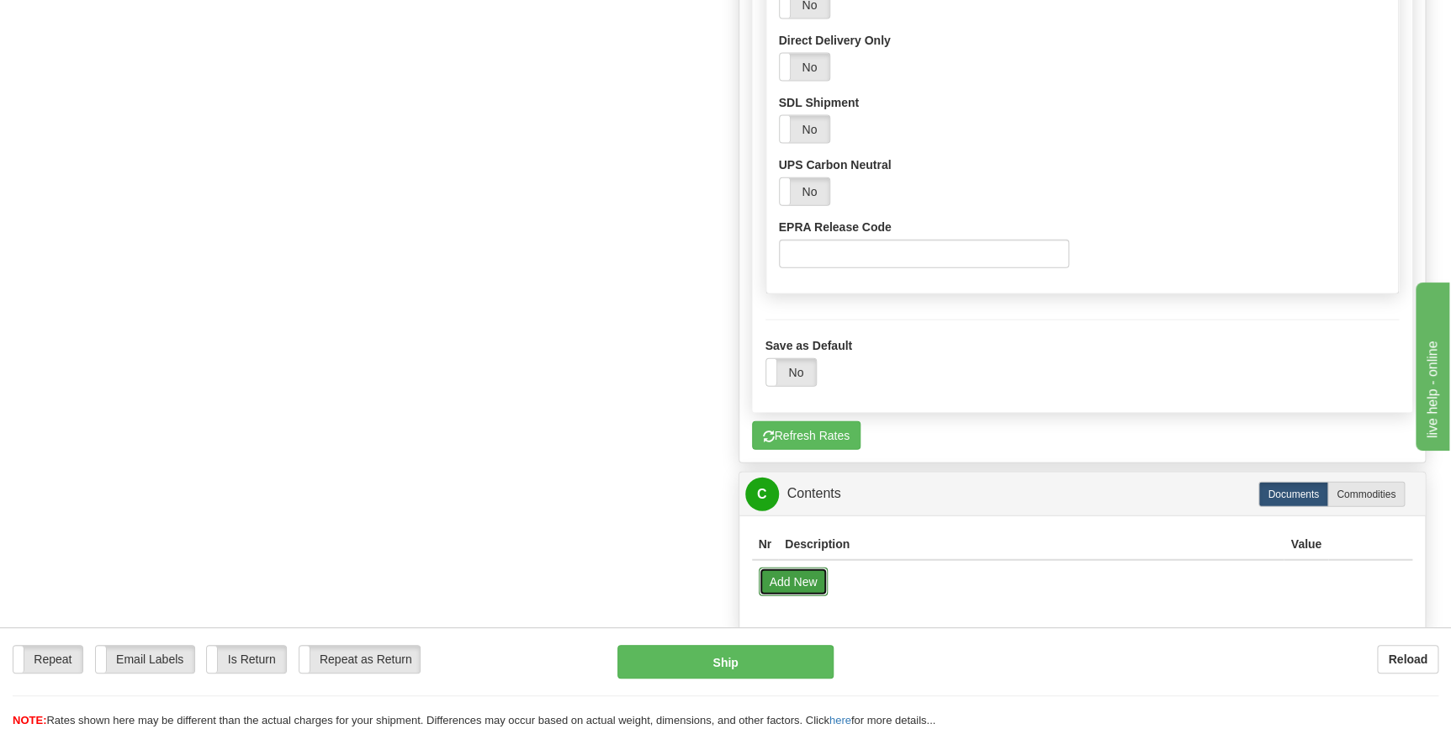
click at [786, 568] on button "Add New" at bounding box center [794, 582] width 70 height 29
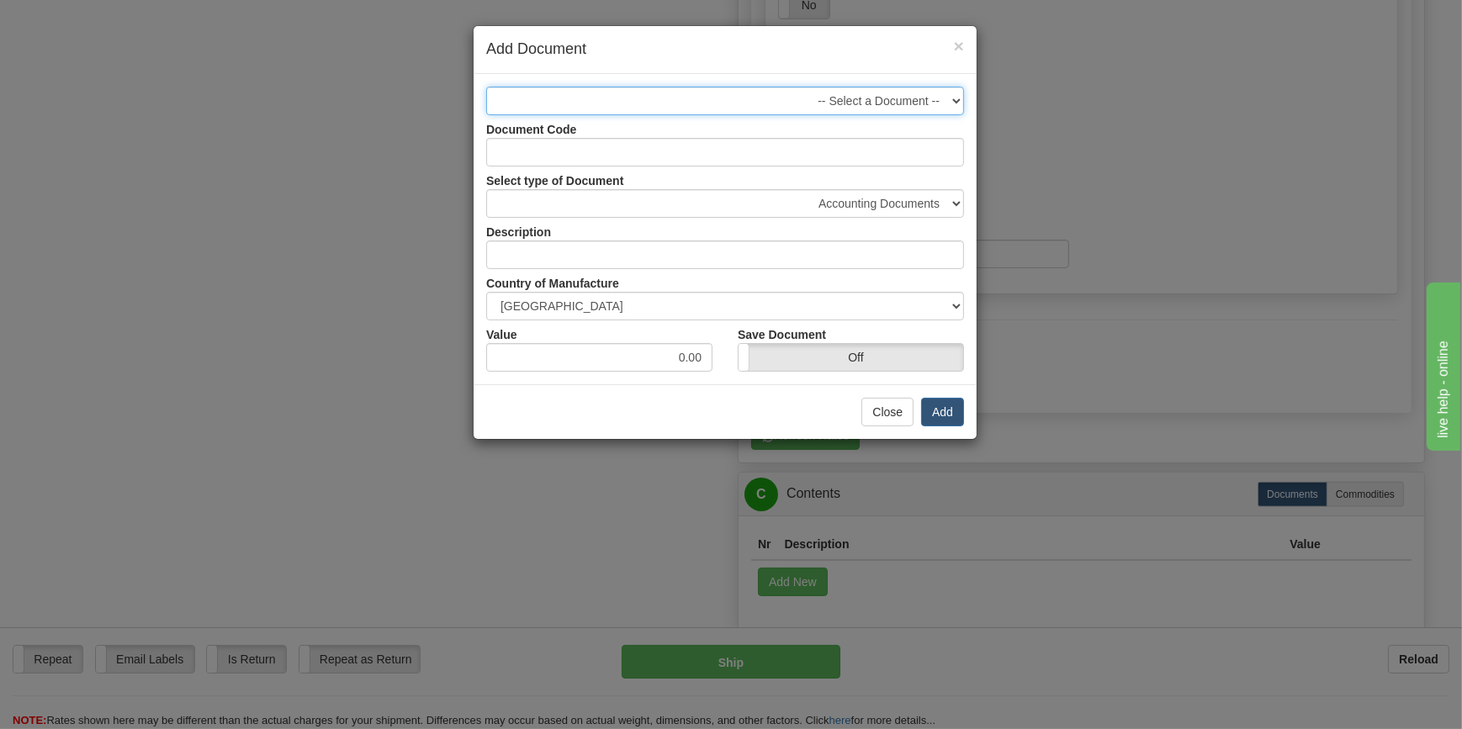
click at [951, 92] on select "-- Select a Document --" at bounding box center [725, 101] width 478 height 29
click at [657, 108] on select "-- Select a Document --" at bounding box center [725, 101] width 478 height 29
click at [622, 149] on input "Document Code" at bounding box center [725, 152] width 478 height 29
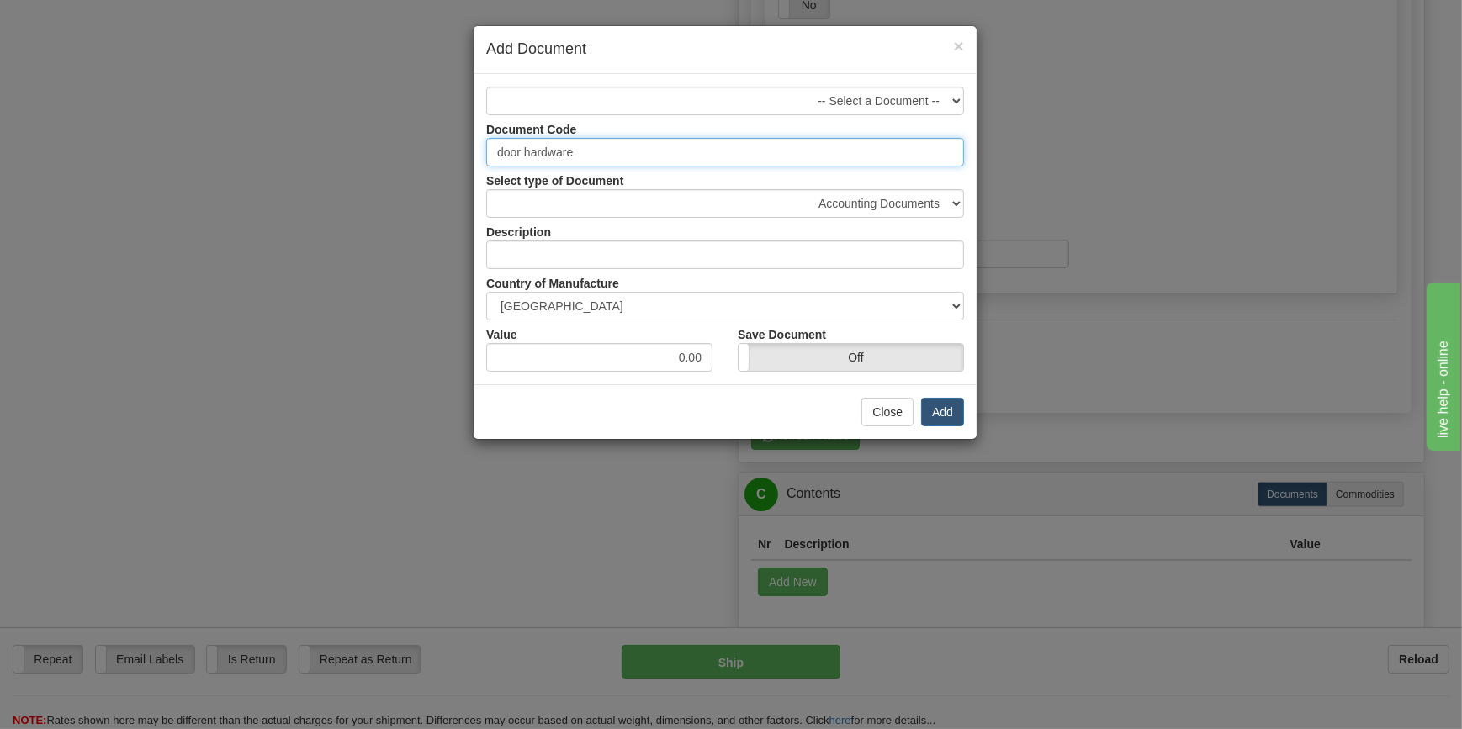
type input "door hardware"
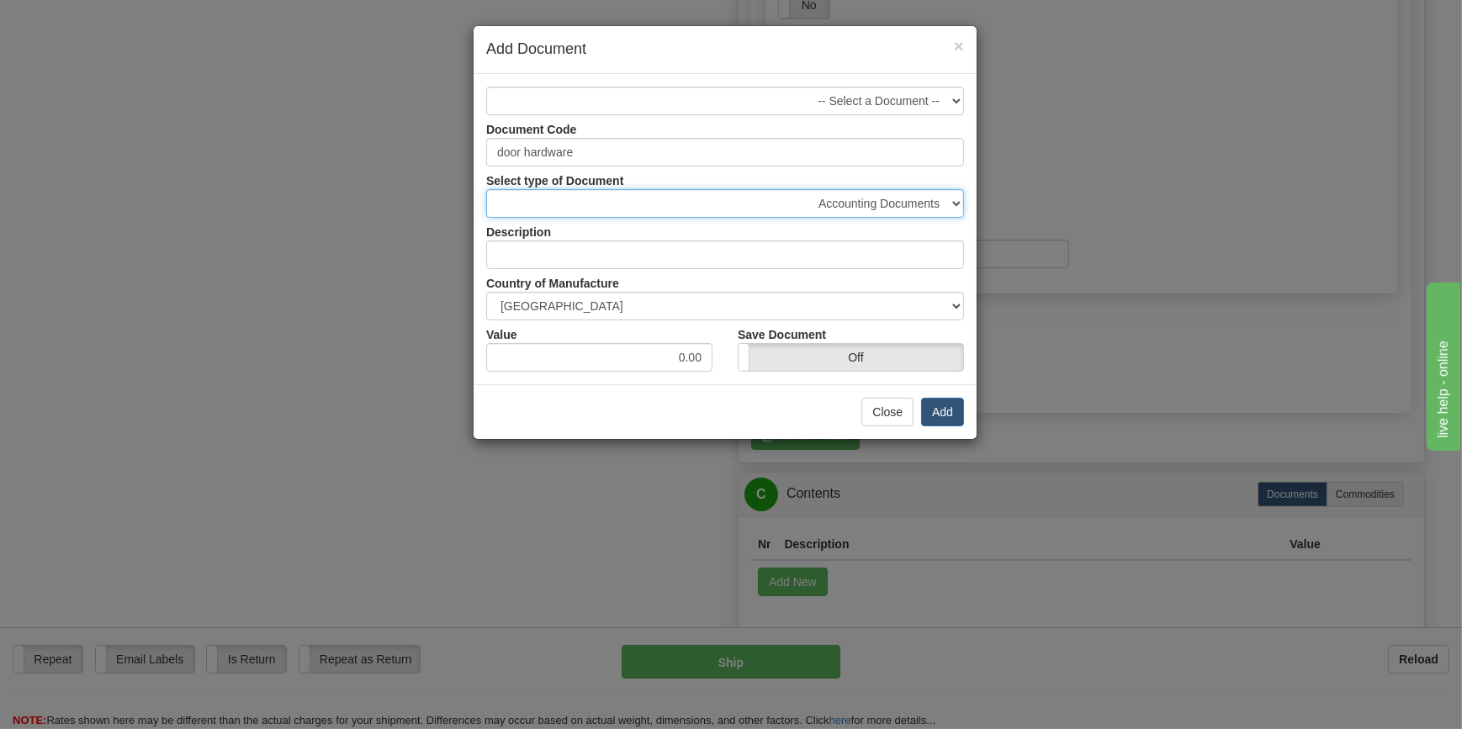
click at [669, 198] on select "Accounting Documents Analysis Reports Applications (Completed) Bank Statements …" at bounding box center [725, 203] width 478 height 29
click at [367, 355] on div "× Add Document -- Select a Document -- Document Code door hardware Select type …" at bounding box center [731, 364] width 1462 height 729
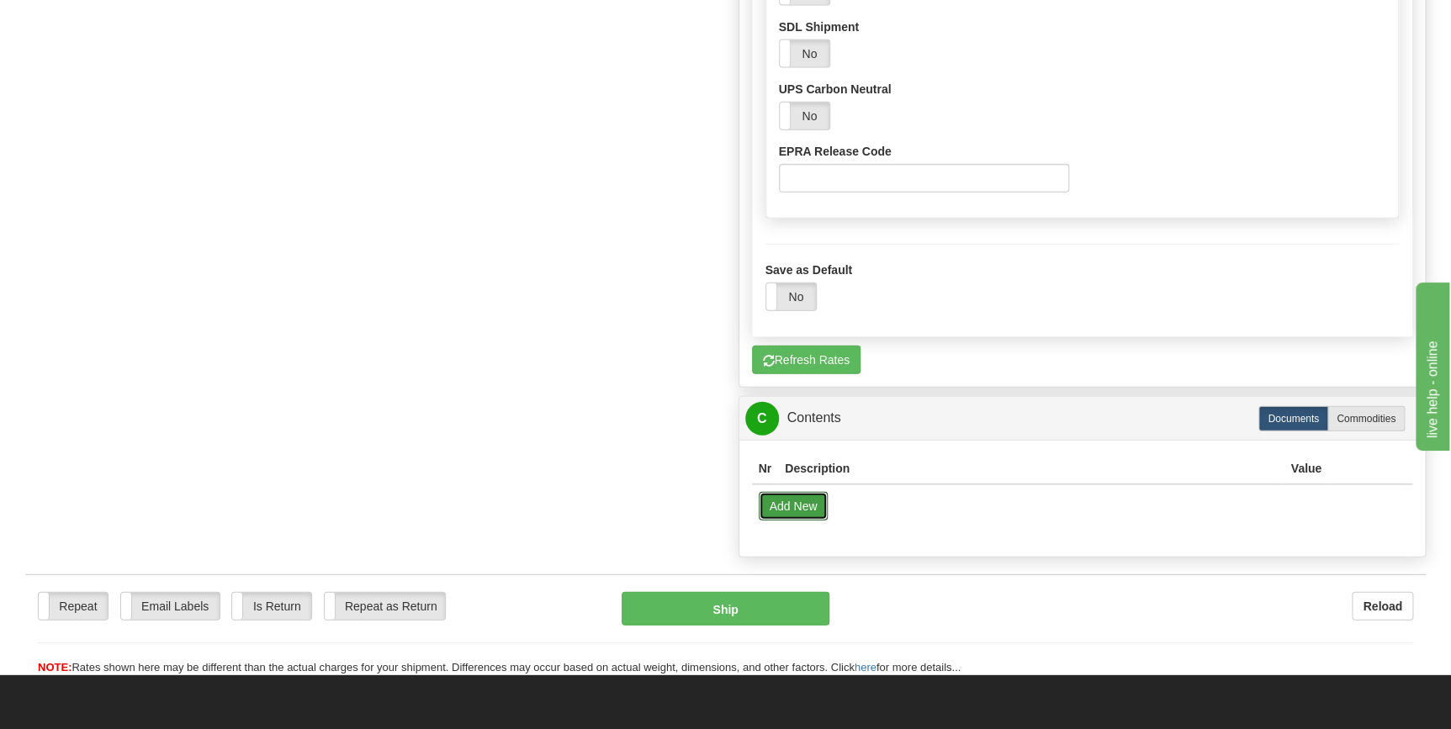
scroll to position [1911, 0]
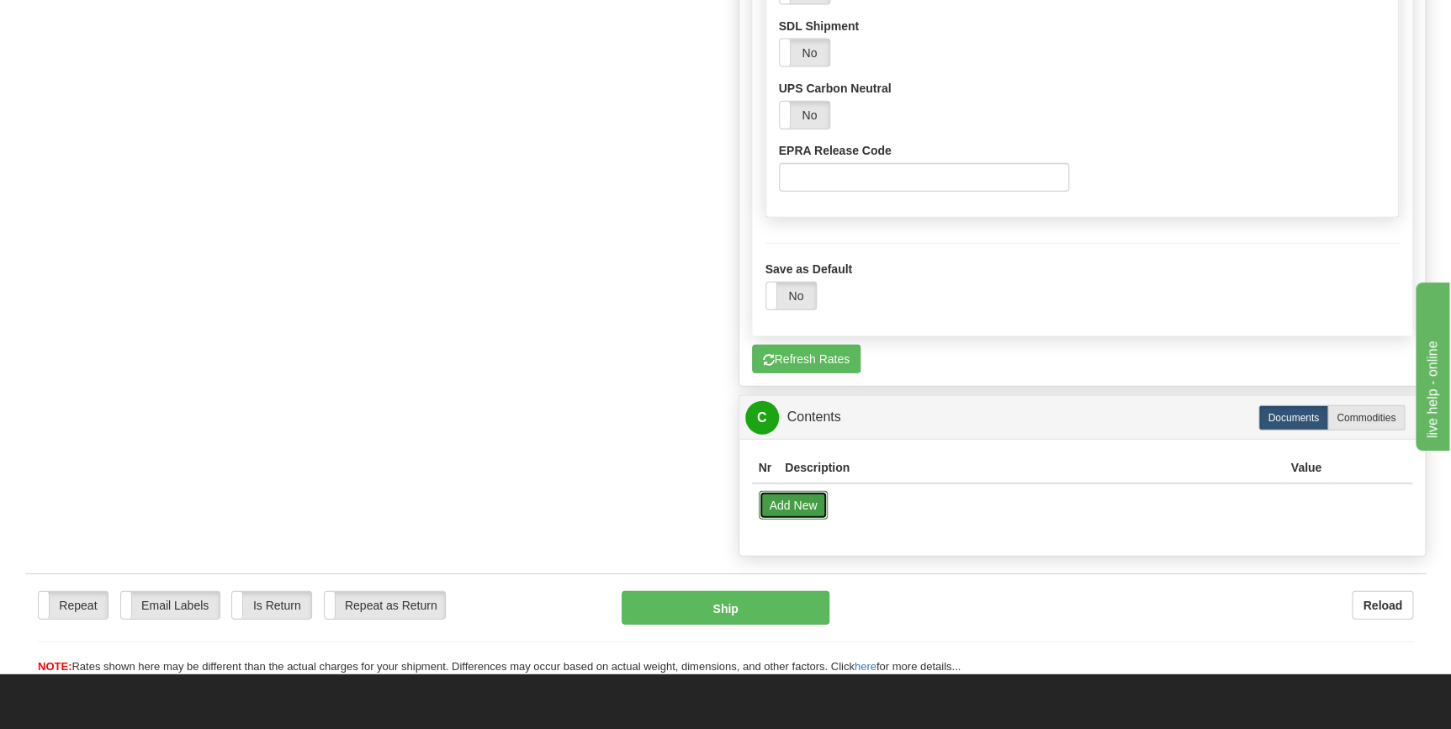
click at [801, 504] on button "Add New" at bounding box center [794, 505] width 70 height 29
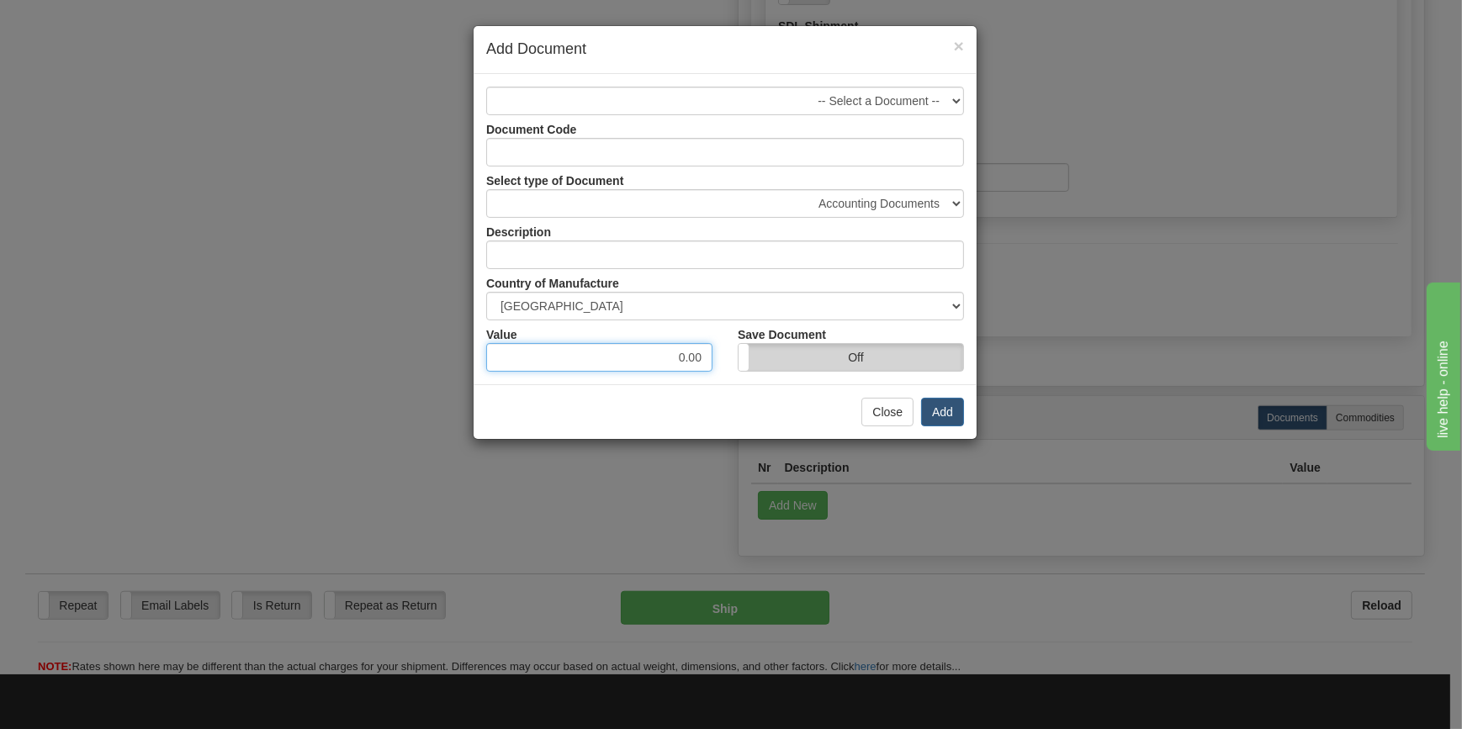
drag, startPoint x: 667, startPoint y: 359, endPoint x: 828, endPoint y: 362, distance: 160.7
click at [828, 362] on div "Value 0.00 Save Document On Off" at bounding box center [725, 345] width 503 height 51
type input "446.27"
click at [944, 411] on button "Add" at bounding box center [942, 412] width 43 height 29
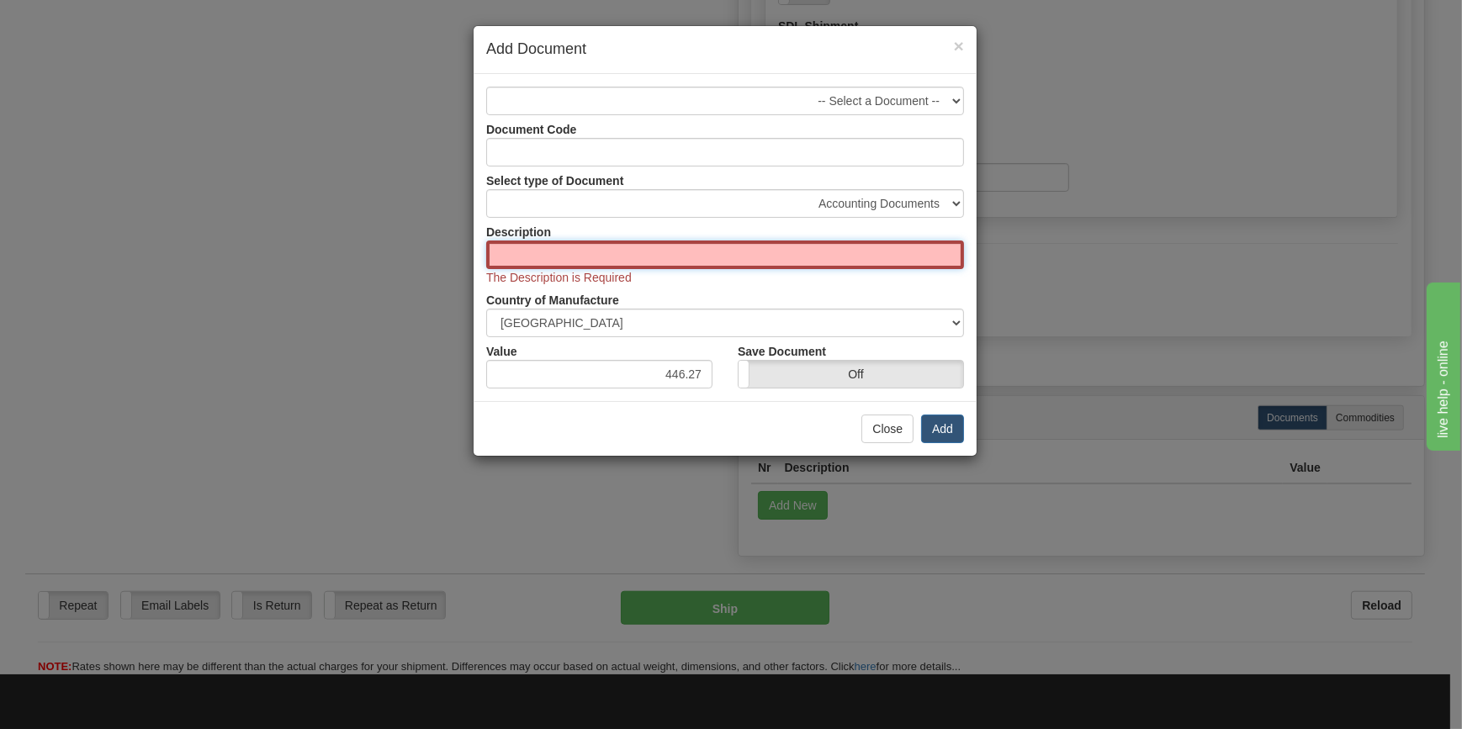
click at [809, 253] on input "text" at bounding box center [725, 255] width 478 height 29
type input "DOOR HARDWARE"
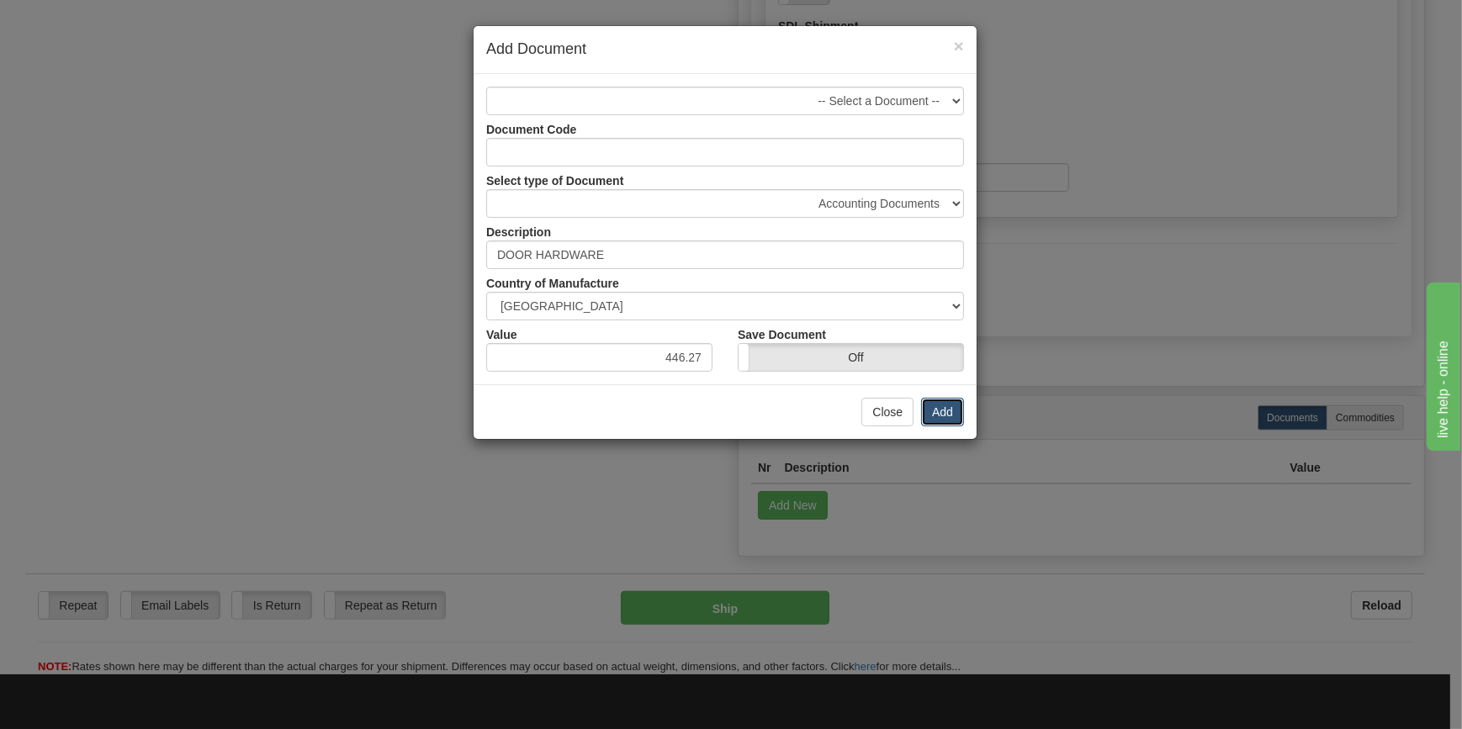
click at [936, 411] on button "Add" at bounding box center [942, 412] width 43 height 29
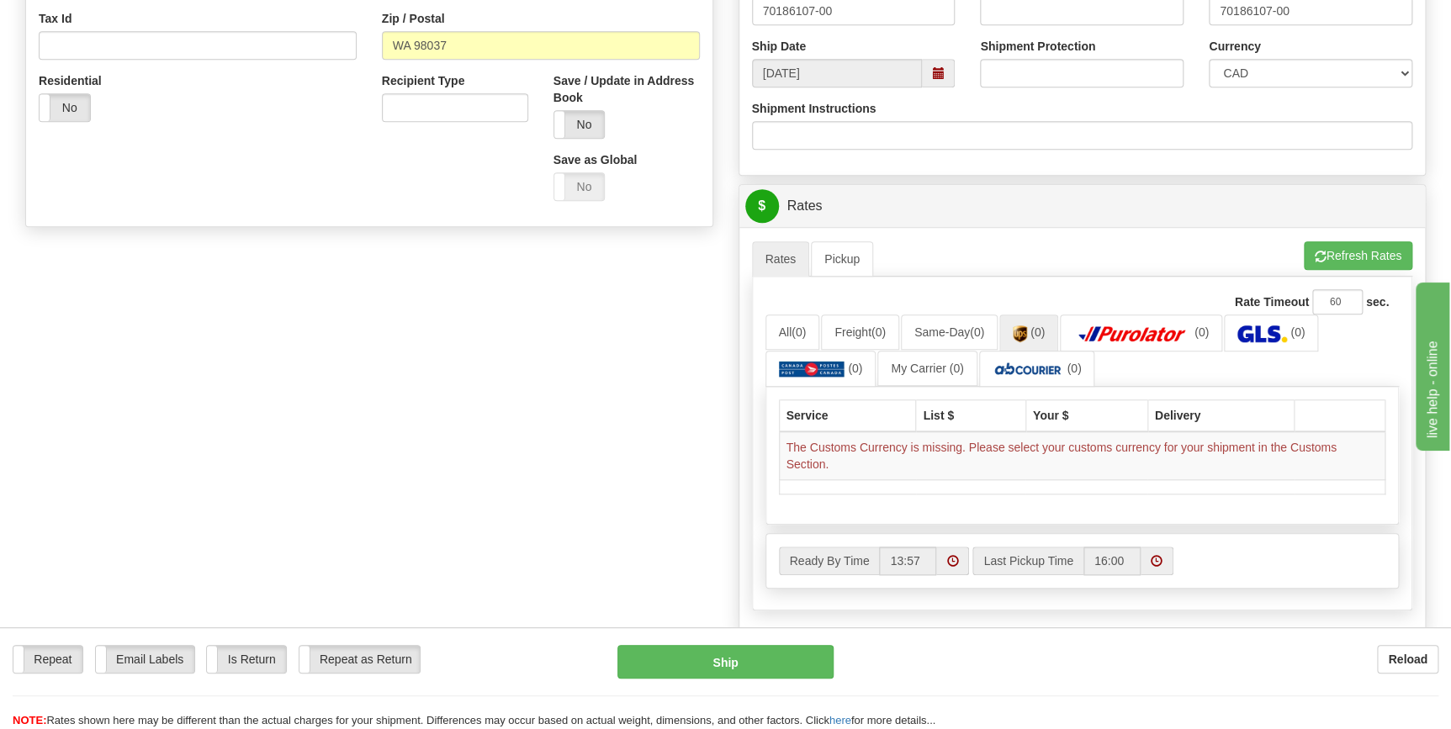
scroll to position [535, 0]
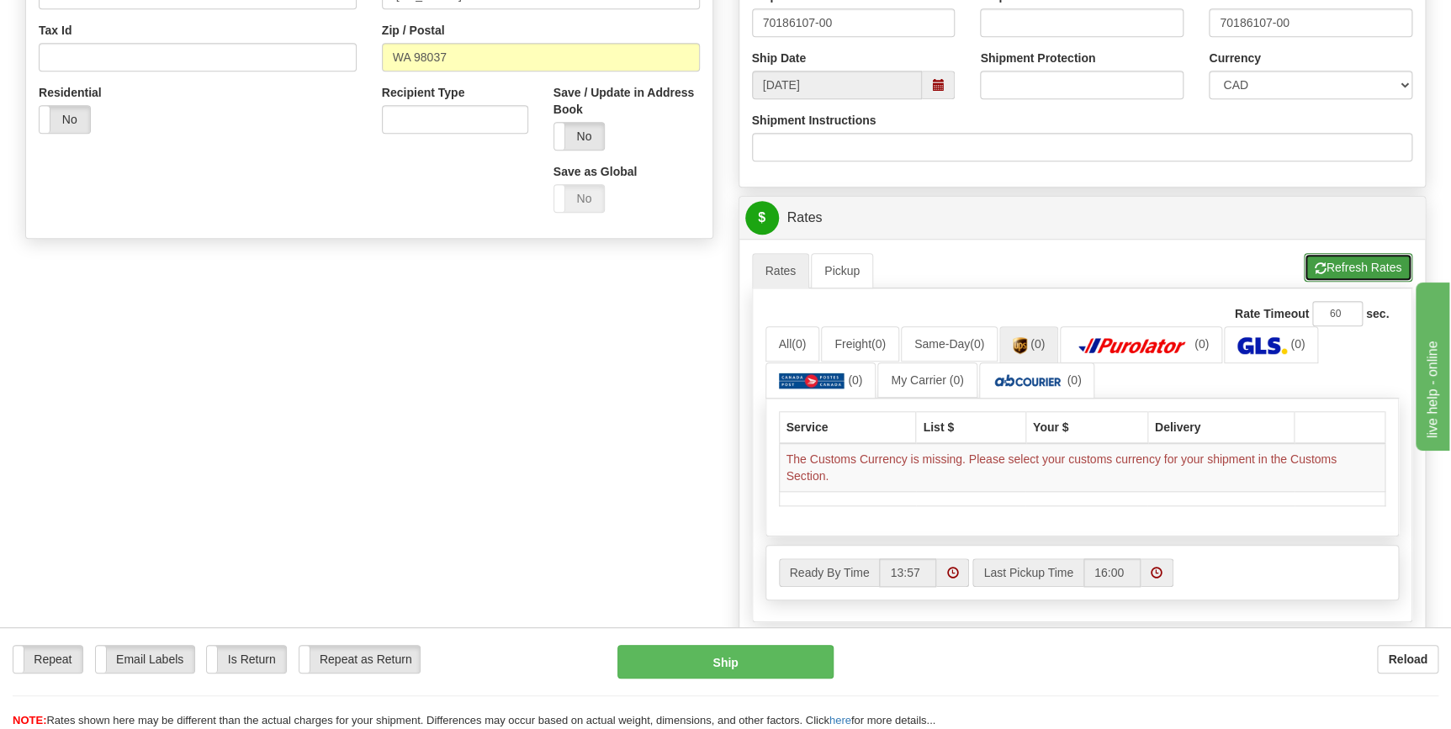
click at [1335, 269] on button "Refresh Rates" at bounding box center [1358, 267] width 108 height 29
click at [1035, 341] on link "(0)" at bounding box center [1028, 344] width 59 height 36
click at [1008, 463] on td "The Customs Currency is missing. Please select your customs currency for your s…" at bounding box center [1082, 467] width 606 height 49
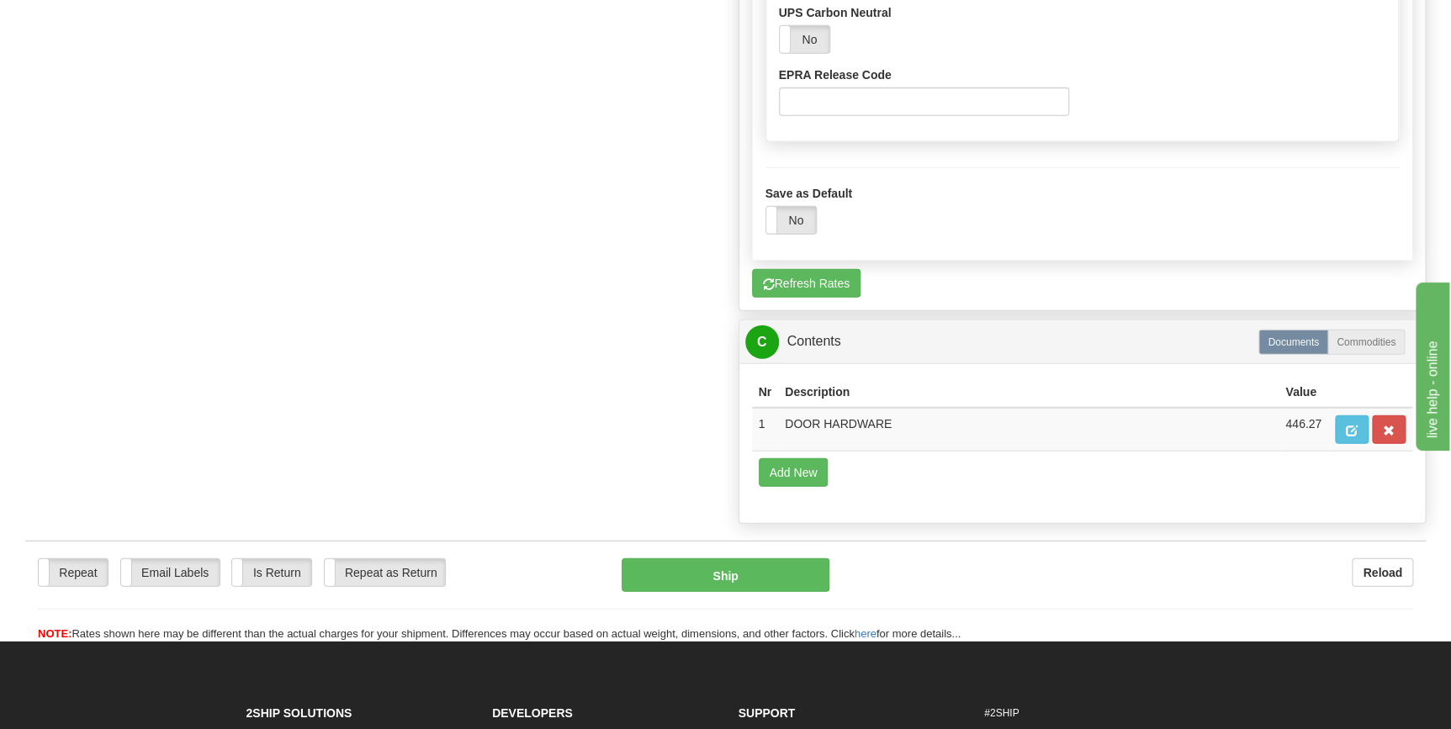
scroll to position [1987, 0]
click at [1294, 339] on label "Documents" at bounding box center [1293, 341] width 70 height 25
click at [1368, 343] on label "Commodities" at bounding box center [1365, 341] width 77 height 25
click at [1362, 337] on label "Commodities" at bounding box center [1365, 341] width 77 height 25
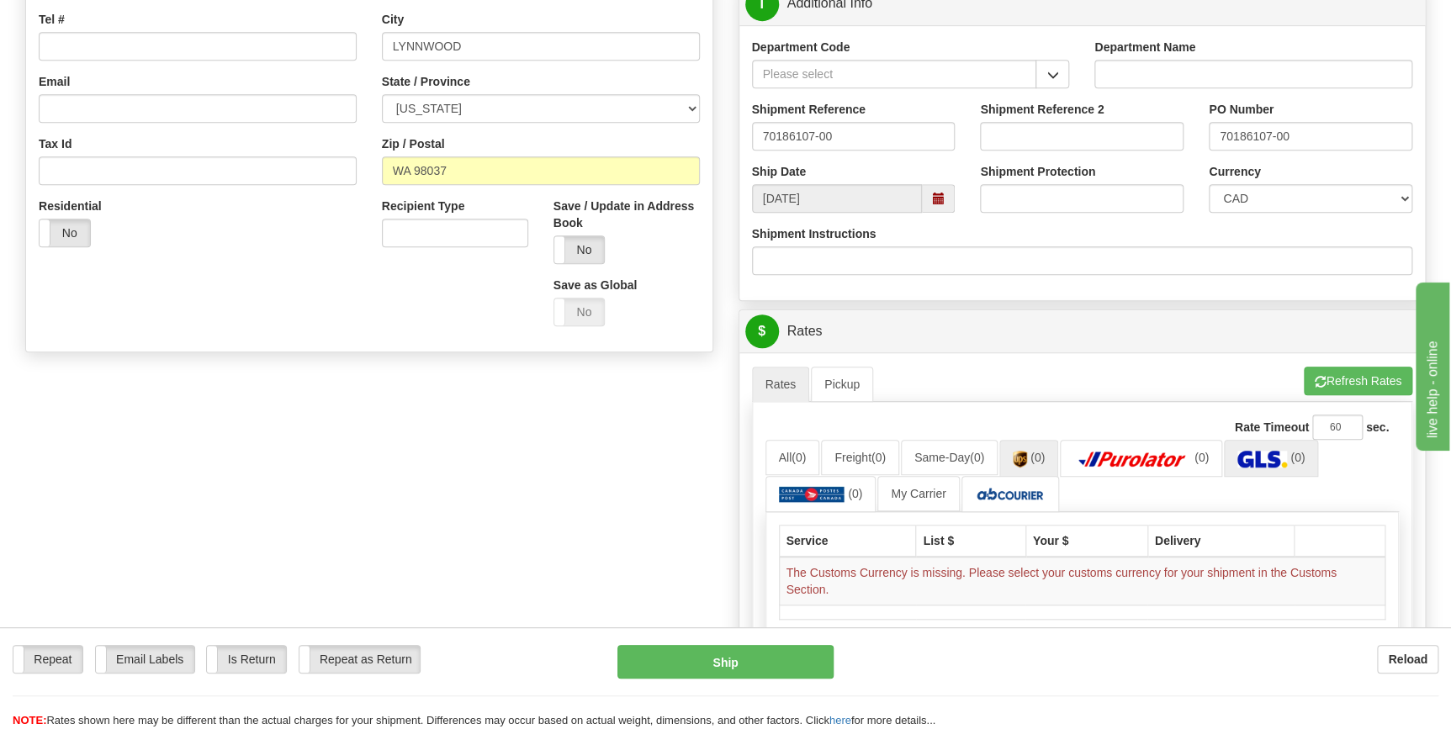
scroll to position [382, 0]
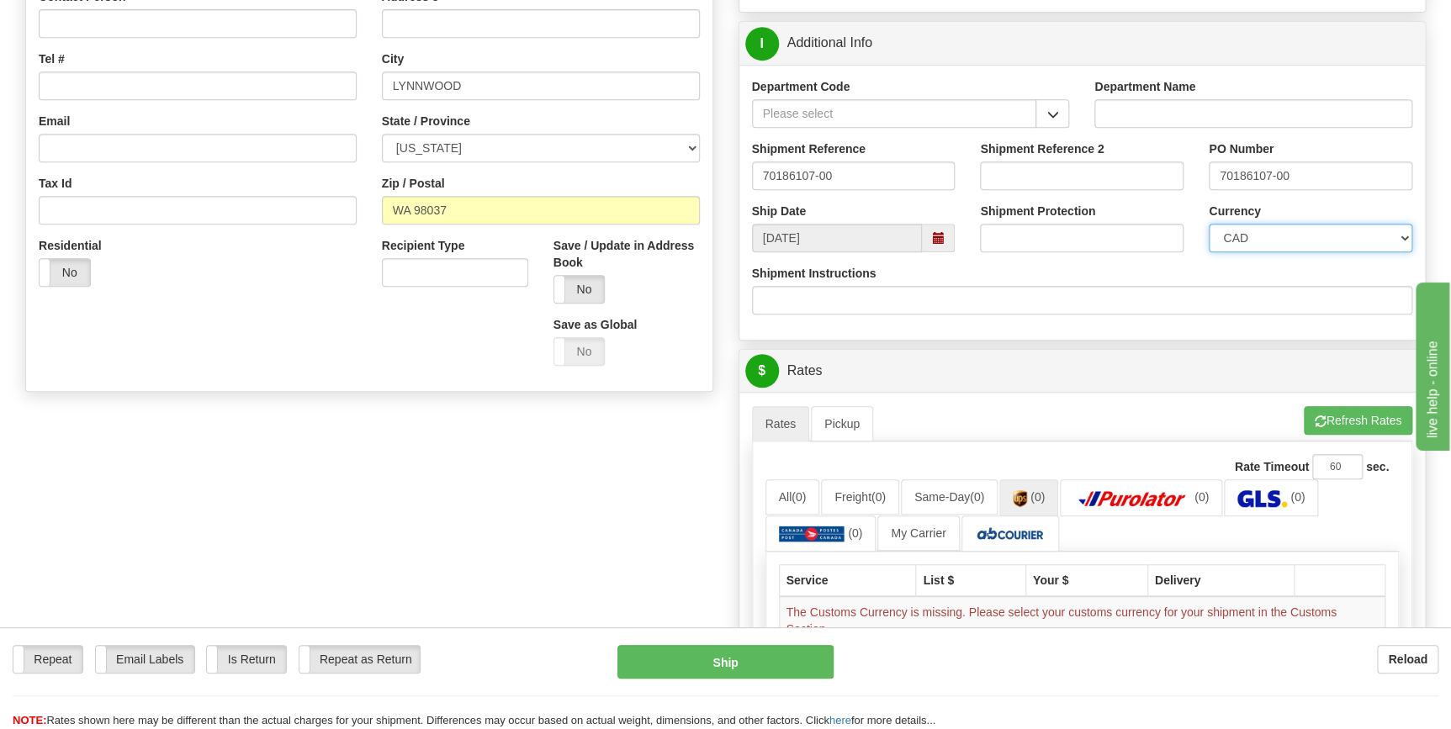
click at [1404, 233] on select "CAD USD EUR ZAR [PERSON_NAME] ARN AUD AUS AWG BBD BFR BGN BHD BMD BND BRC BRL C…" at bounding box center [1311, 238] width 204 height 29
select select "1"
click at [1209, 224] on select "CAD USD EUR ZAR [PERSON_NAME] ARN AUD AUS AWG BBD BFR BGN BHD BMD BND BRC BRL C…" at bounding box center [1311, 238] width 204 height 29
click at [1347, 415] on button "Refresh Rates" at bounding box center [1358, 420] width 108 height 29
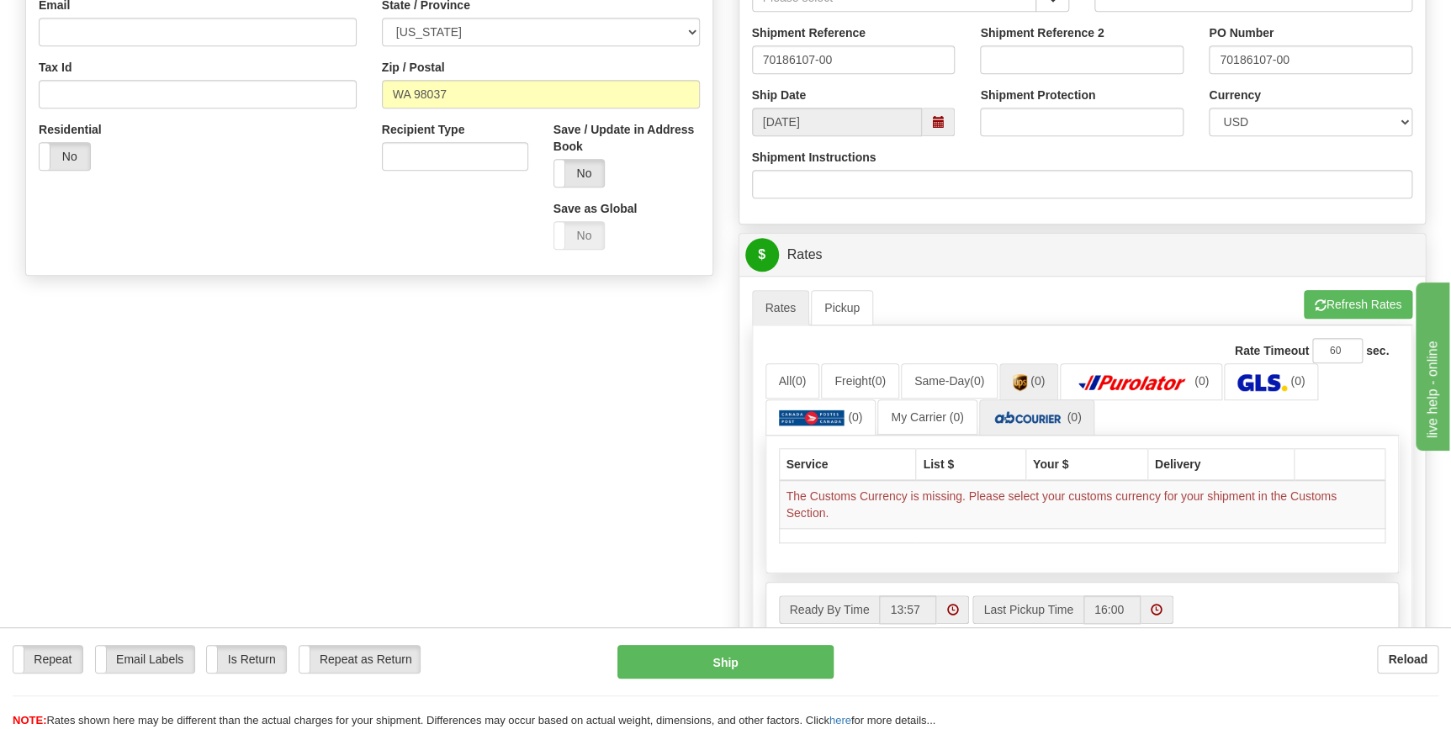
scroll to position [535, 0]
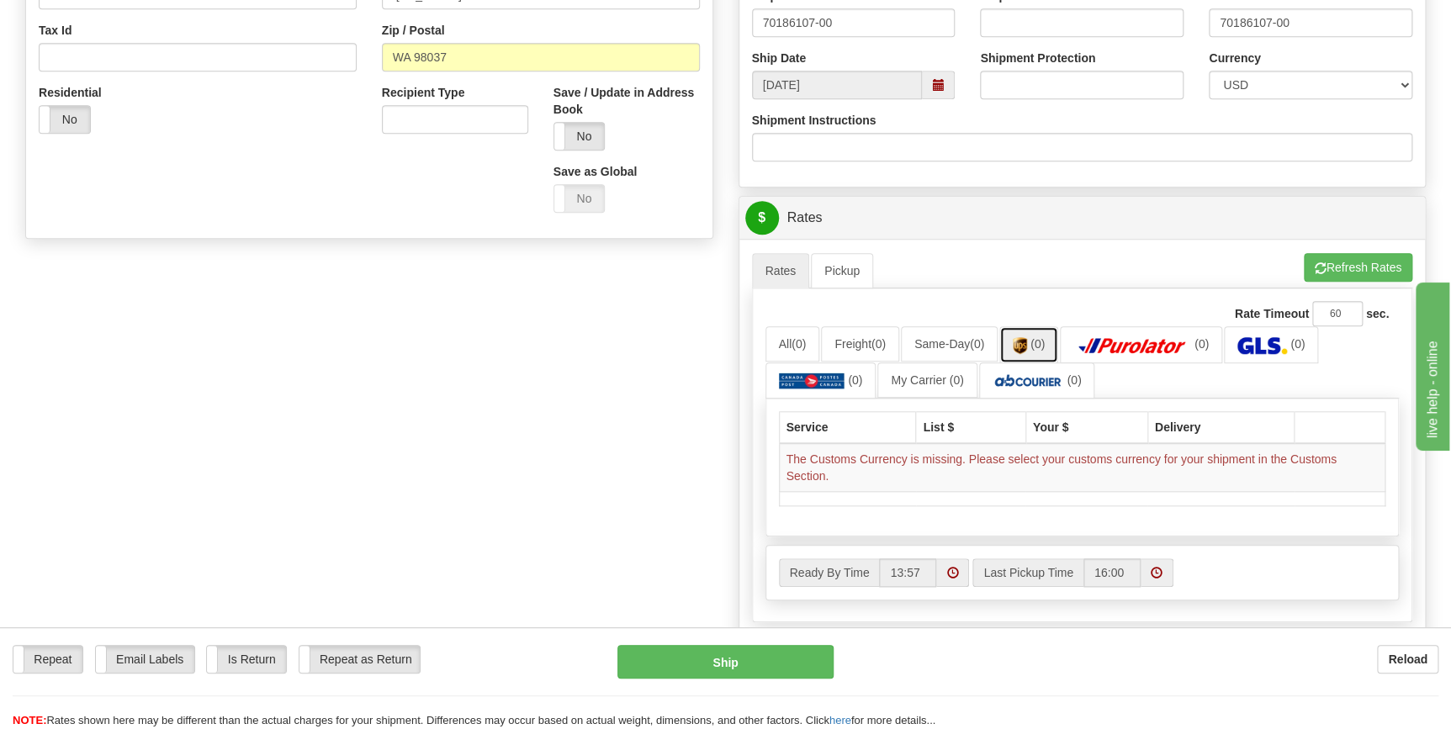
click at [1040, 343] on span "(0)" at bounding box center [1037, 343] width 14 height 13
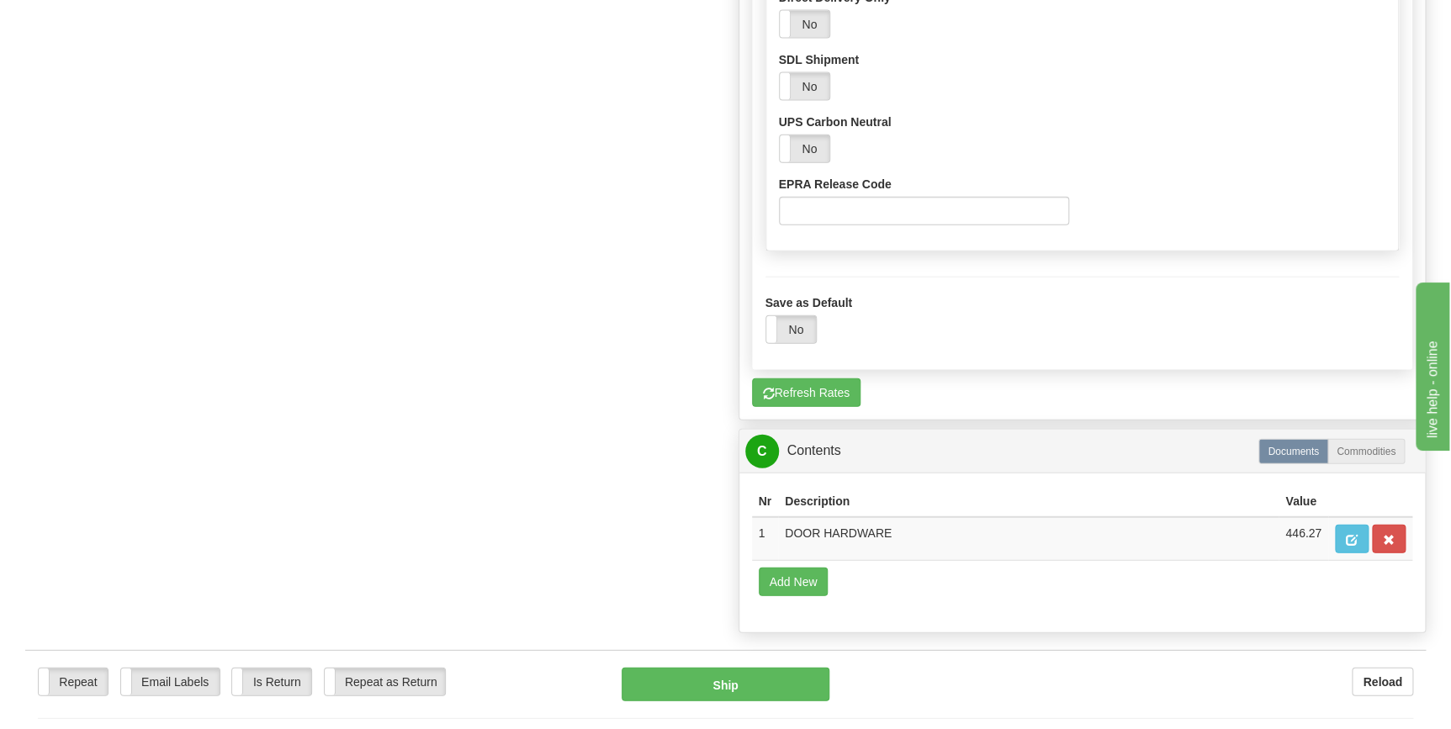
scroll to position [1911, 0]
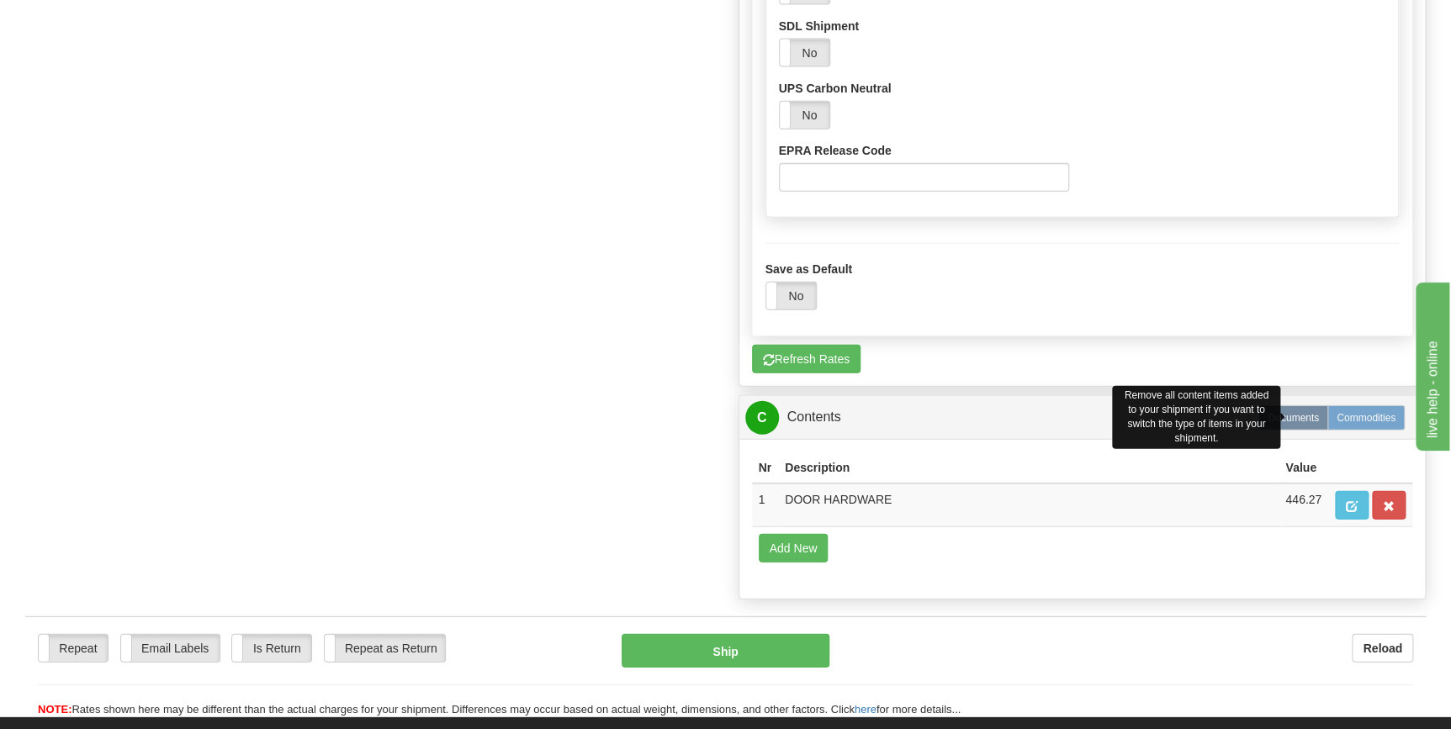
click at [1370, 420] on label "Commodities" at bounding box center [1365, 417] width 77 height 25
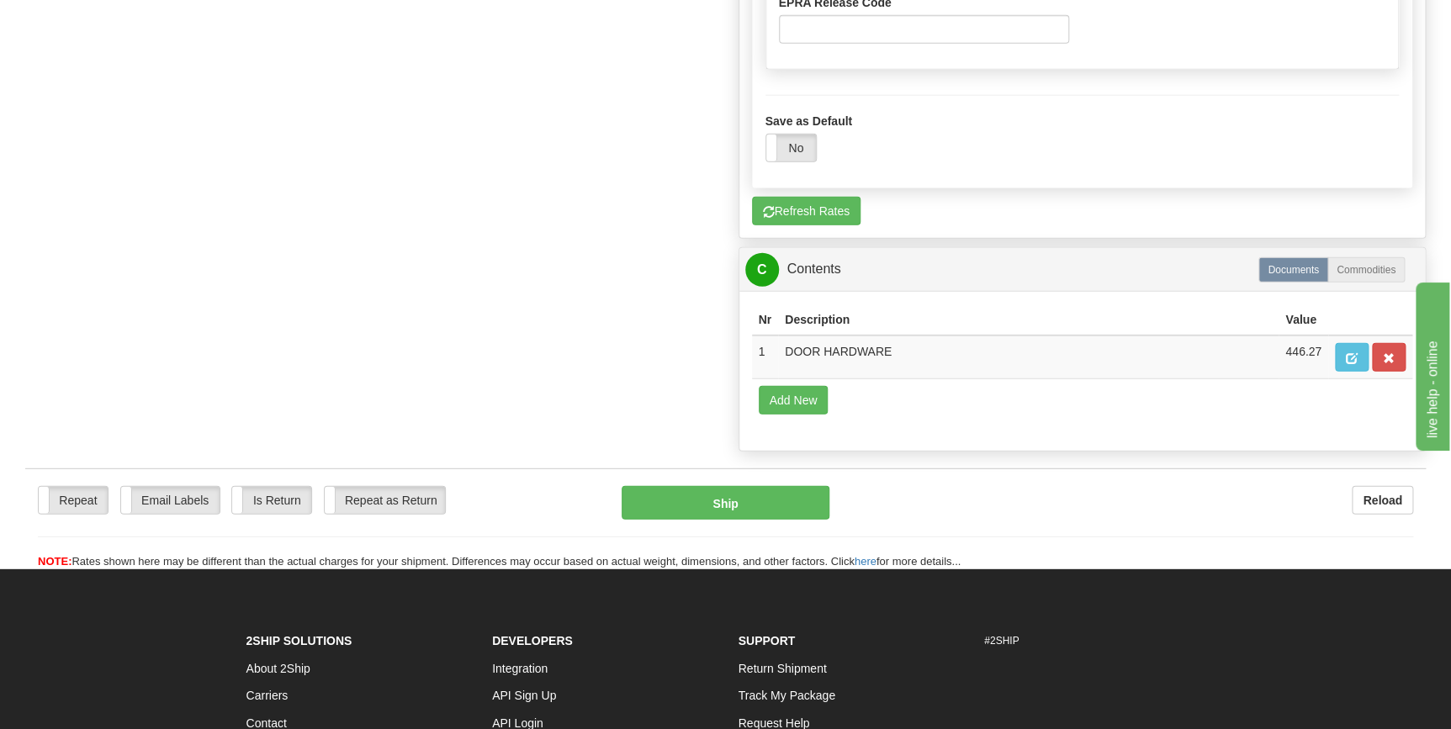
scroll to position [2064, 0]
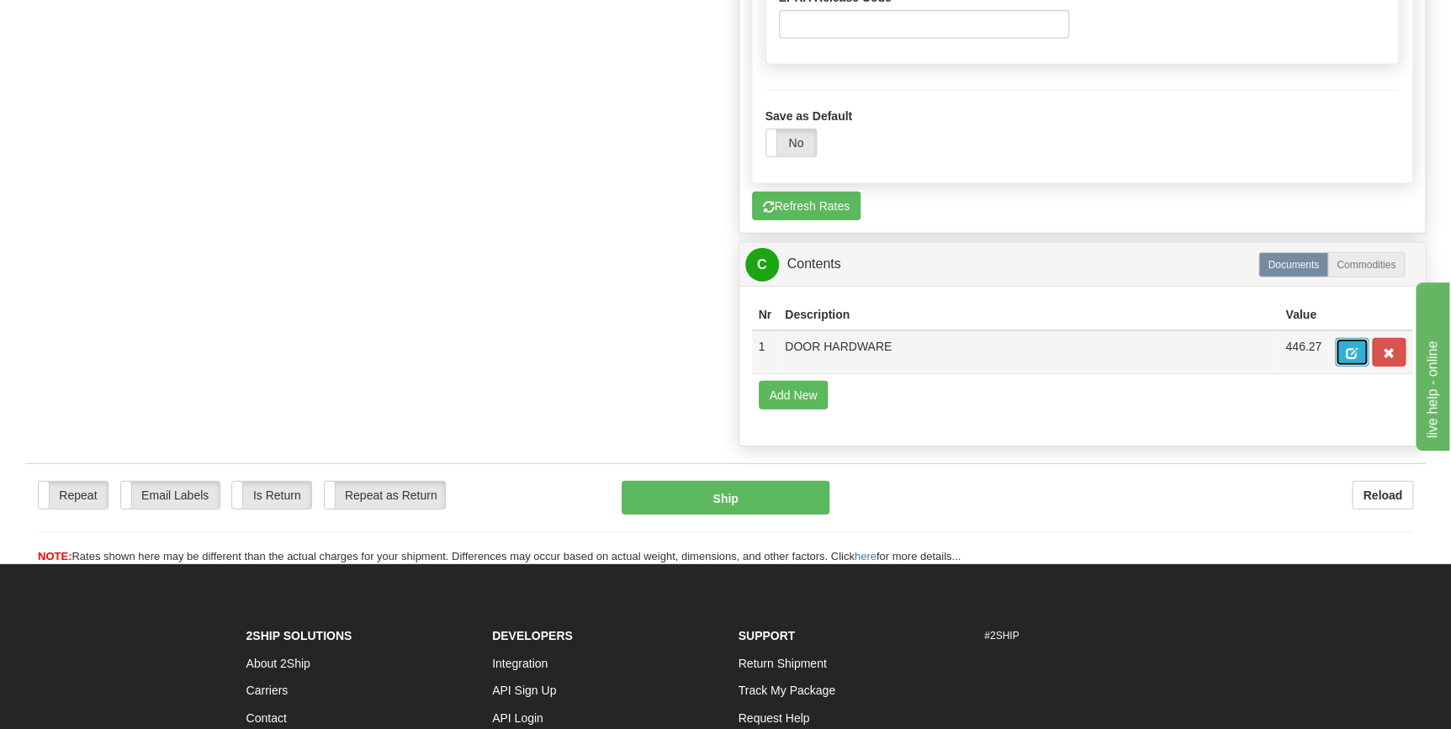
click at [1346, 348] on span "button" at bounding box center [1352, 353] width 12 height 11
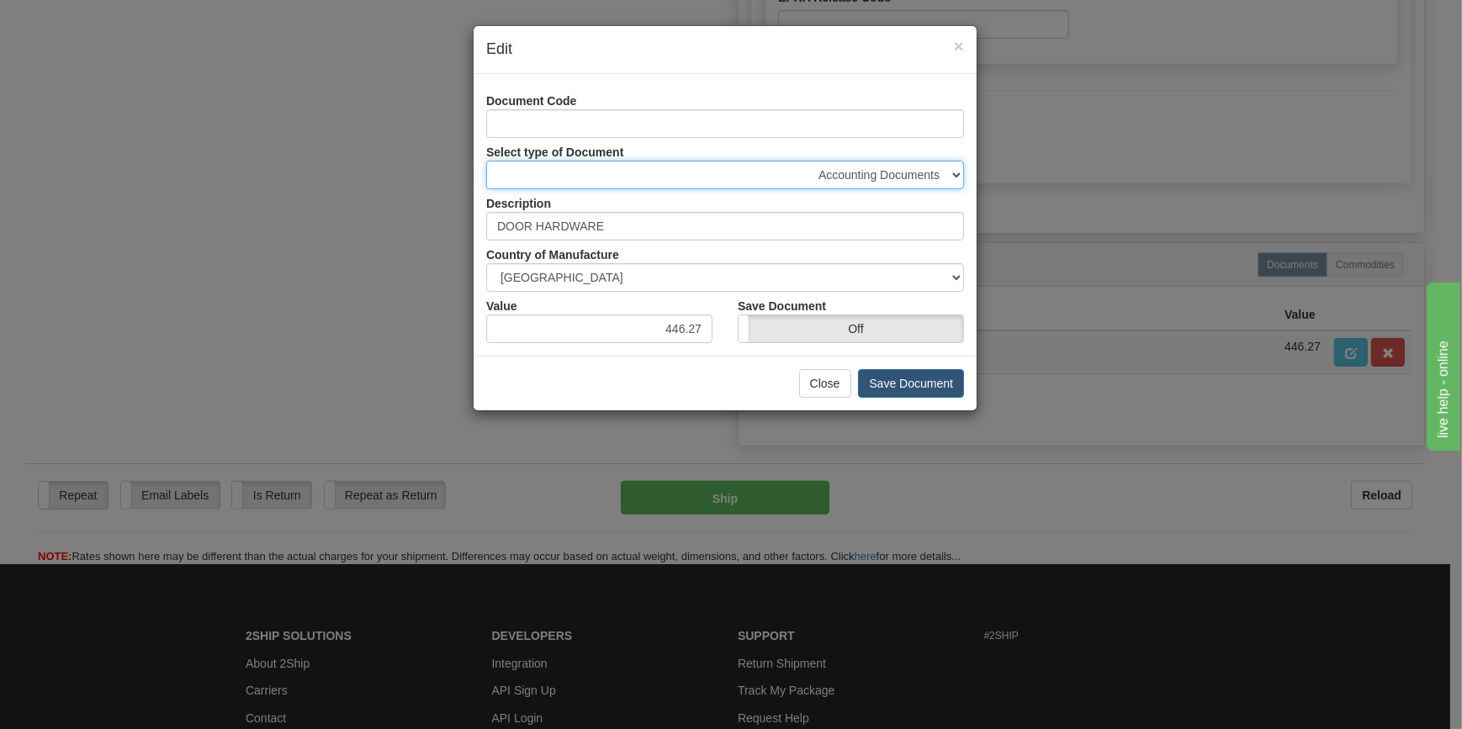
click at [957, 168] on select "Accounting Documents Analysis Reports Applications (Completed) Bank Statements …" at bounding box center [725, 175] width 478 height 29
select select "50"
click at [486, 161] on select "Accounting Documents Analysis Reports Applications (Completed) Bank Statements …" at bounding box center [725, 175] width 478 height 29
type input "Shipping Documents"
click at [913, 386] on button "Save Document" at bounding box center [911, 383] width 106 height 29
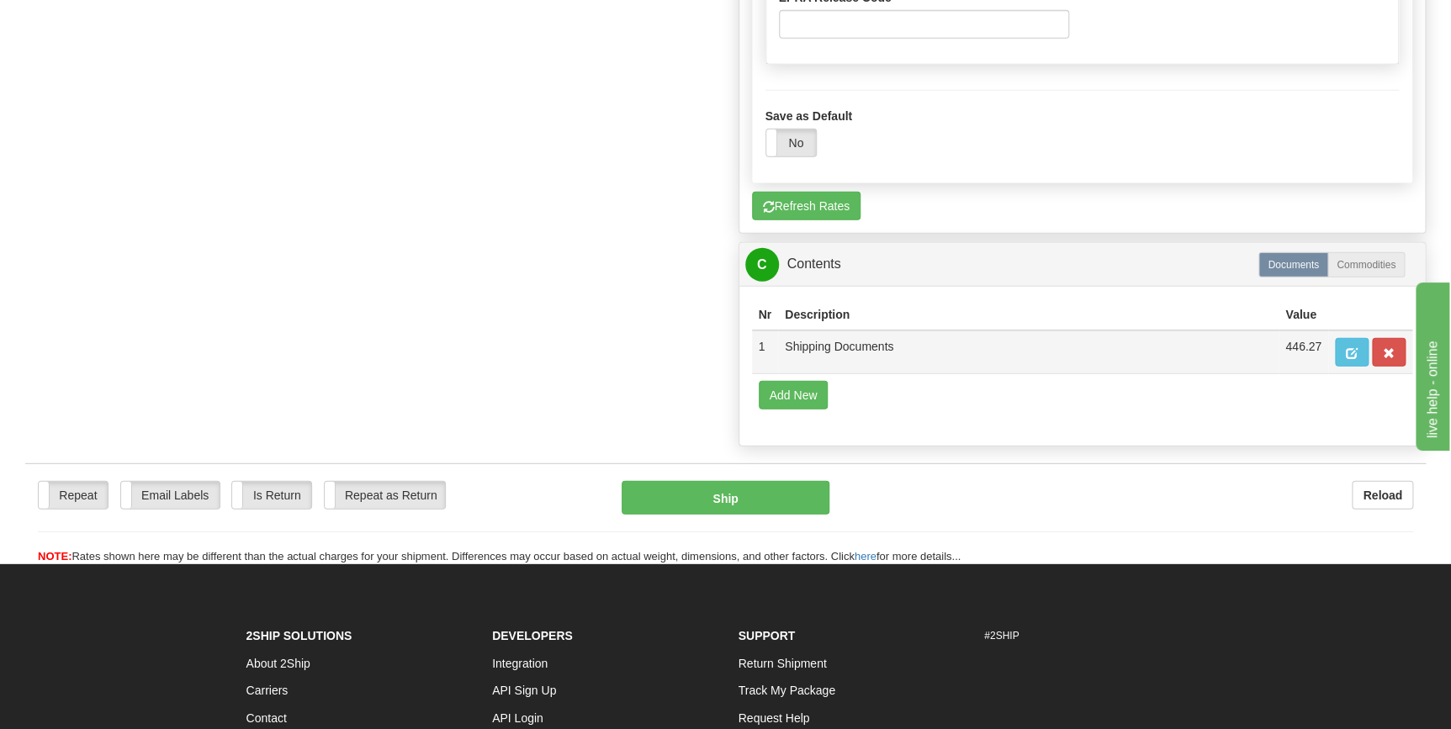
click at [902, 357] on td "Shipping Documents" at bounding box center [1028, 353] width 500 height 44
click at [1304, 309] on th "Value" at bounding box center [1303, 314] width 50 height 31
click at [1360, 263] on label "Commodities" at bounding box center [1365, 264] width 77 height 25
click at [1368, 261] on label "Commodities" at bounding box center [1365, 264] width 77 height 25
click at [1294, 264] on label "Documents" at bounding box center [1293, 264] width 70 height 25
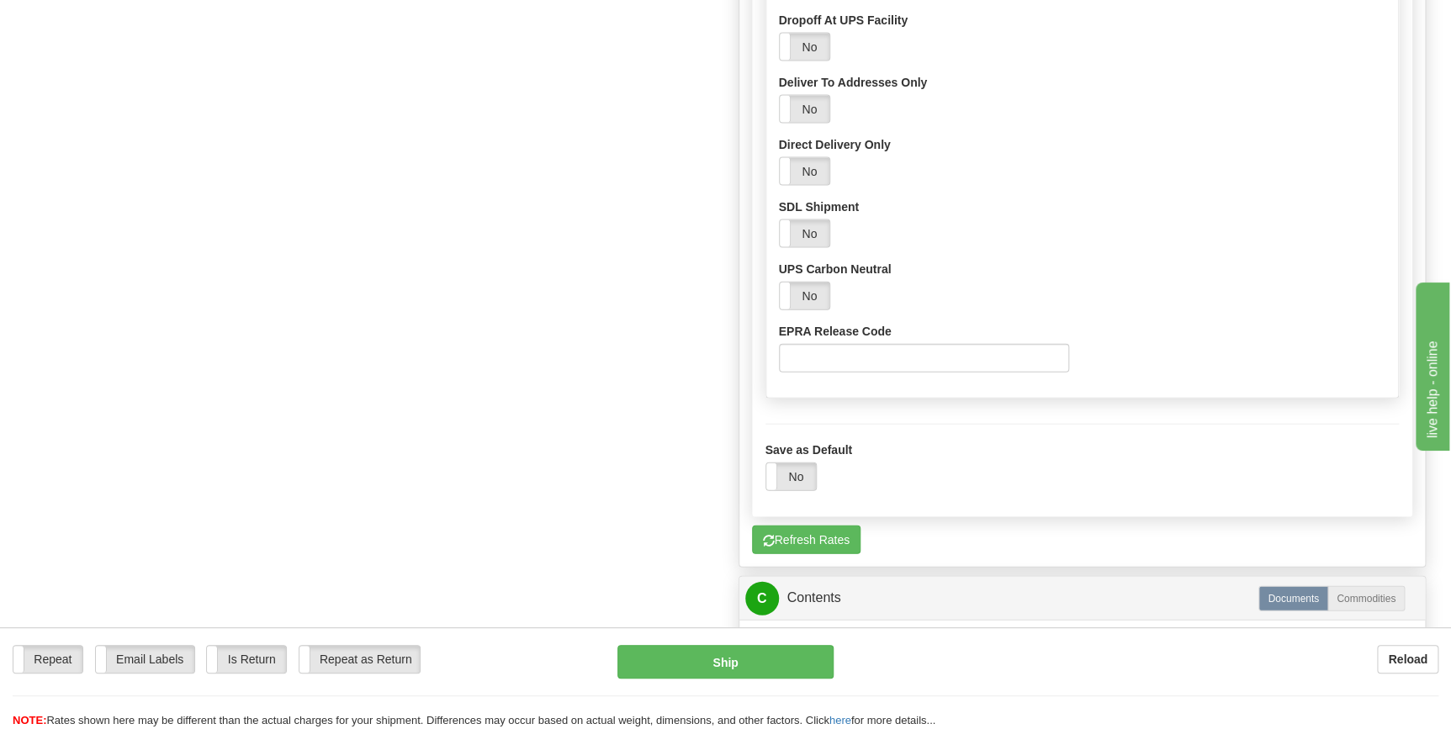
scroll to position [1708, 0]
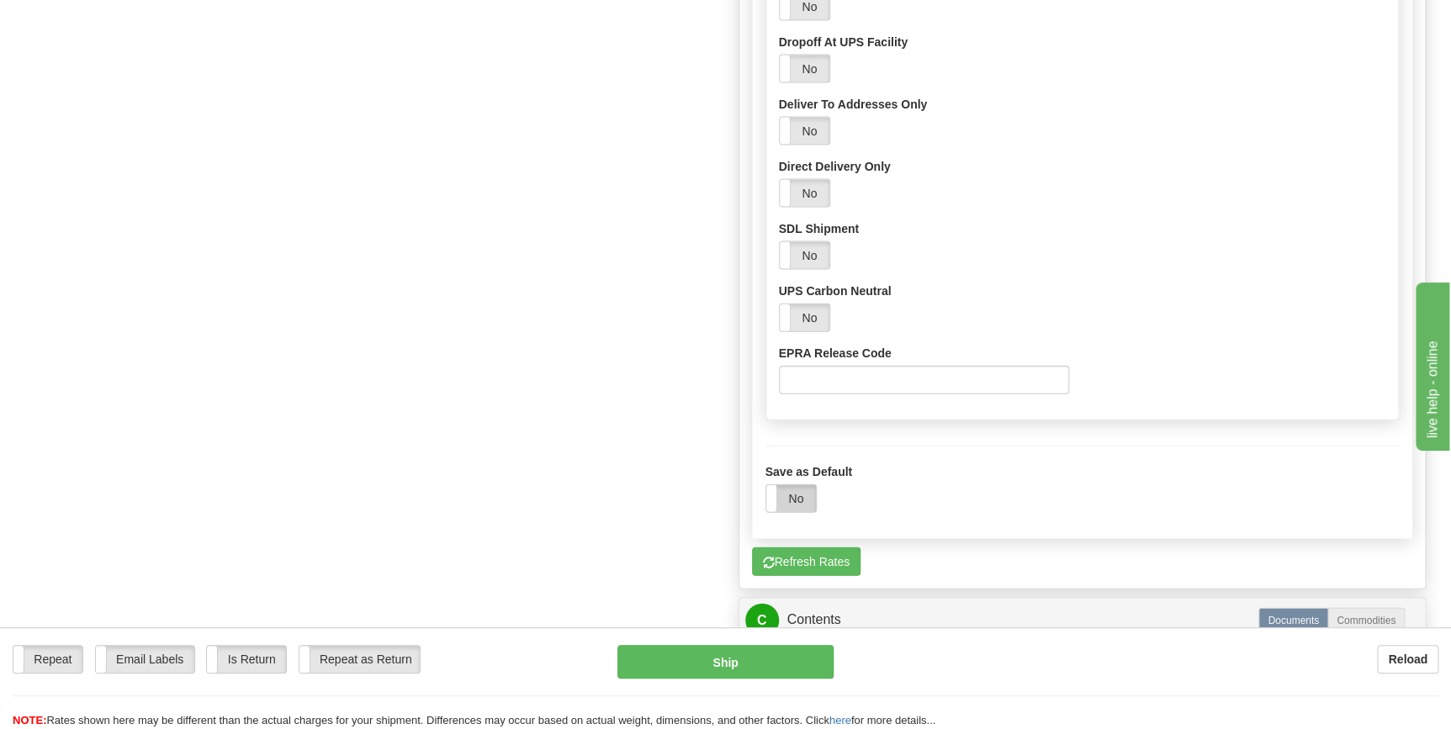
click at [796, 491] on label "No" at bounding box center [791, 498] width 50 height 27
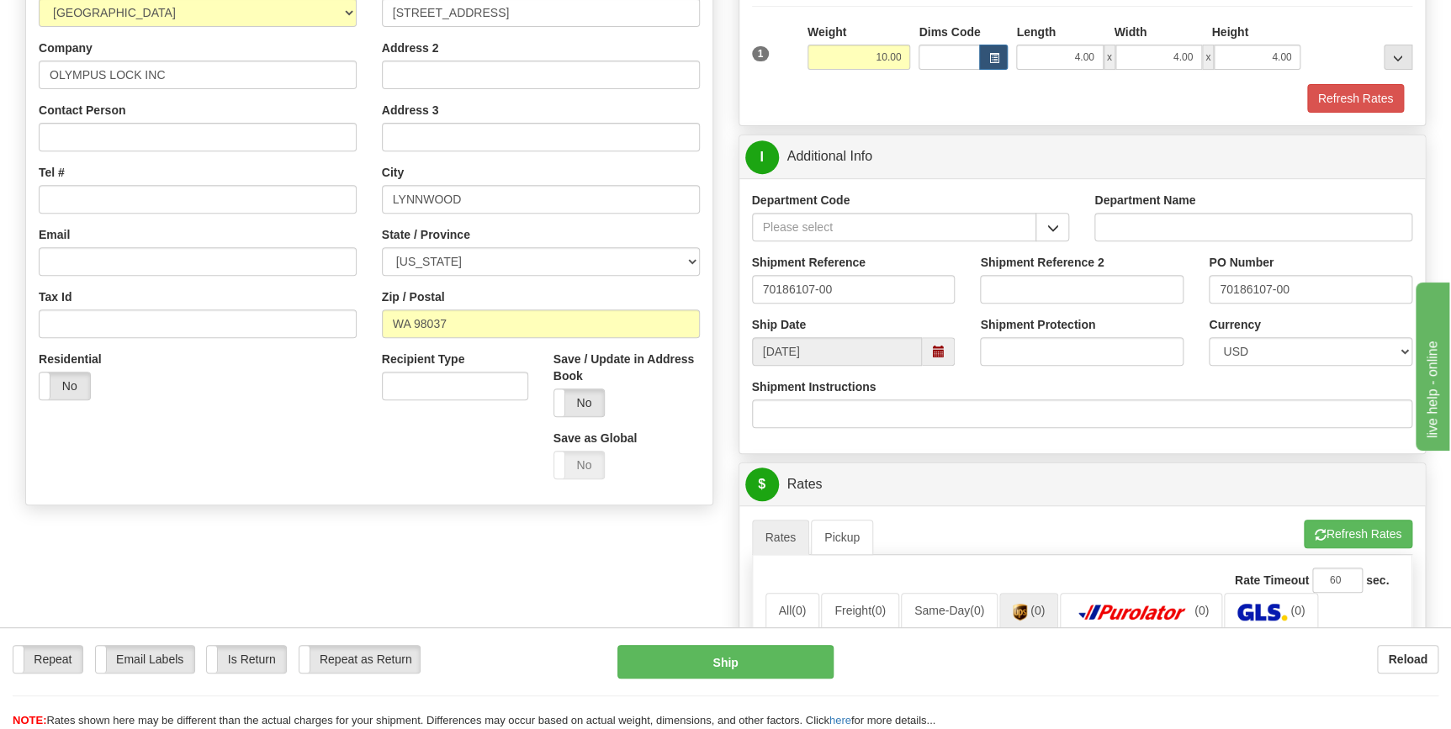
scroll to position [256, 0]
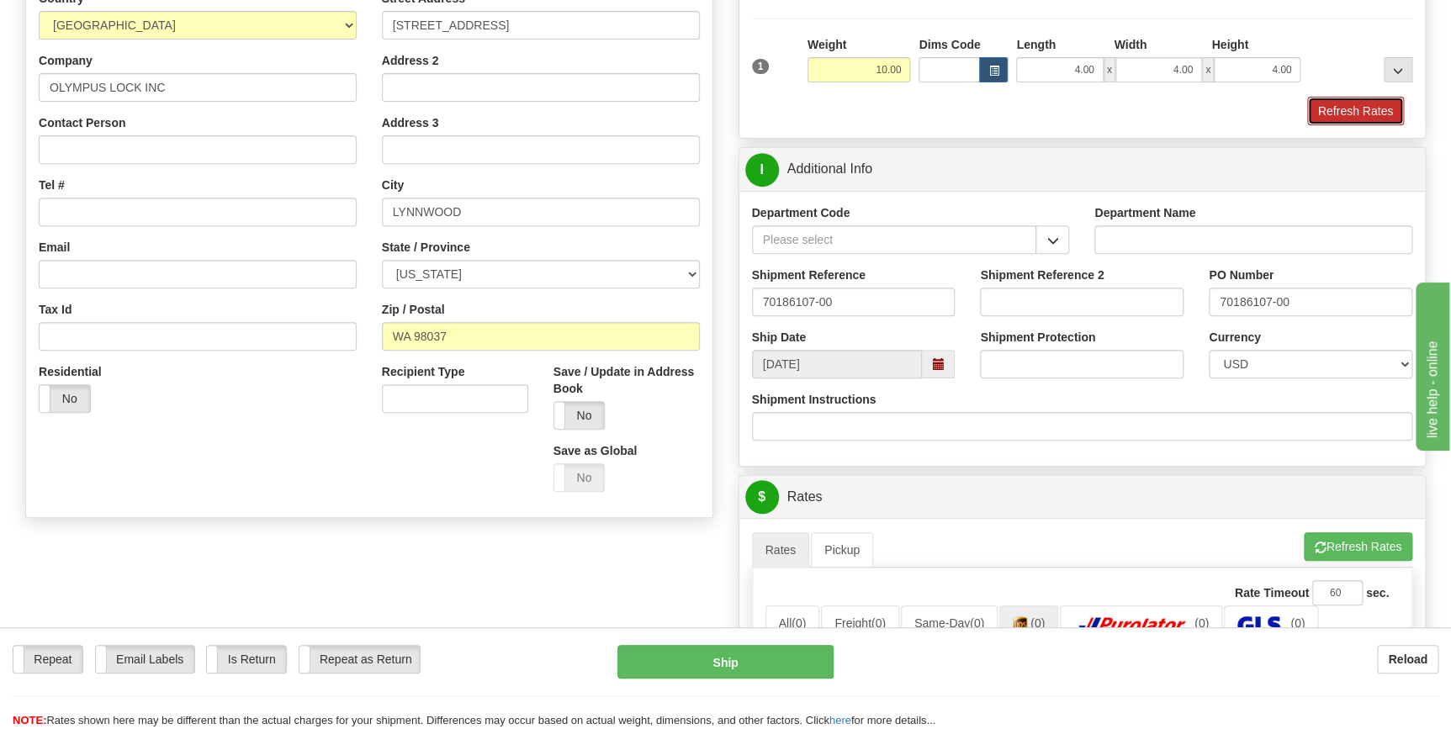
click at [1353, 113] on button "Refresh Rates" at bounding box center [1355, 111] width 97 height 29
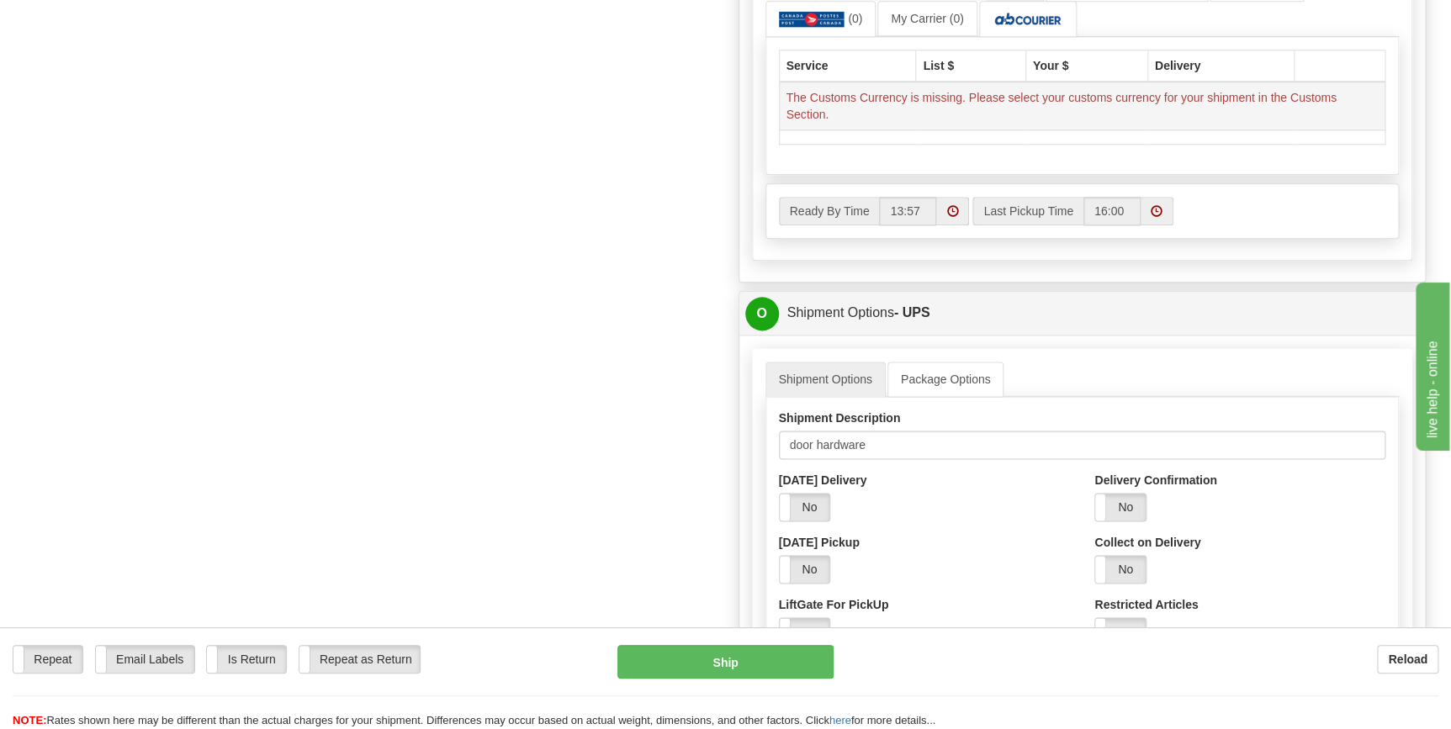
scroll to position [944, 0]
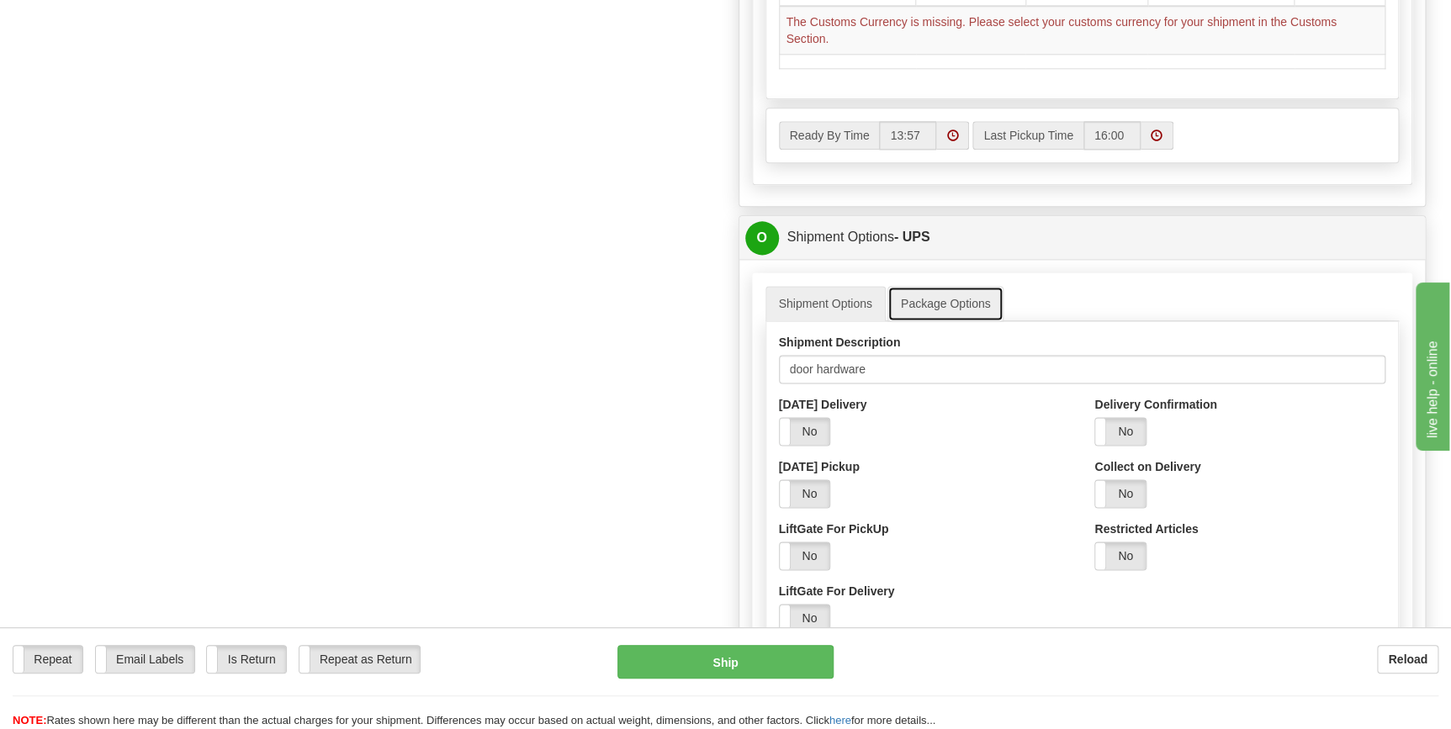
click at [919, 302] on link "Package Options" at bounding box center [945, 303] width 117 height 35
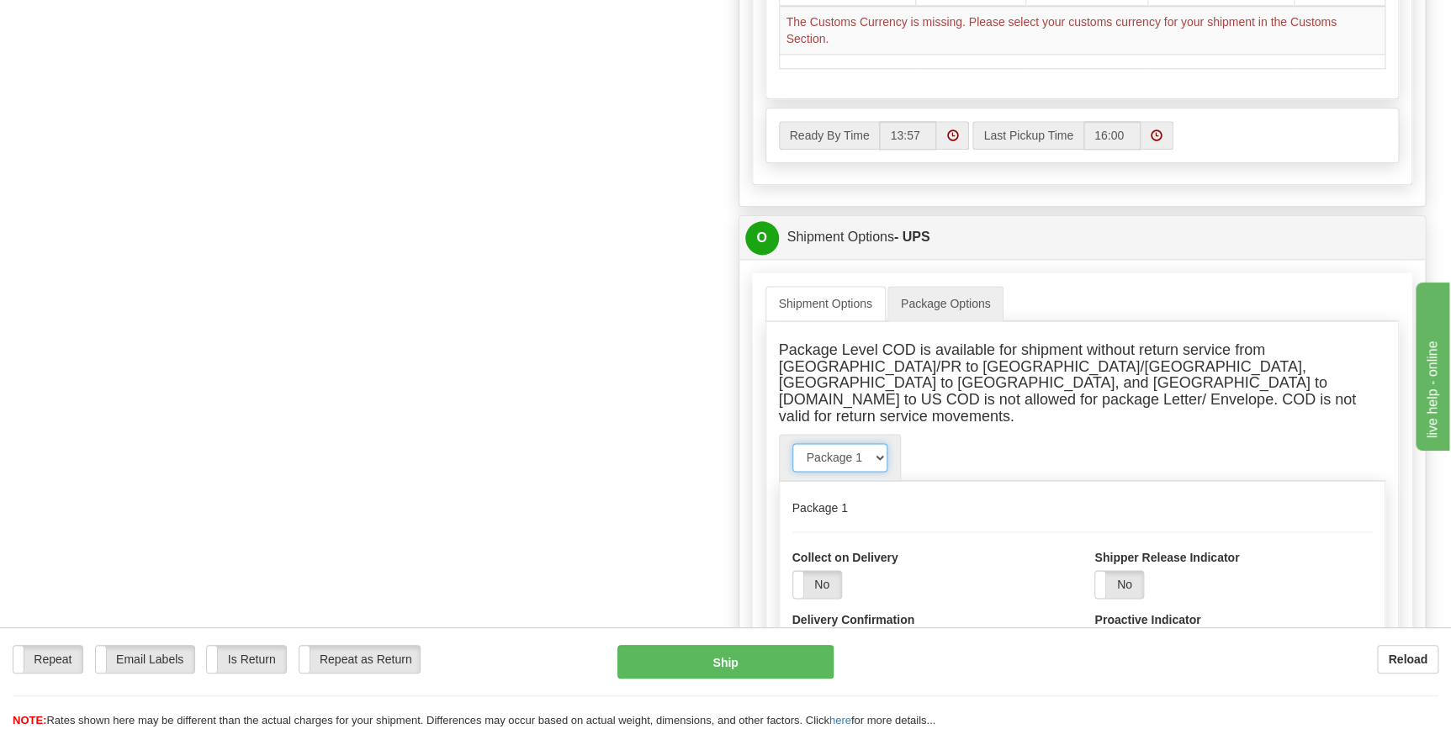
click at [881, 443] on select "Package 1" at bounding box center [839, 457] width 95 height 29
click at [792, 443] on select "Package 1" at bounding box center [839, 457] width 95 height 29
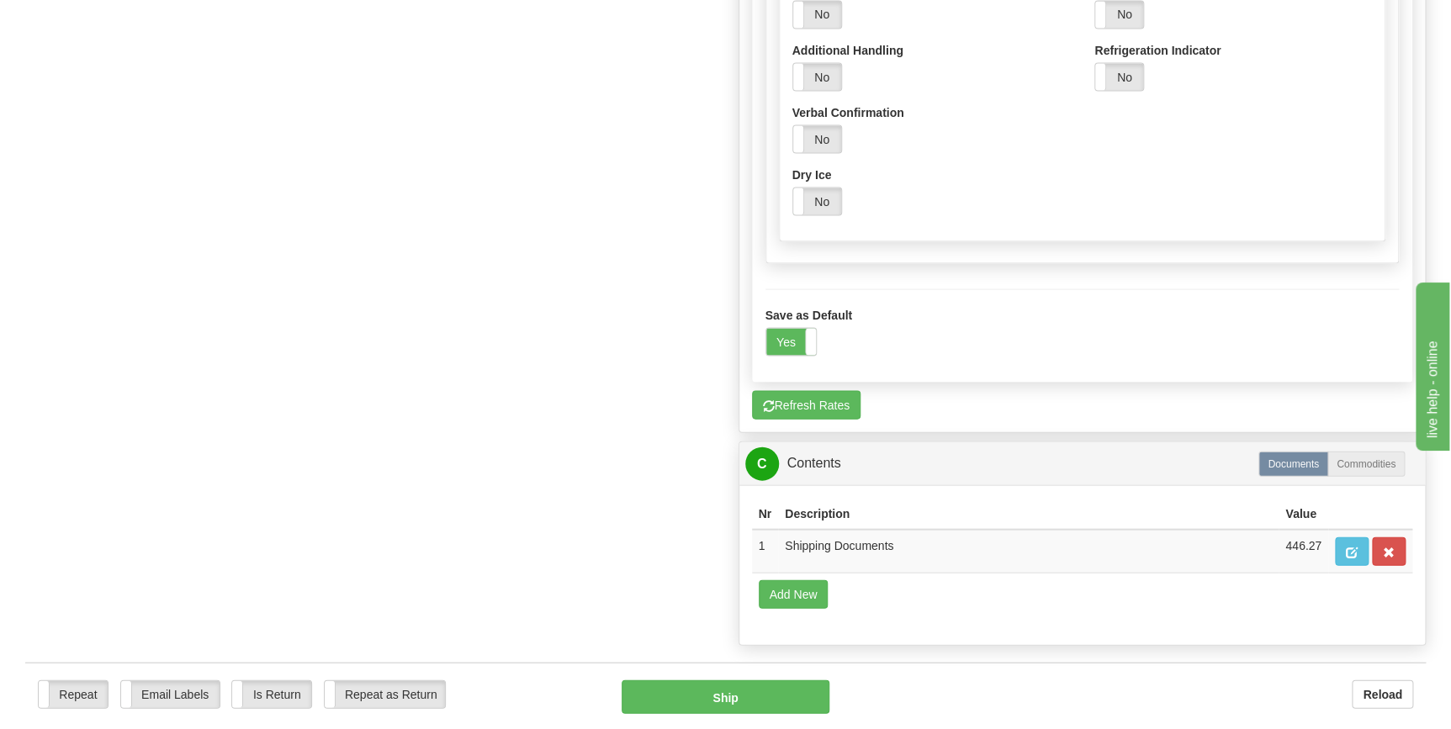
scroll to position [1632, 0]
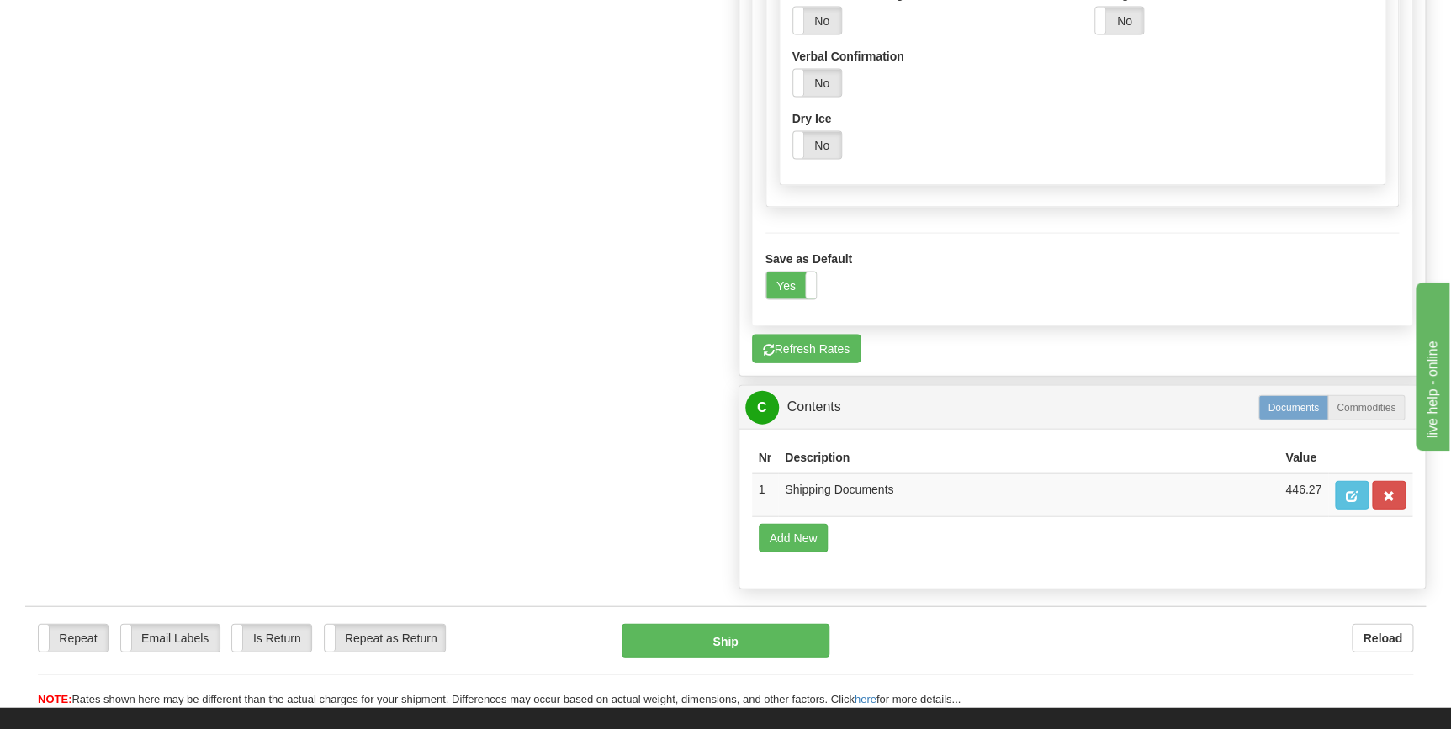
click at [1303, 395] on label "Documents" at bounding box center [1293, 407] width 70 height 25
click at [1295, 395] on label "Documents" at bounding box center [1293, 407] width 70 height 25
click at [1378, 395] on label "Commodities" at bounding box center [1365, 407] width 77 height 25
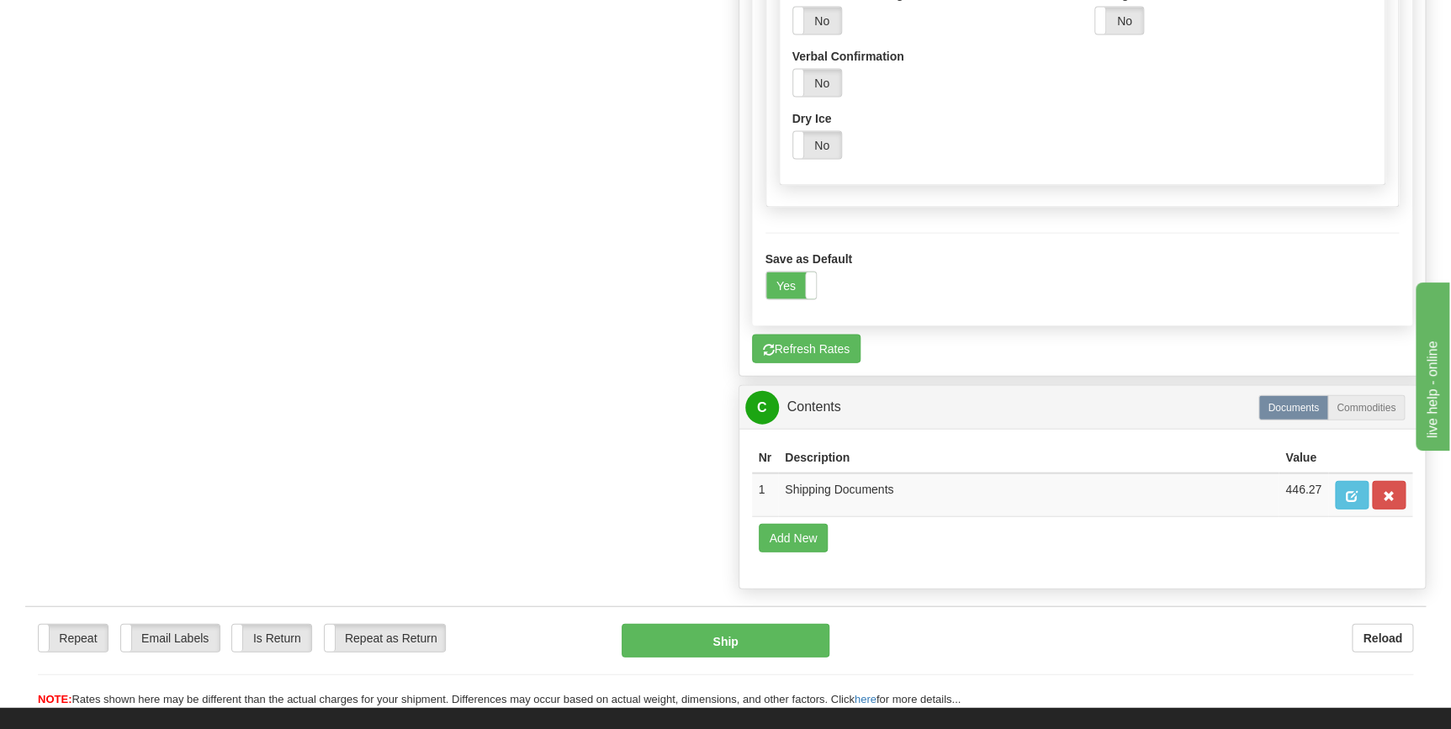
scroll to position [1708, 0]
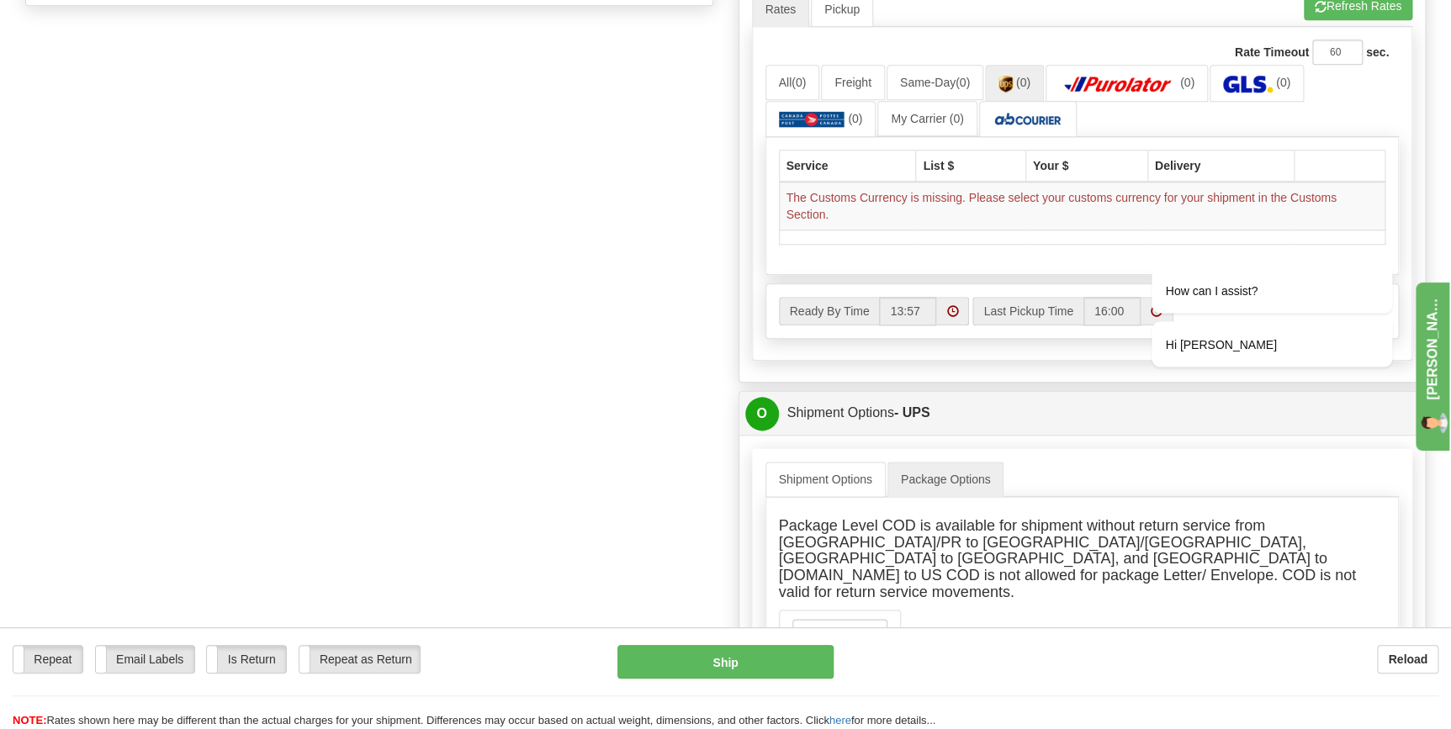
scroll to position [791, 0]
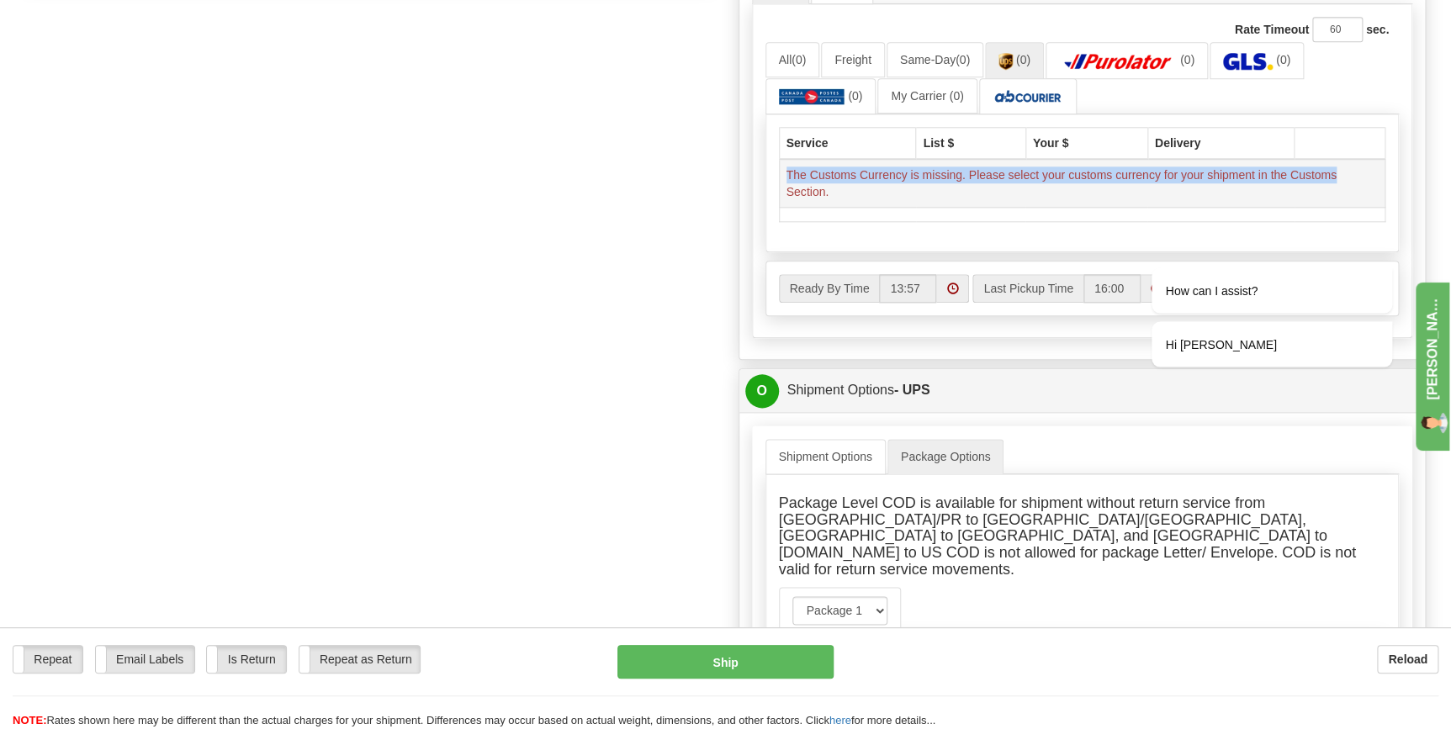
drag, startPoint x: 1341, startPoint y: 174, endPoint x: 780, endPoint y: 173, distance: 561.8
click at [780, 173] on td "The Customs Currency is missing. Please select your customs currency for your s…" at bounding box center [1082, 183] width 606 height 49
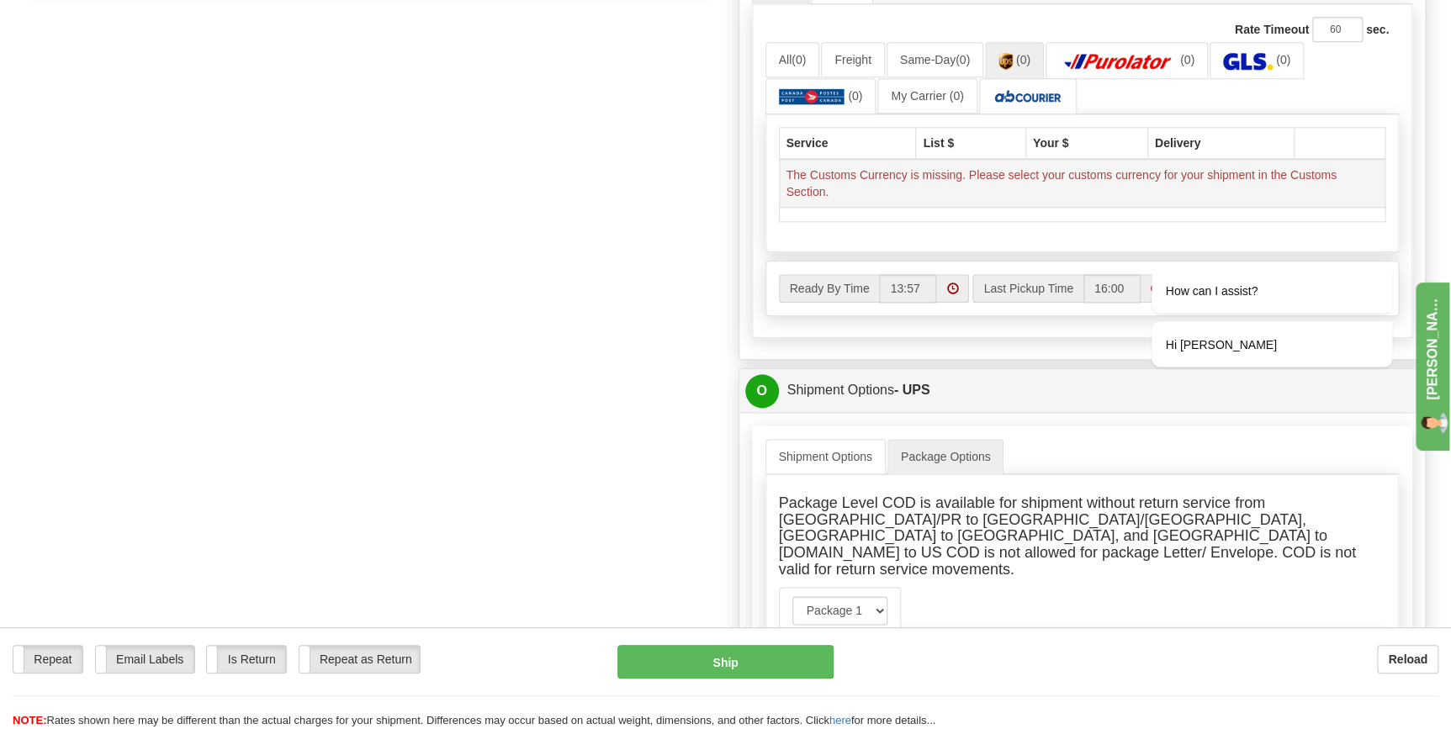
drag, startPoint x: 780, startPoint y: 173, endPoint x: 855, endPoint y: 193, distance: 77.3
click at [860, 193] on td "The Customs Currency is missing. Please select your customs currency for your s…" at bounding box center [1082, 183] width 606 height 49
drag, startPoint x: 835, startPoint y: 193, endPoint x: 824, endPoint y: 188, distance: 12.0
click at [832, 193] on td "The Customs Currency is missing. Please select your customs currency for your s…" at bounding box center [1082, 183] width 606 height 49
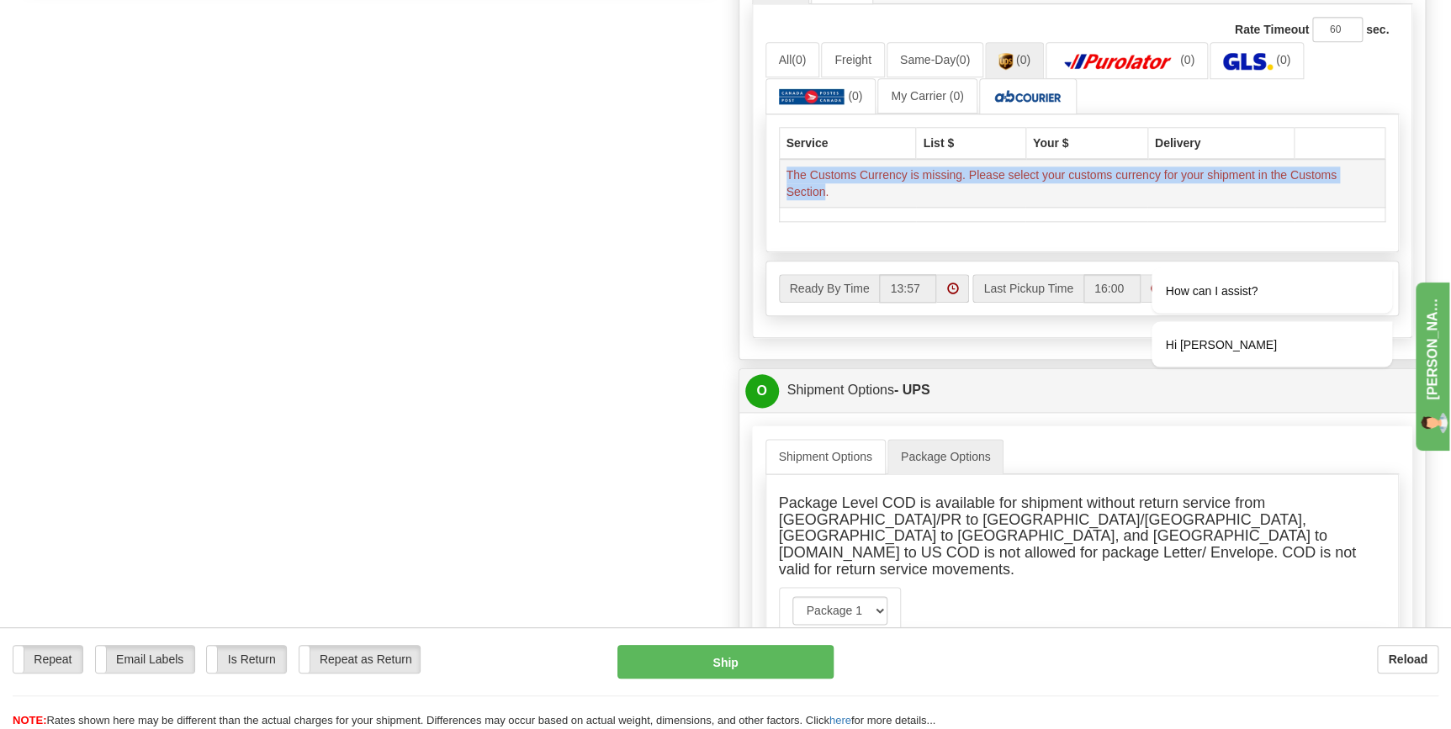
drag, startPoint x: 824, startPoint y: 188, endPoint x: 785, endPoint y: 172, distance: 43.0
click at [785, 172] on td "The Customs Currency is missing. Please select your customs currency for your s…" at bounding box center [1082, 183] width 606 height 49
copy td "The Customs Currency is missing. Please select your customs currency for your s…"
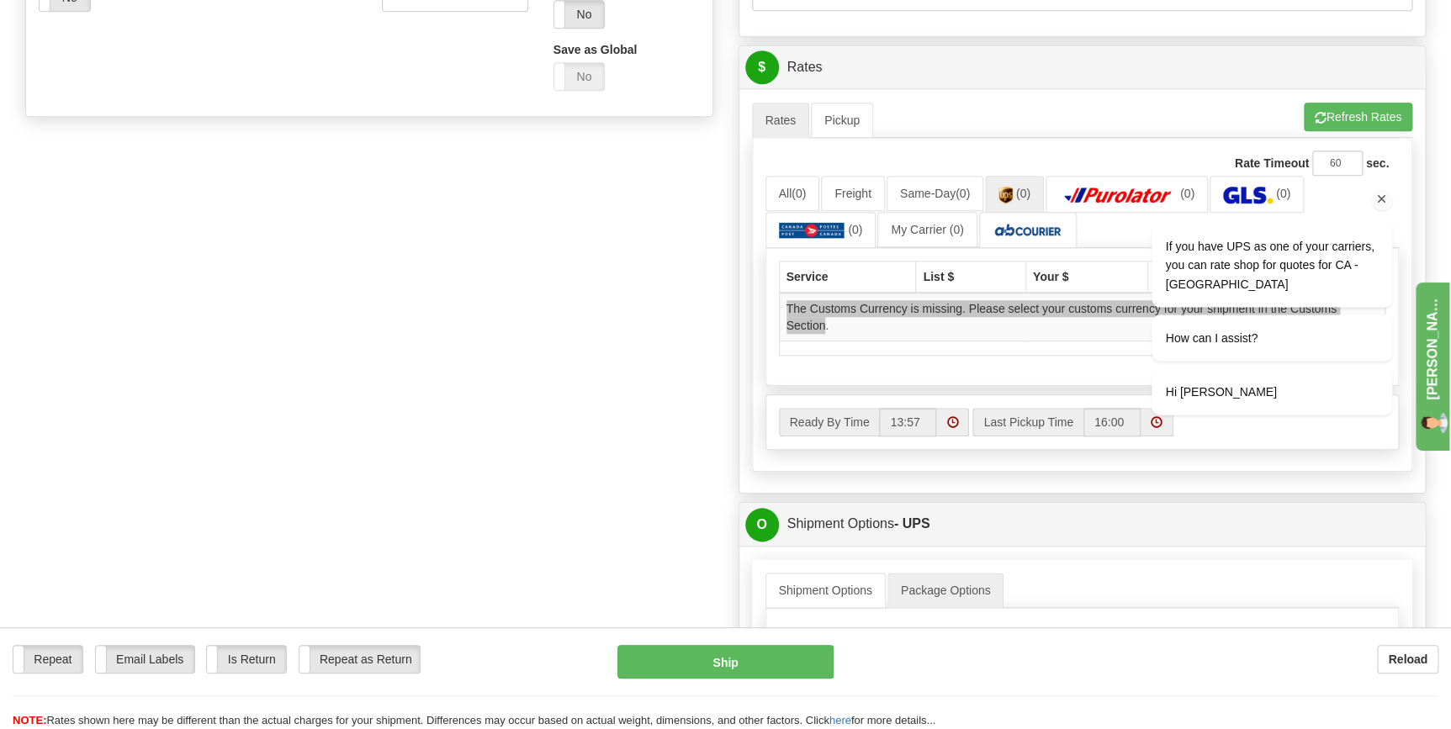
scroll to position [638, 0]
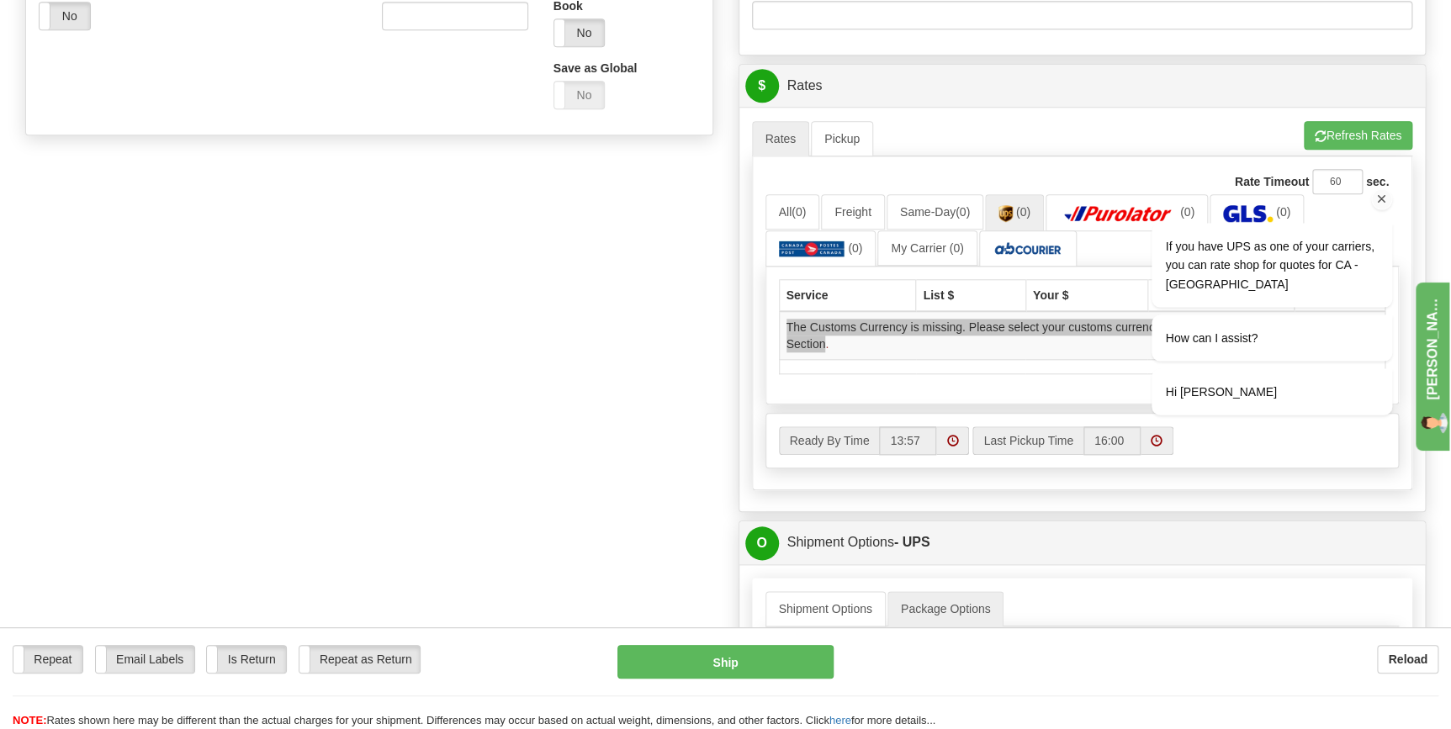
click at [1384, 189] on div "Chat attention grabber" at bounding box center [1381, 198] width 21 height 21
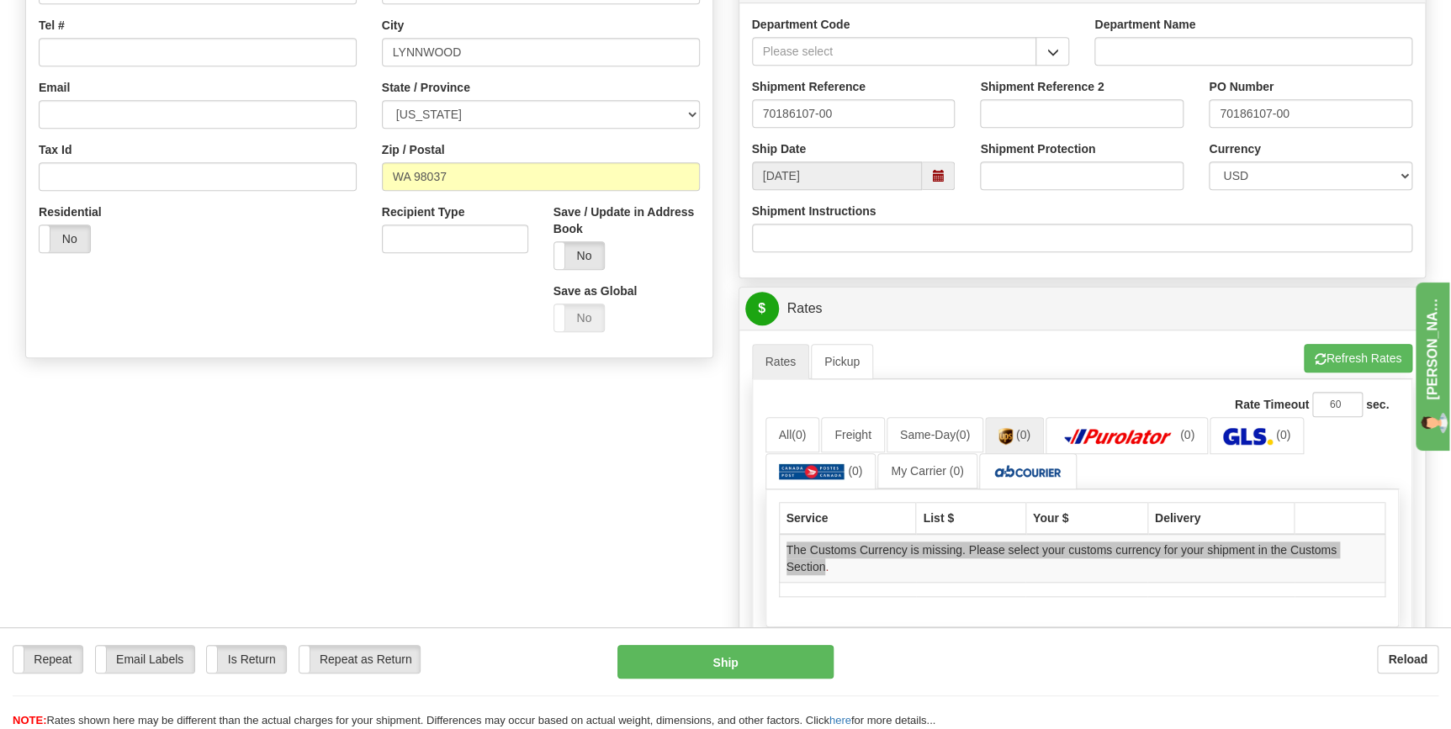
scroll to position [409, 0]
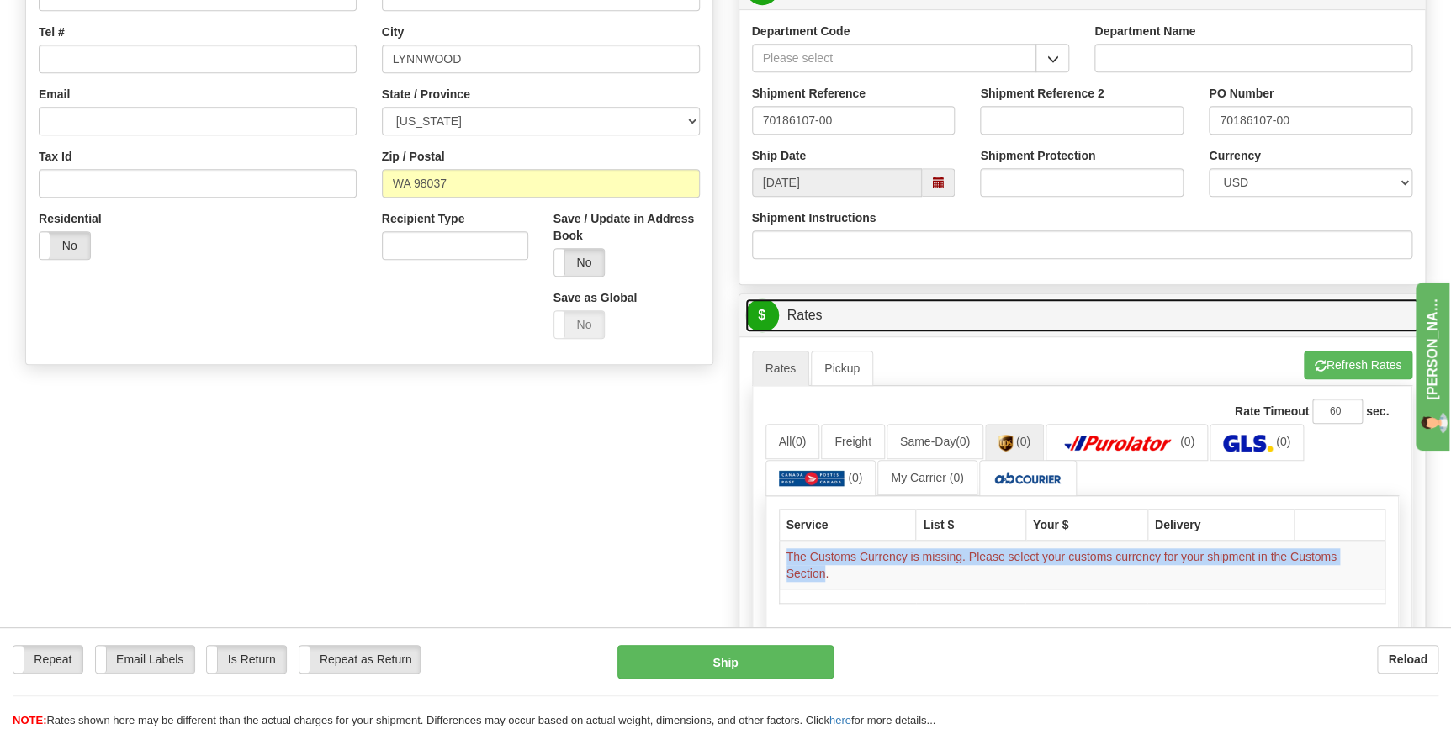
click at [770, 317] on span "$" at bounding box center [762, 316] width 34 height 34
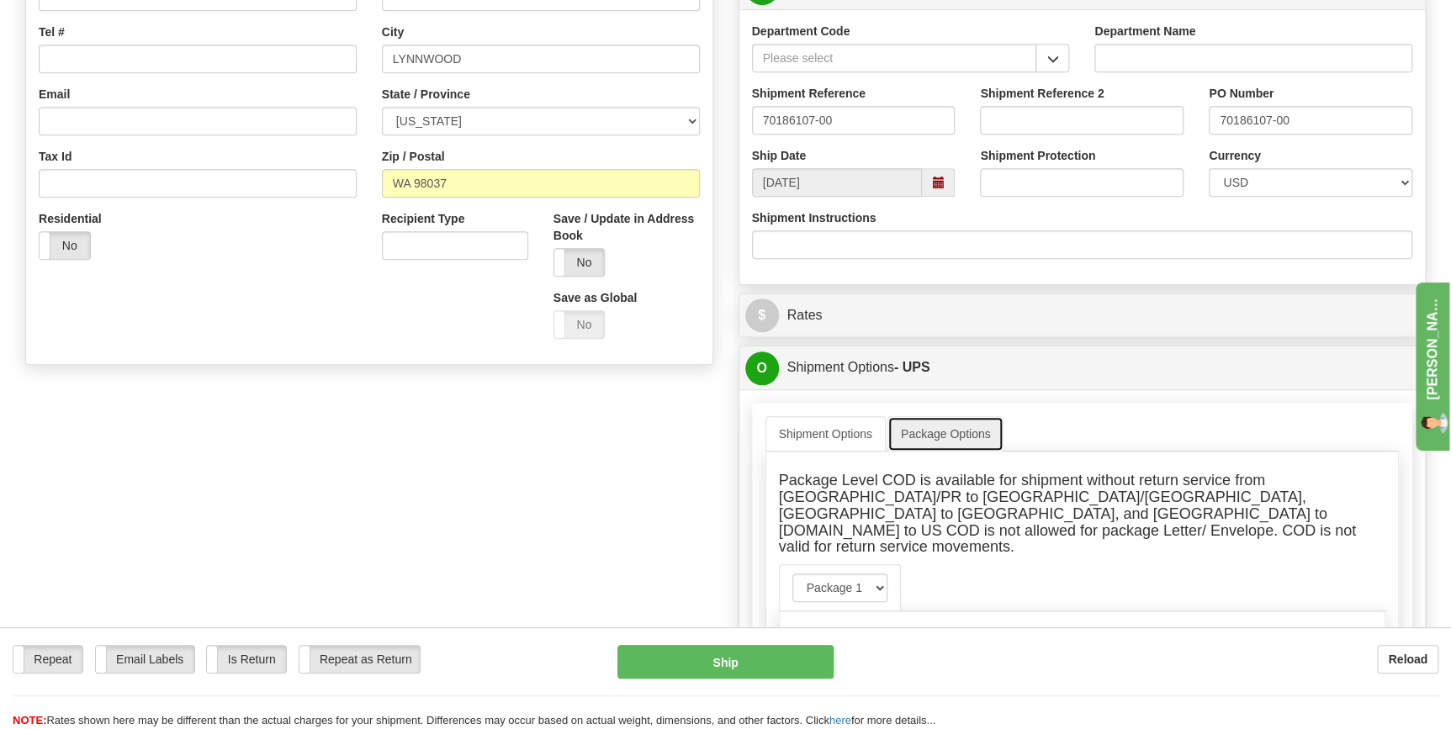
click at [950, 435] on link "Package Options" at bounding box center [945, 433] width 117 height 35
click at [844, 431] on link "Shipment Options" at bounding box center [825, 433] width 120 height 35
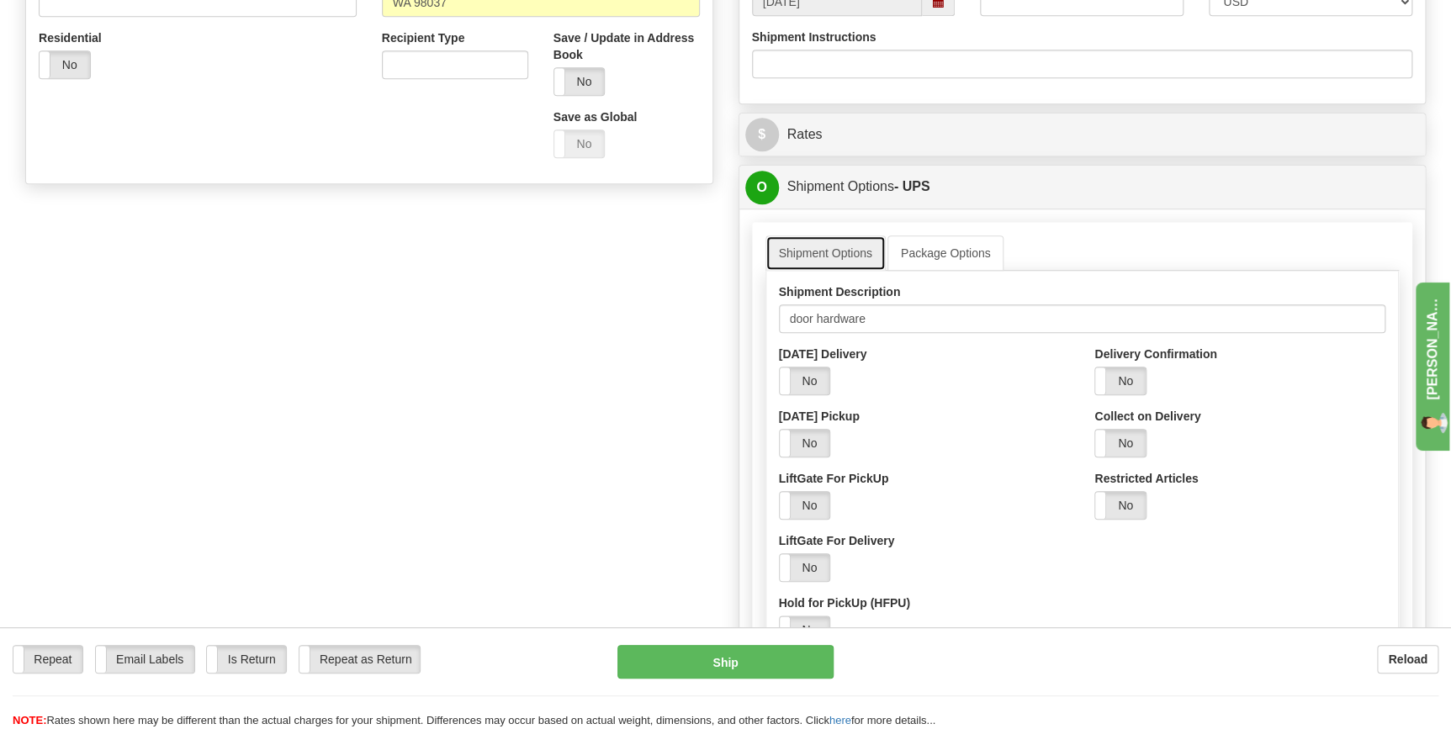
scroll to position [638, 0]
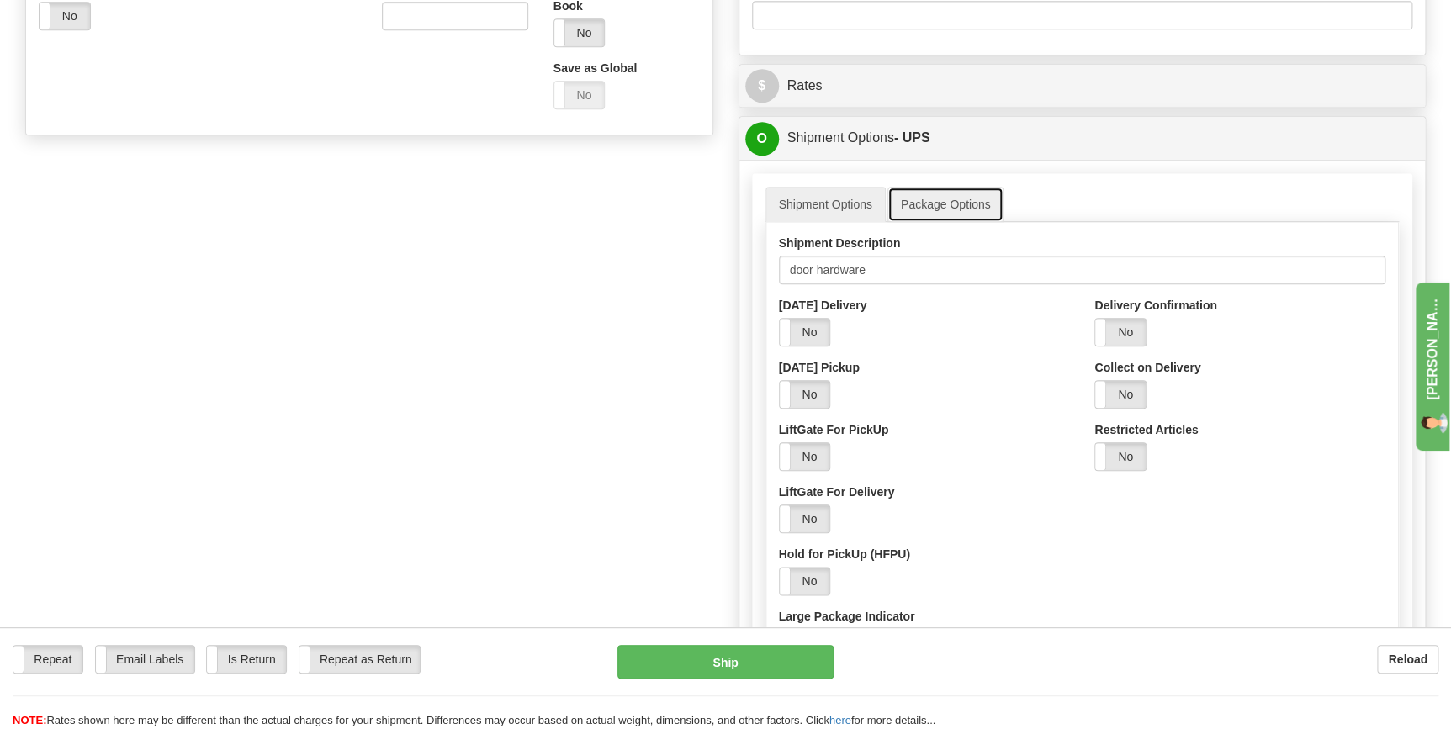
click at [944, 206] on link "Package Options" at bounding box center [945, 204] width 117 height 35
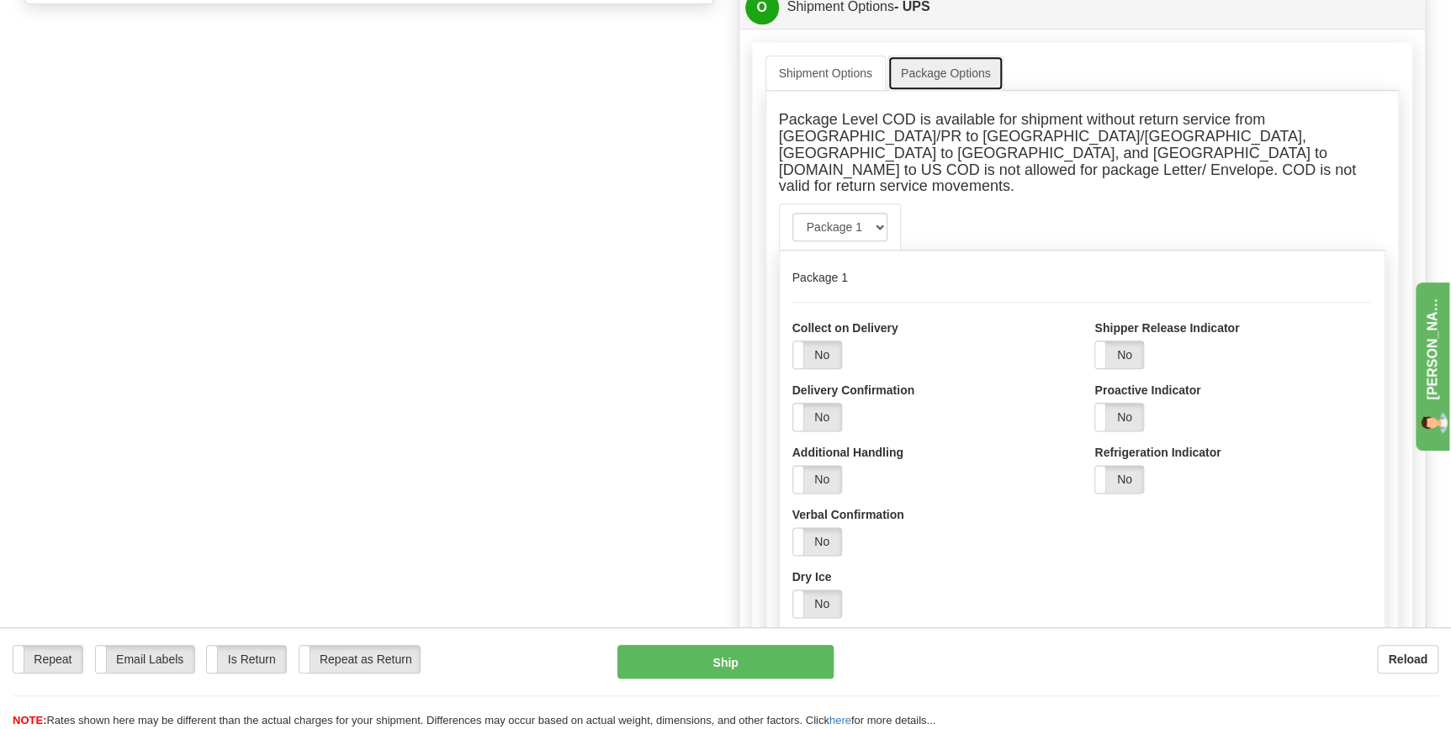
scroll to position [791, 0]
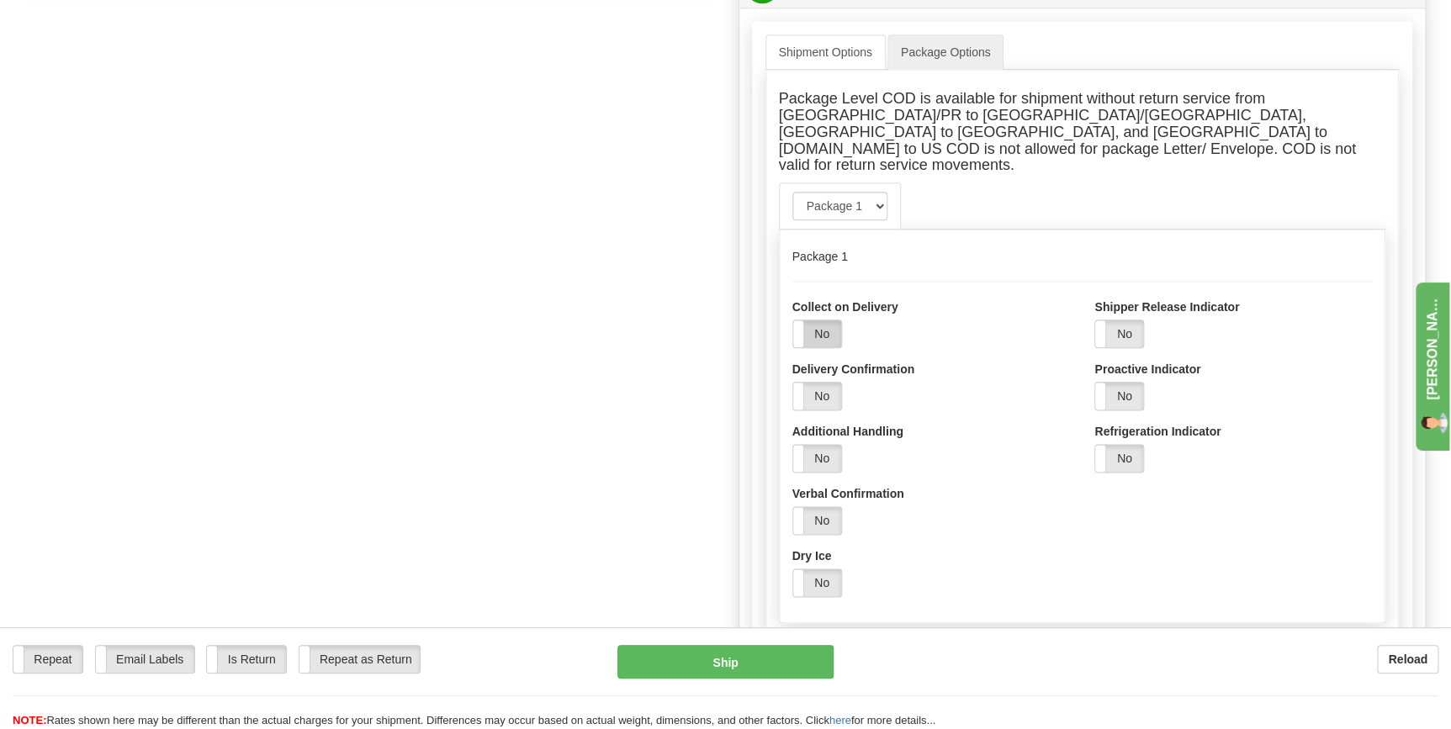
click at [807, 320] on label "No" at bounding box center [817, 333] width 48 height 27
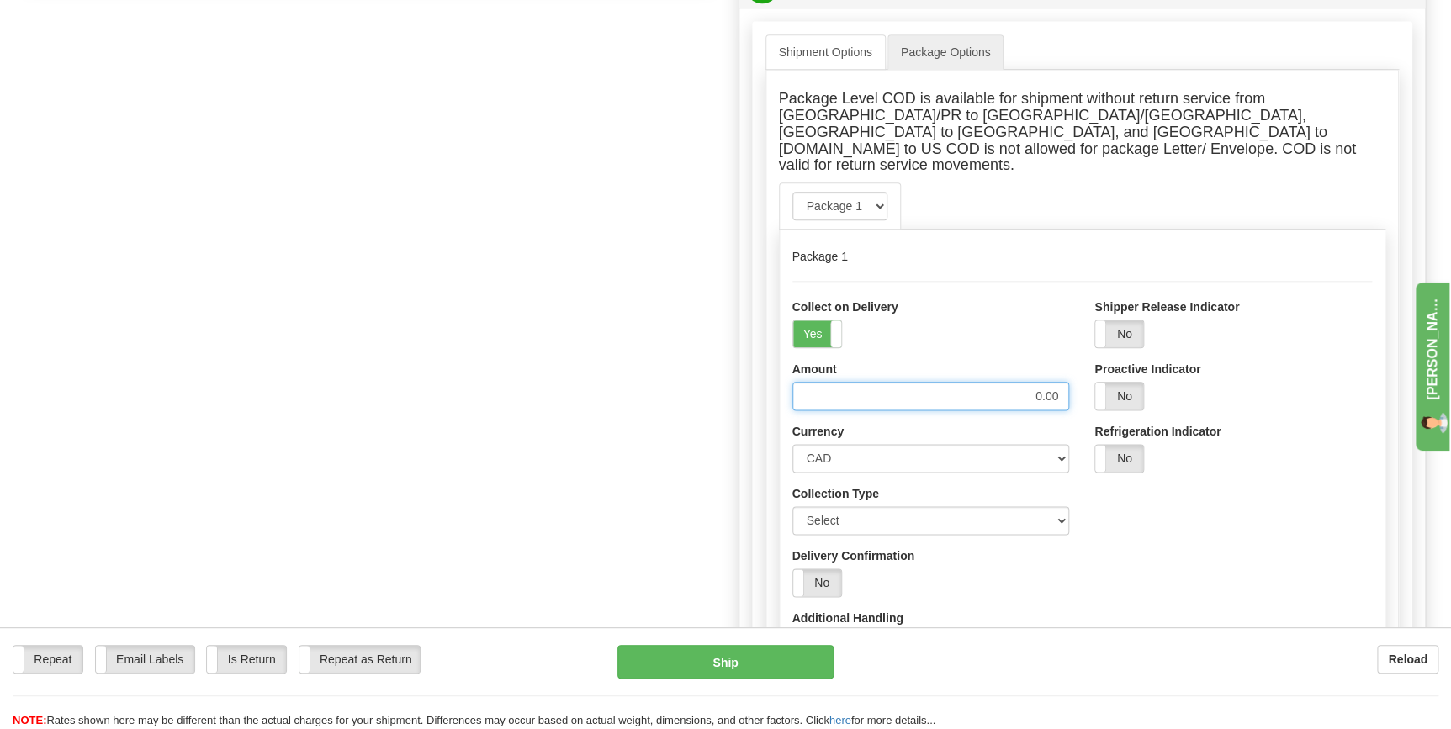
drag, startPoint x: 1001, startPoint y: 364, endPoint x: 1164, endPoint y: 385, distance: 164.5
click at [1164, 385] on div "Collect on Delivery Yes No Amount 0.00 Currency CAD USD EUR ZAR [PERSON_NAME] A…" at bounding box center [1083, 548] width 606 height 498
type input "5"
type input "446.27"
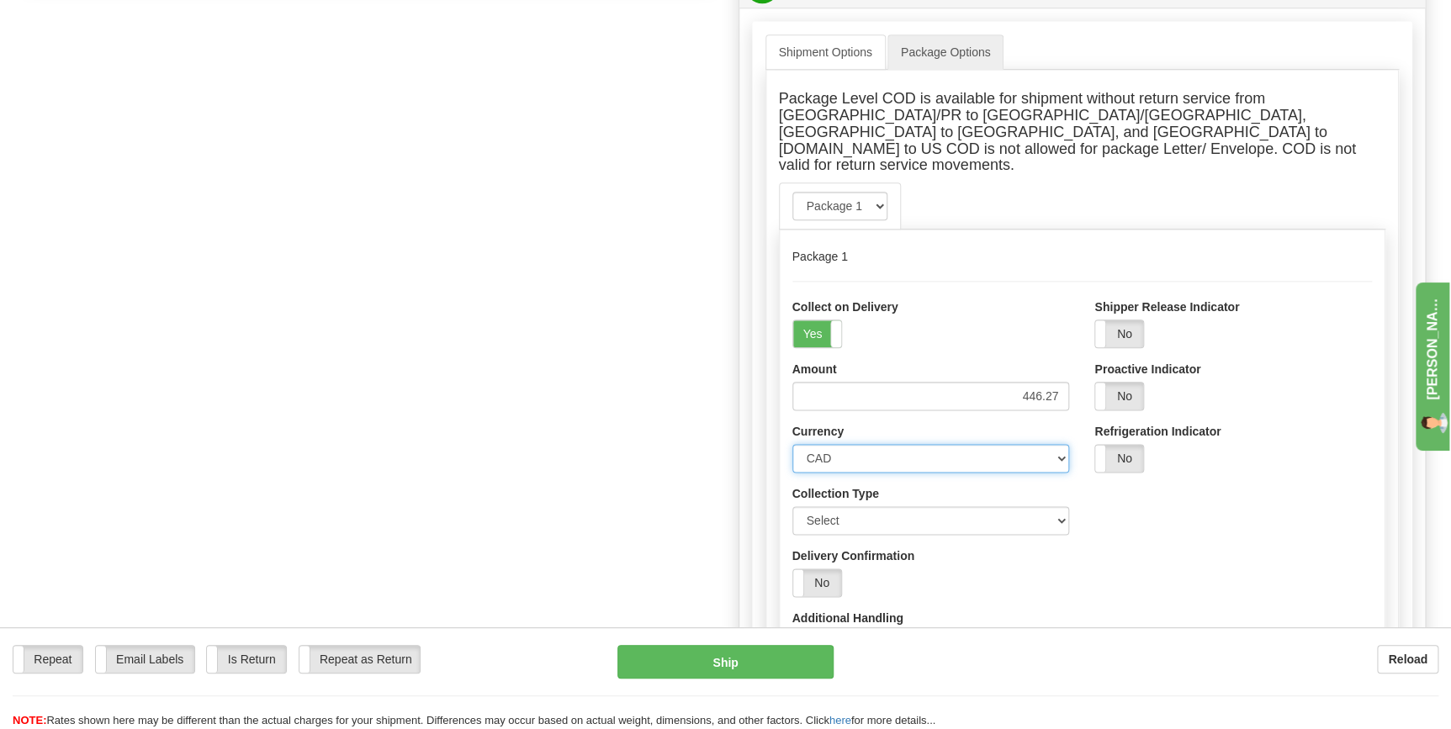
click at [1008, 444] on select "CAD USD EUR ZAR [PERSON_NAME] ARN AUD AUS AWG BBD BFR BGN BHD BMD BND BRC BRL C…" at bounding box center [931, 458] width 278 height 29
select select "1"
click at [792, 444] on select "CAD USD EUR ZAR [PERSON_NAME] ARN AUD AUS AWG BBD BFR BGN BHD BMD BND BRC BRL C…" at bounding box center [931, 458] width 278 height 29
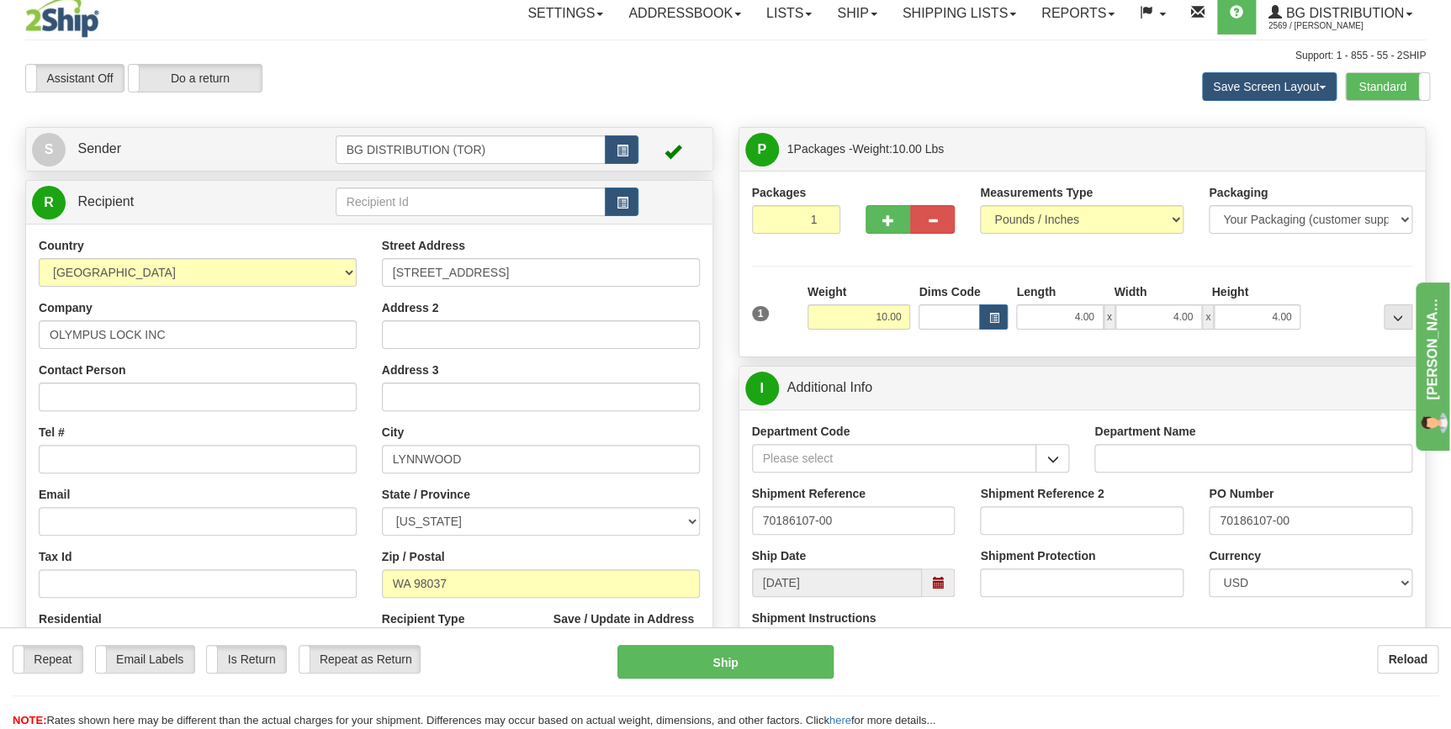
scroll to position [0, 0]
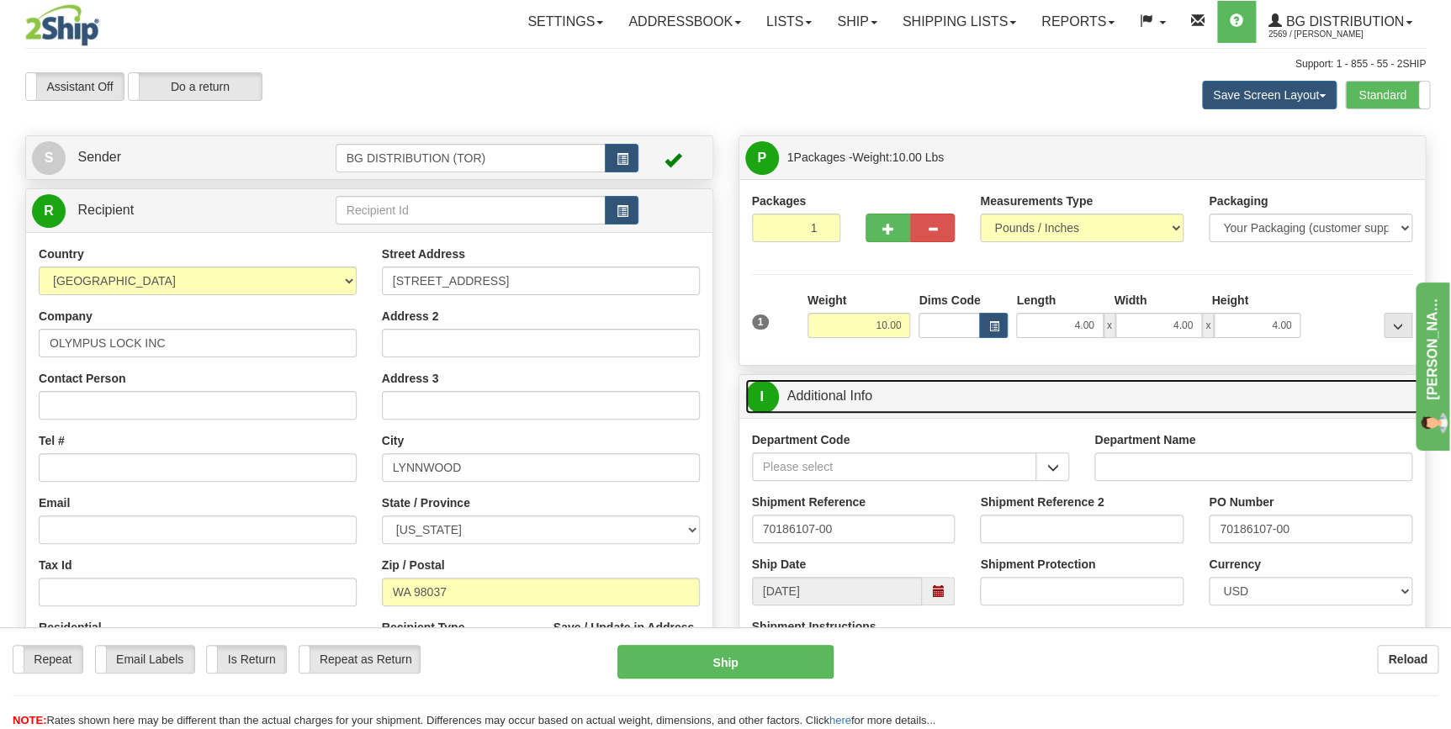
click at [765, 401] on span "I" at bounding box center [762, 397] width 34 height 34
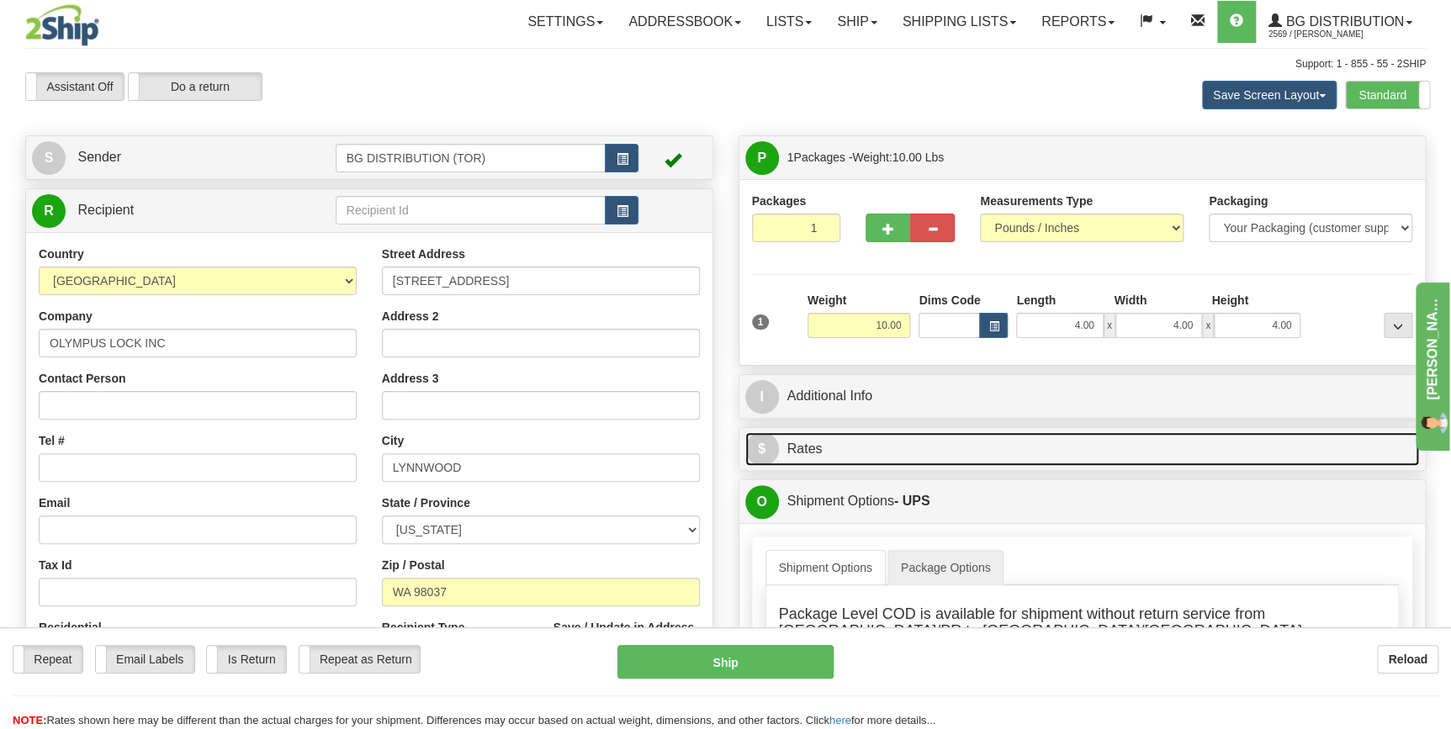
click at [776, 464] on link "$ Rates" at bounding box center [1082, 449] width 675 height 34
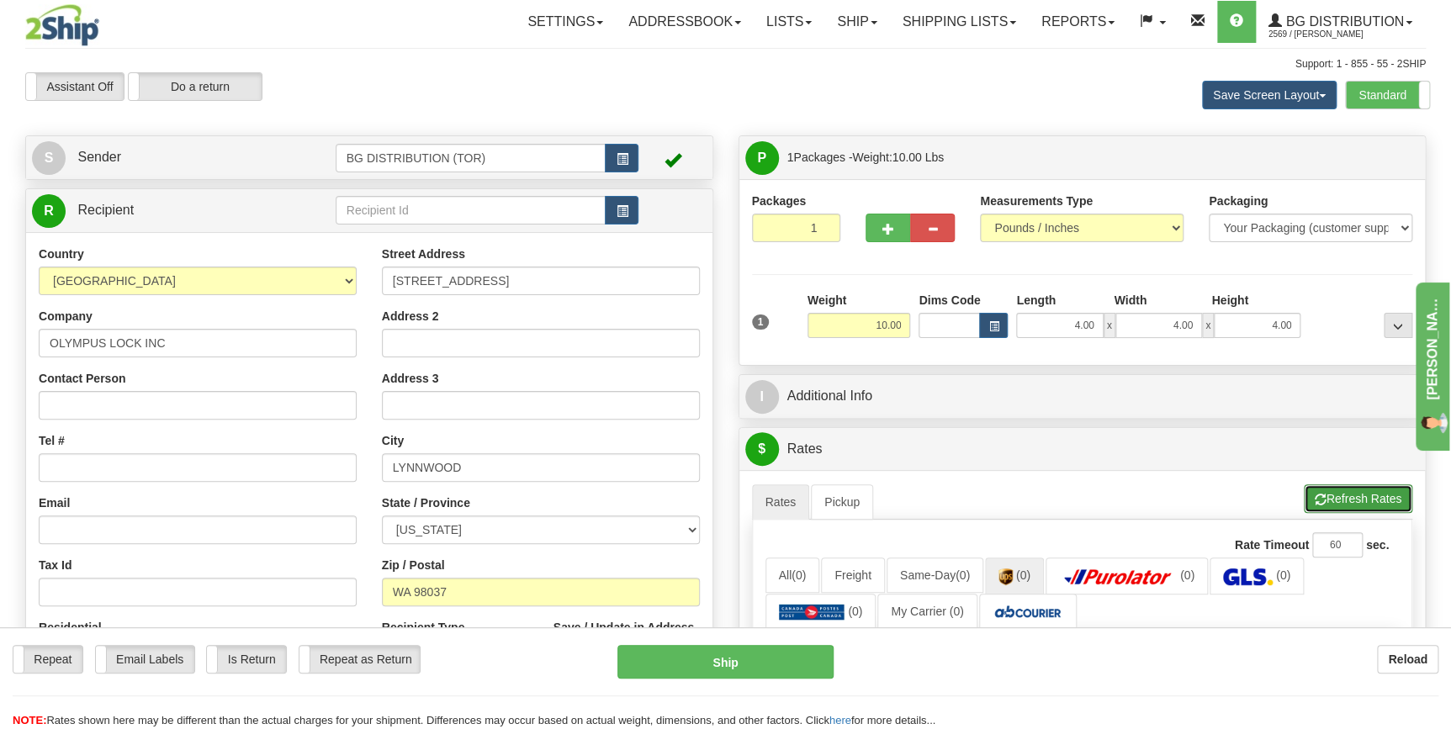
click at [1320, 501] on span "button" at bounding box center [1321, 500] width 12 height 11
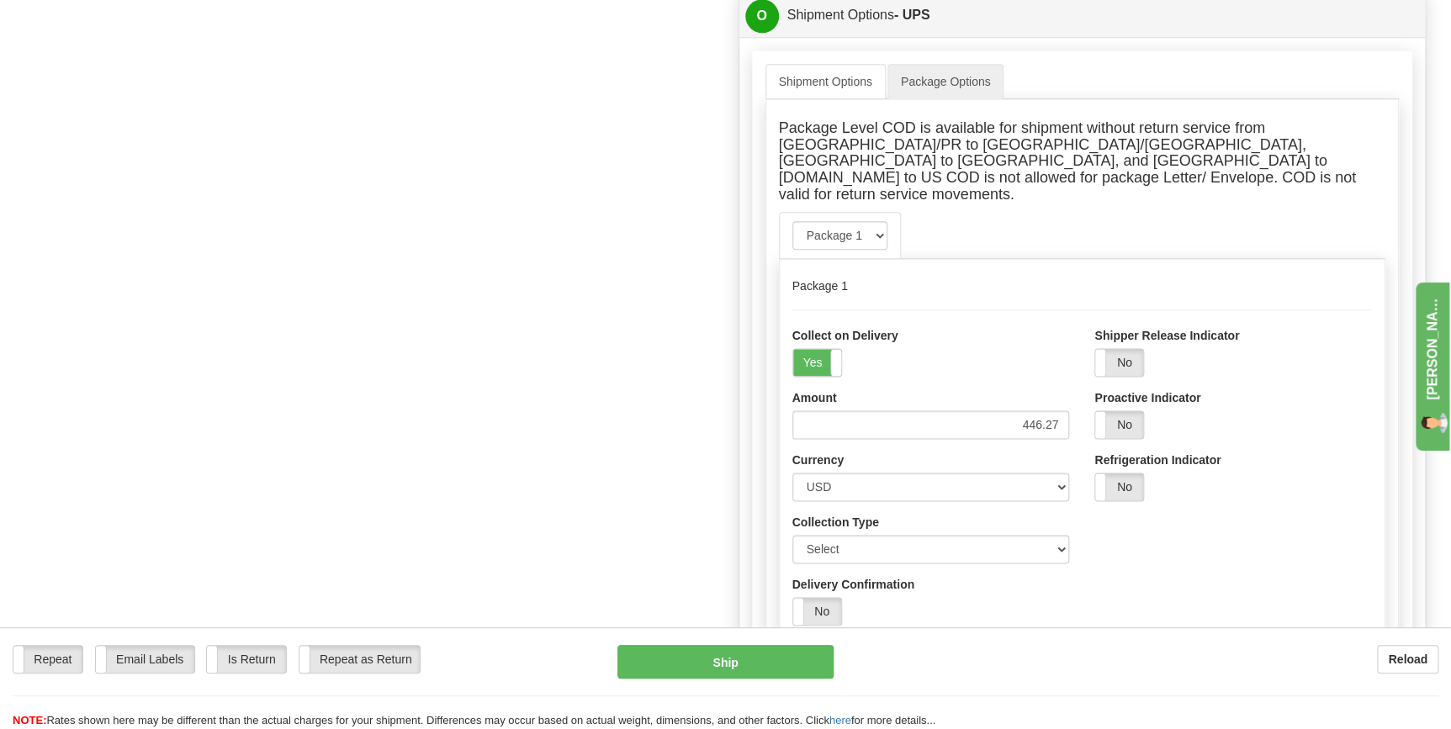
scroll to position [917, 0]
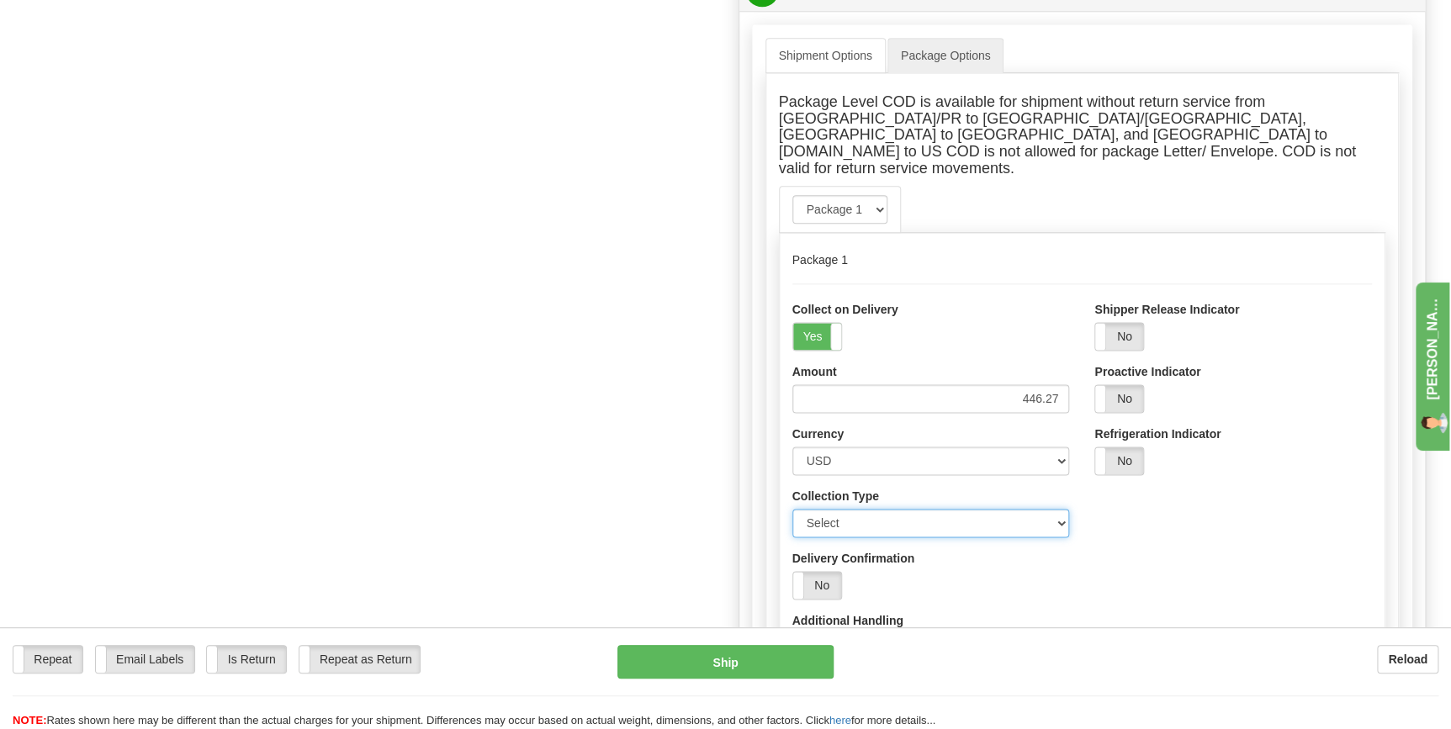
click at [1052, 509] on select "Select Check, Cashiers Check or Money Order - No cash allowedCheck, Cashiers Ch…" at bounding box center [931, 523] width 278 height 29
click at [1036, 612] on div "Additional Handling Yes No" at bounding box center [931, 637] width 278 height 50
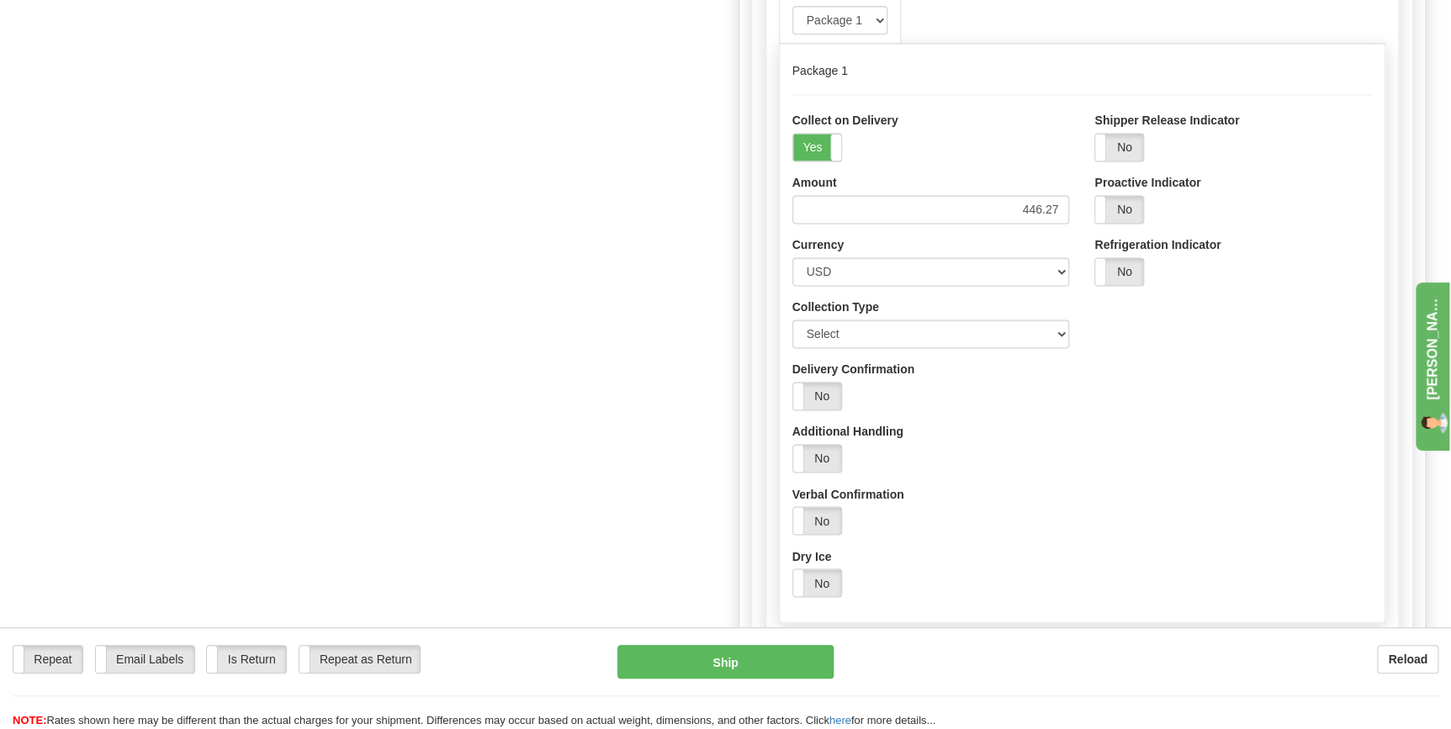
scroll to position [1146, 0]
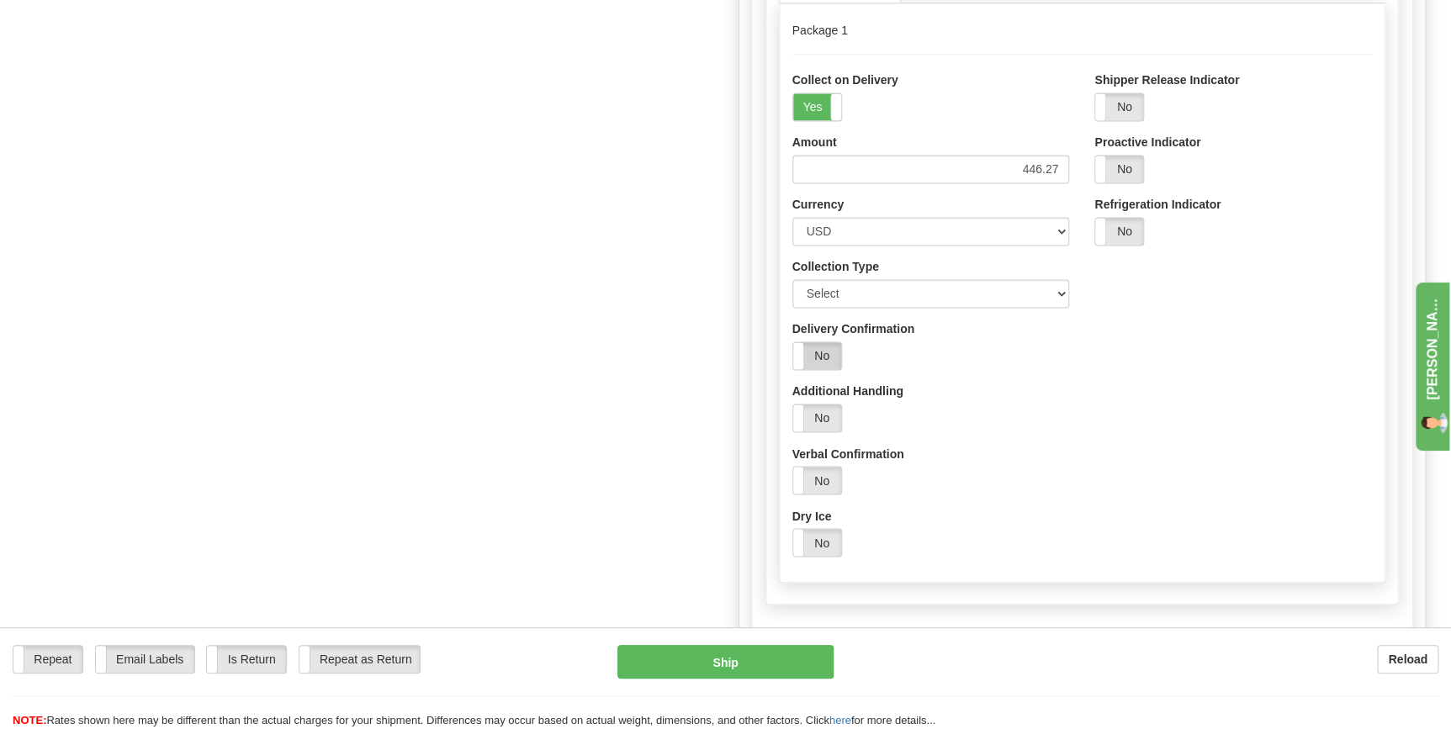
click at [818, 342] on label "No" at bounding box center [817, 355] width 48 height 27
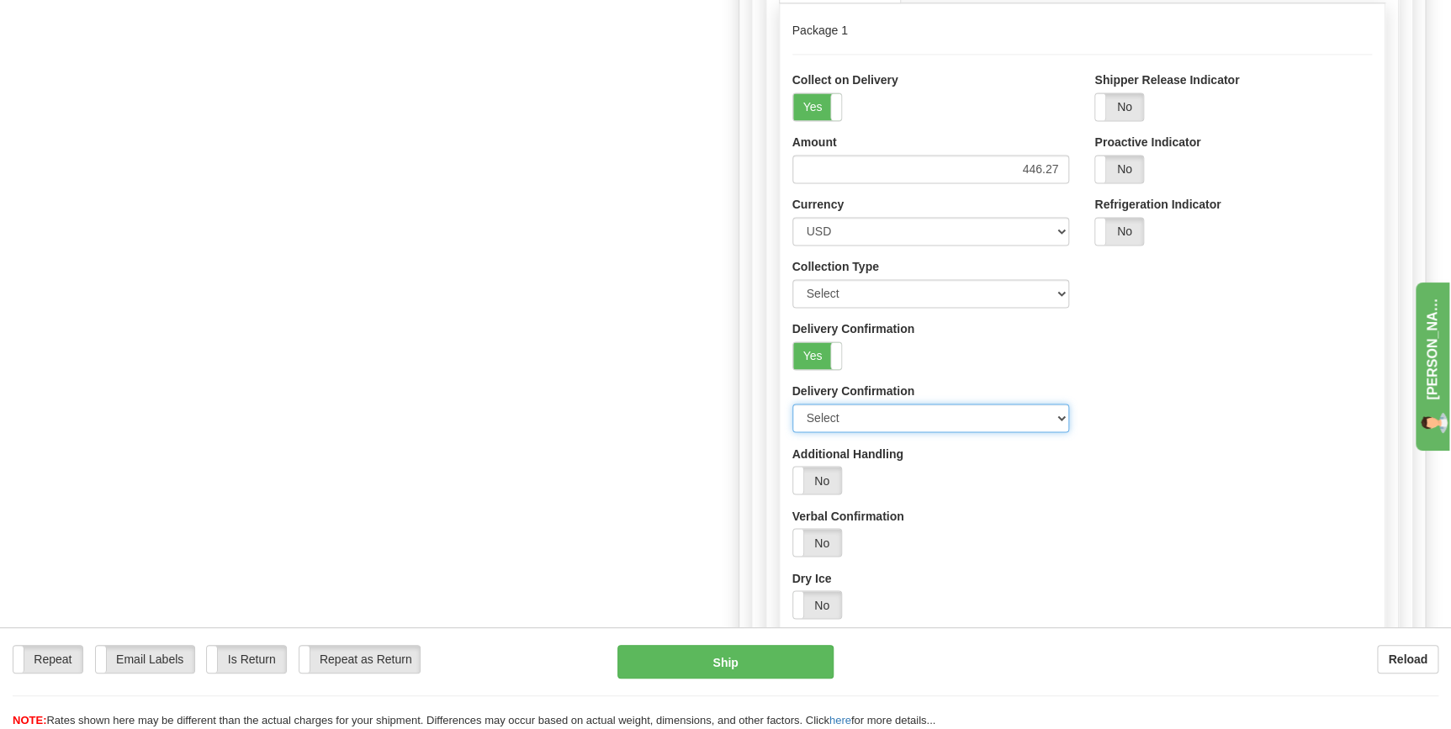
click at [975, 404] on select "Select Default Signature Required Adult Signature Required" at bounding box center [931, 418] width 278 height 29
select select "2"
click at [792, 404] on select "Select Default Signature Required Adult Signature Required" at bounding box center [931, 418] width 278 height 29
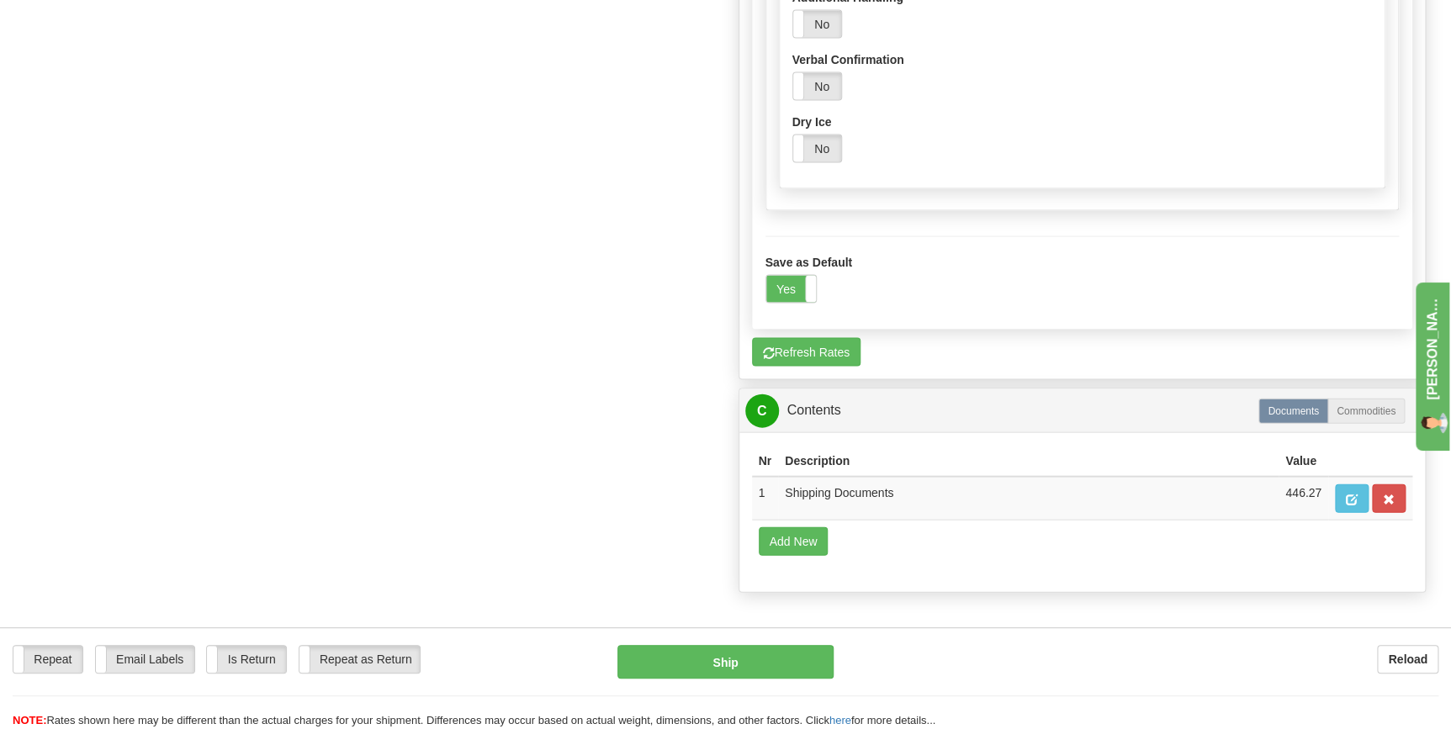
scroll to position [1606, 0]
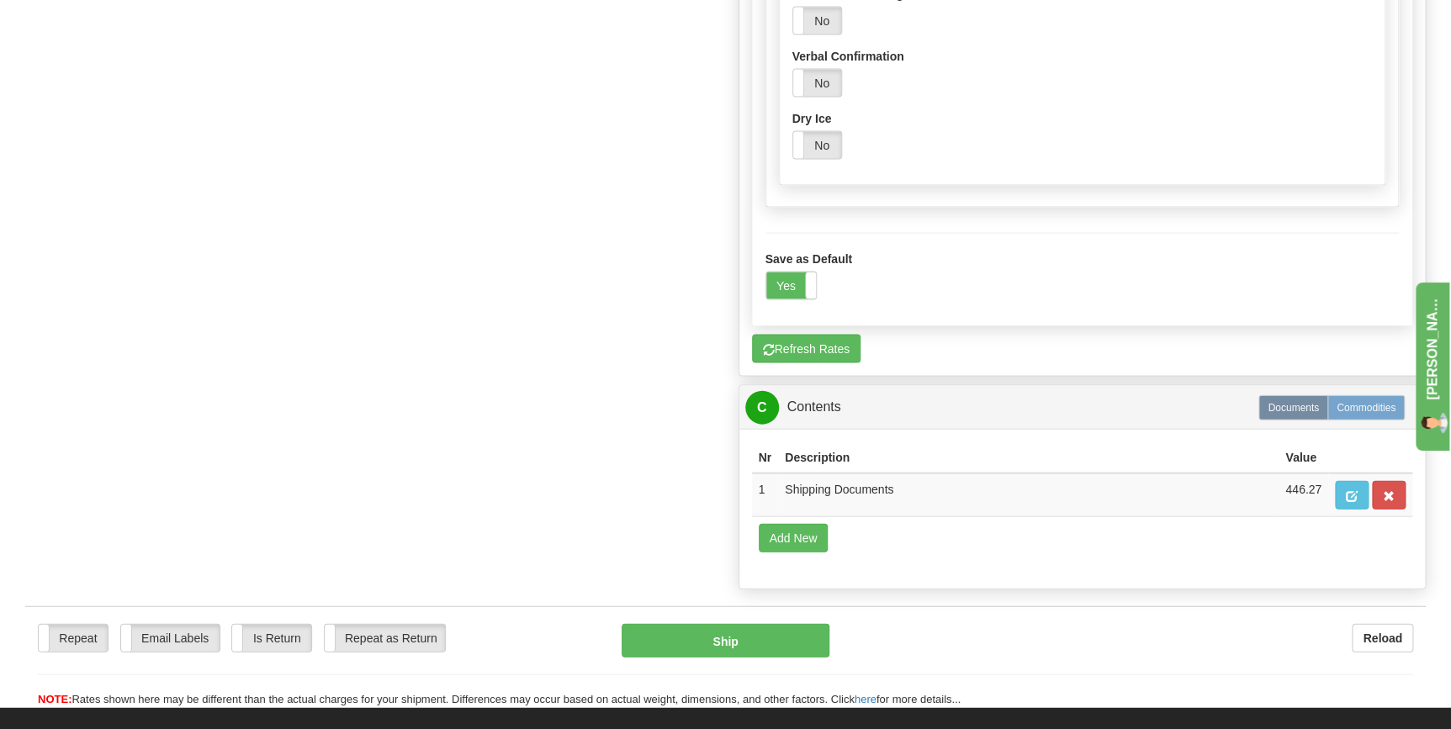
click at [1353, 395] on label "Commodities" at bounding box center [1365, 407] width 77 height 25
click at [1308, 395] on label "Documents" at bounding box center [1293, 407] width 70 height 25
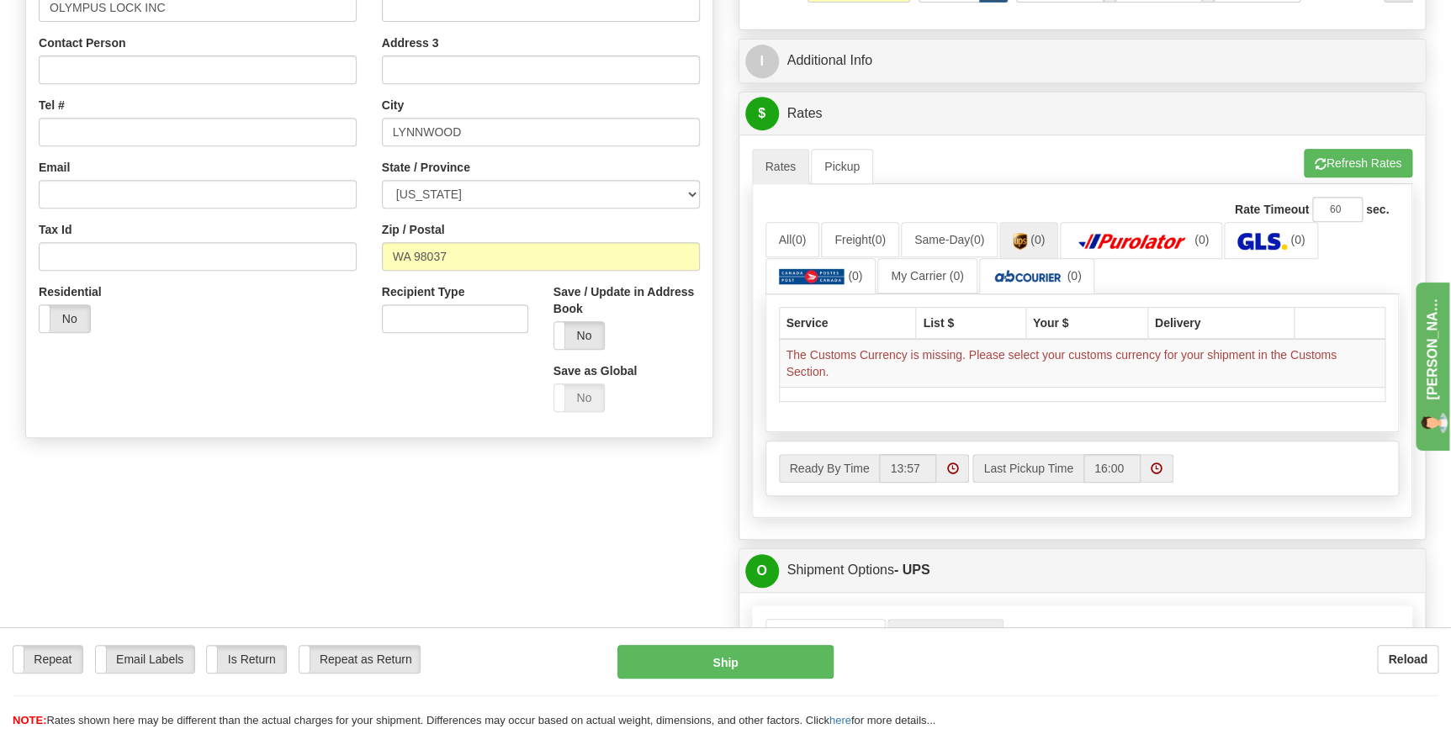
scroll to position [305, 0]
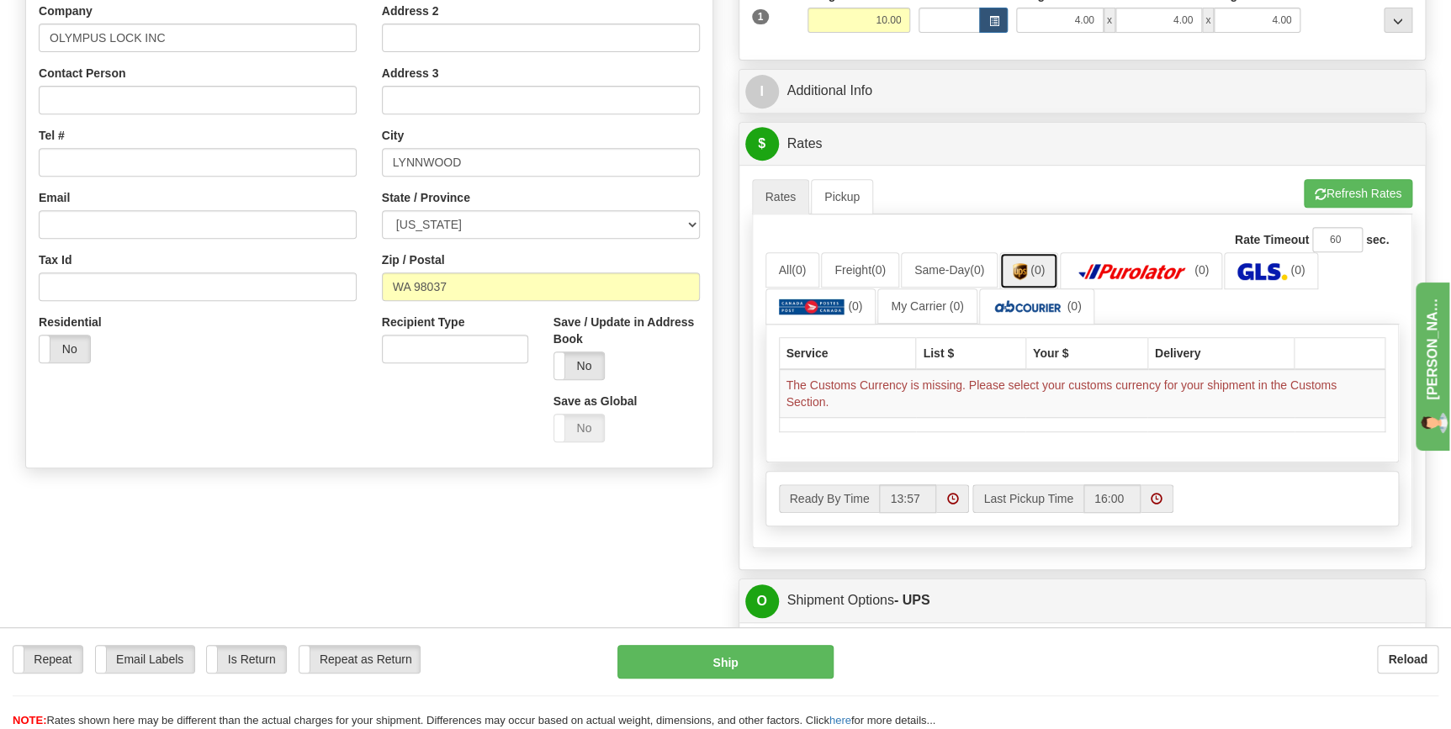
click at [1027, 270] on img at bounding box center [1020, 271] width 14 height 17
click at [1336, 196] on button "Refresh Rates" at bounding box center [1358, 193] width 108 height 29
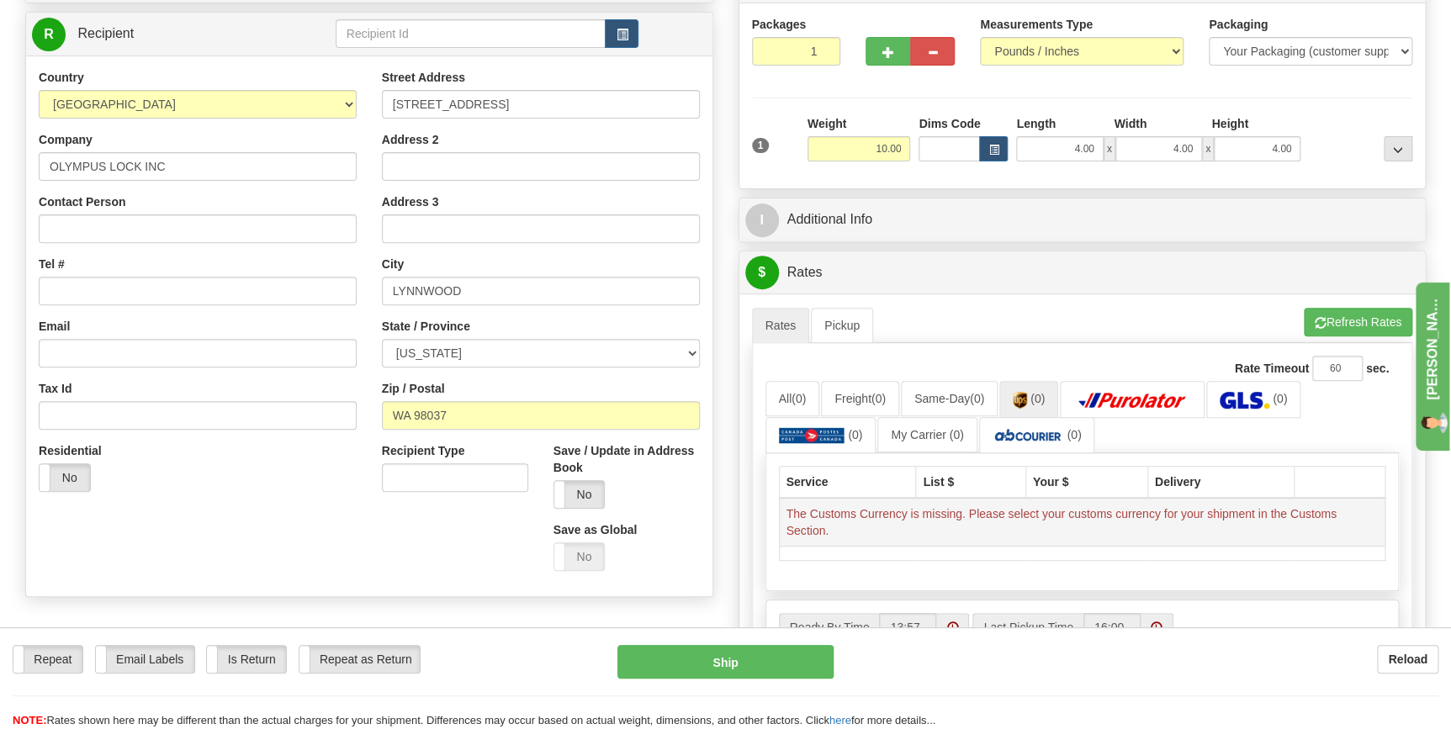
scroll to position [229, 0]
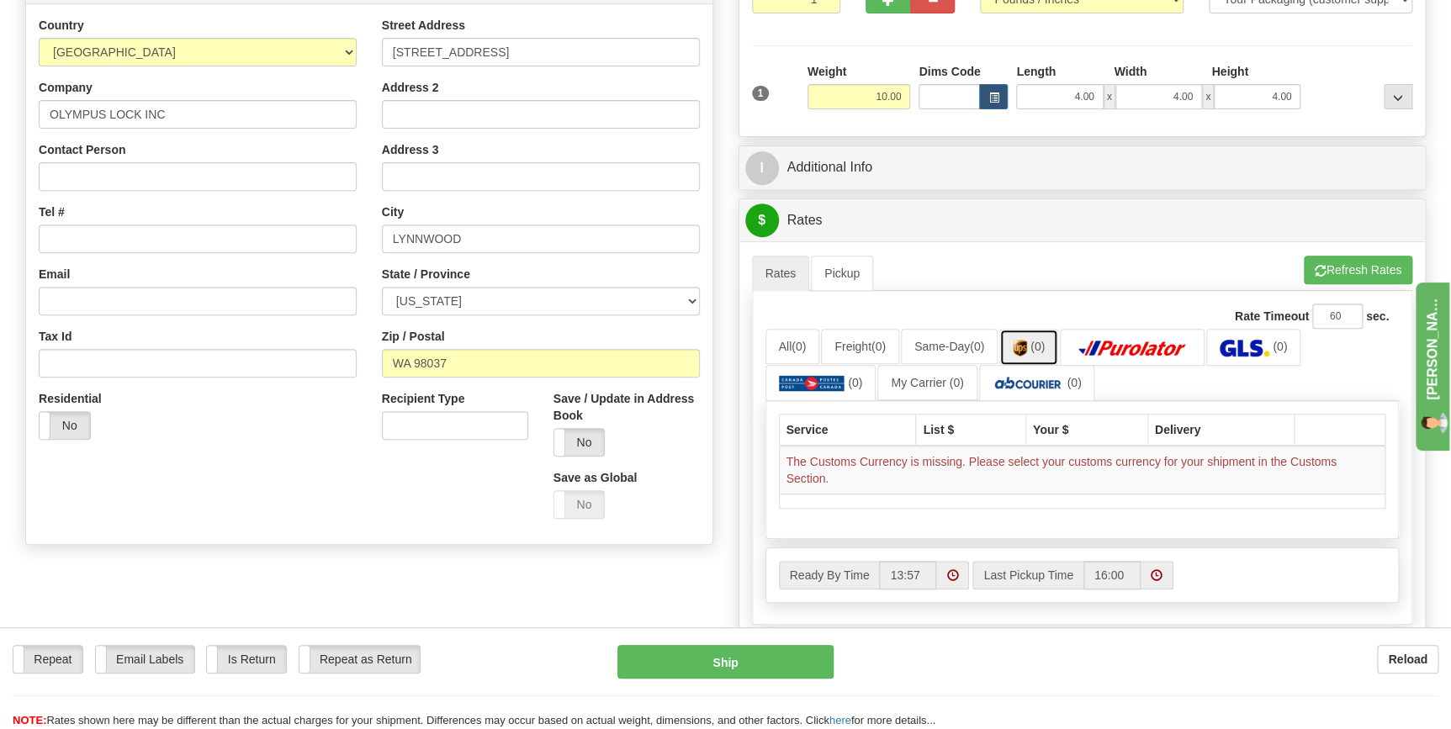
click at [1051, 359] on link "(0)" at bounding box center [1028, 347] width 59 height 36
click at [1046, 336] on link "(0)" at bounding box center [1028, 347] width 59 height 36
click at [1044, 336] on link "(0)" at bounding box center [1028, 347] width 59 height 36
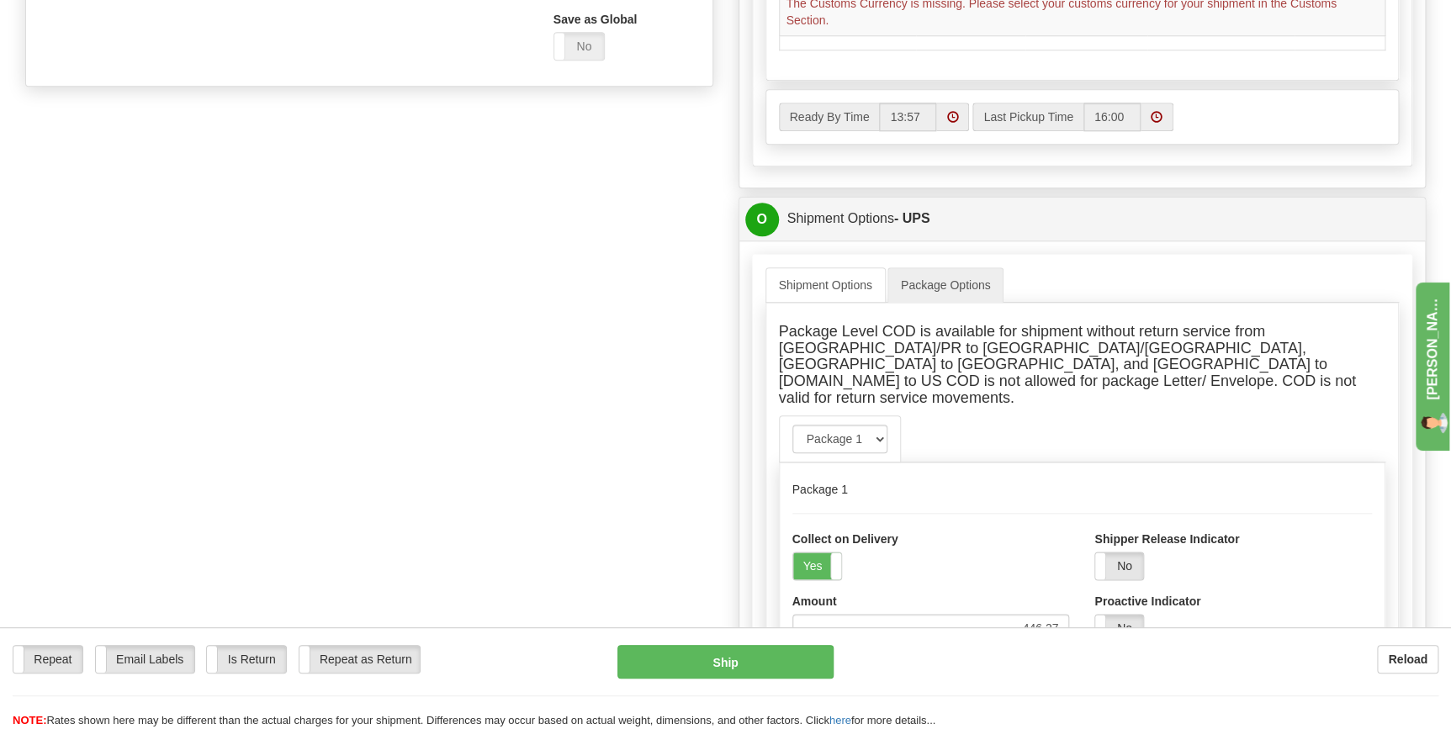
scroll to position [688, 0]
click at [865, 424] on select "Package 1" at bounding box center [839, 438] width 95 height 29
click at [1009, 483] on h5 "Package 1" at bounding box center [1082, 489] width 580 height 13
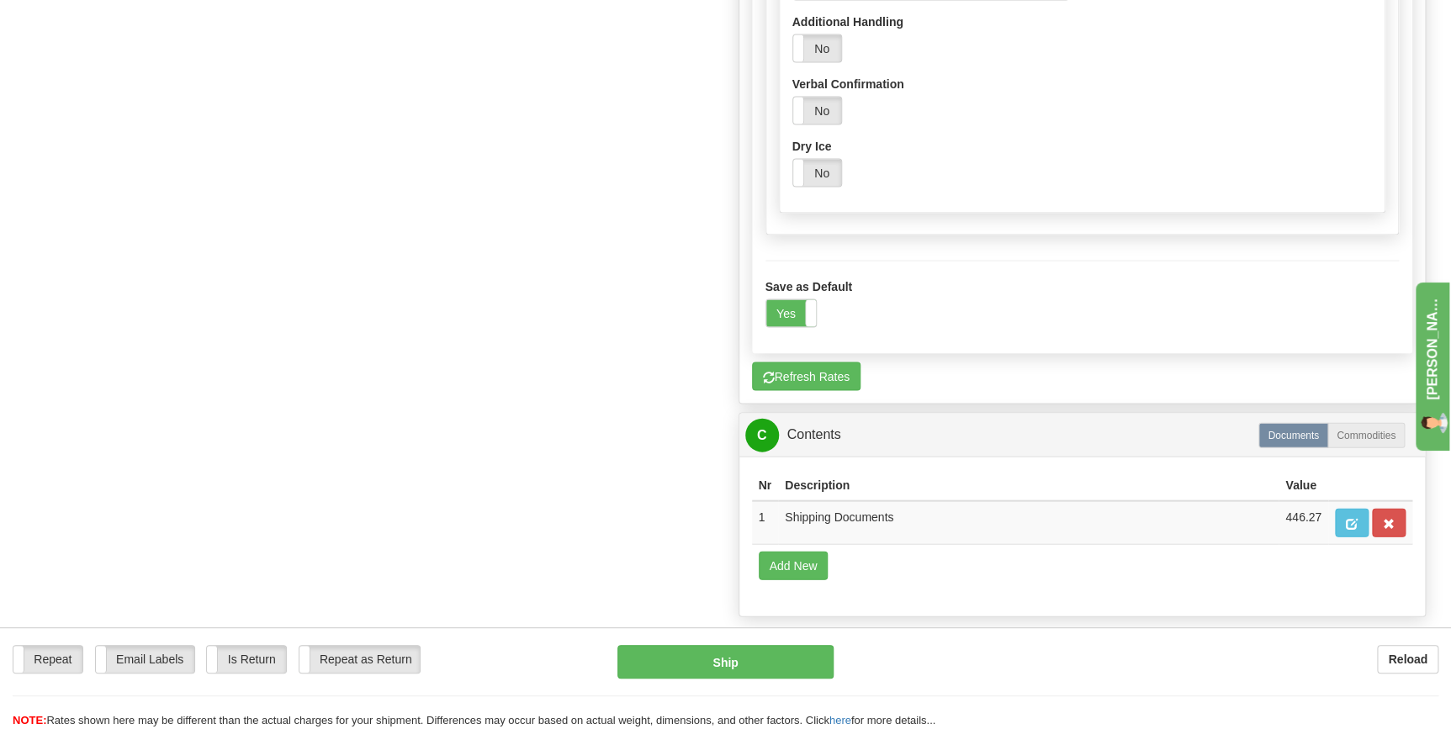
scroll to position [1606, 0]
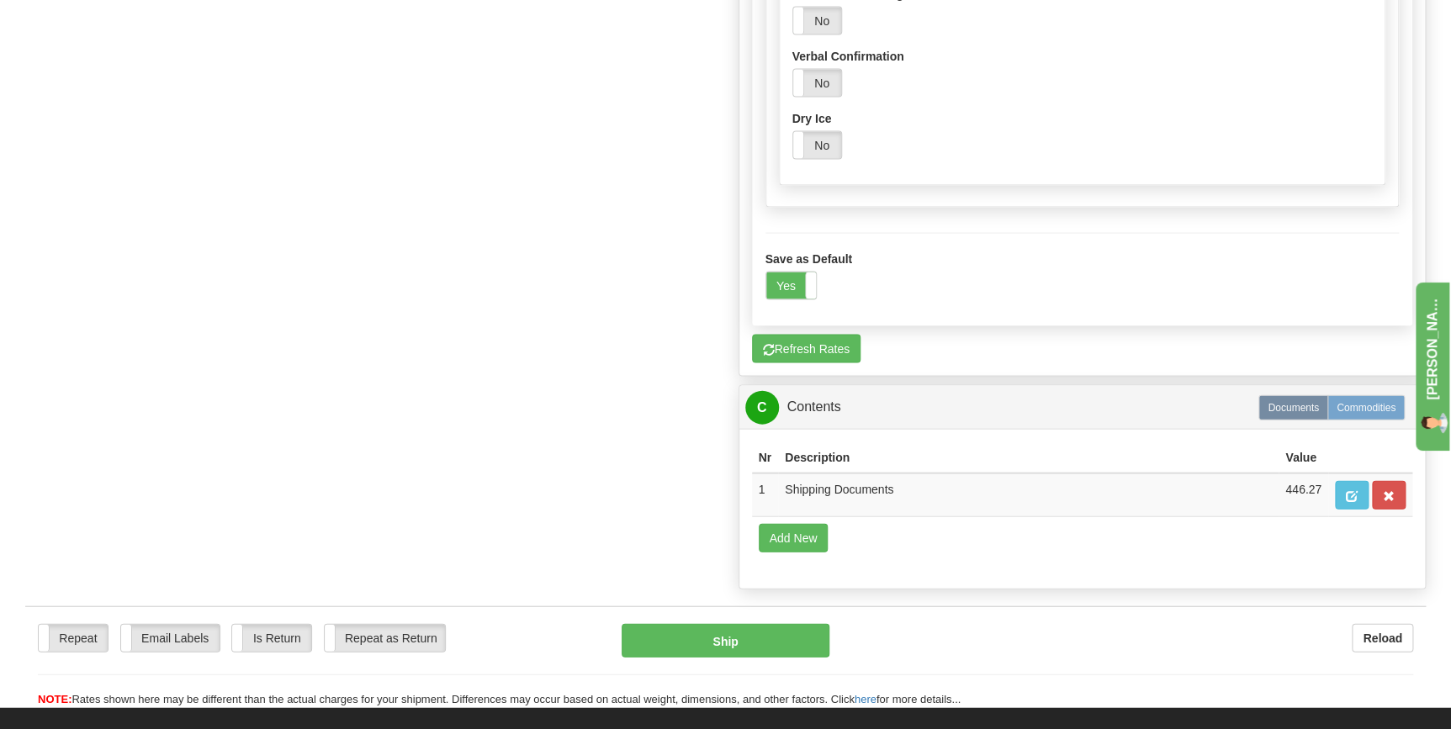
click at [1365, 395] on label "Commodities" at bounding box center [1365, 407] width 77 height 25
click at [1189, 474] on td "Shipping Documents" at bounding box center [1028, 496] width 500 height 44
click at [1355, 491] on span "button" at bounding box center [1352, 496] width 12 height 11
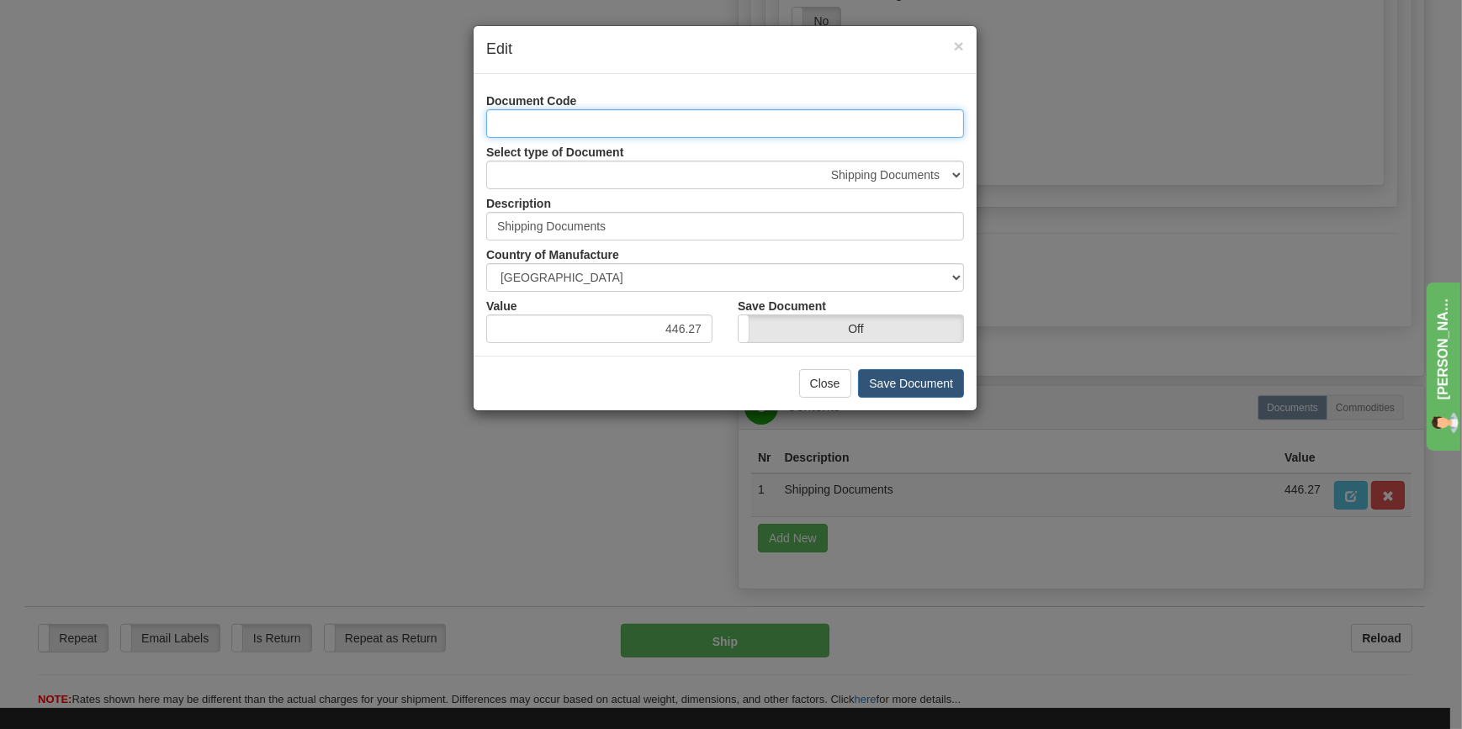
click at [886, 129] on input "Document Code" at bounding box center [725, 123] width 478 height 29
type input "door hardware"
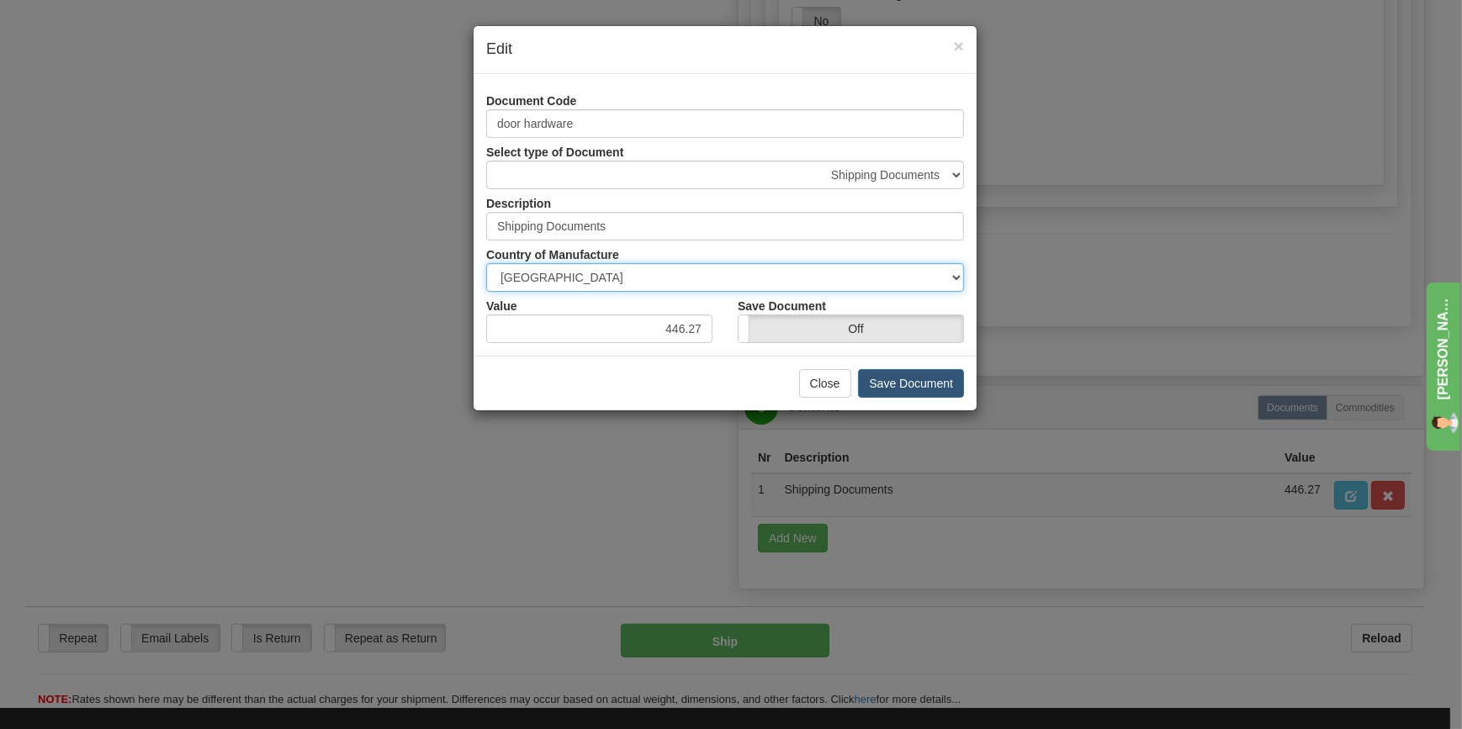
click at [958, 280] on select "[GEOGRAPHIC_DATA] [GEOGRAPHIC_DATA] [GEOGRAPHIC_DATA] [GEOGRAPHIC_DATA] [US_STA…" at bounding box center [725, 277] width 478 height 29
select select "US"
click at [486, 263] on select "[GEOGRAPHIC_DATA] [GEOGRAPHIC_DATA] [GEOGRAPHIC_DATA] [GEOGRAPHIC_DATA] [US_STA…" at bounding box center [725, 277] width 478 height 29
click at [883, 382] on button "Save Document" at bounding box center [911, 383] width 106 height 29
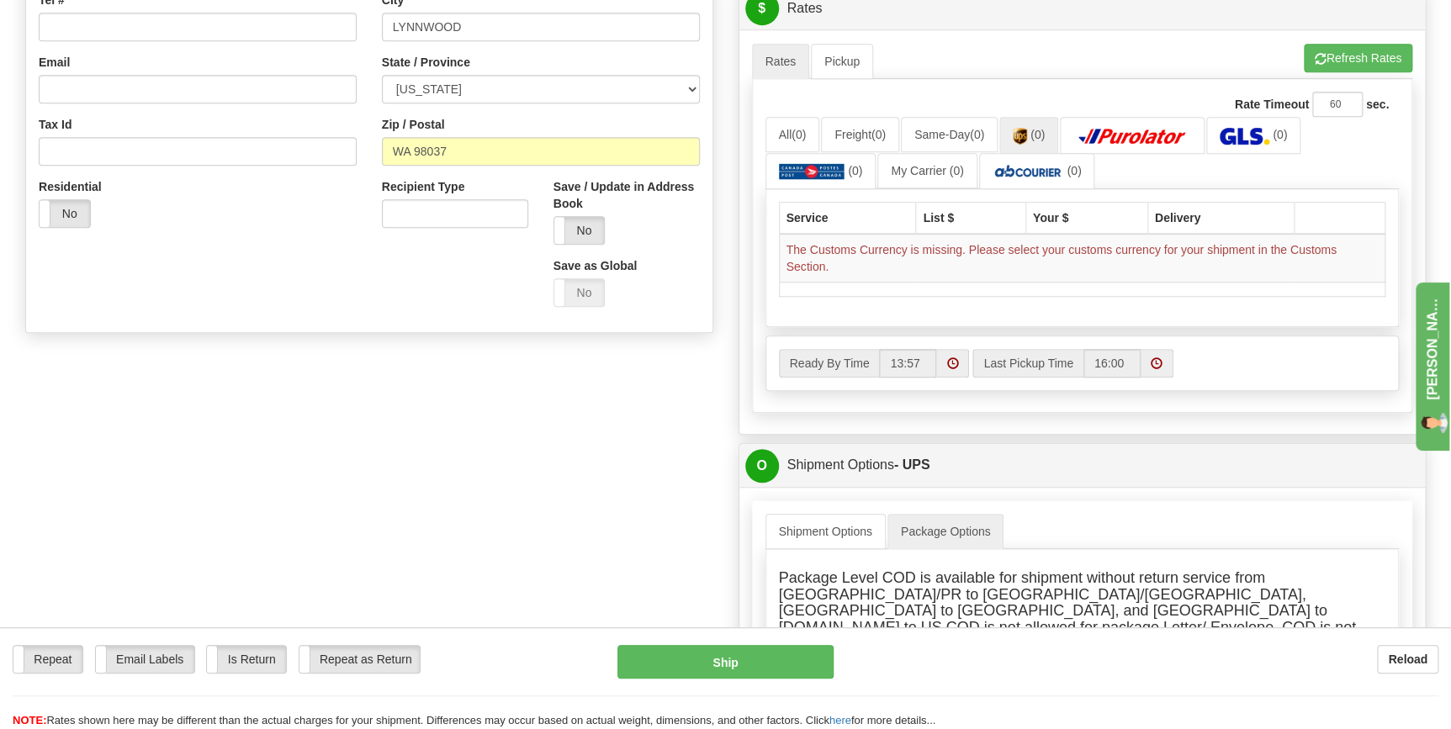
scroll to position [382, 0]
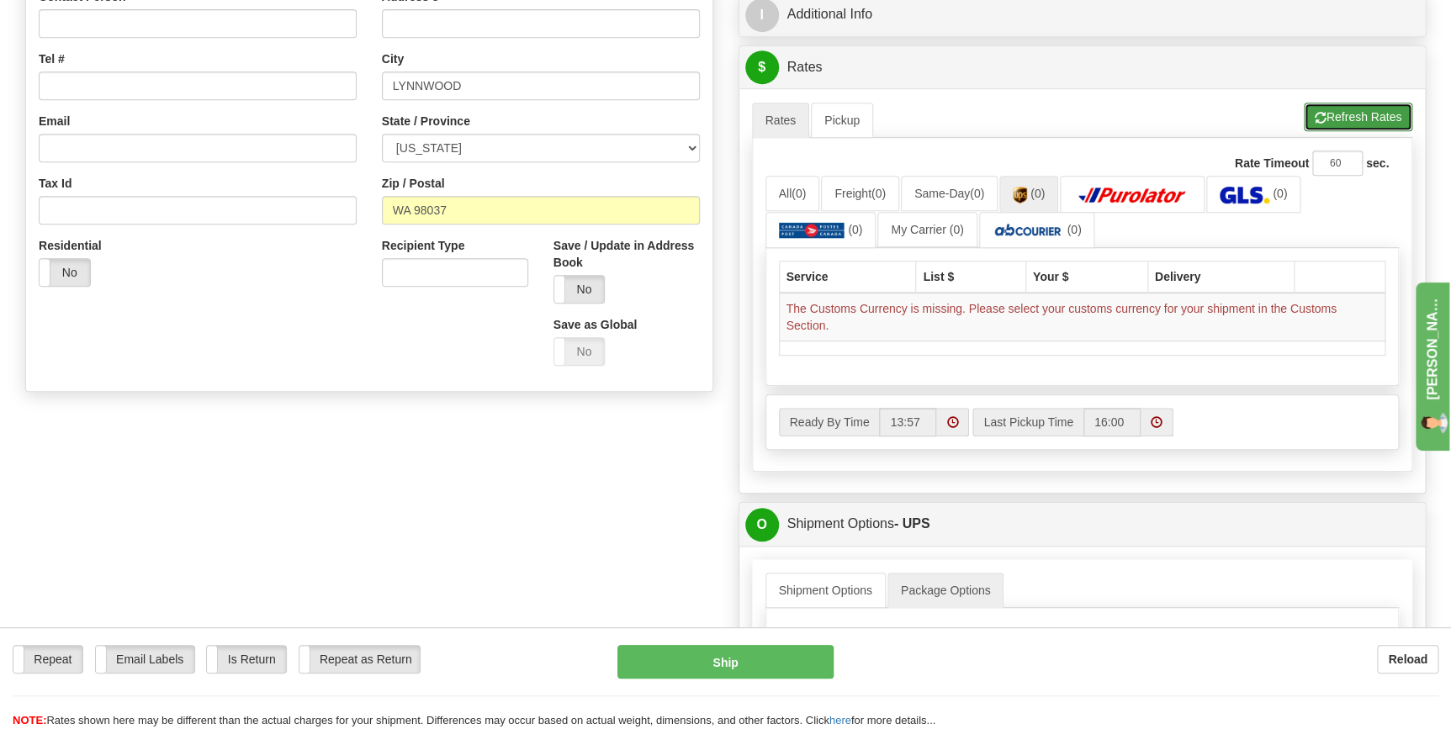
click at [1330, 112] on button "Refresh Rates" at bounding box center [1358, 117] width 108 height 29
click at [1326, 112] on button "Refresh Rates" at bounding box center [1358, 117] width 108 height 29
click at [849, 119] on link "Pickup" at bounding box center [842, 120] width 62 height 35
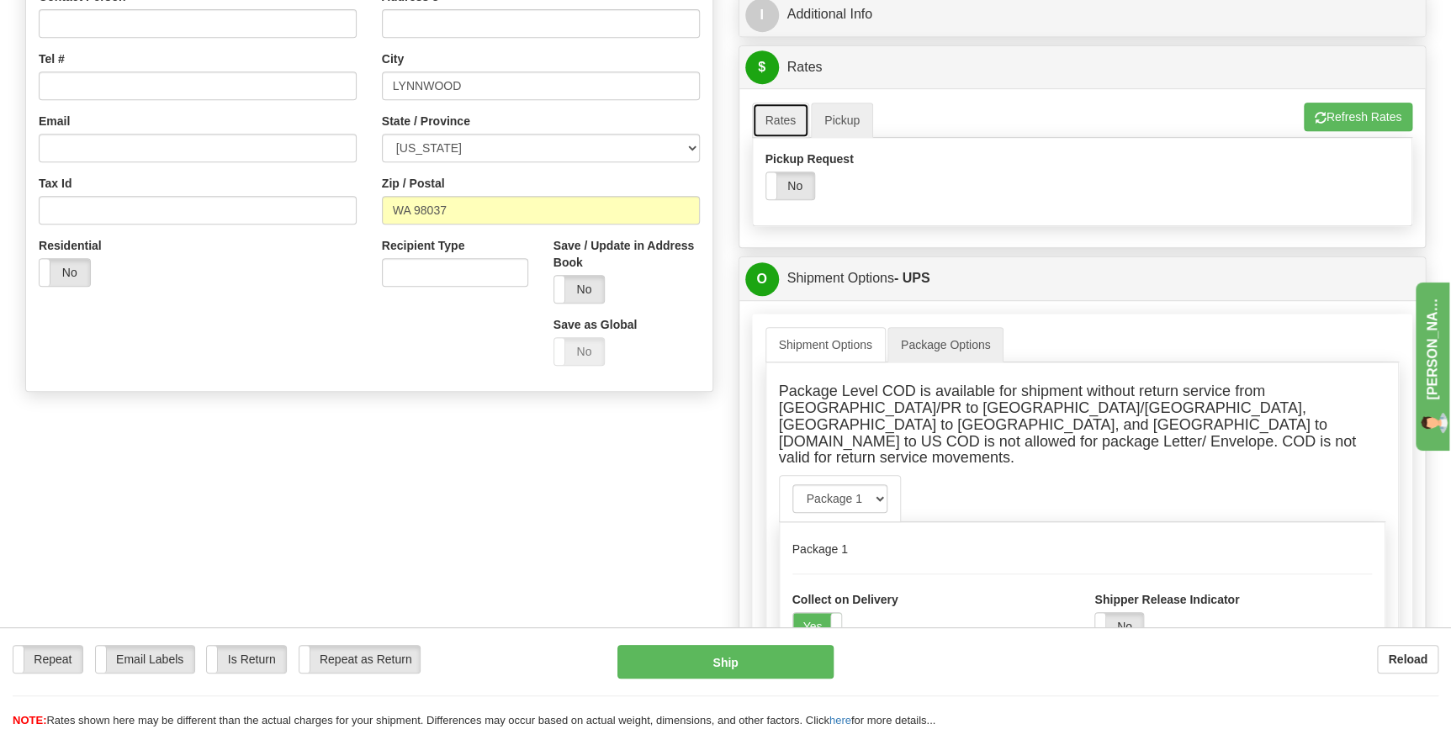
click at [761, 118] on link "Rates" at bounding box center [781, 120] width 58 height 35
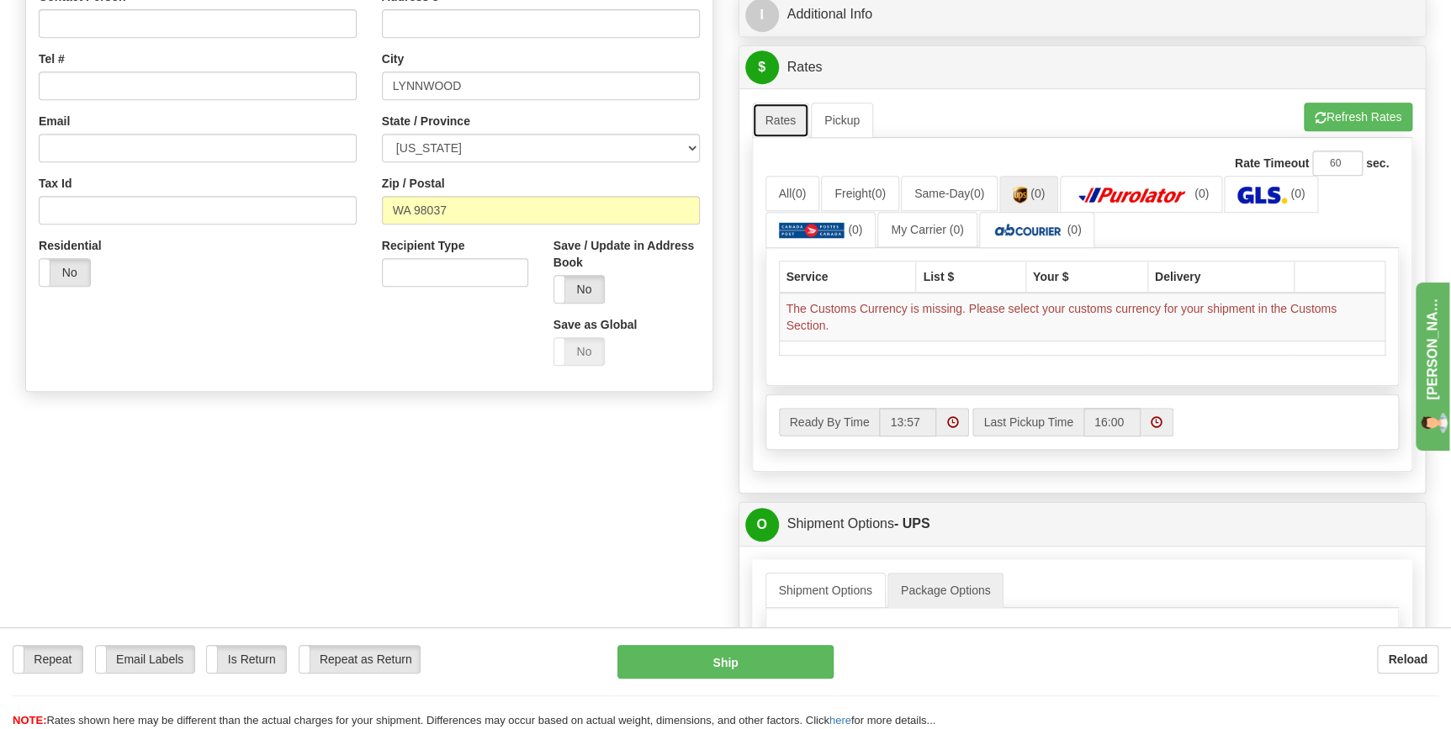
click at [767, 118] on link "Rates" at bounding box center [781, 120] width 58 height 35
click at [839, 125] on link "Pickup" at bounding box center [842, 120] width 62 height 35
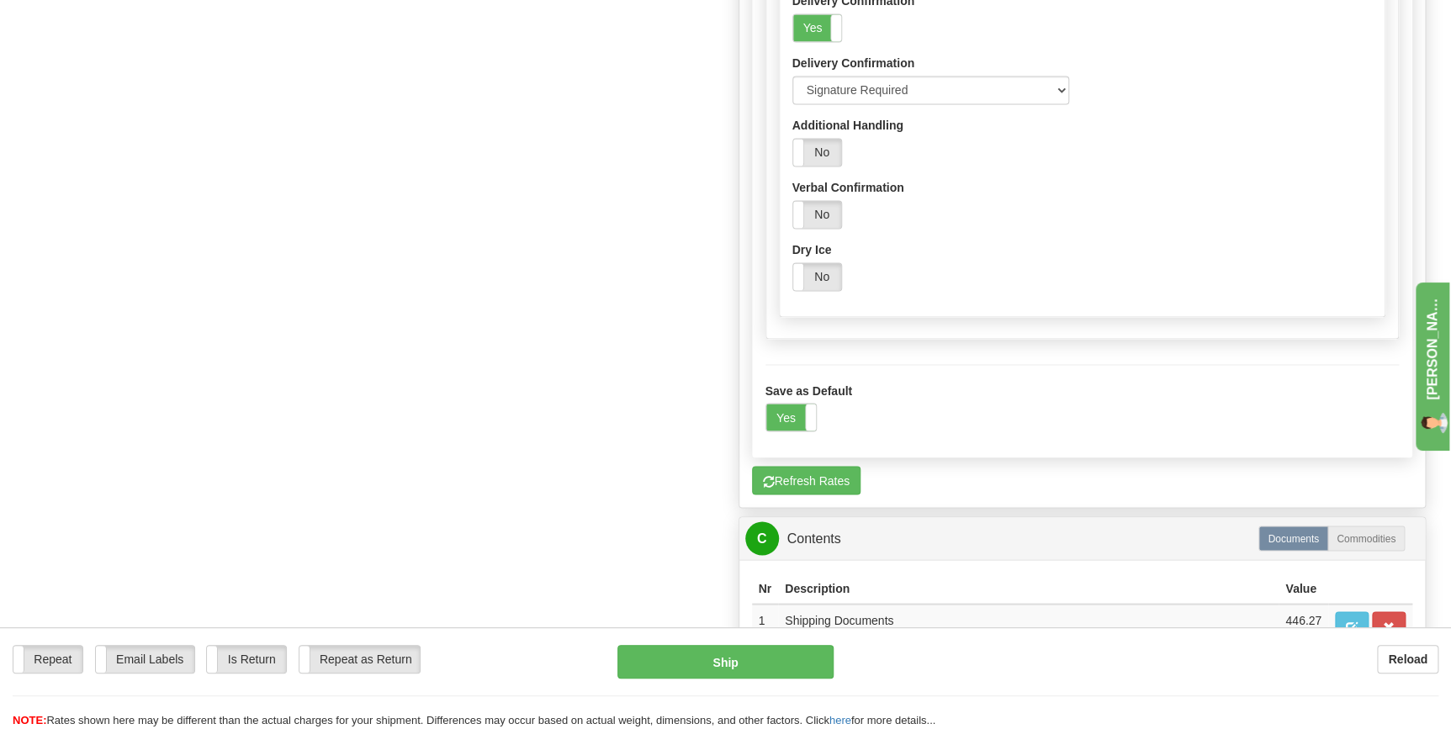
scroll to position [1299, 0]
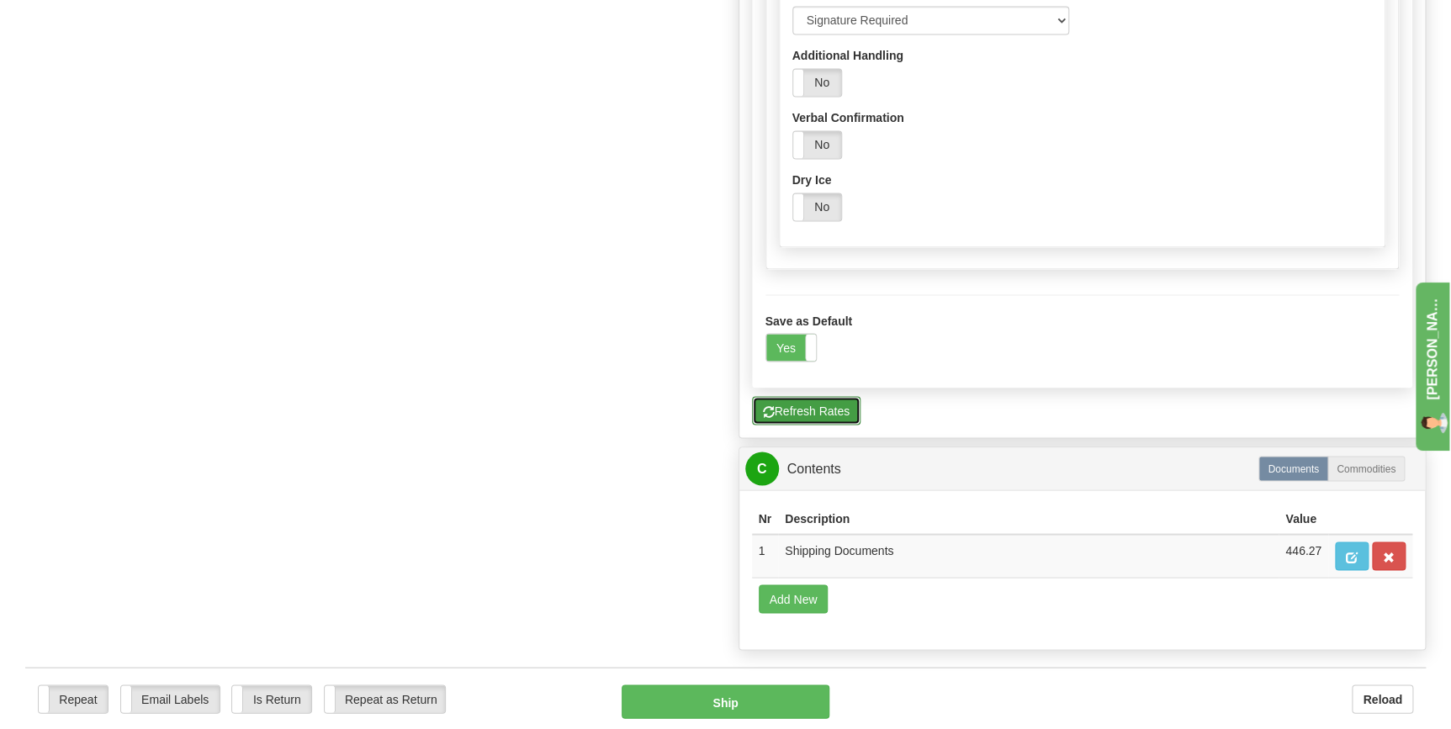
click at [823, 396] on button "Refresh Rates" at bounding box center [806, 410] width 108 height 29
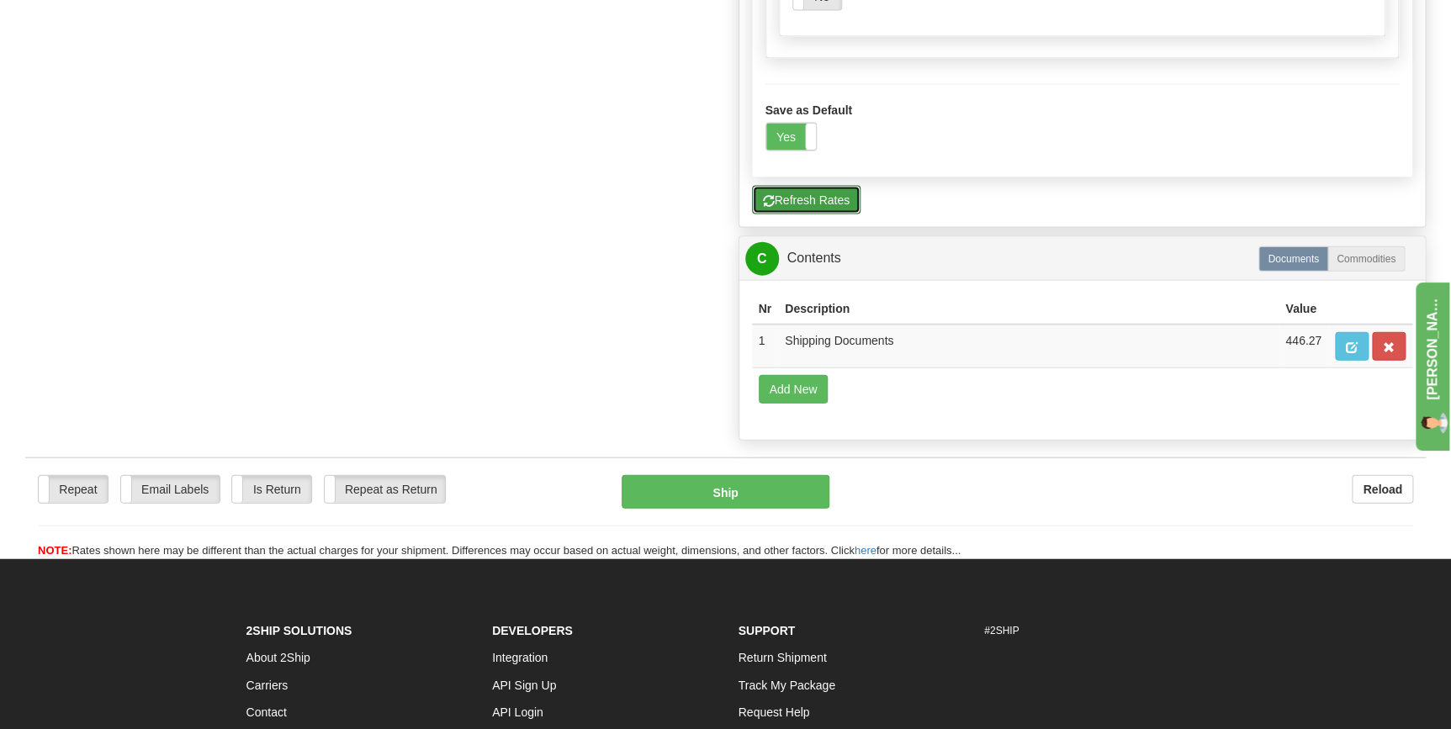
scroll to position [1772, 0]
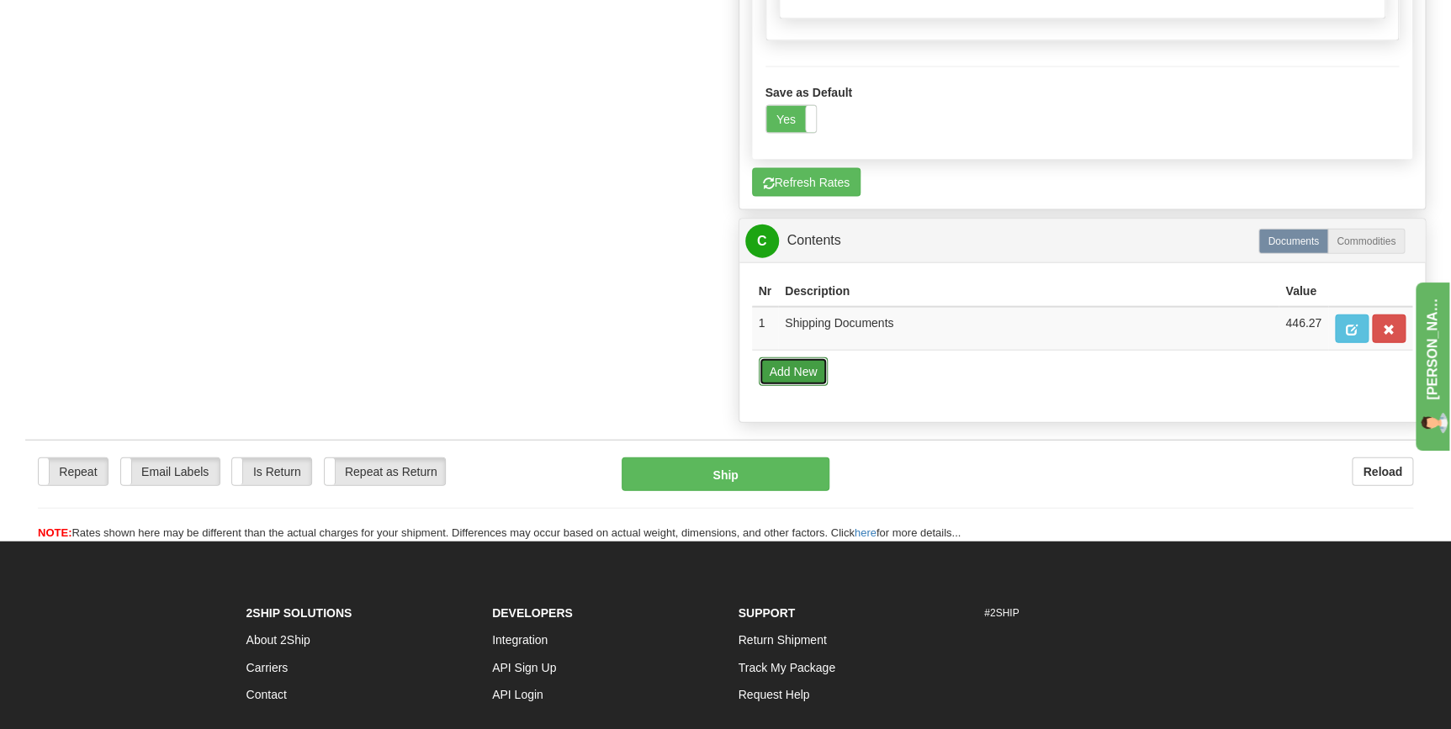
click at [786, 357] on button "Add New" at bounding box center [794, 371] width 70 height 29
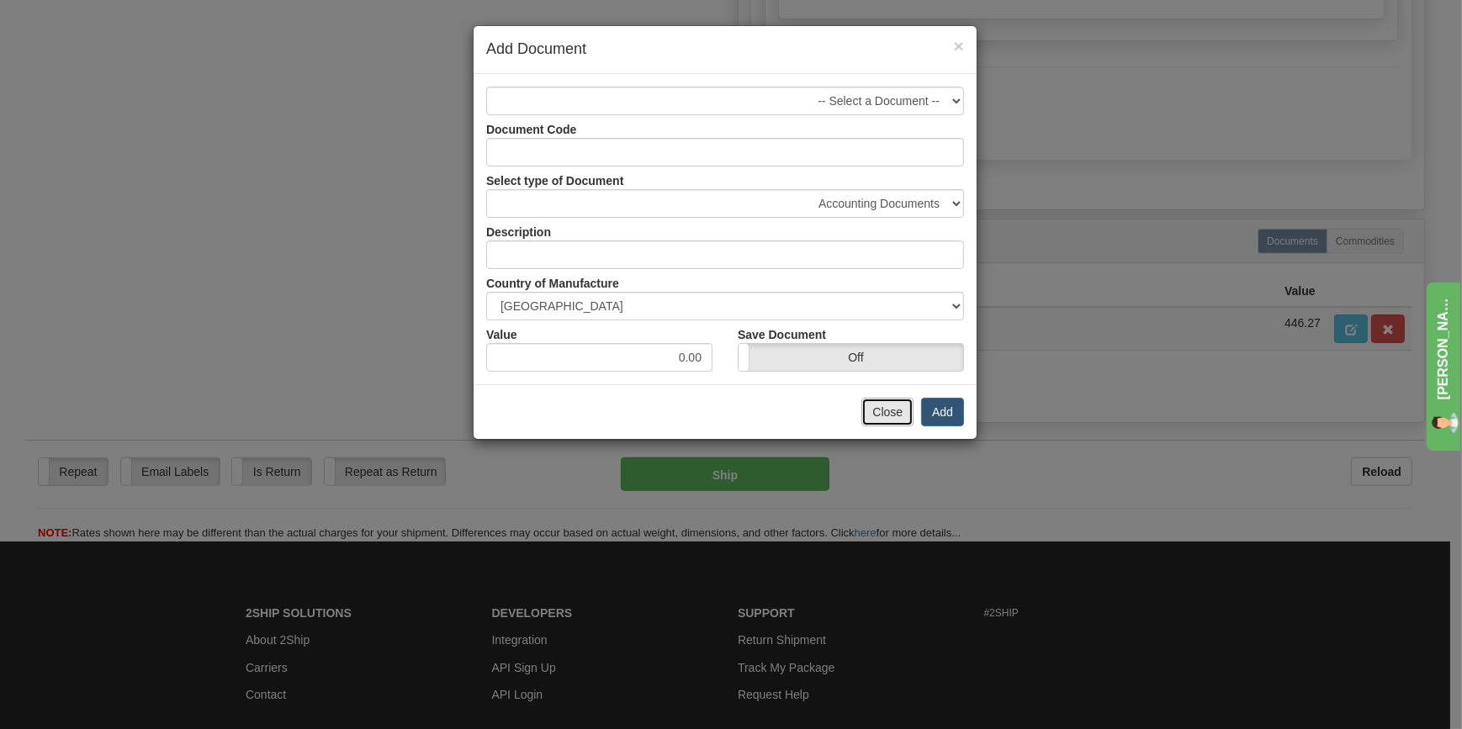
click at [908, 411] on button "Close" at bounding box center [887, 412] width 52 height 29
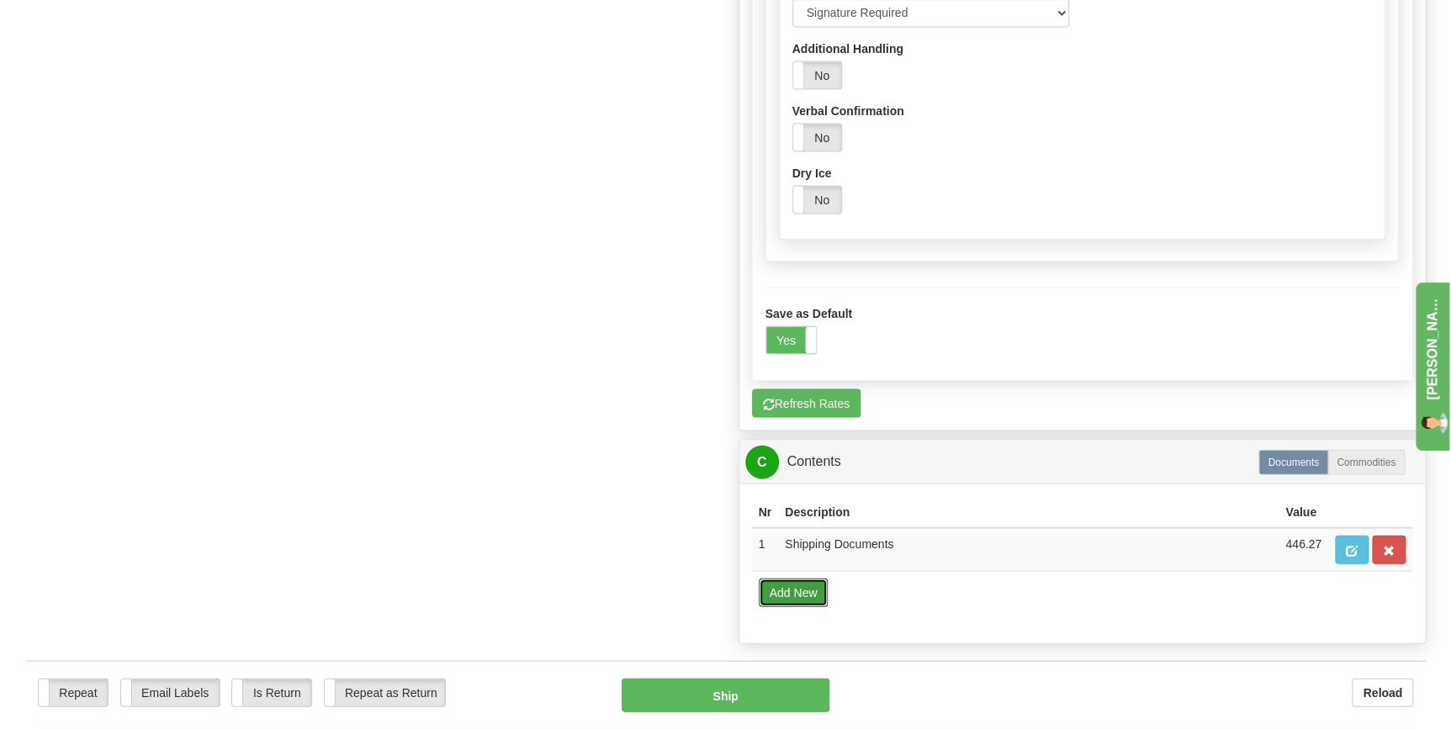
scroll to position [1543, 0]
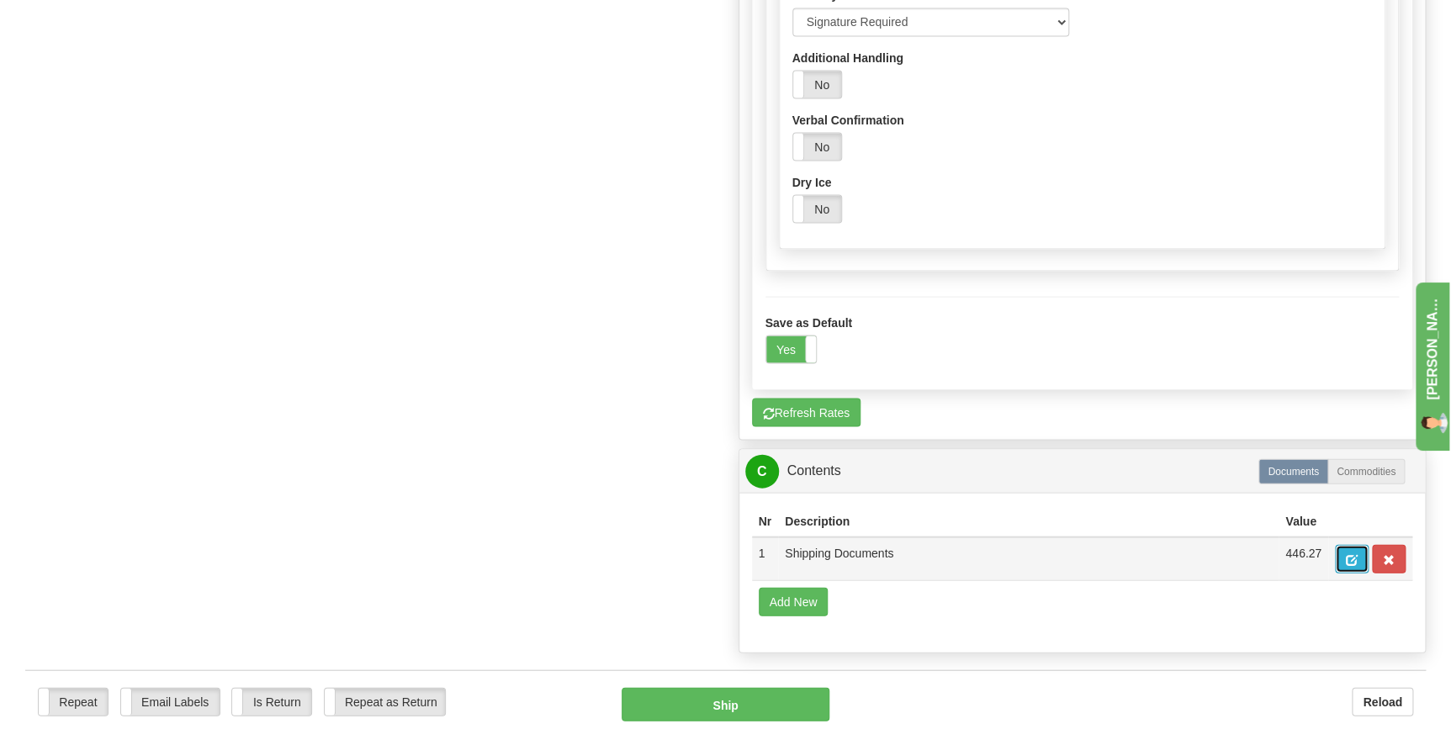
click at [1347, 554] on span "button" at bounding box center [1352, 559] width 12 height 11
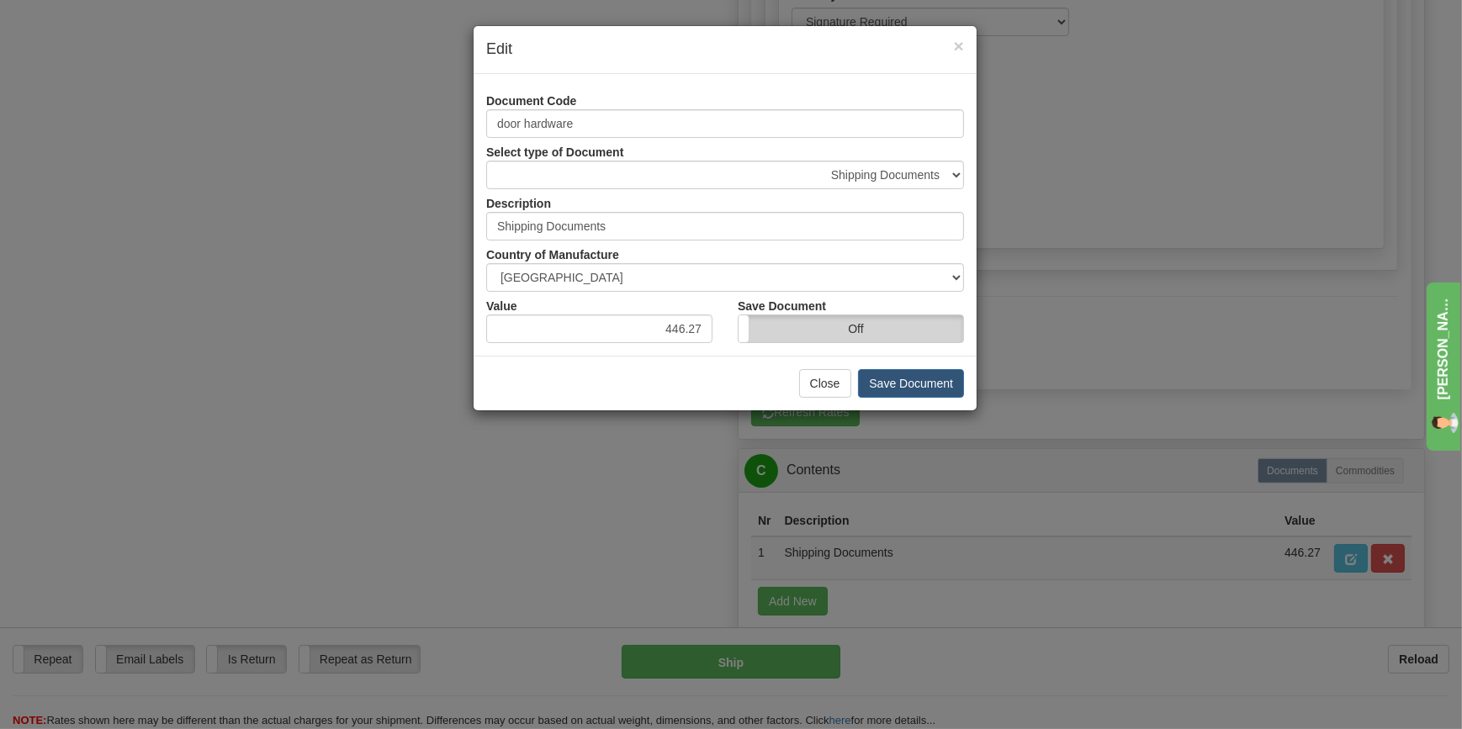
click at [783, 324] on label "Off" at bounding box center [850, 328] width 225 height 27
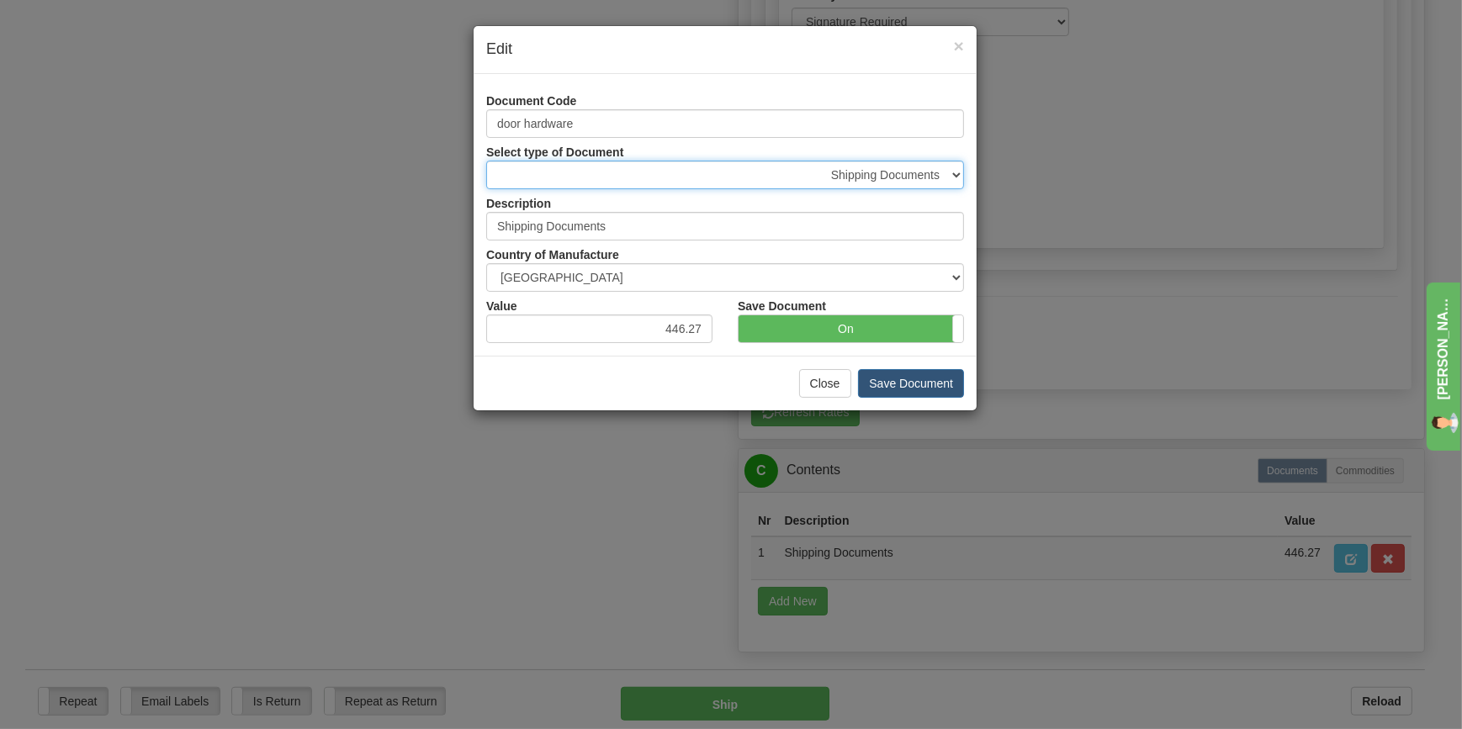
click at [938, 170] on select "Accounting Documents Analysis Reports Applications (Completed) Bank Statements …" at bounding box center [725, 175] width 478 height 29
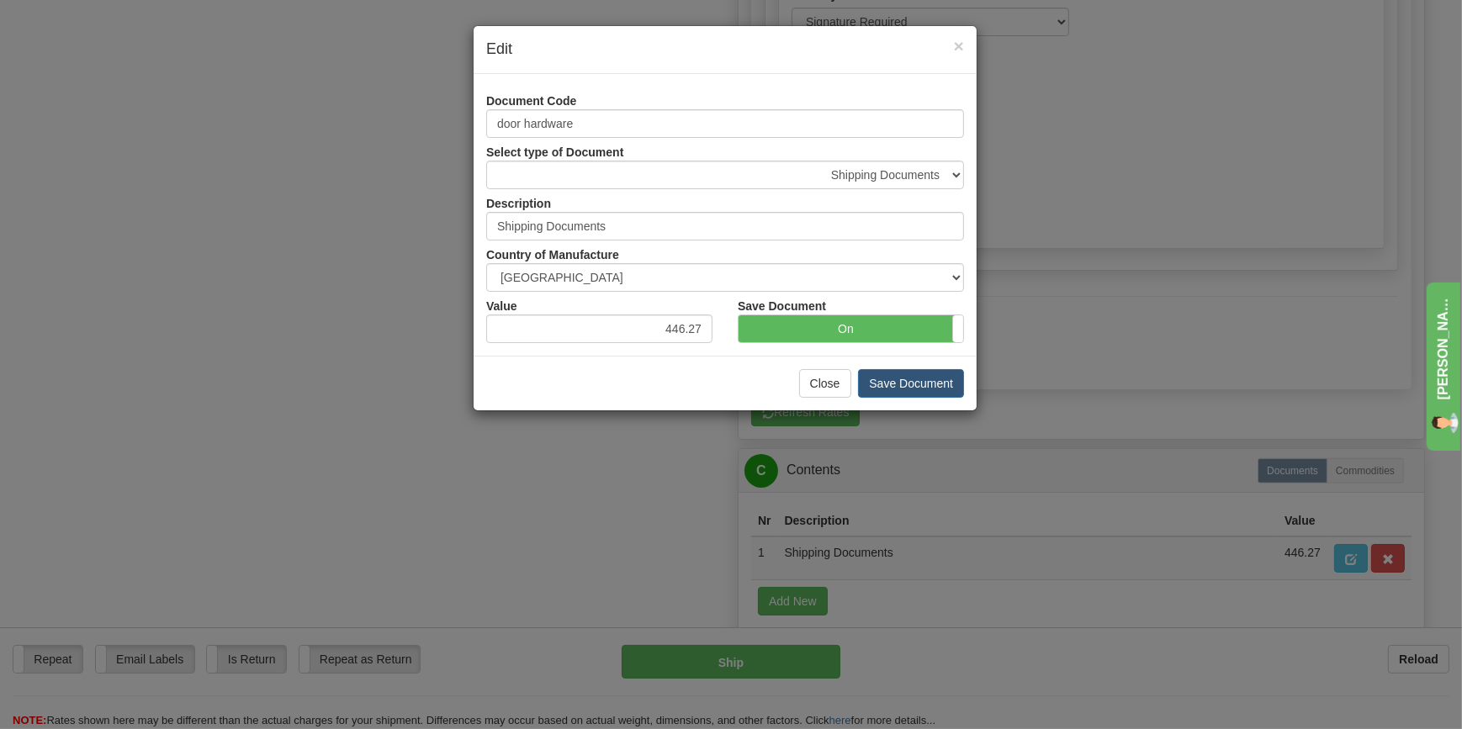
click at [1132, 500] on div "× Edit Document Code door hardware Select type of Document Accounting Documents…" at bounding box center [731, 364] width 1462 height 729
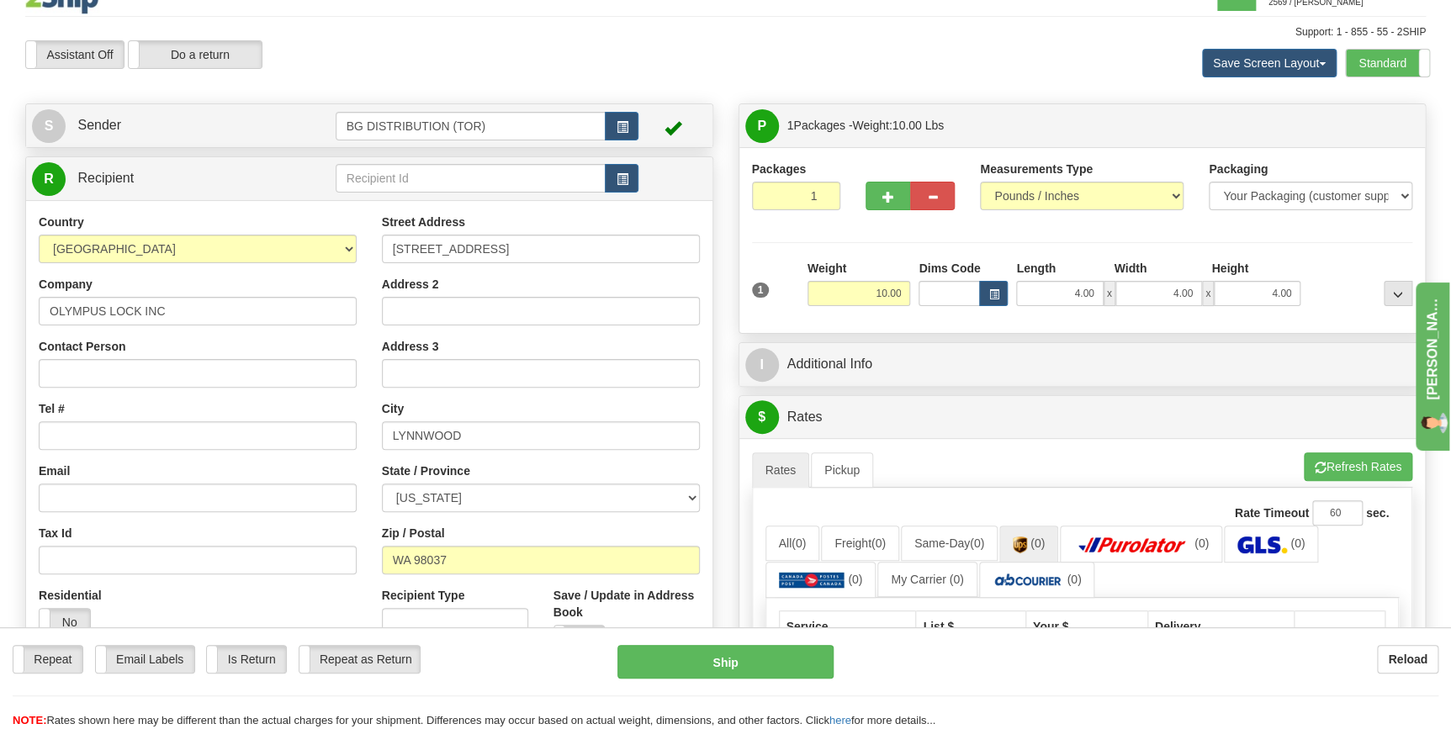
scroll to position [0, 0]
